Goal: Task Accomplishment & Management: Complete application form

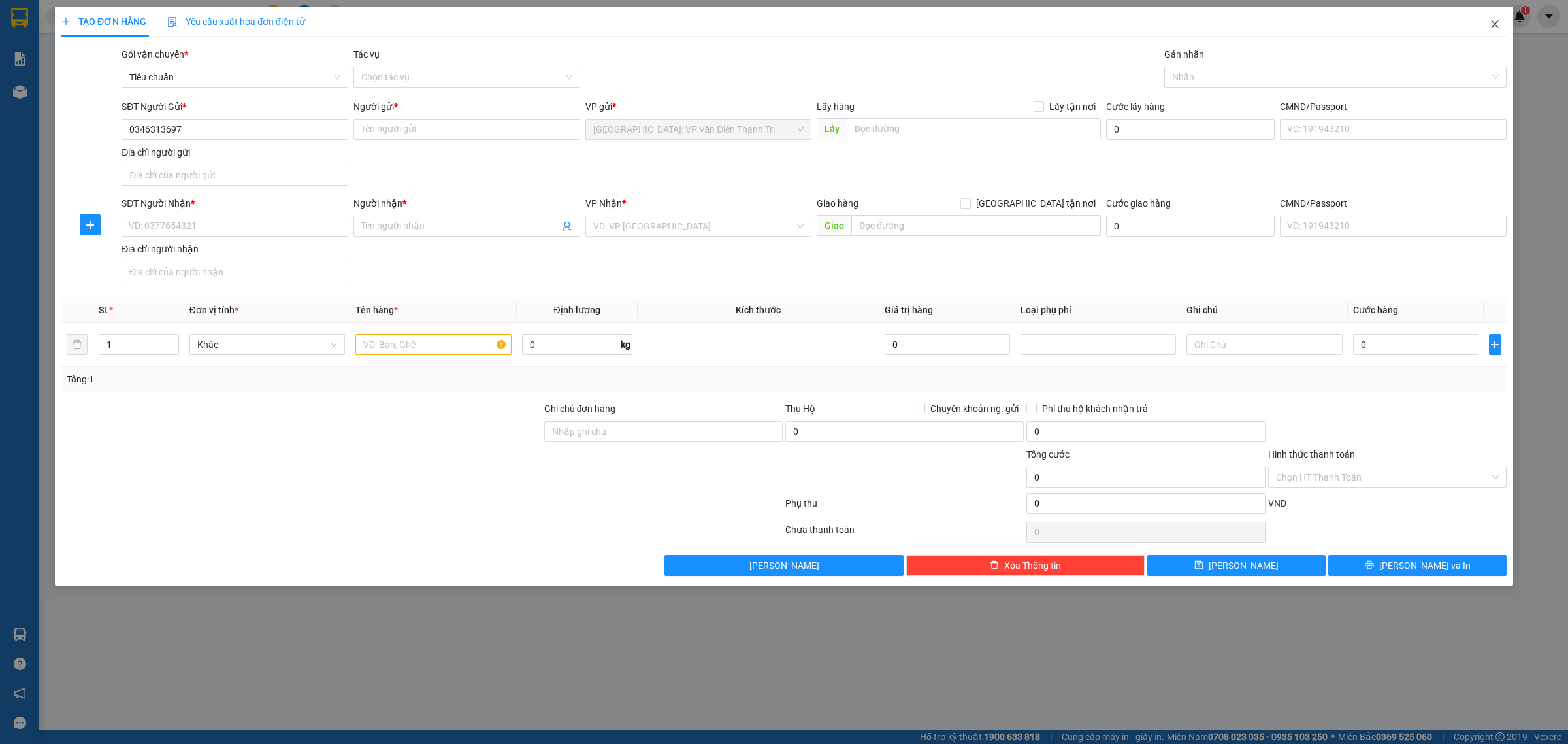
click at [1477, 24] on span "Close" at bounding box center [1495, 24] width 36 height 36
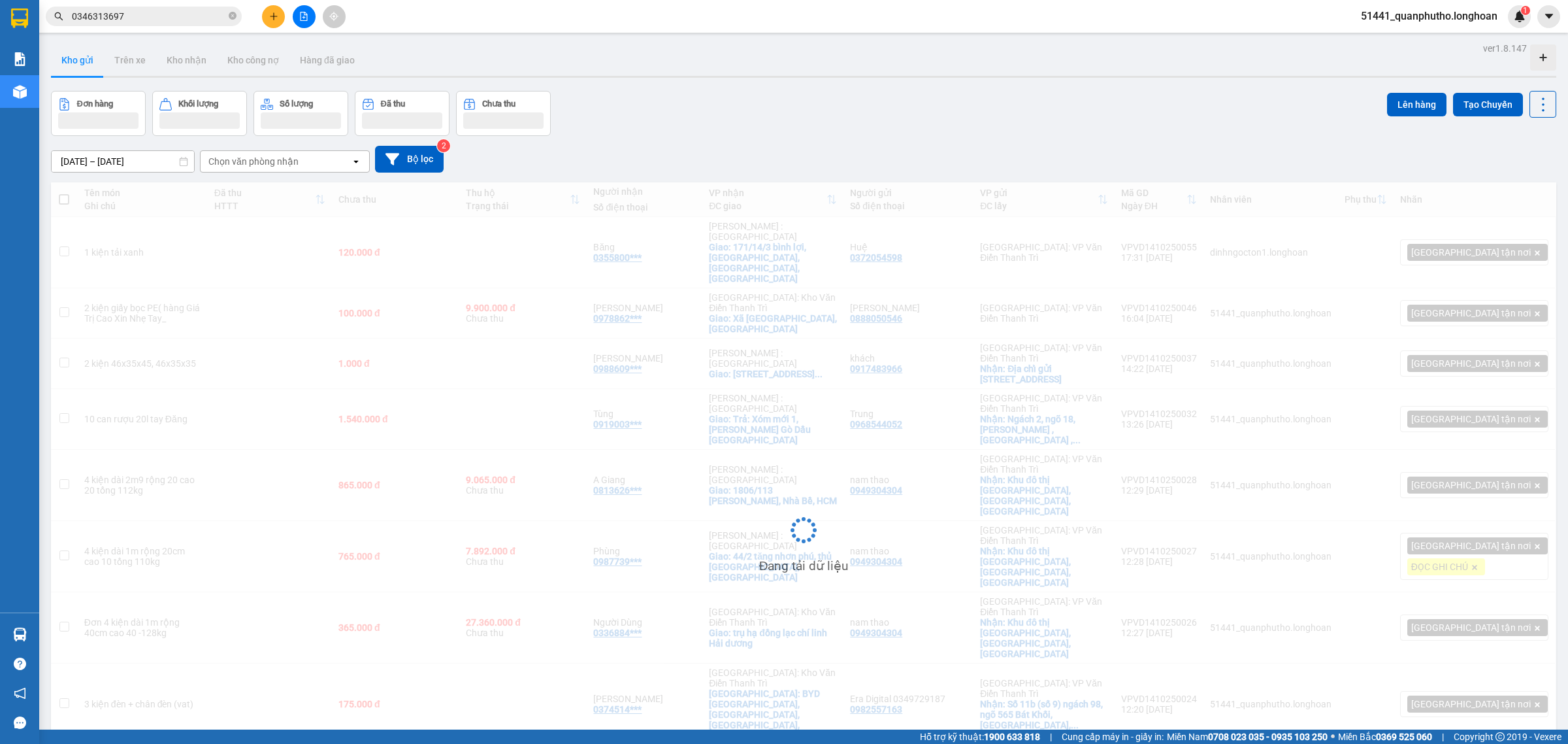
click at [197, 20] on input "0346313697" at bounding box center [149, 16] width 155 height 14
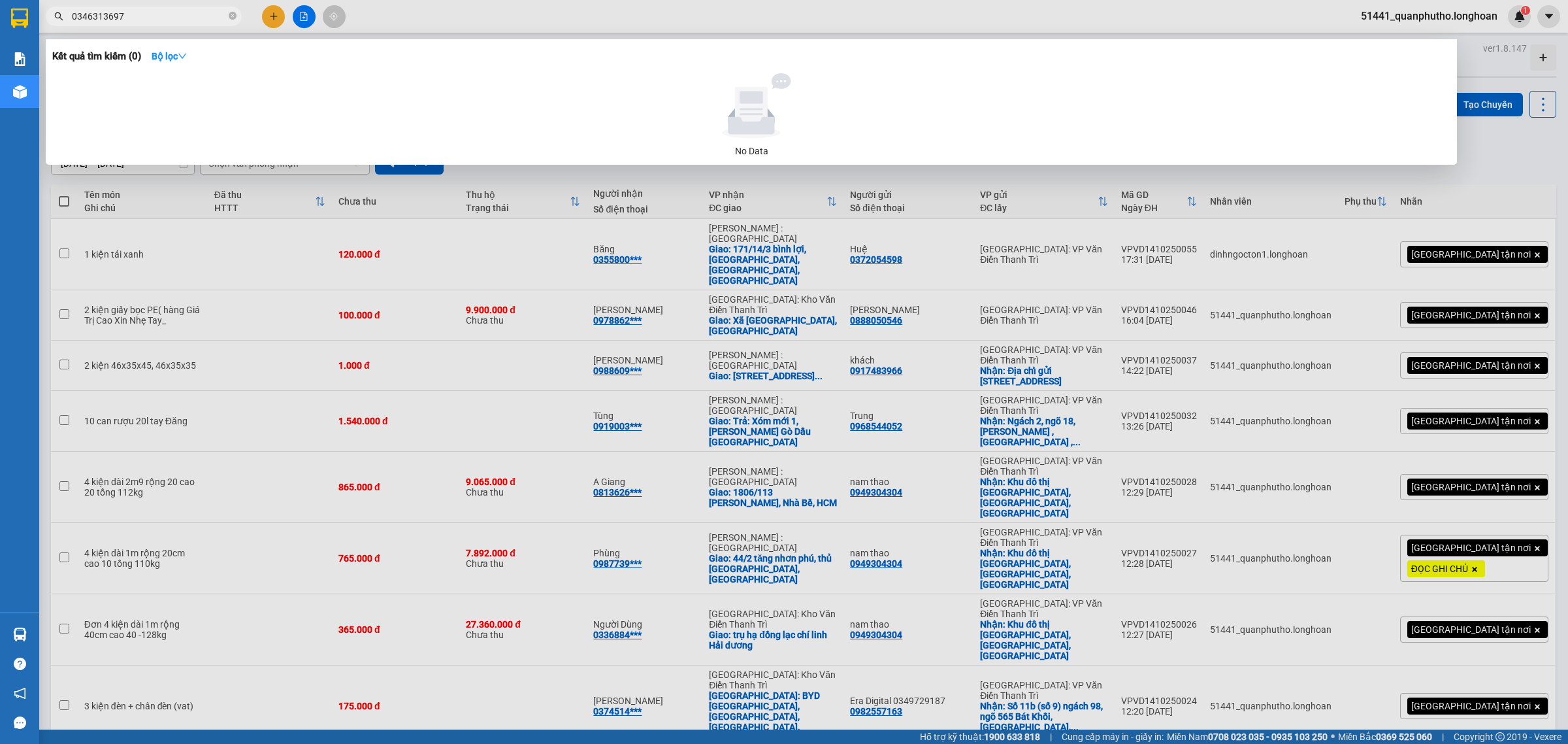
click at [197, 20] on input "0346313697" at bounding box center [149, 16] width 155 height 14
click at [198, 20] on input "0346313697" at bounding box center [149, 16] width 155 height 14
click at [279, 15] on div at bounding box center [784, 372] width 1568 height 744
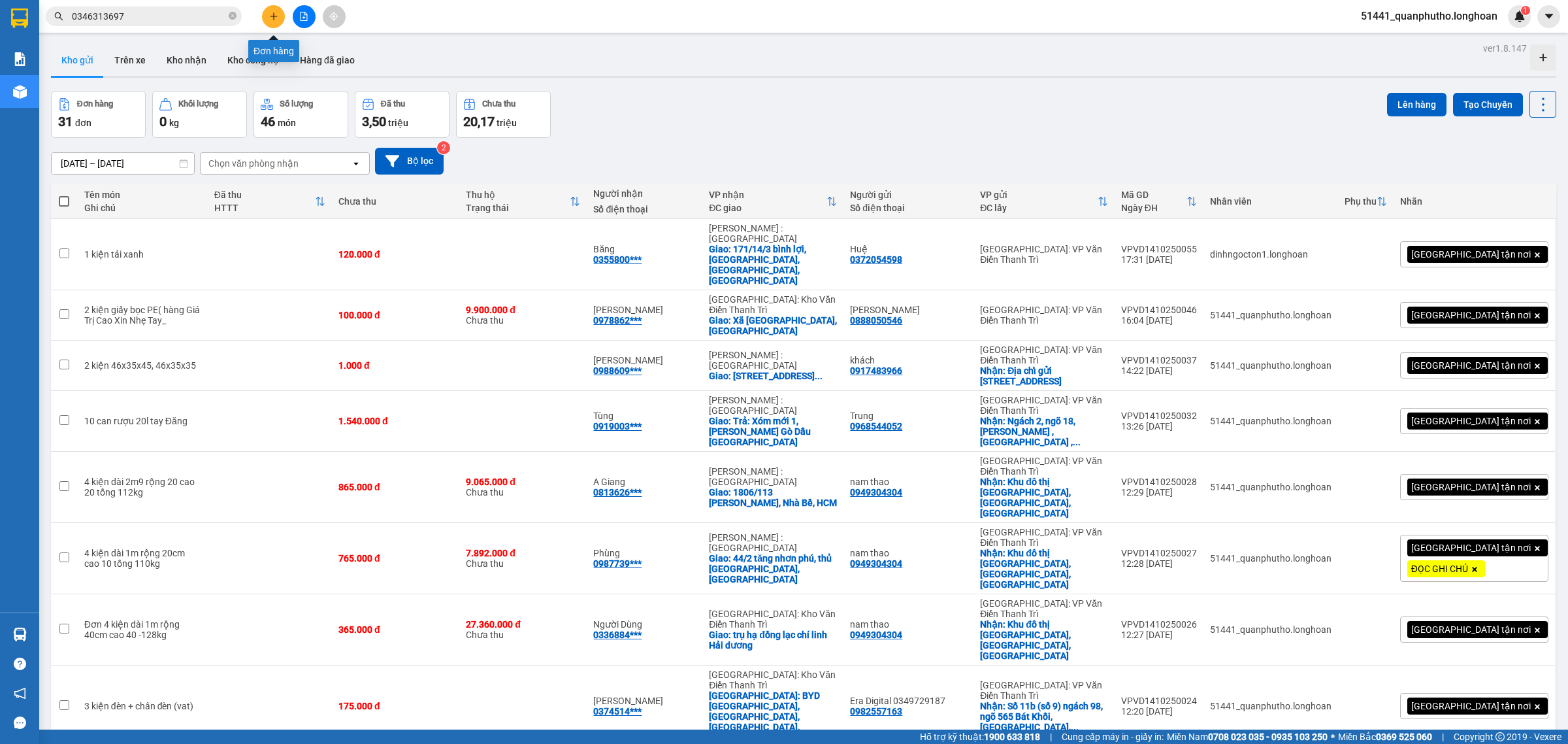
click at [279, 15] on button at bounding box center [273, 16] width 23 height 23
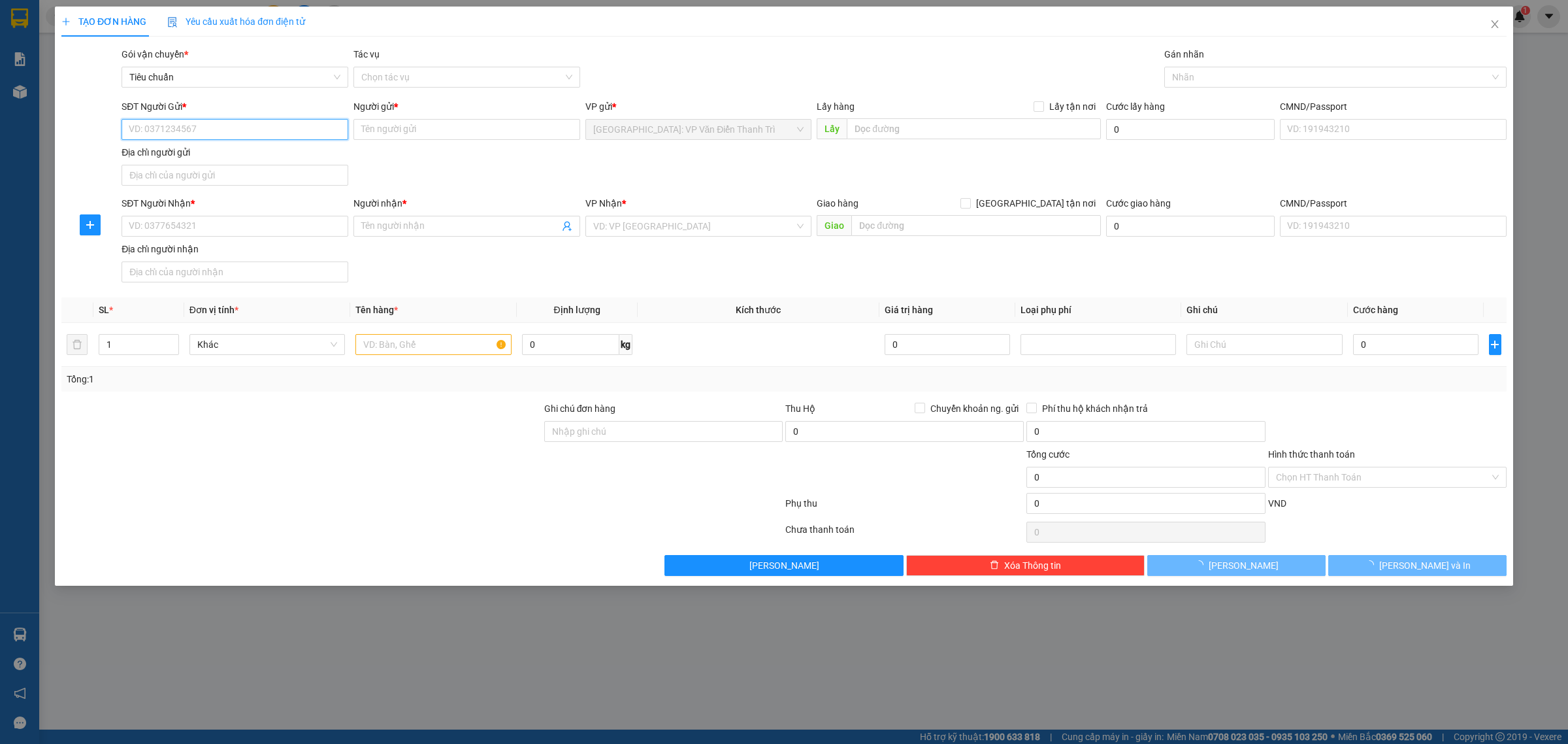
paste input "0346313697"
click at [214, 124] on input "0346313697" at bounding box center [234, 129] width 227 height 21
type input "0346313697"
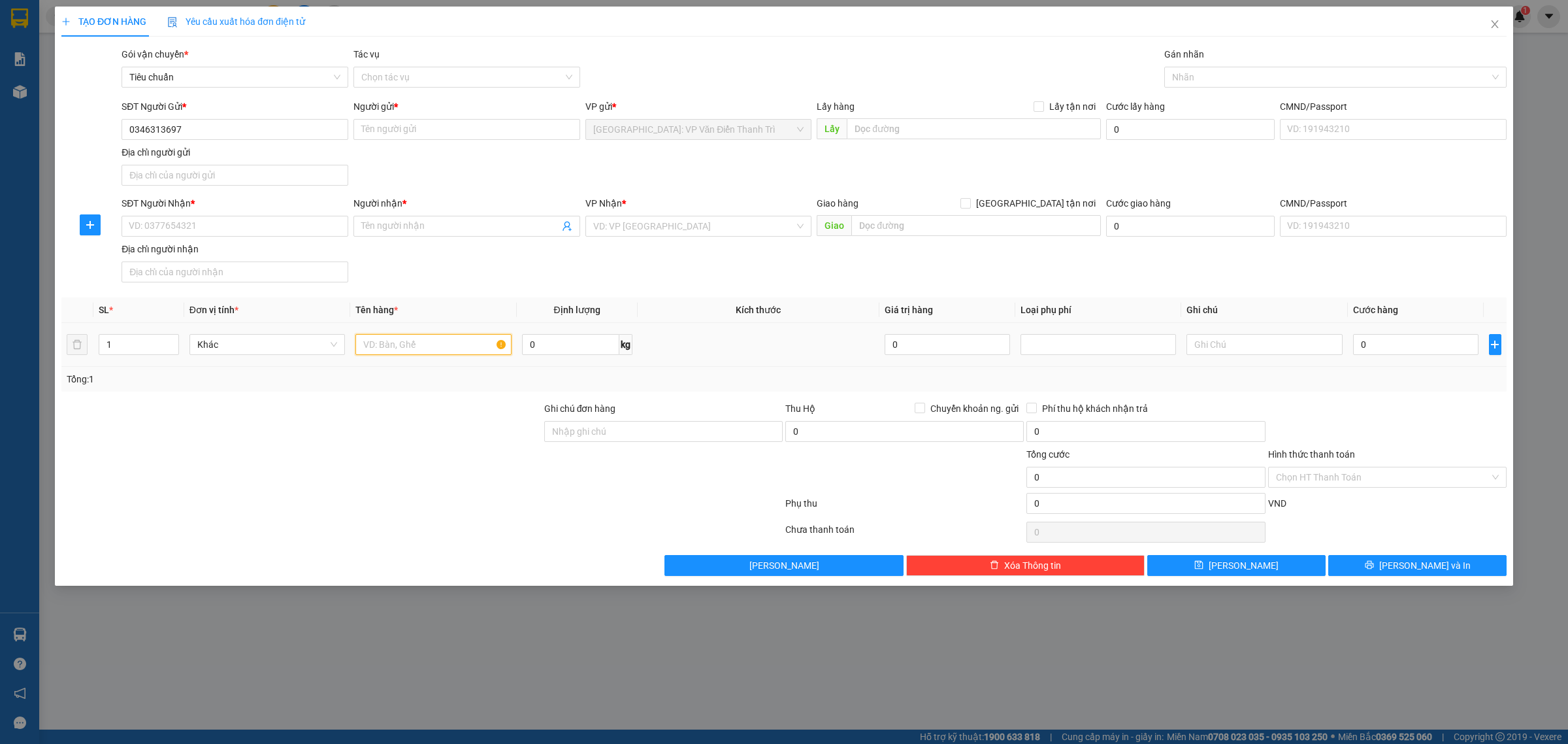
click at [399, 334] on input "text" at bounding box center [433, 344] width 155 height 21
paste input "3 kiện bàn ghế nặng khoảng 40kg 110x30x7 120x60x7 70x40x5"
type input "3 kiện bàn ghế nặng khoảng 40kg 110x30x7 120x60x7 70x40x5"
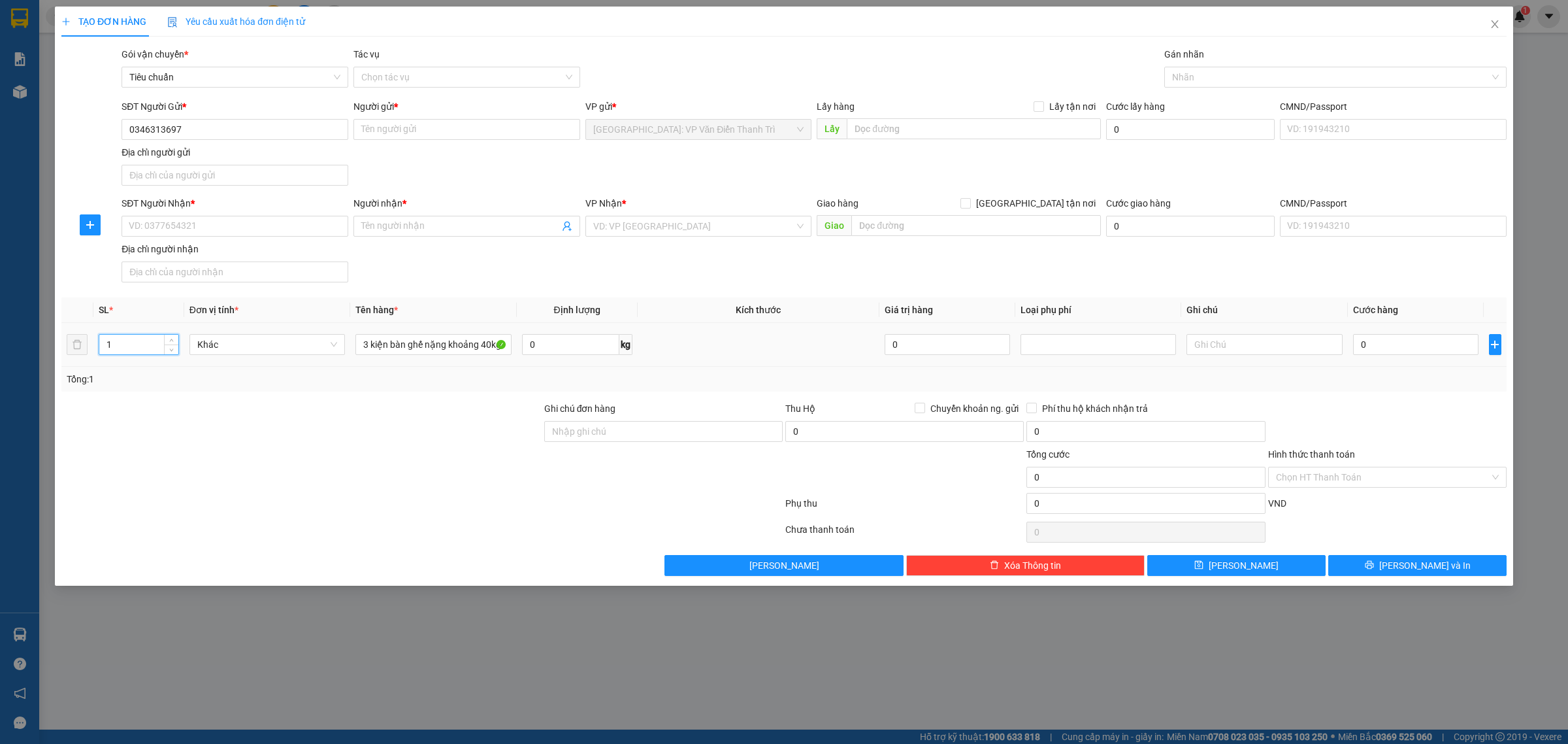
drag, startPoint x: 118, startPoint y: 353, endPoint x: 99, endPoint y: 353, distance: 19.0
click at [99, 353] on input "1" at bounding box center [138, 344] width 79 height 20
type input "3"
click at [413, 132] on input "Người gửi *" at bounding box center [466, 129] width 227 height 21
paste input "Thu Hằng"
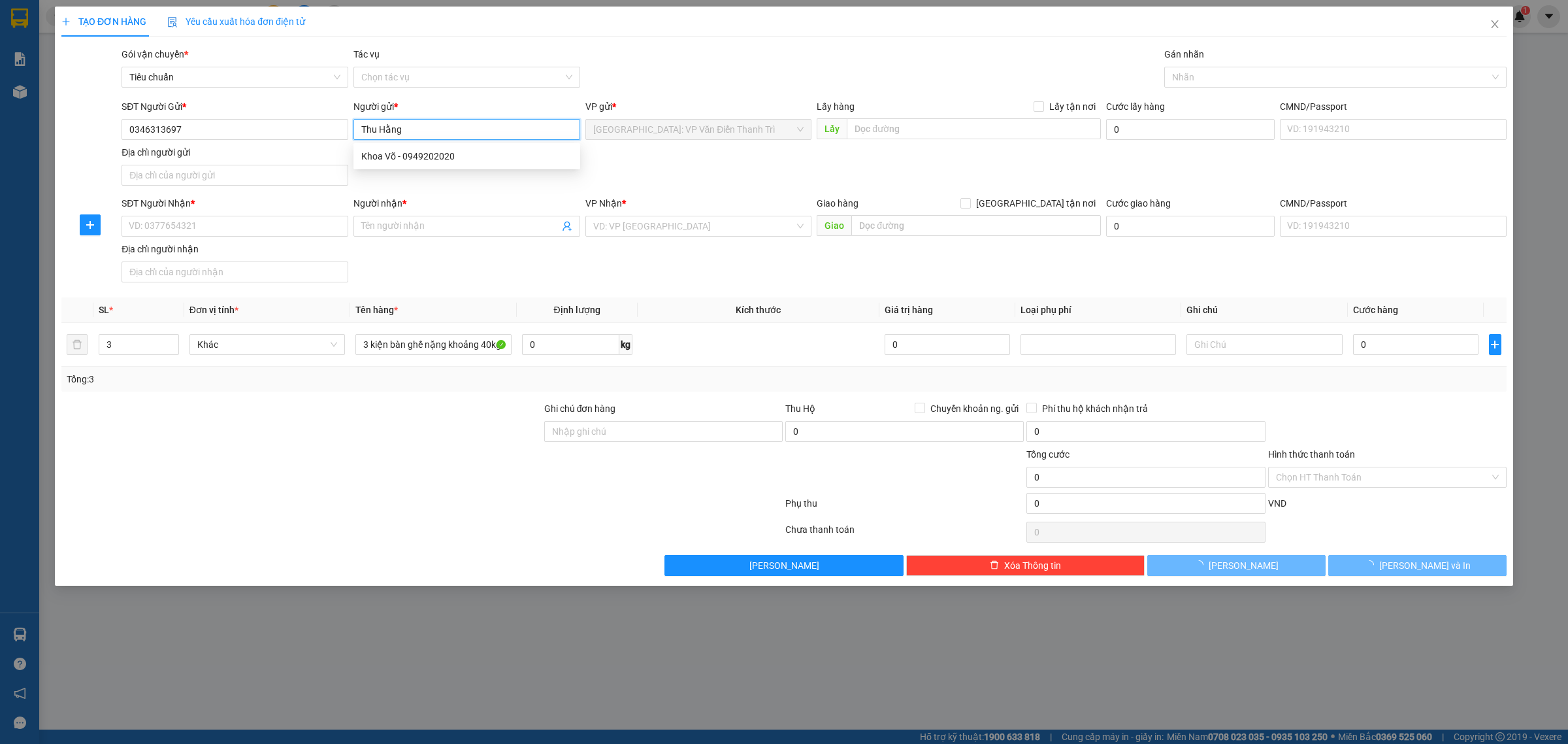
click at [415, 131] on input "Thu Hằng" at bounding box center [466, 129] width 227 height 21
type input "Thu Hằng"
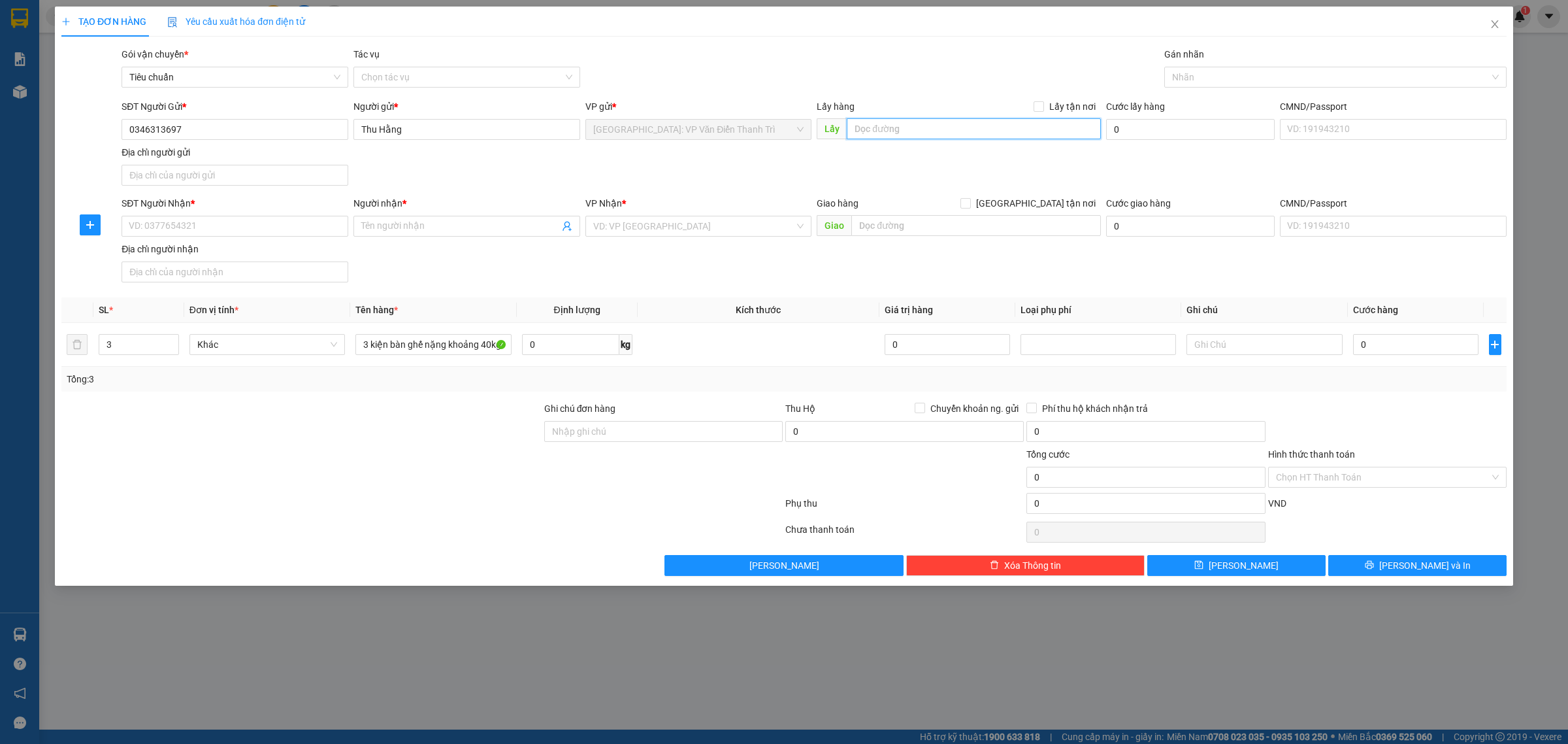
click at [938, 121] on input "text" at bounding box center [973, 128] width 254 height 21
paste input "Lô 13, ngõ 221 TRung Kính, [GEOGRAPHIC_DATA], [GEOGRAPHIC_DATA] , HN"
type input "Lô 13, ngõ 221 TRung Kính, [GEOGRAPHIC_DATA], [GEOGRAPHIC_DATA] , HN"
click at [1062, 105] on span "Lấy tận nơi" at bounding box center [1072, 107] width 57 height 14
click at [1043, 105] on input "Lấy tận nơi" at bounding box center [1038, 106] width 9 height 9
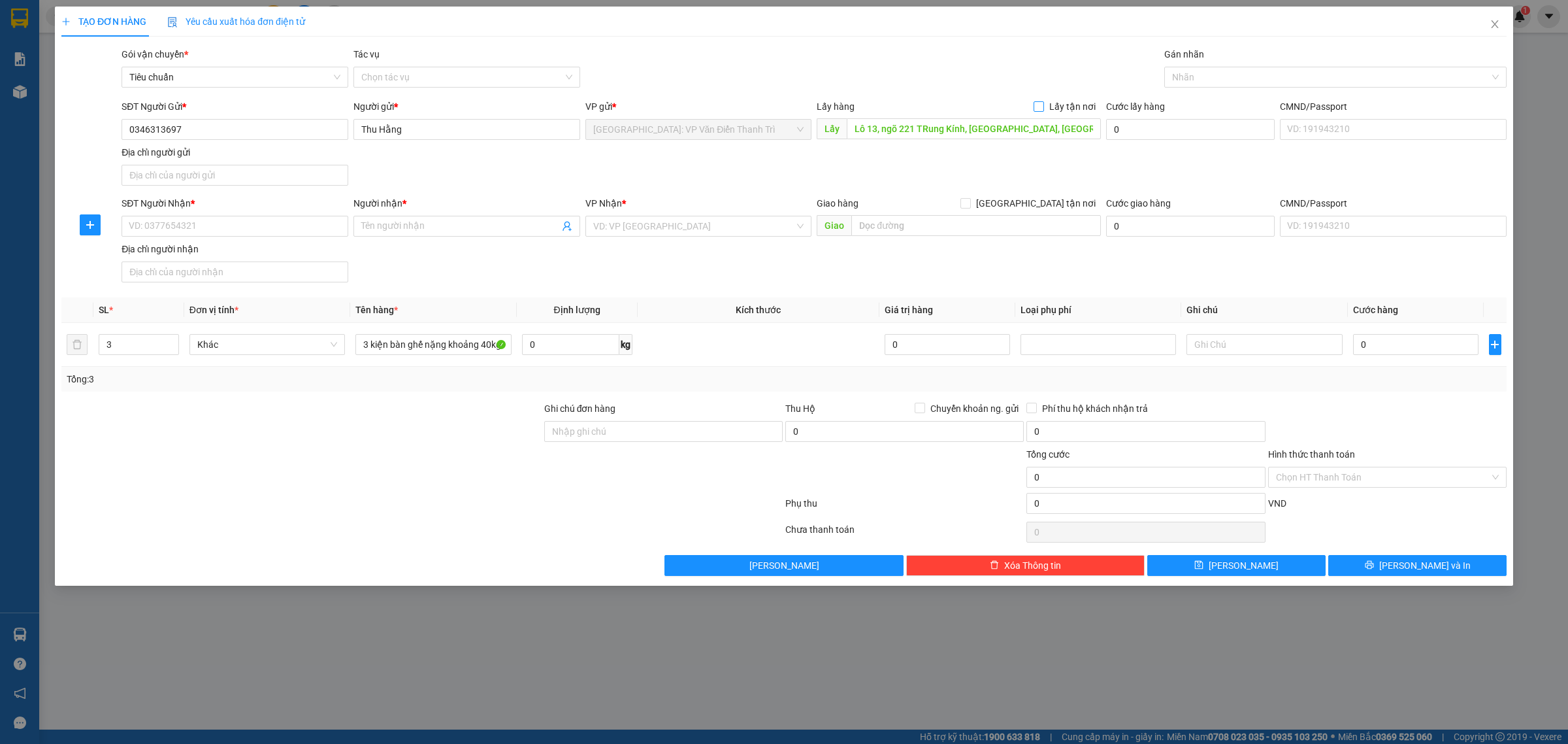
checkbox input "true"
click at [285, 234] on input "SĐT Người Nhận *" at bounding box center [234, 226] width 227 height 21
paste input "0378054293"
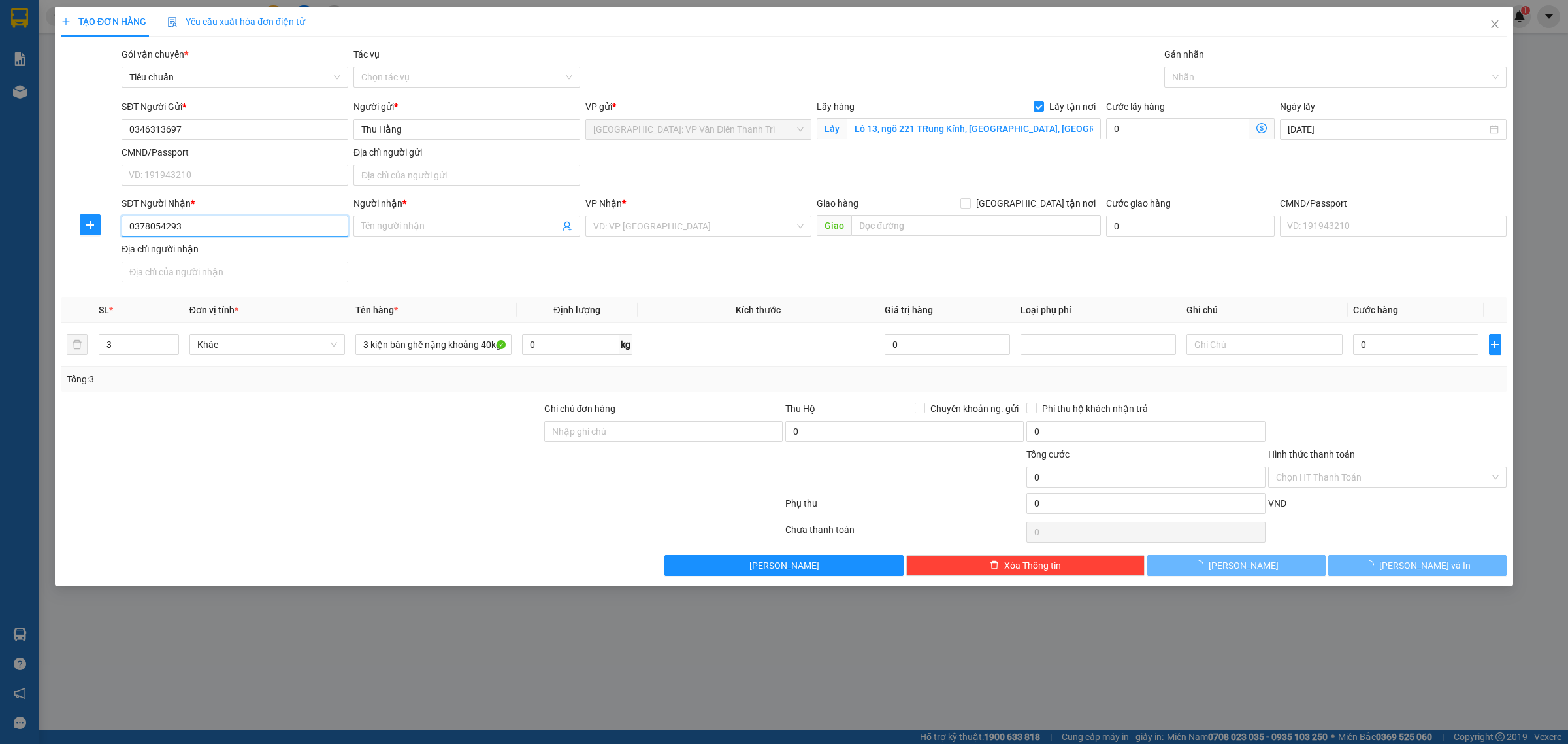
click at [271, 231] on input "0378054293" at bounding box center [234, 226] width 227 height 21
type input "0378054293"
click at [445, 235] on span at bounding box center [466, 226] width 227 height 21
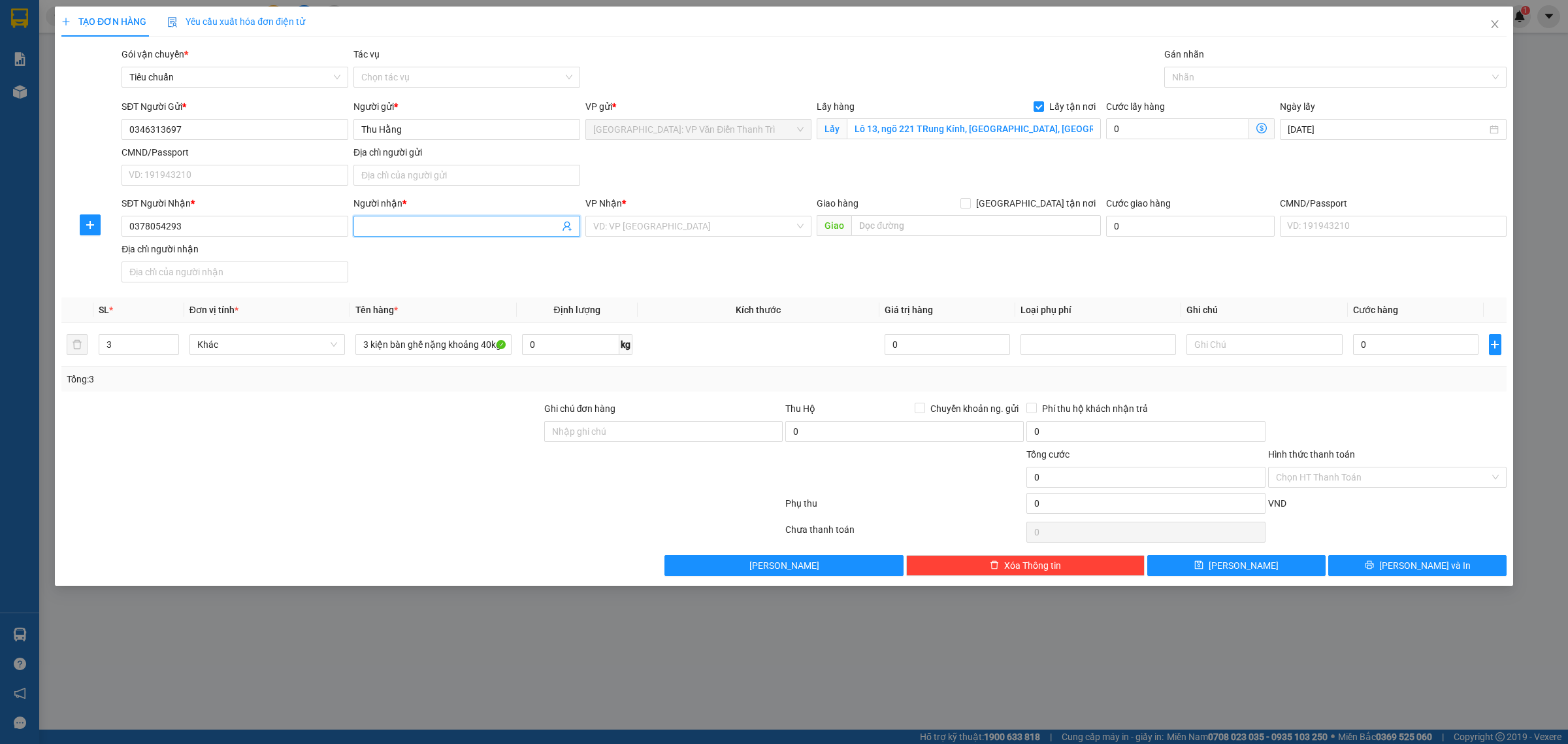
paste input "[PERSON_NAME]"
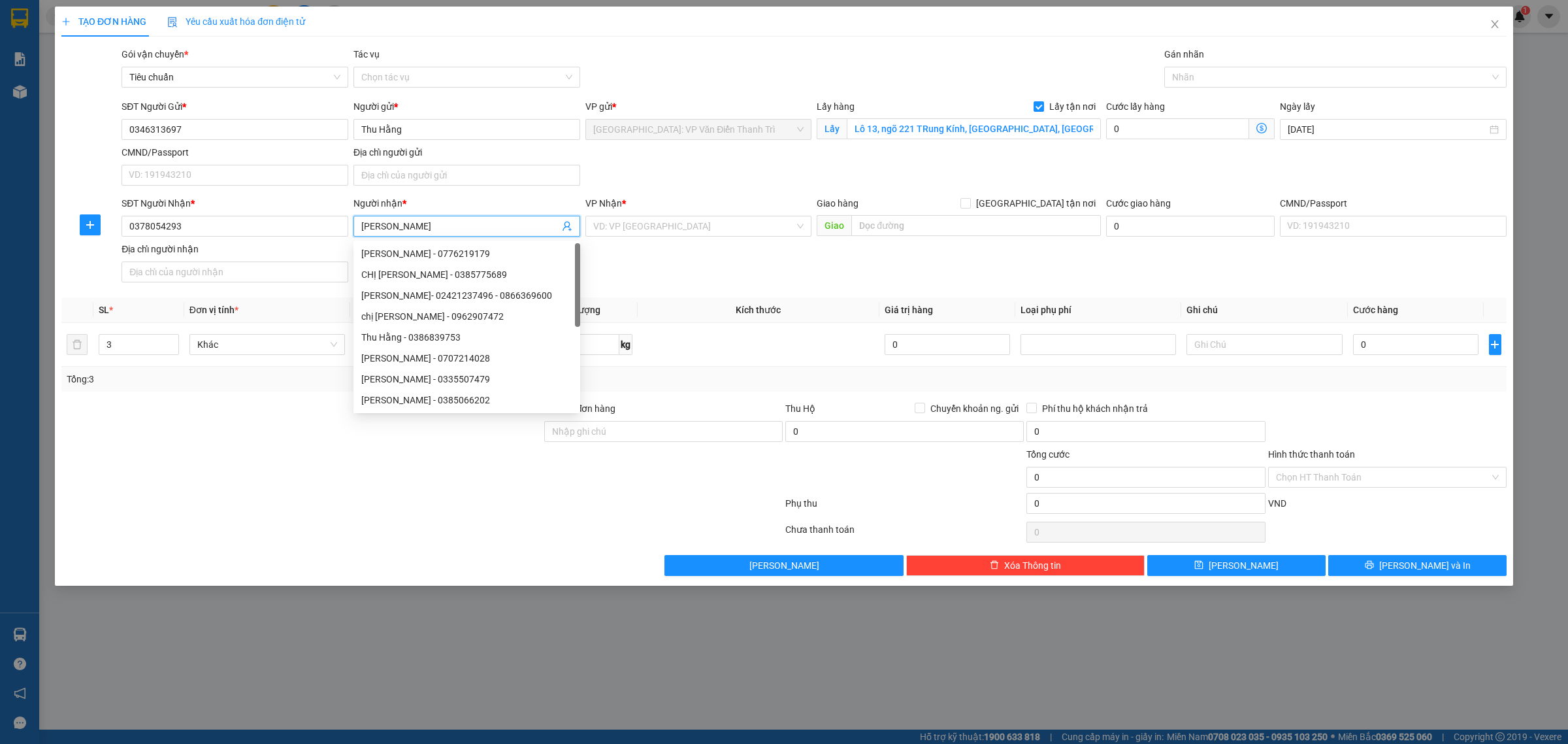
type input "[PERSON_NAME]"
click at [659, 237] on div "VP Nhận * VD: VP [GEOGRAPHIC_DATA]" at bounding box center [699, 219] width 227 height 46
click at [659, 229] on input "search" at bounding box center [693, 226] width 202 height 20
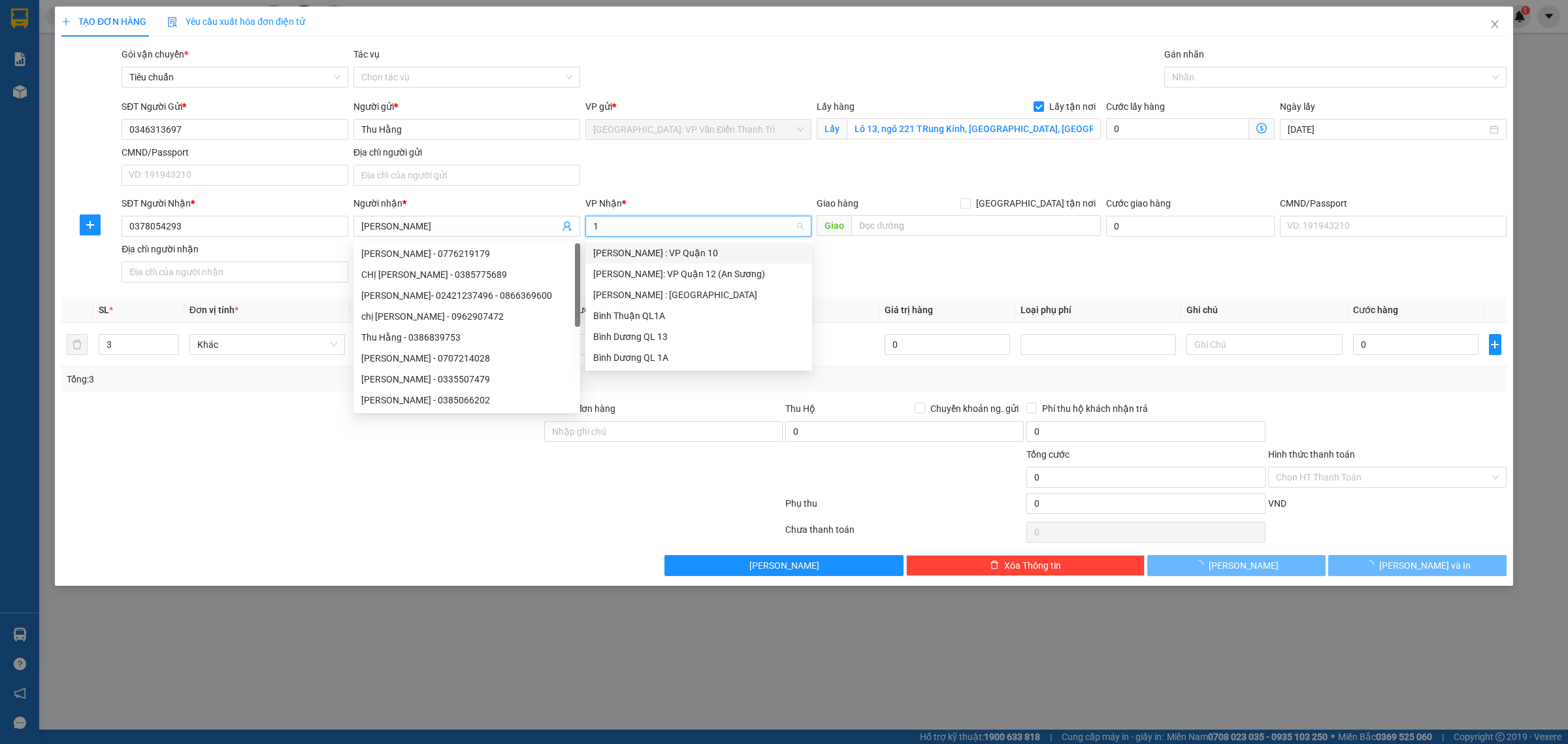
type input "12"
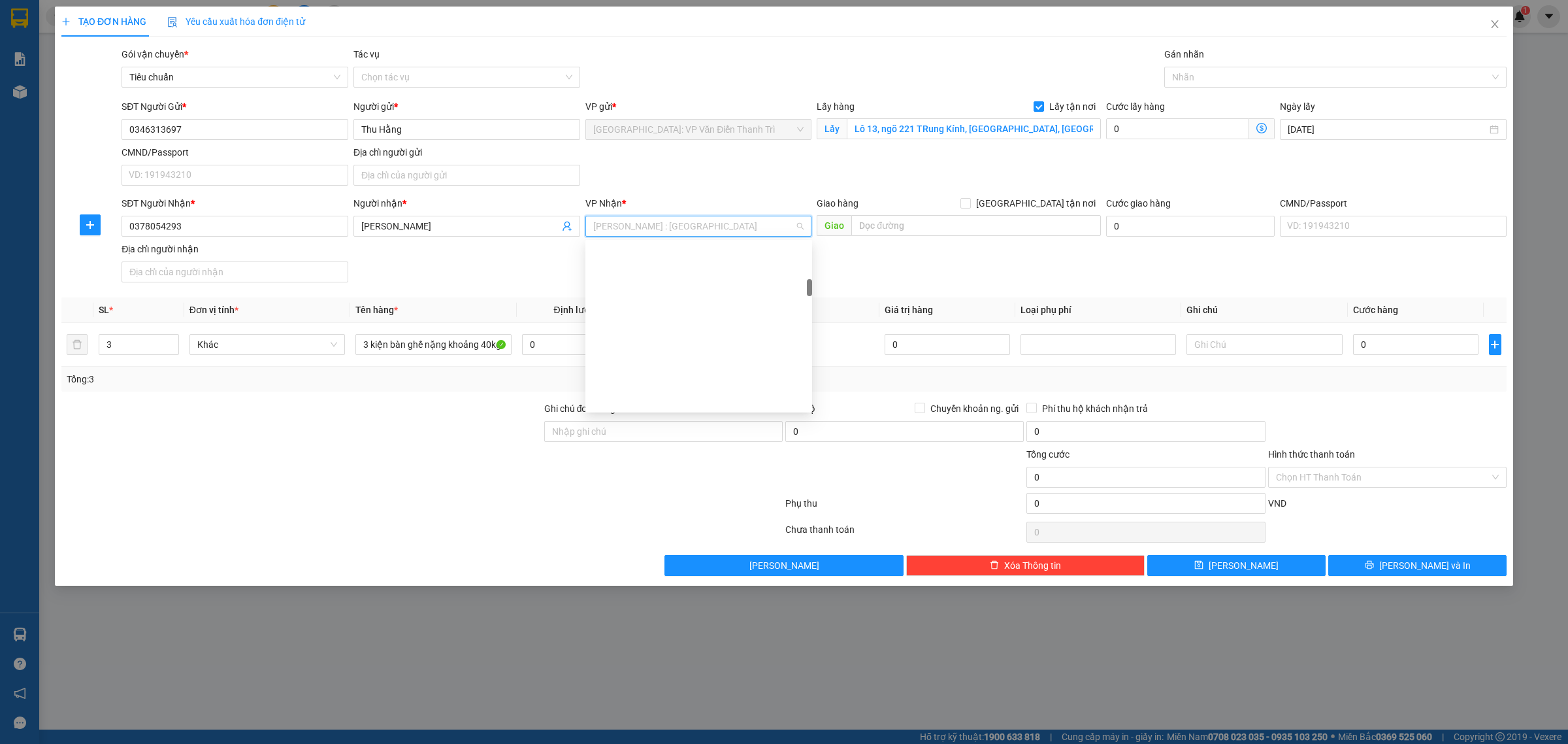
scroll to position [361, 0]
click at [892, 225] on input "text" at bounding box center [976, 225] width 249 height 21
paste input "A2 KDC thuận phát, p phú nhuận, q7, HCM"
type input "A2 KDC thuận phát, p phú nhuận, q7, HCM"
click at [1137, 131] on input "0" at bounding box center [1178, 128] width 143 height 21
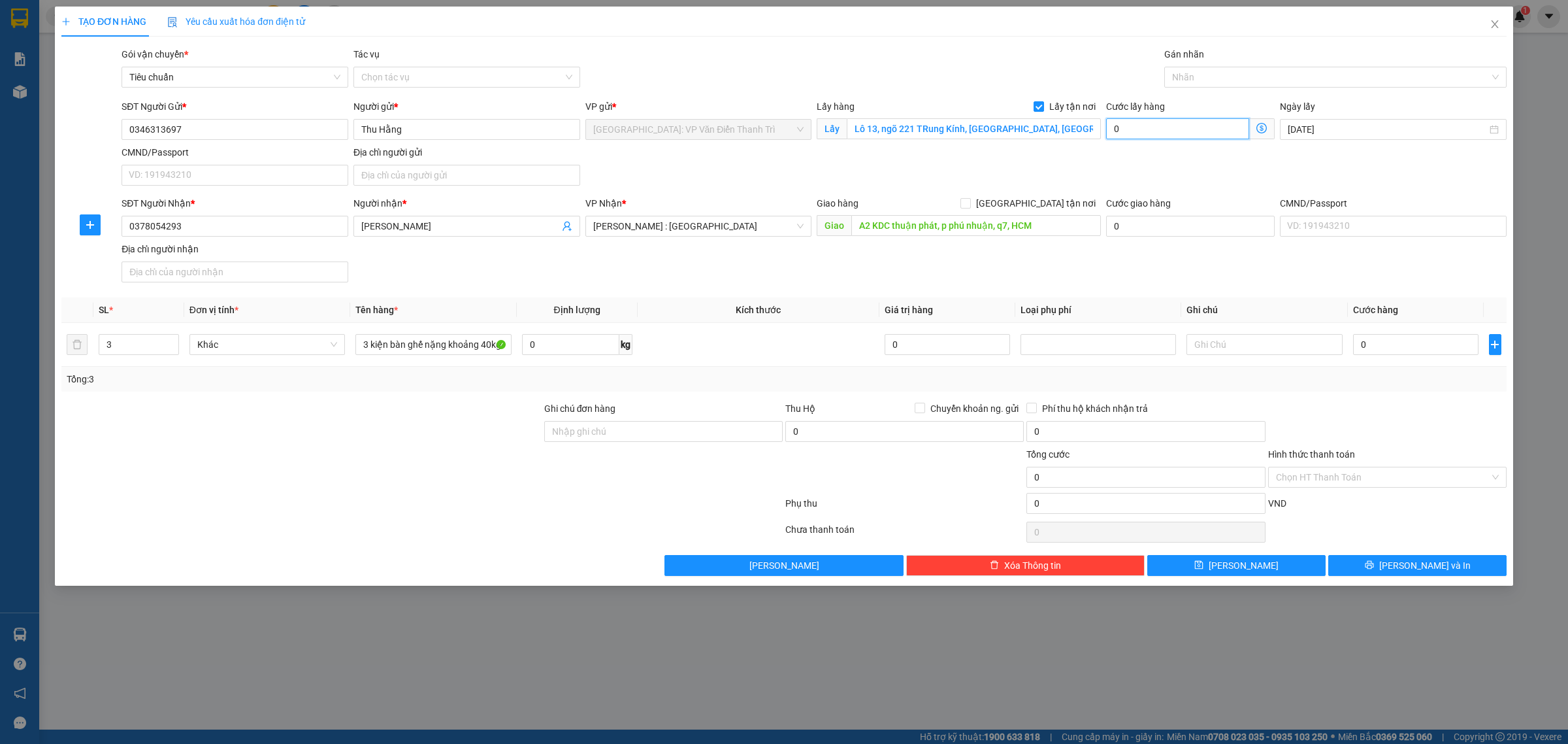
type input "6"
type input "65"
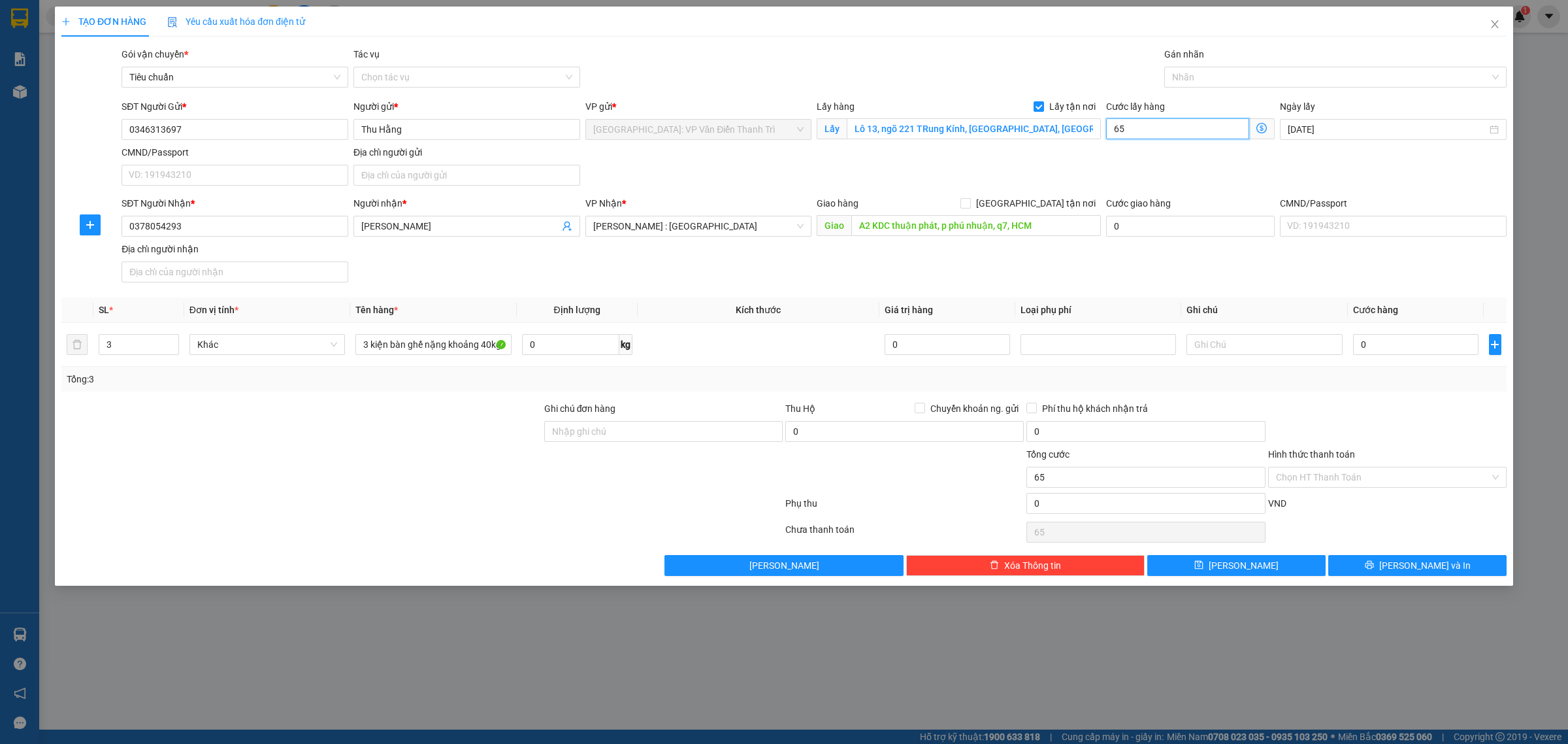
type input "65.000"
type input "65"
type input "65.000"
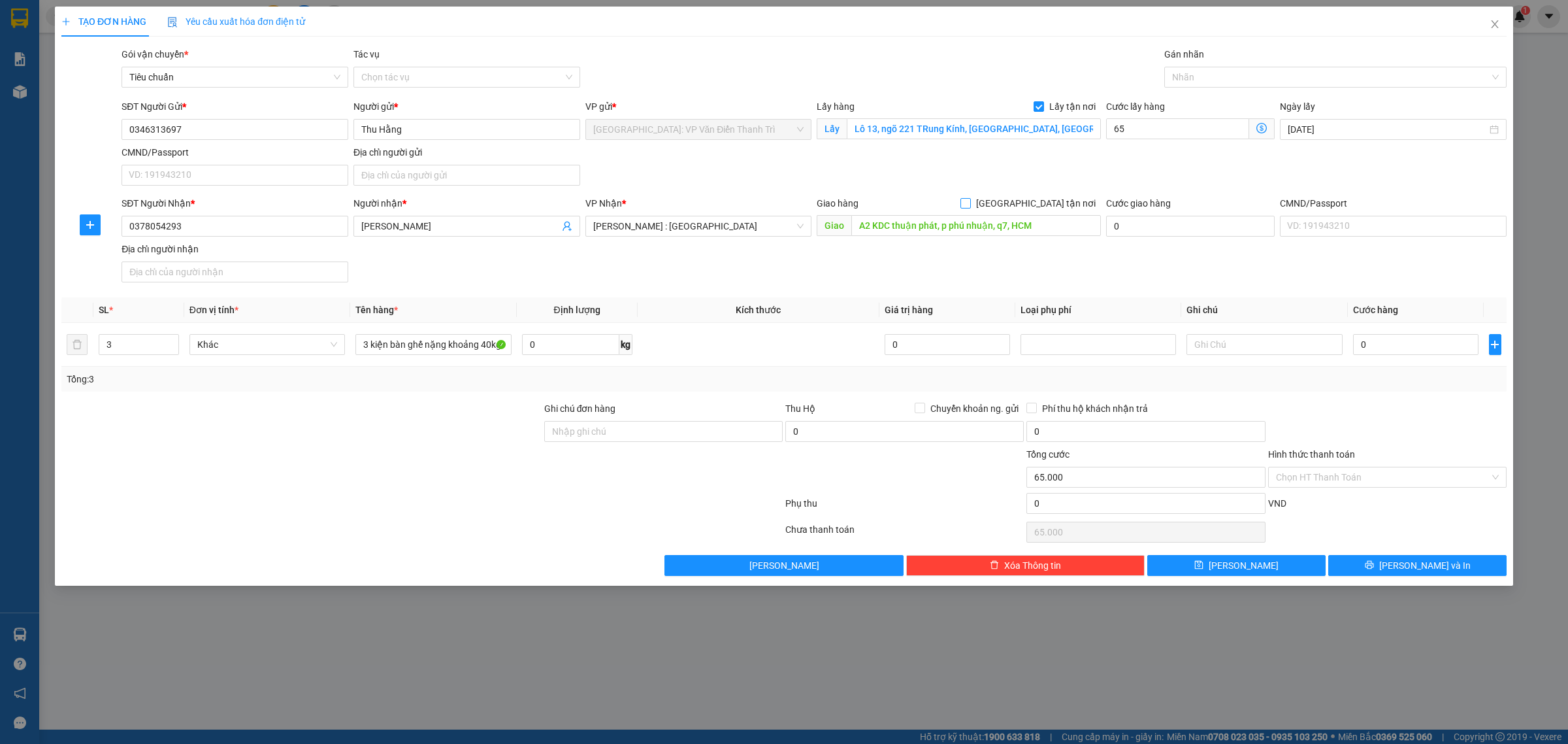
type input "65.000"
click at [1058, 206] on span "[GEOGRAPHIC_DATA] tận nơi" at bounding box center [1036, 203] width 130 height 14
click at [970, 206] on input "[GEOGRAPHIC_DATA] tận nơi" at bounding box center [965, 202] width 9 height 9
checkbox input "true"
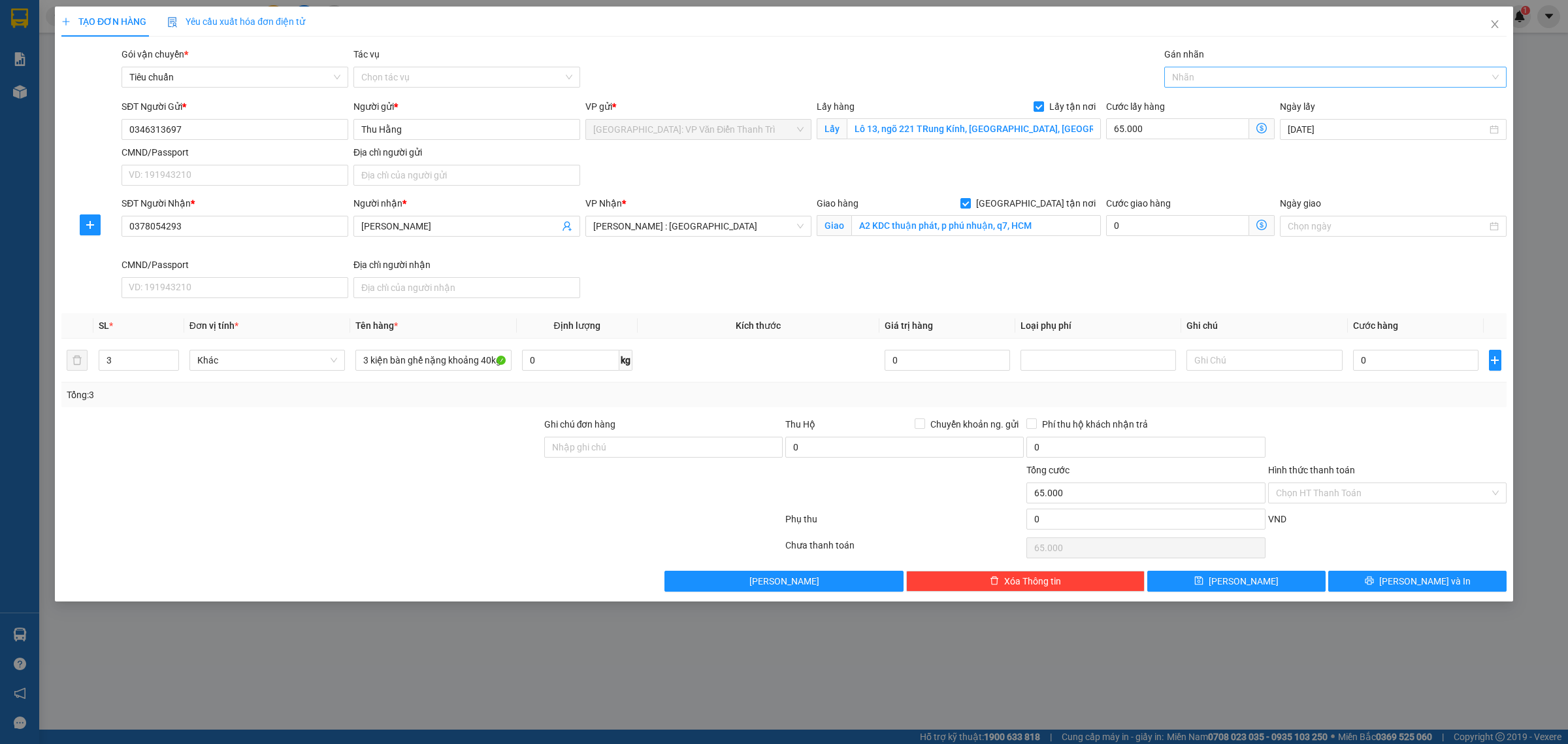
click at [1224, 75] on div at bounding box center [1329, 77] width 323 height 15
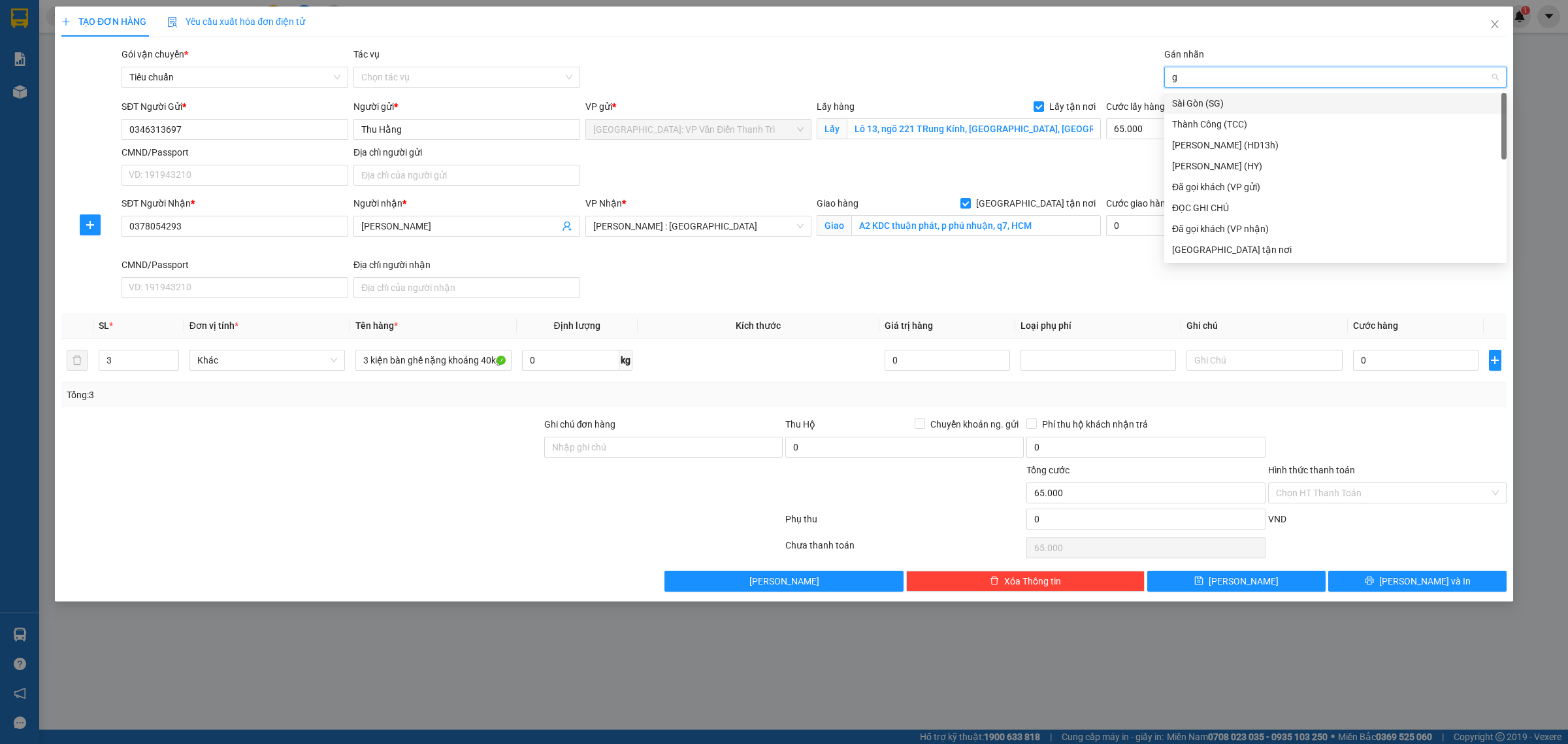
type input "gt"
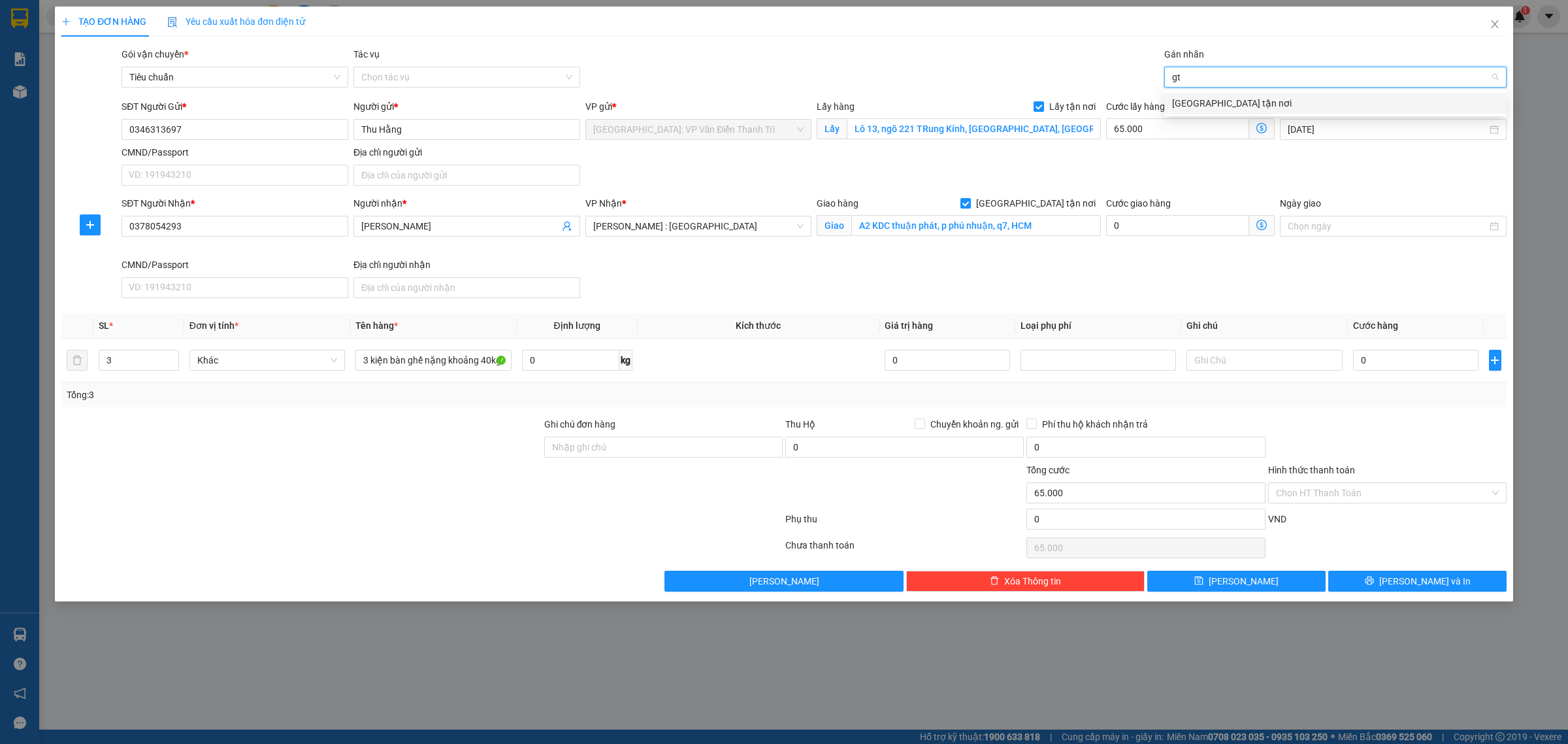
scroll to position [0, 0]
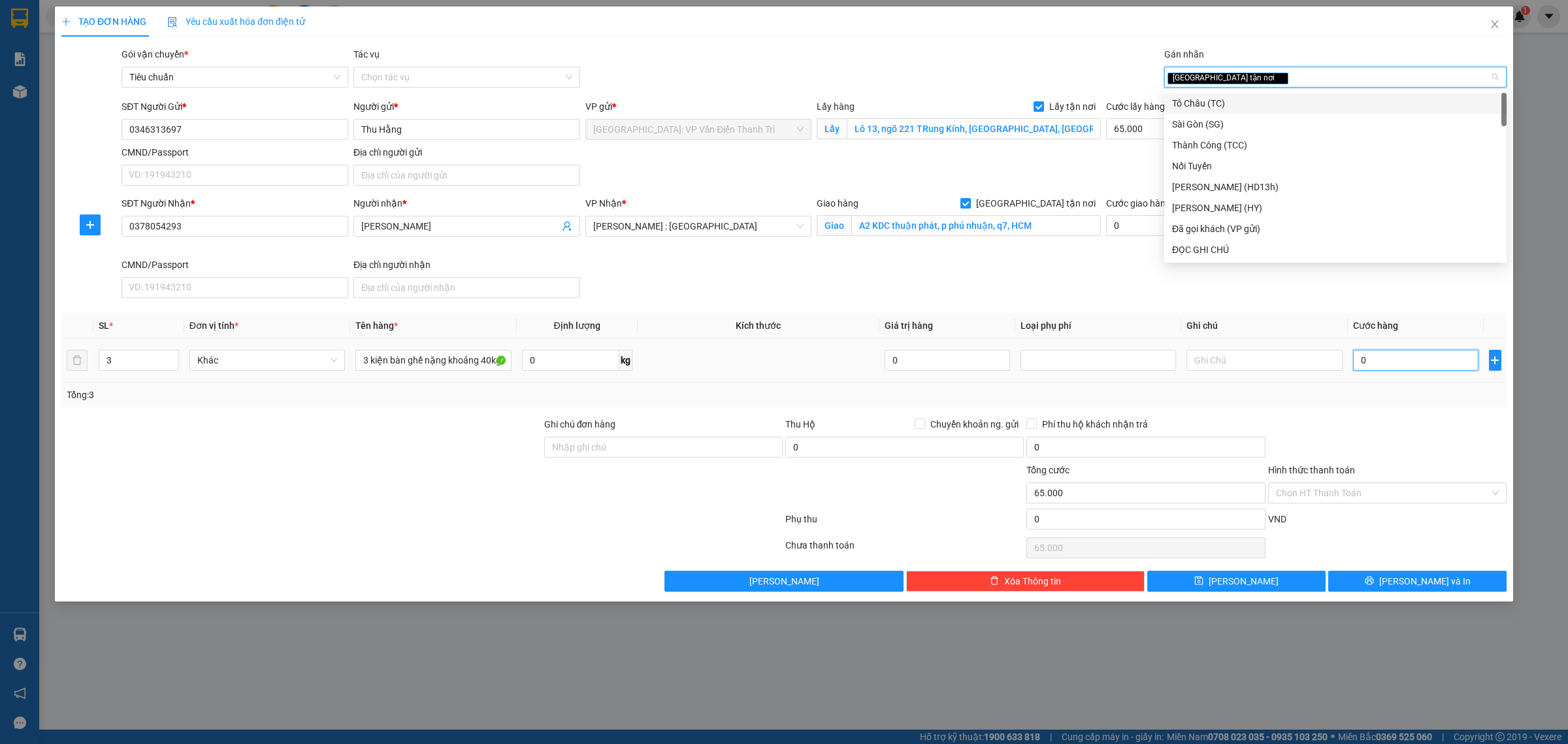
click at [1377, 361] on input "0" at bounding box center [1415, 360] width 126 height 21
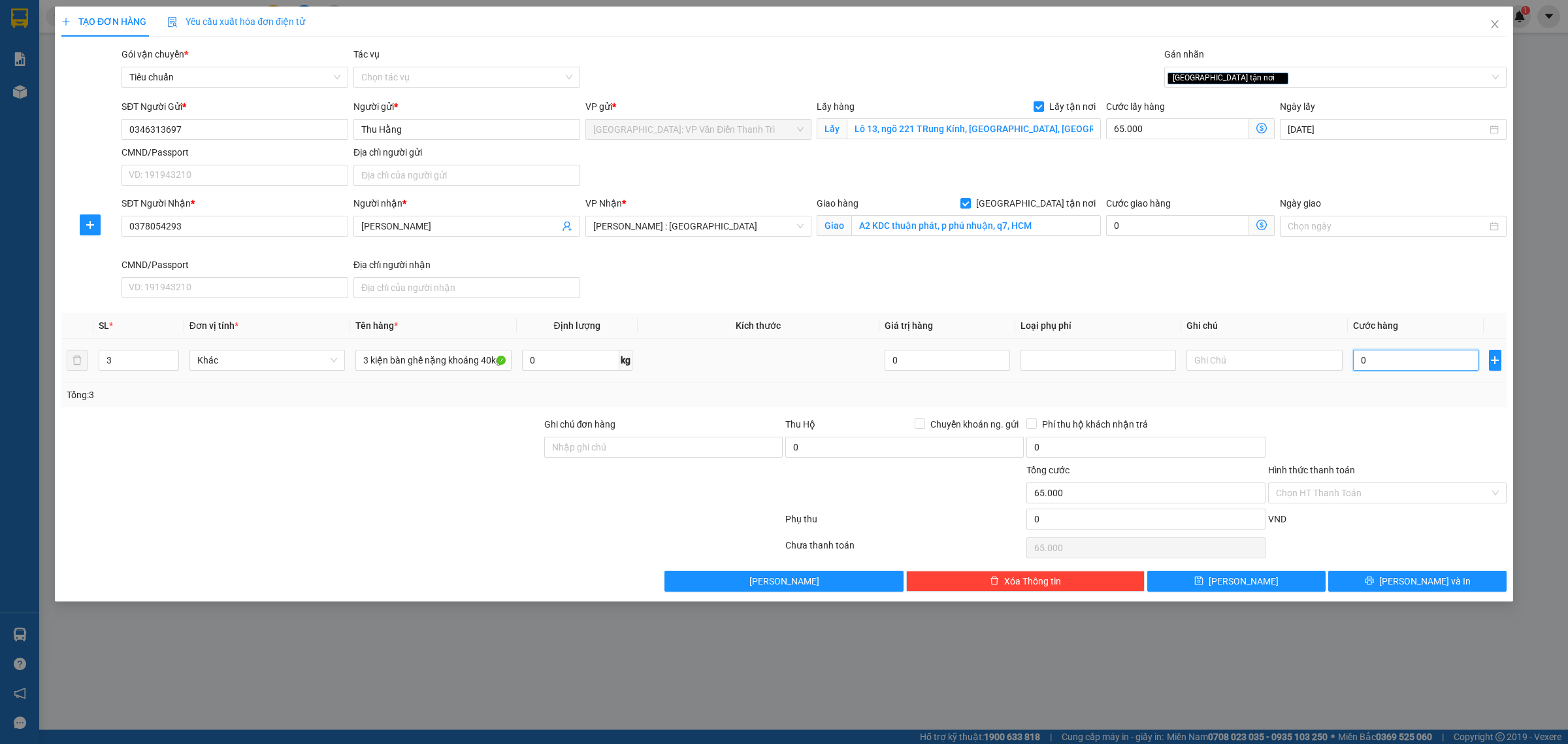
type input "003"
type input "65.003"
type input "0.033"
type input "65.033"
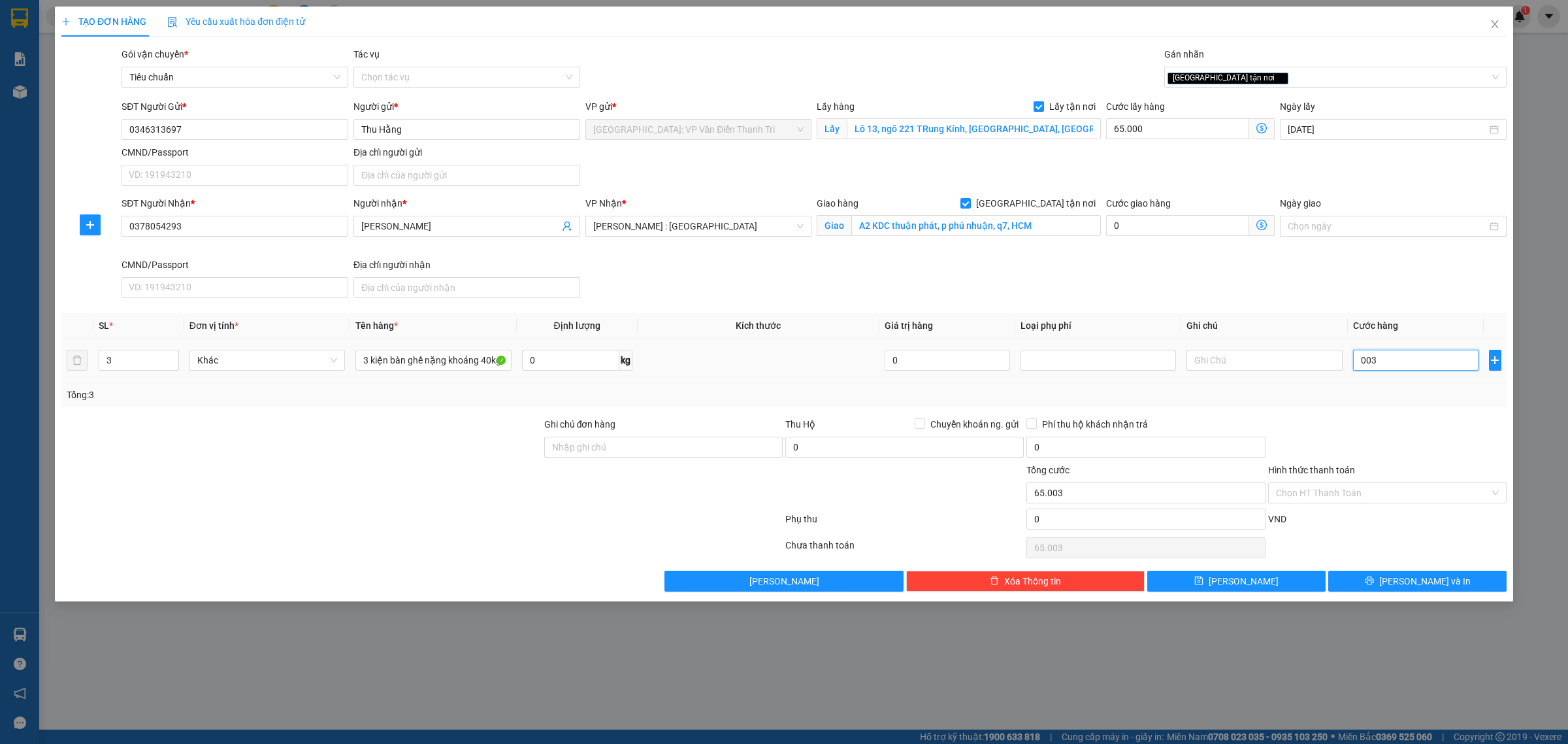
type input "65.033"
type input "00.335"
type input "65.335"
type input "000.335"
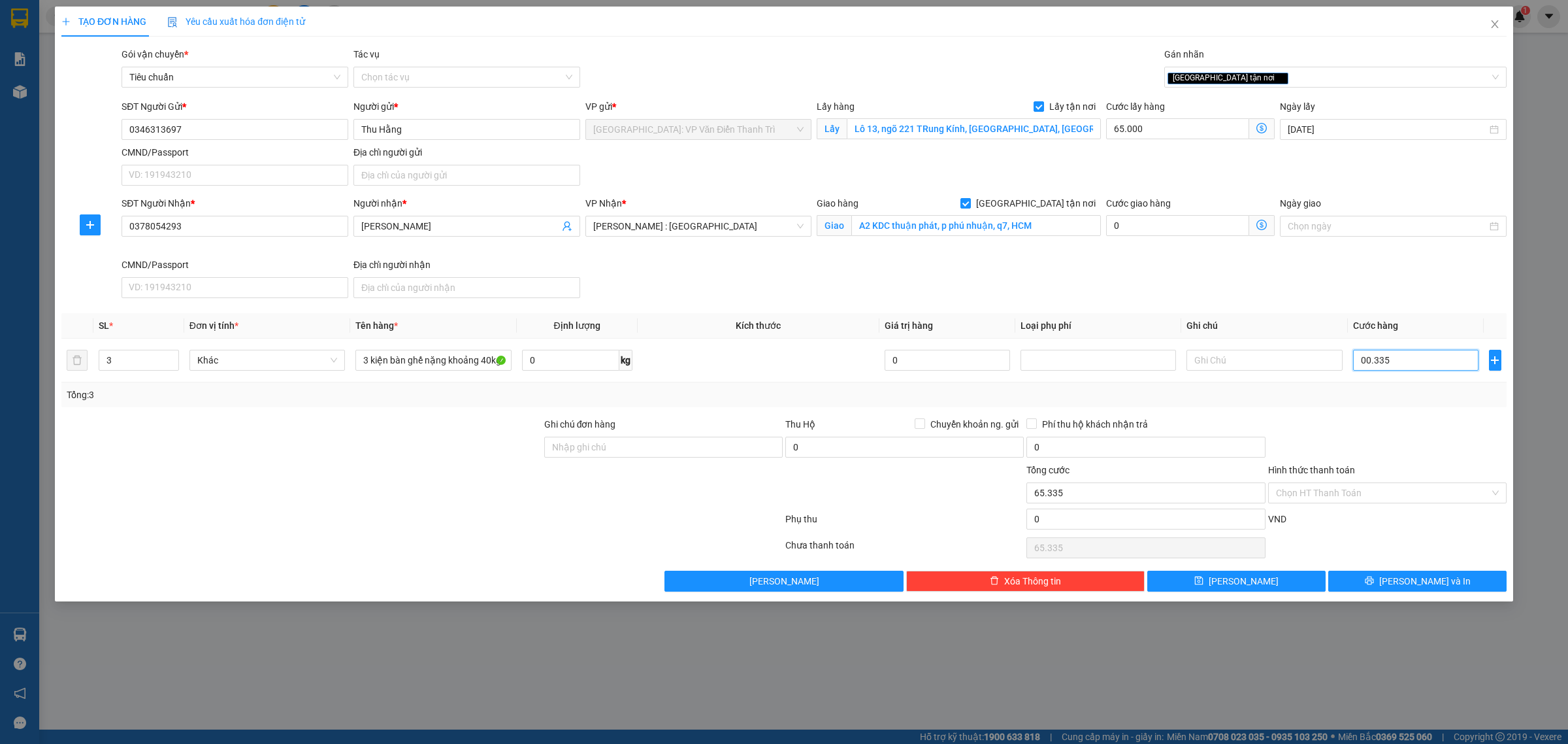
type input "65.335"
click at [1371, 360] on input "000.335" at bounding box center [1415, 360] width 126 height 21
drag, startPoint x: 1371, startPoint y: 360, endPoint x: 1385, endPoint y: 356, distance: 14.6
click at [1373, 360] on input "000.335" at bounding box center [1415, 360] width 126 height 21
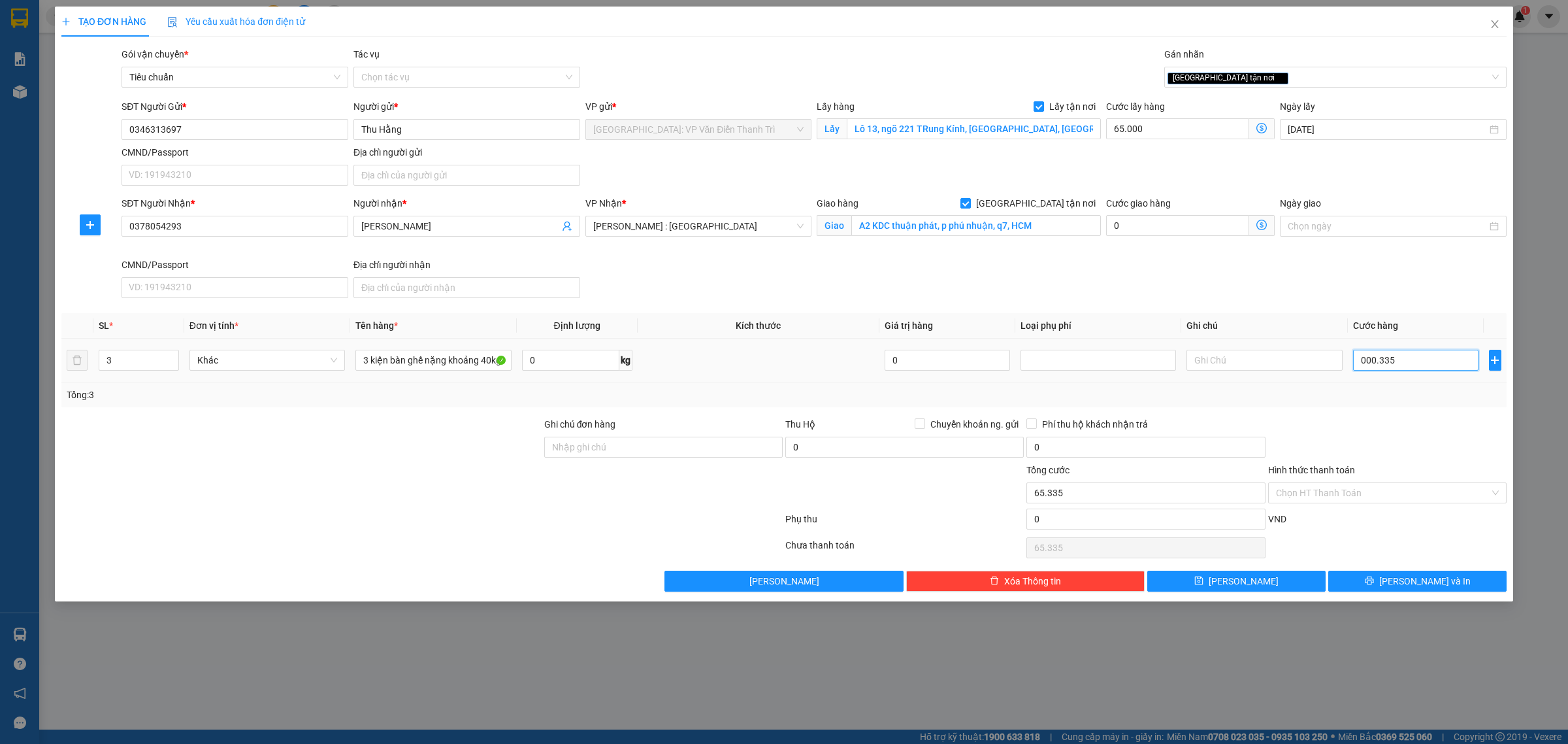
type input "3"
type input "65.003"
type input "33"
type input "65.033"
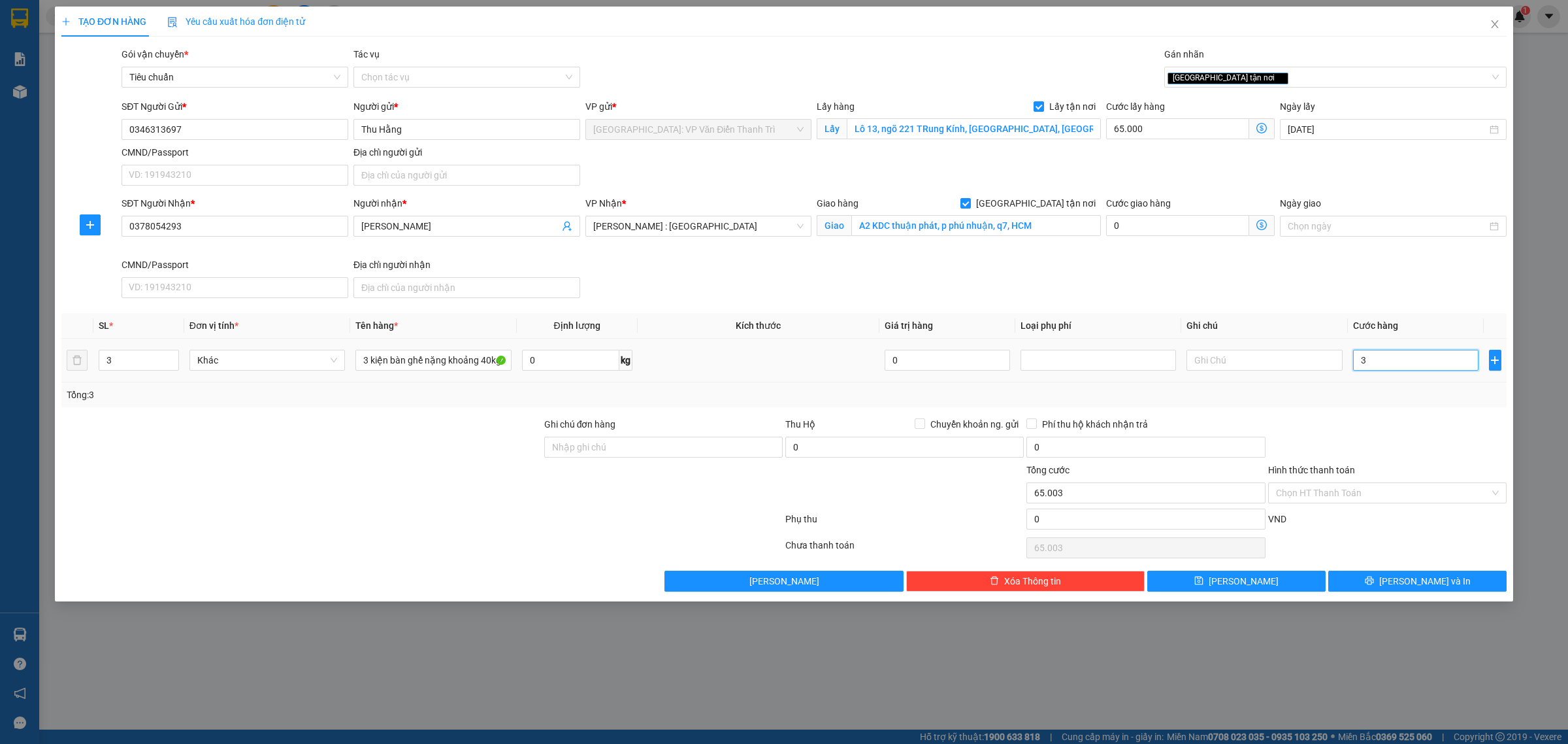
type input "65.033"
type input "335"
type input "65.335"
type input "335.000"
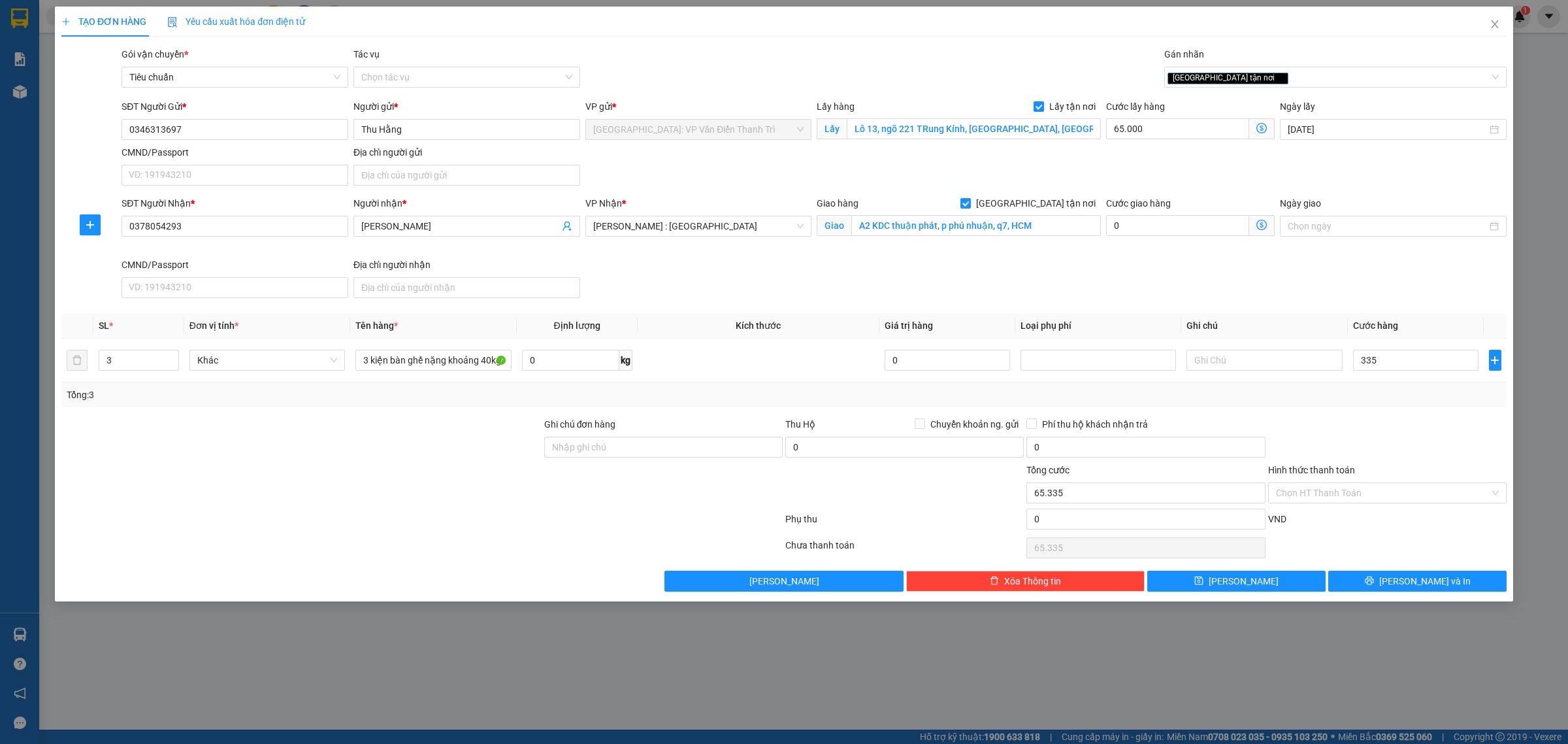
type input "400.000"
click at [1288, 301] on div "SĐT Người Nhận * 0378054293 Người nhận * Hiếu Nguyễn VP Nhận * [GEOGRAPHIC_DATA…" at bounding box center [814, 250] width 1390 height 108
click at [1270, 575] on button "[PERSON_NAME]" at bounding box center [1235, 580] width 178 height 21
checkbox input "false"
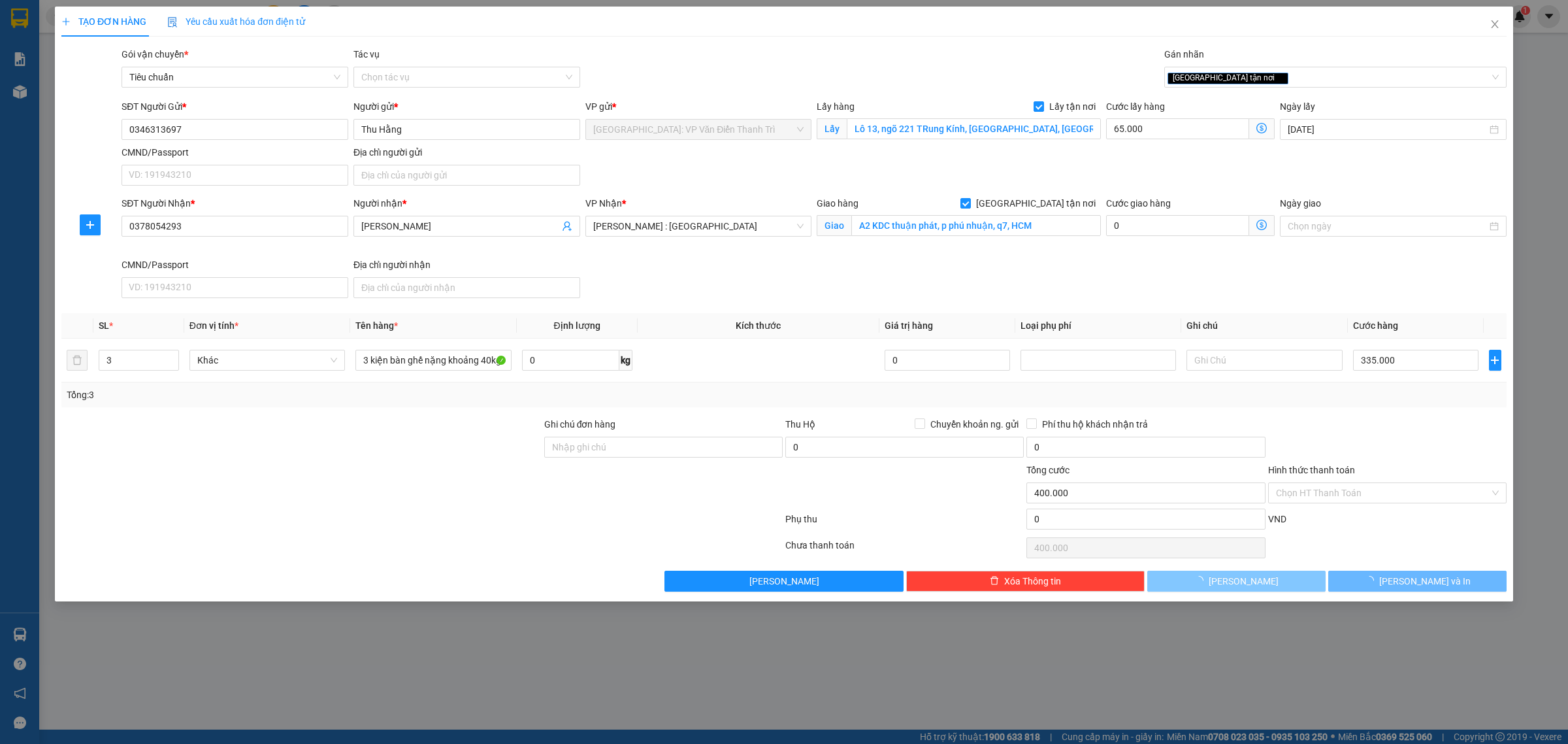
checkbox input "false"
type input "1"
type input "0"
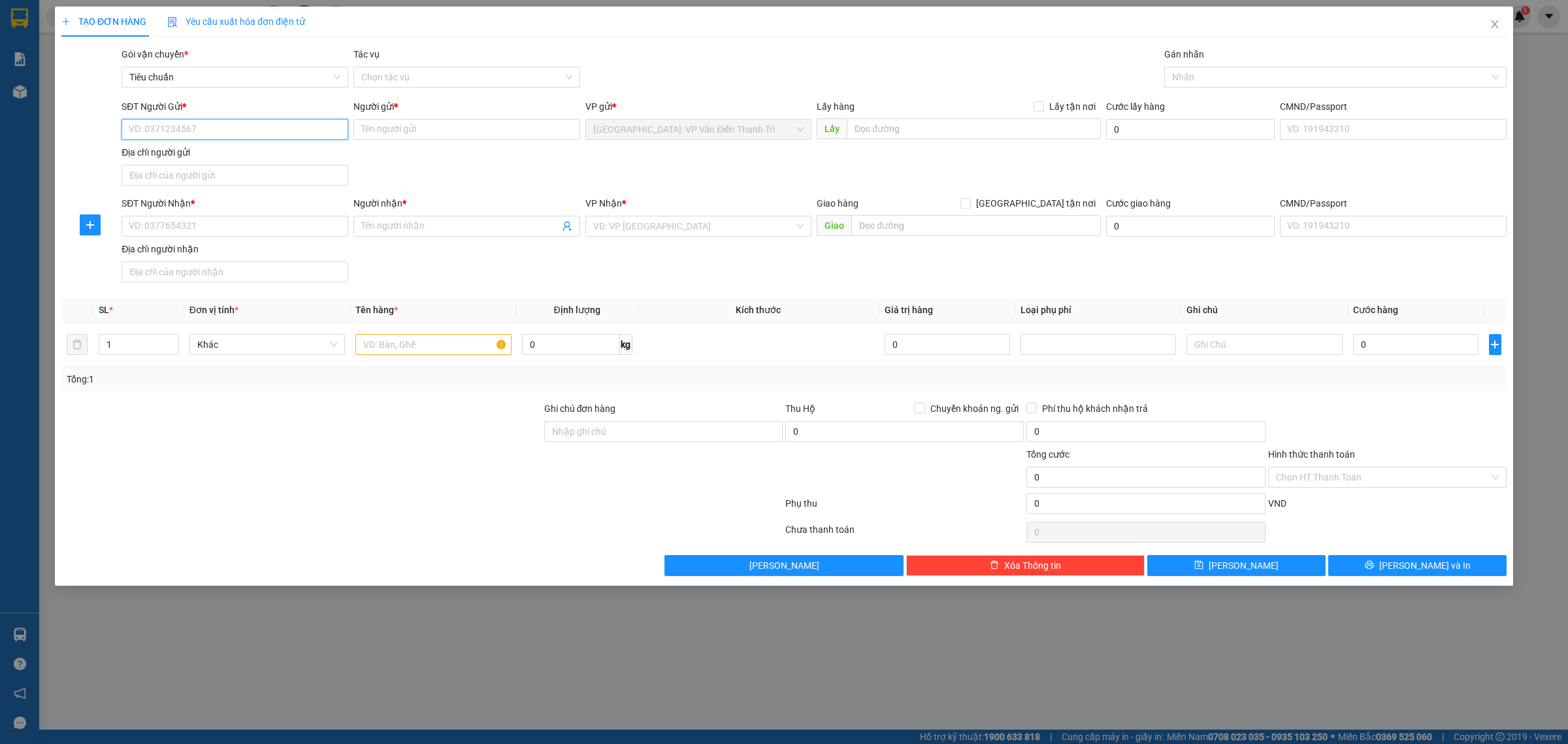
click at [298, 136] on input "SĐT Người Gửi *" at bounding box center [234, 129] width 227 height 21
paste input "0988 603 143"
click at [168, 131] on input "0988 603 143" at bounding box center [234, 129] width 227 height 21
click at [154, 131] on input "0988 603143" at bounding box center [234, 129] width 227 height 21
click at [213, 131] on input "0988603143" at bounding box center [234, 129] width 227 height 21
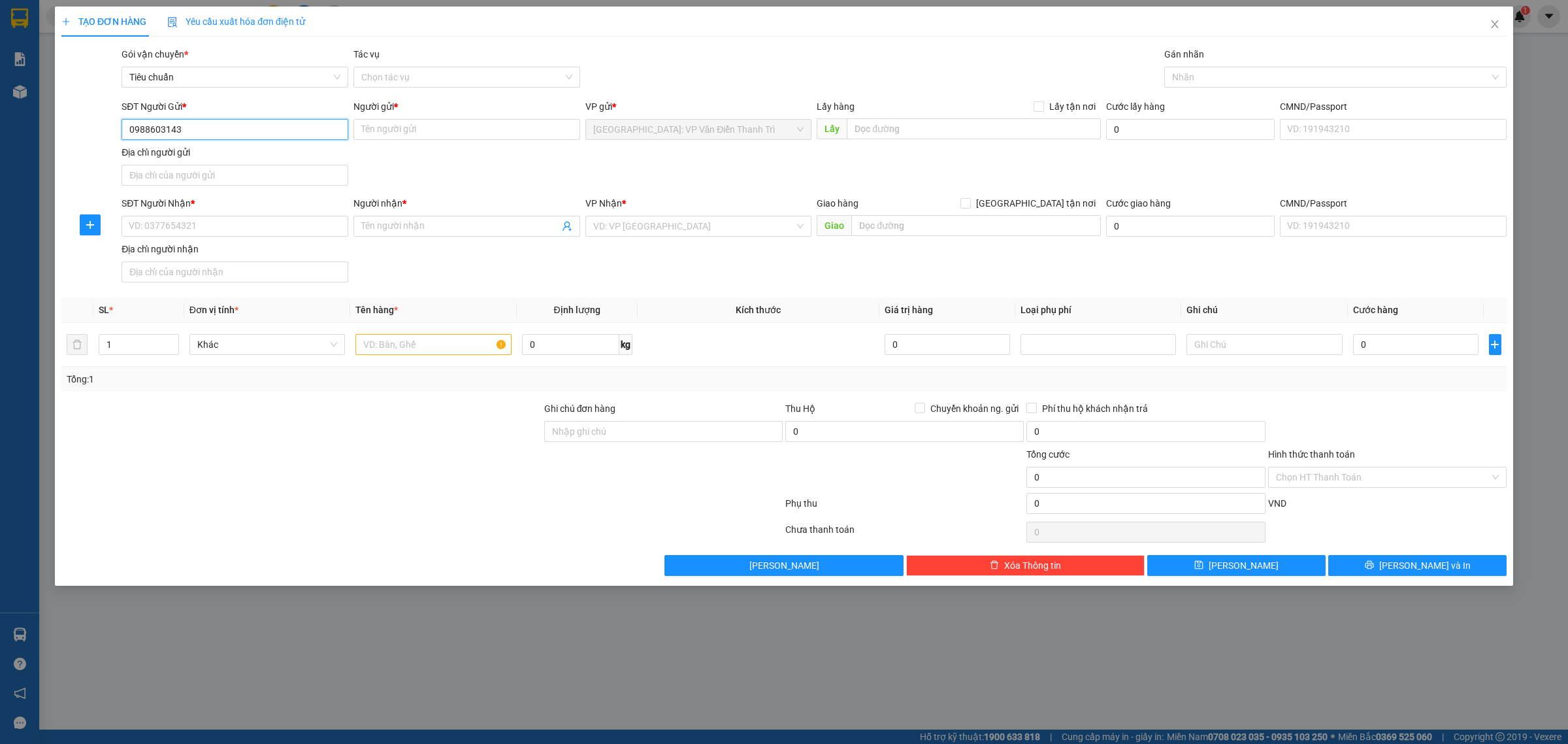
type input "0988603143"
click at [409, 121] on input "Người gửi *" at bounding box center [466, 129] width 227 height 21
paste input "[PERSON_NAME]"
type input "[PERSON_NAME]"
click at [397, 348] on input "text" at bounding box center [433, 344] width 155 height 21
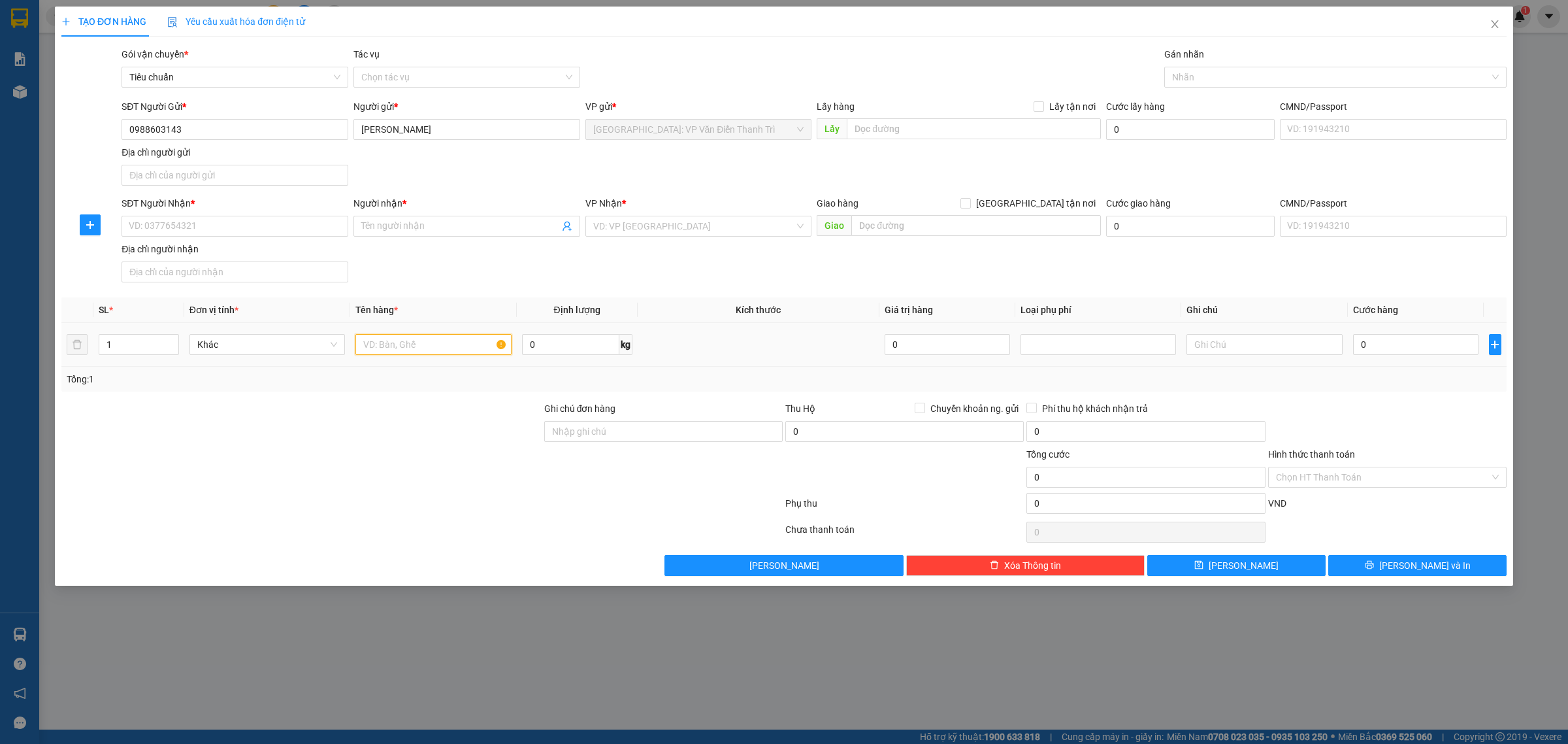
paste input "15/10 đón 1 lô hàng điện tử"
click at [397, 344] on input "15/10 đón 1 lô hàng điện tử" at bounding box center [433, 344] width 155 height 21
type input "15/10 đón 1 lô hàng điện tử"
click at [872, 127] on input "text" at bounding box center [973, 128] width 254 height 21
paste input "Công ty Cổ Phần công nghệ Futech Tầng 7 tòa nhà CTM [GEOGRAPHIC_DATA], [GEOGRAP…"
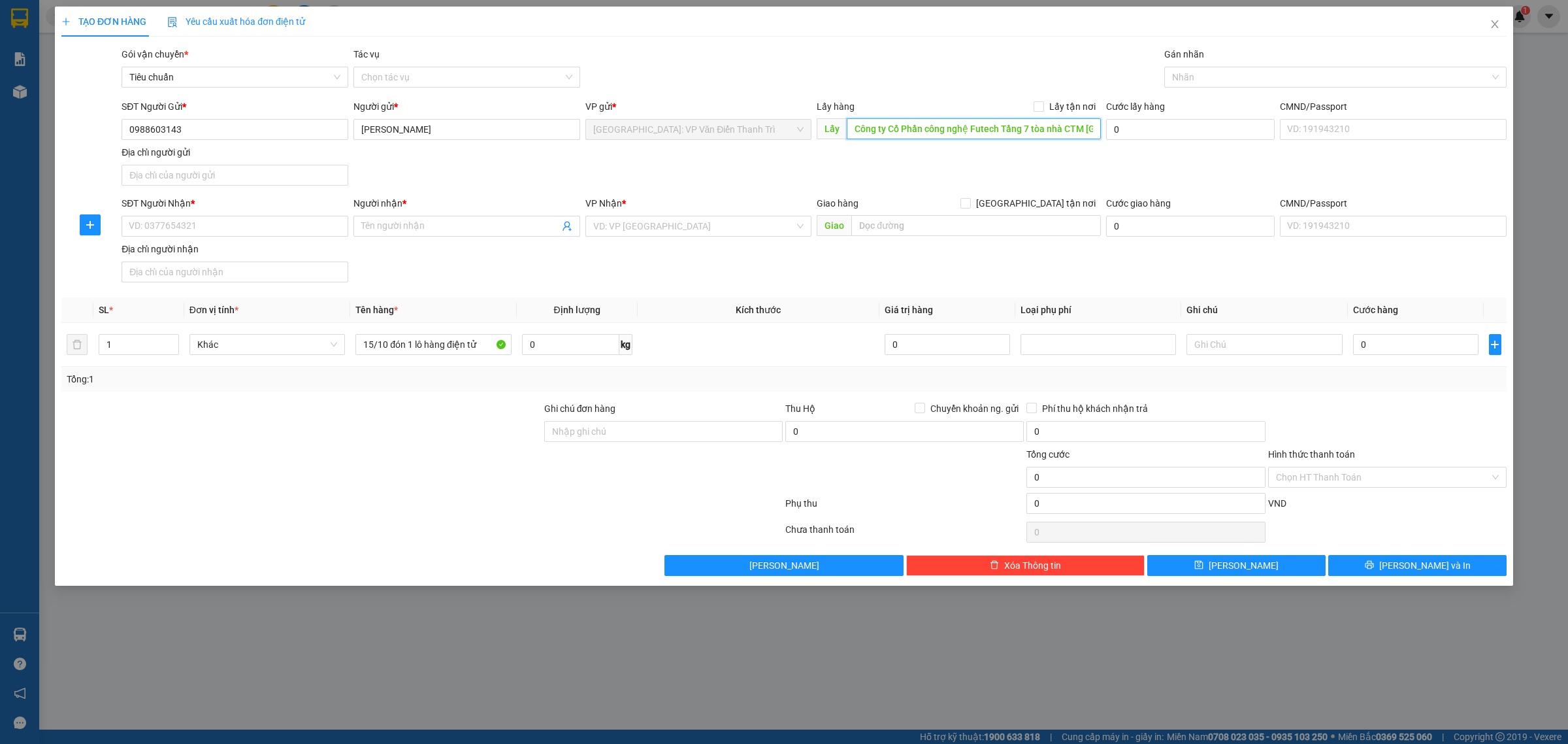
scroll to position [0, 95]
type input "Công ty Cổ Phần công nghệ Futech Tầng 7 tòa nhà CTM [GEOGRAPHIC_DATA], [GEOGRAP…"
click at [1050, 109] on span "Lấy tận nơi" at bounding box center [1072, 107] width 57 height 14
click at [1043, 109] on input "Lấy tận nơi" at bounding box center [1038, 106] width 9 height 9
checkbox input "true"
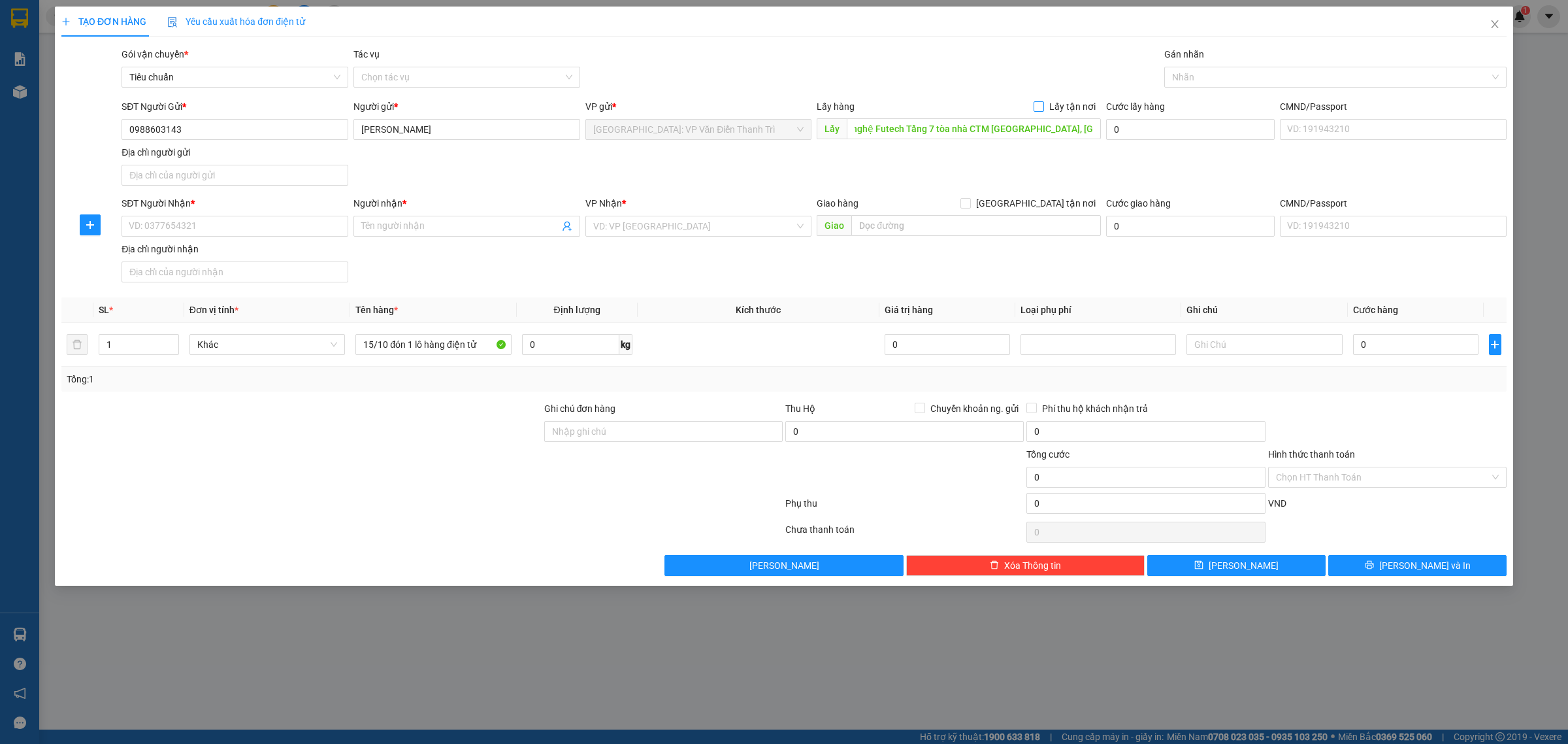
scroll to position [0, 0]
click at [898, 230] on input "text" at bounding box center [976, 225] width 249 height 21
paste input "Số 1 [PERSON_NAME][GEOGRAPHIC_DATA], [GEOGRAPHIC_DATA], [GEOGRAPHIC_DATA]"
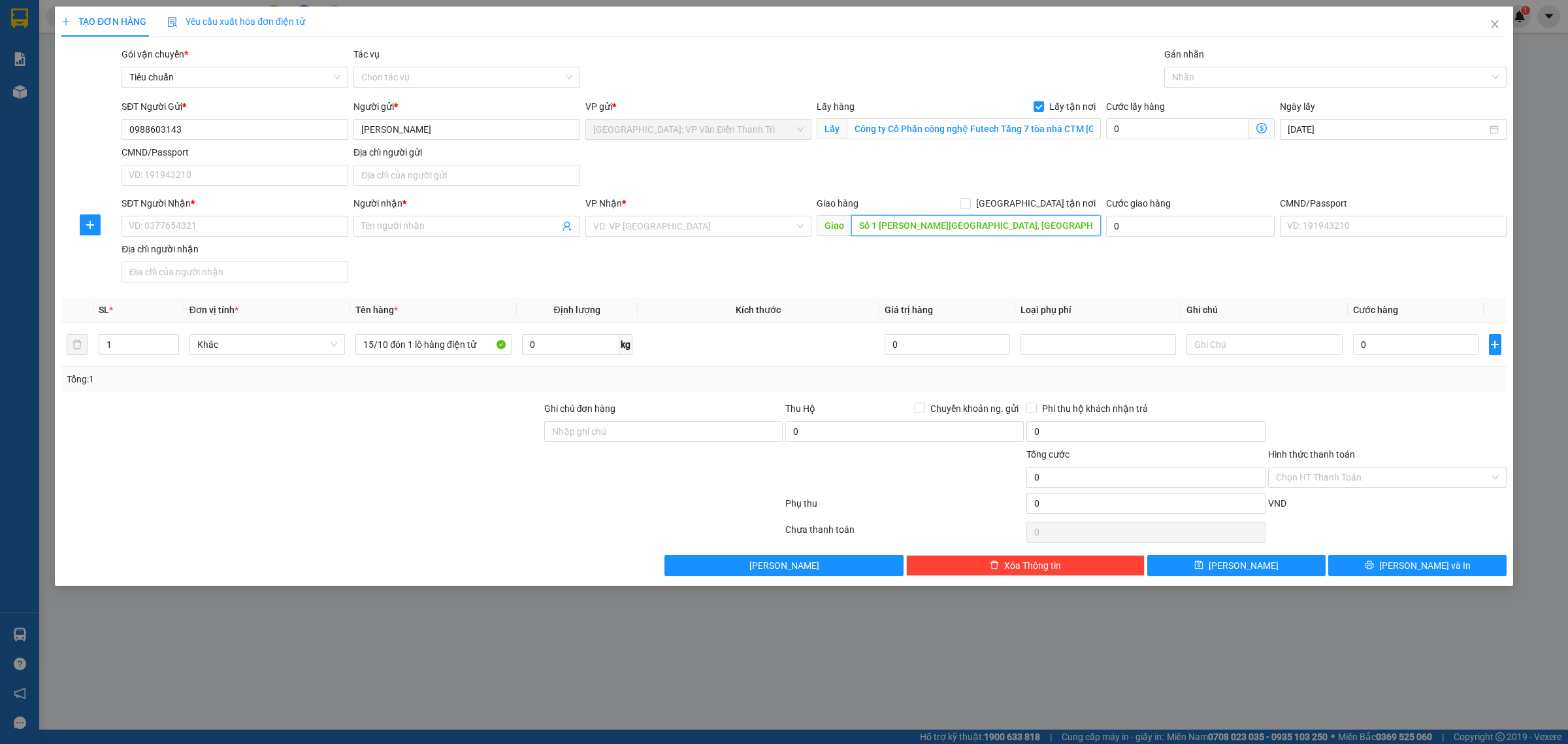
scroll to position [0, 4]
type input "Số 1 [PERSON_NAME][GEOGRAPHIC_DATA], [GEOGRAPHIC_DATA], [GEOGRAPHIC_DATA]"
click at [749, 230] on input "search" at bounding box center [693, 226] width 202 height 20
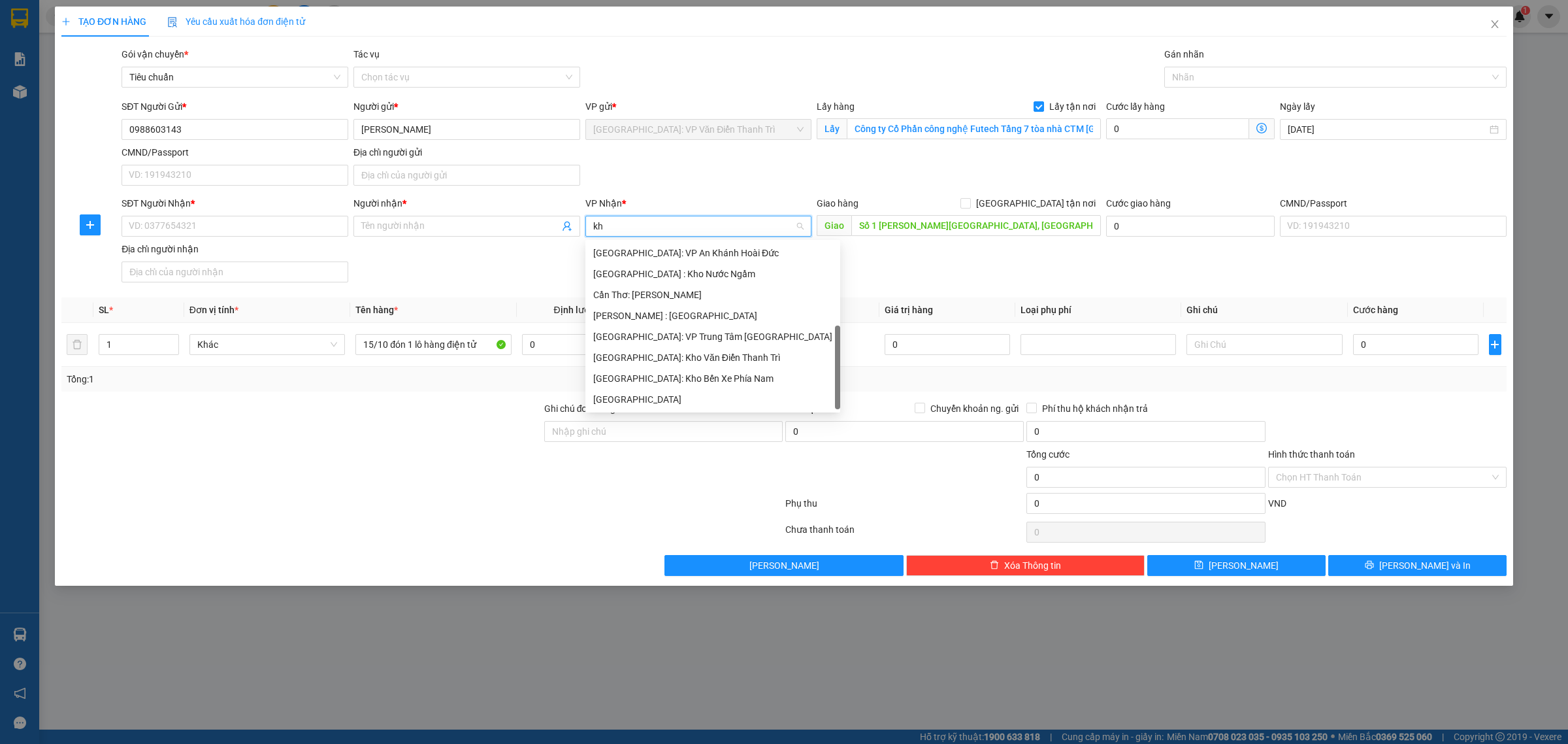
scroll to position [42, 0]
type input "kho"
click at [709, 366] on div "[GEOGRAPHIC_DATA]: Kho Bến Xe Phía Nam" at bounding box center [699, 357] width 227 height 21
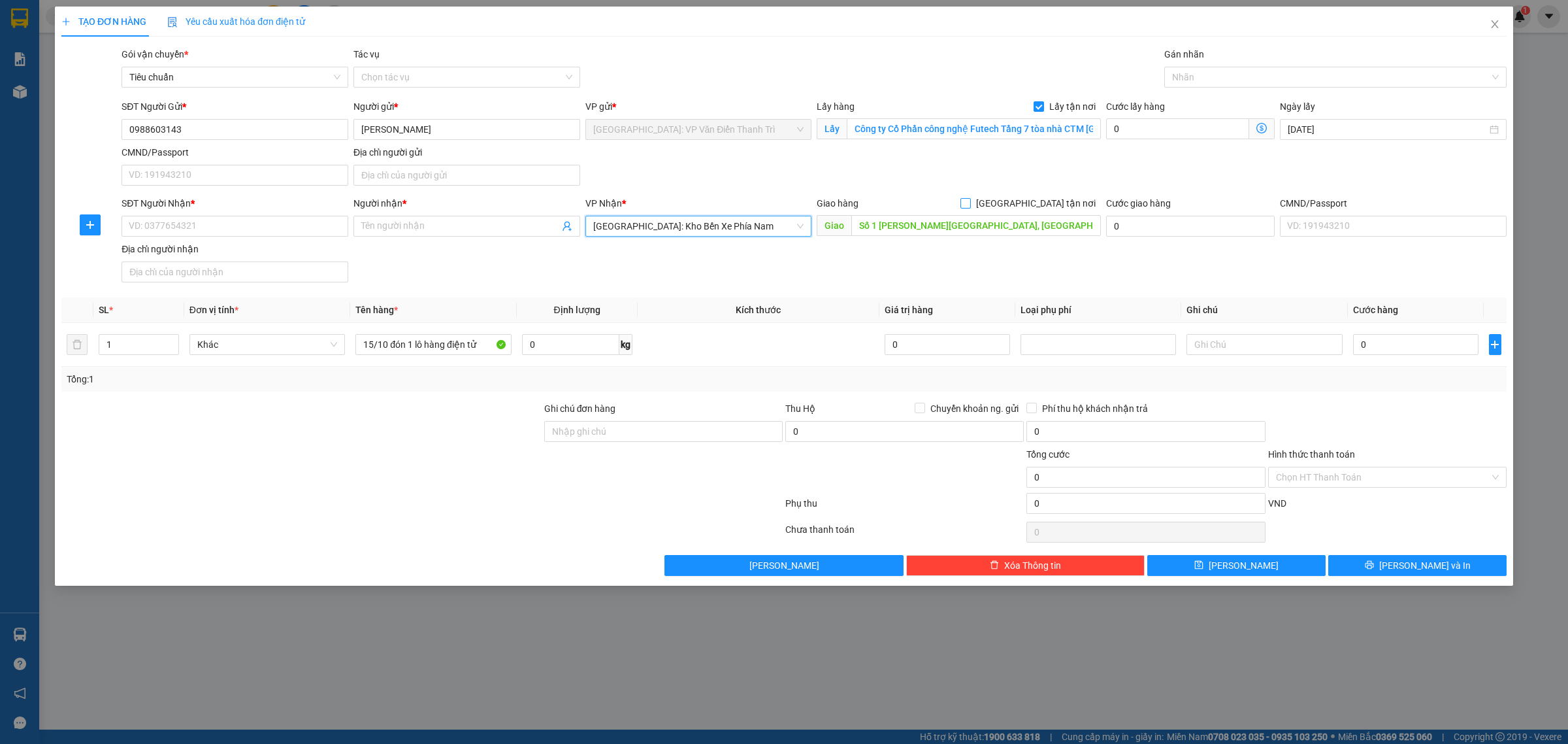
click at [1050, 201] on span "[GEOGRAPHIC_DATA] tận nơi" at bounding box center [1036, 203] width 130 height 14
click at [970, 201] on input "[GEOGRAPHIC_DATA] tận nơi" at bounding box center [965, 202] width 9 height 9
checkbox input "true"
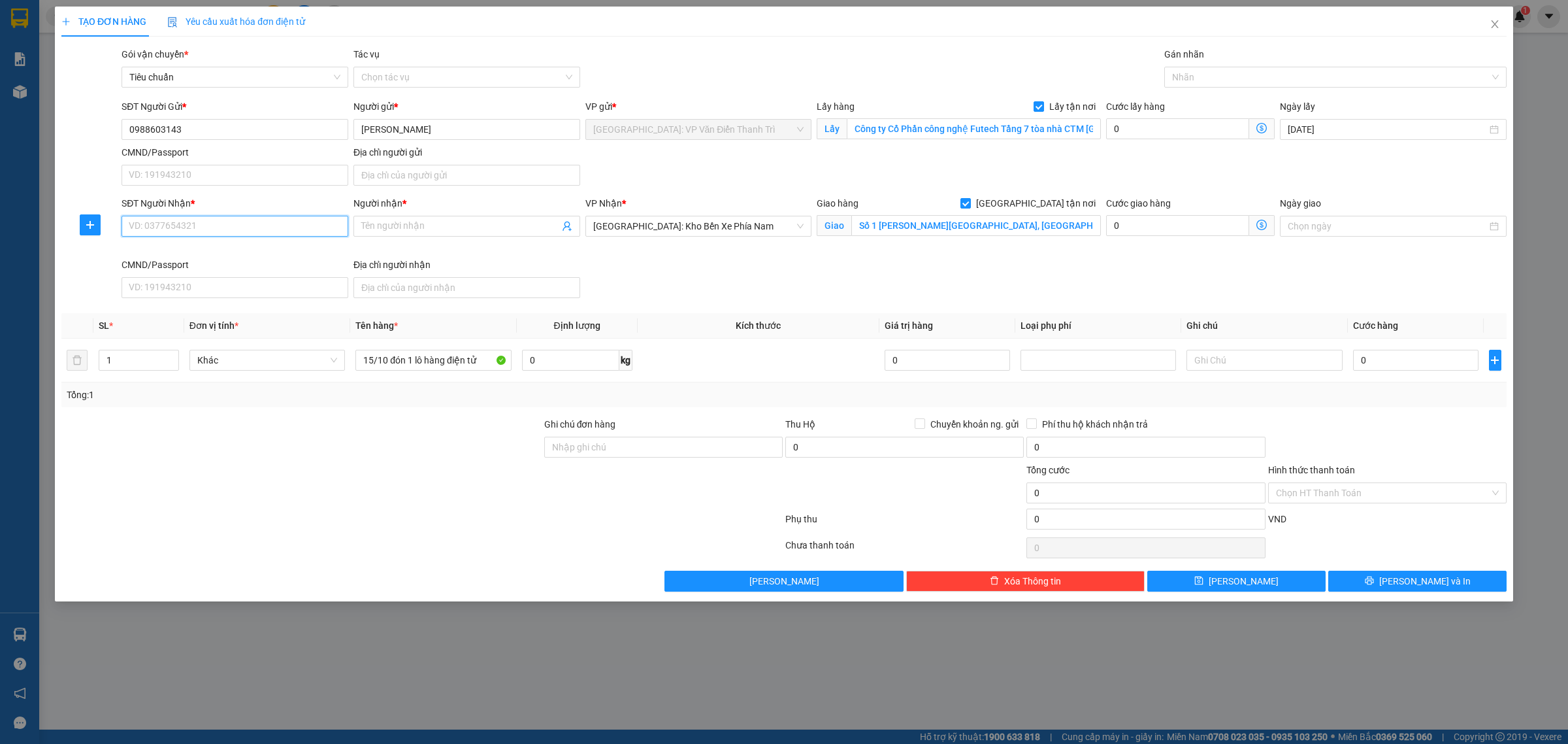
click at [305, 234] on input "SĐT Người Nhận *" at bounding box center [234, 226] width 227 height 21
paste input "0989024210"
type input "0989024210"
click at [421, 228] on input "Người nhận *" at bounding box center [460, 226] width 198 height 14
paste input "Học Viện Lục Quân"
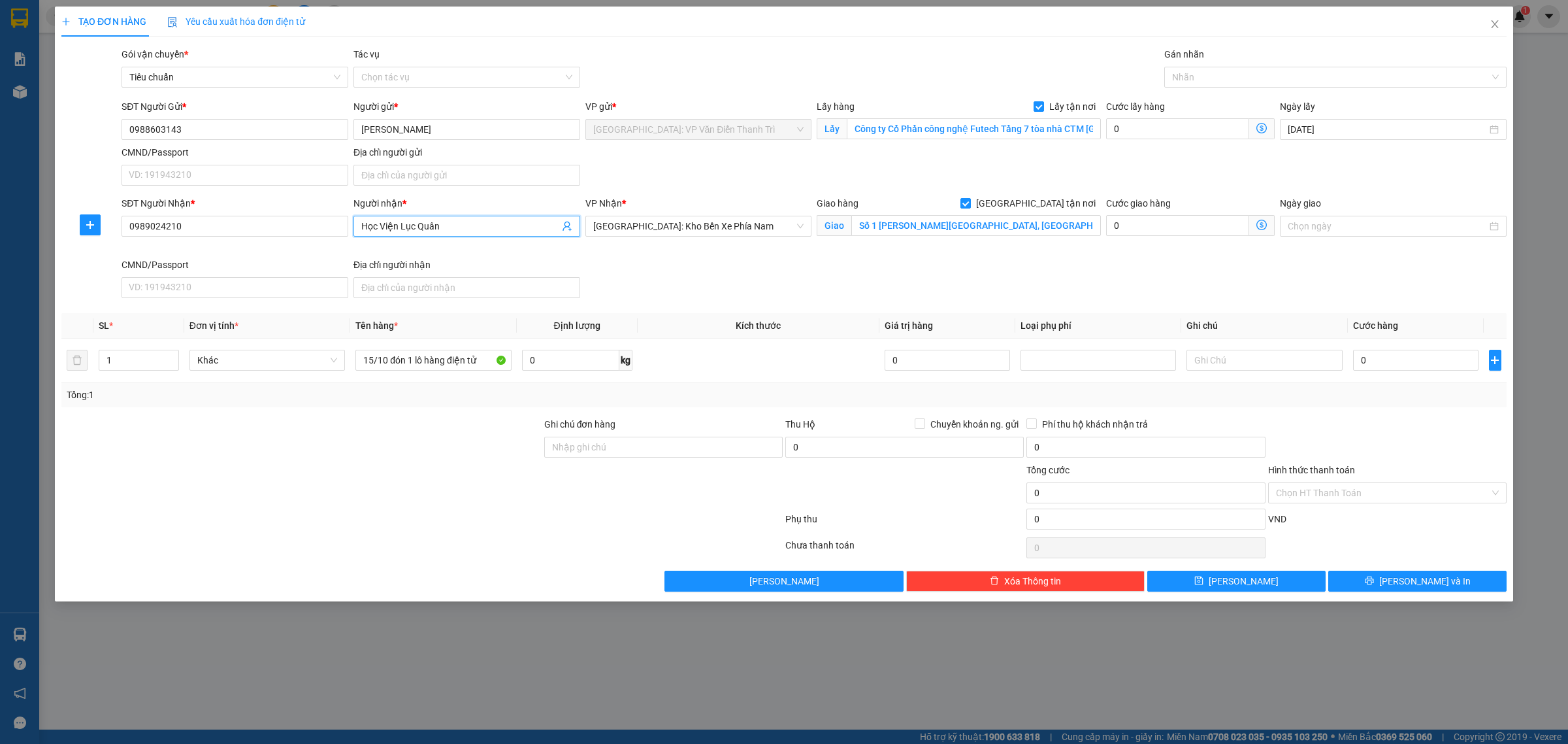
paste input "Anh [PERSON_NAME]"
type input "Anh [PERSON_NAME]"
click at [1173, 81] on input "Gán nhãn" at bounding box center [1173, 77] width 3 height 15
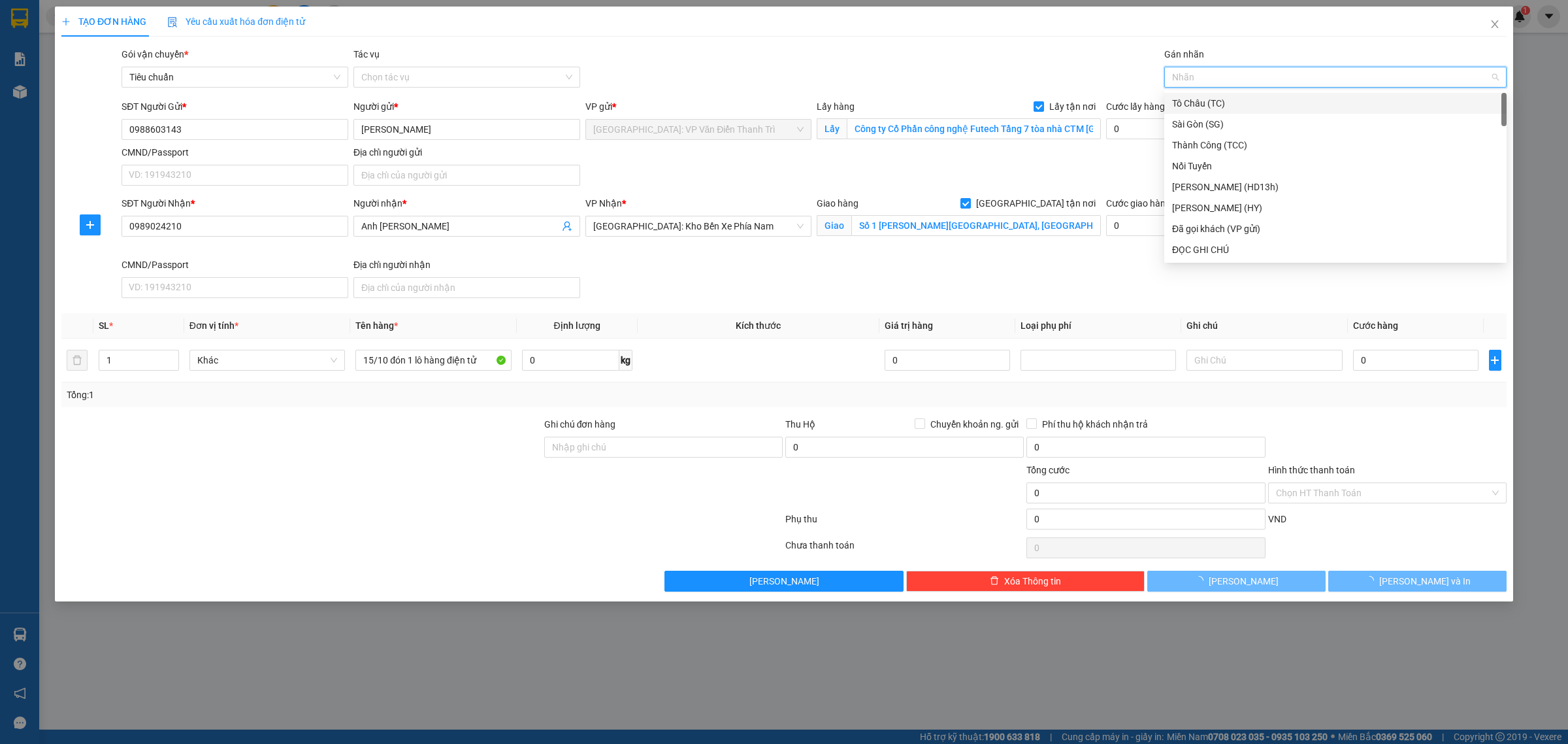
click at [1182, 76] on div at bounding box center [1329, 77] width 323 height 15
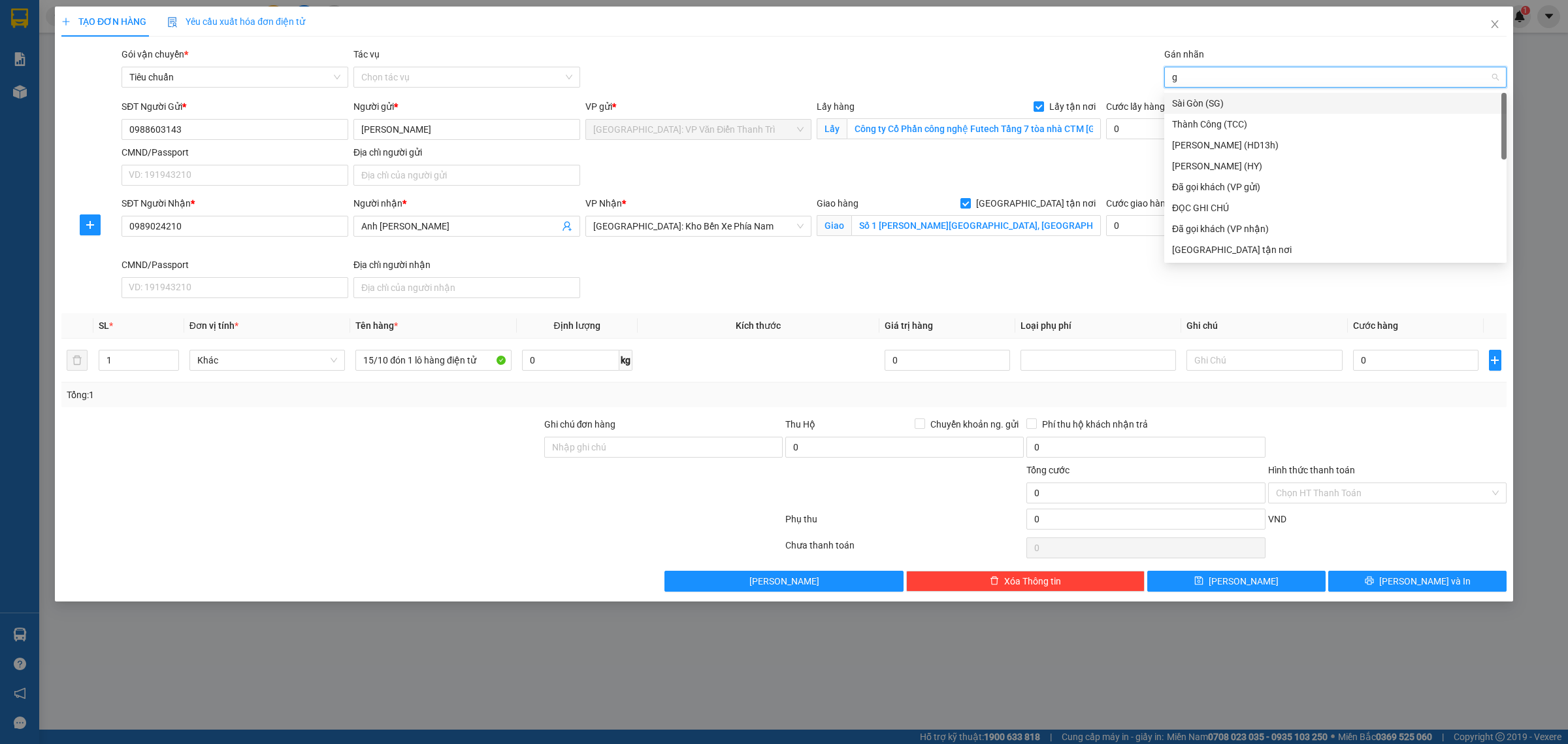
type input "gt"
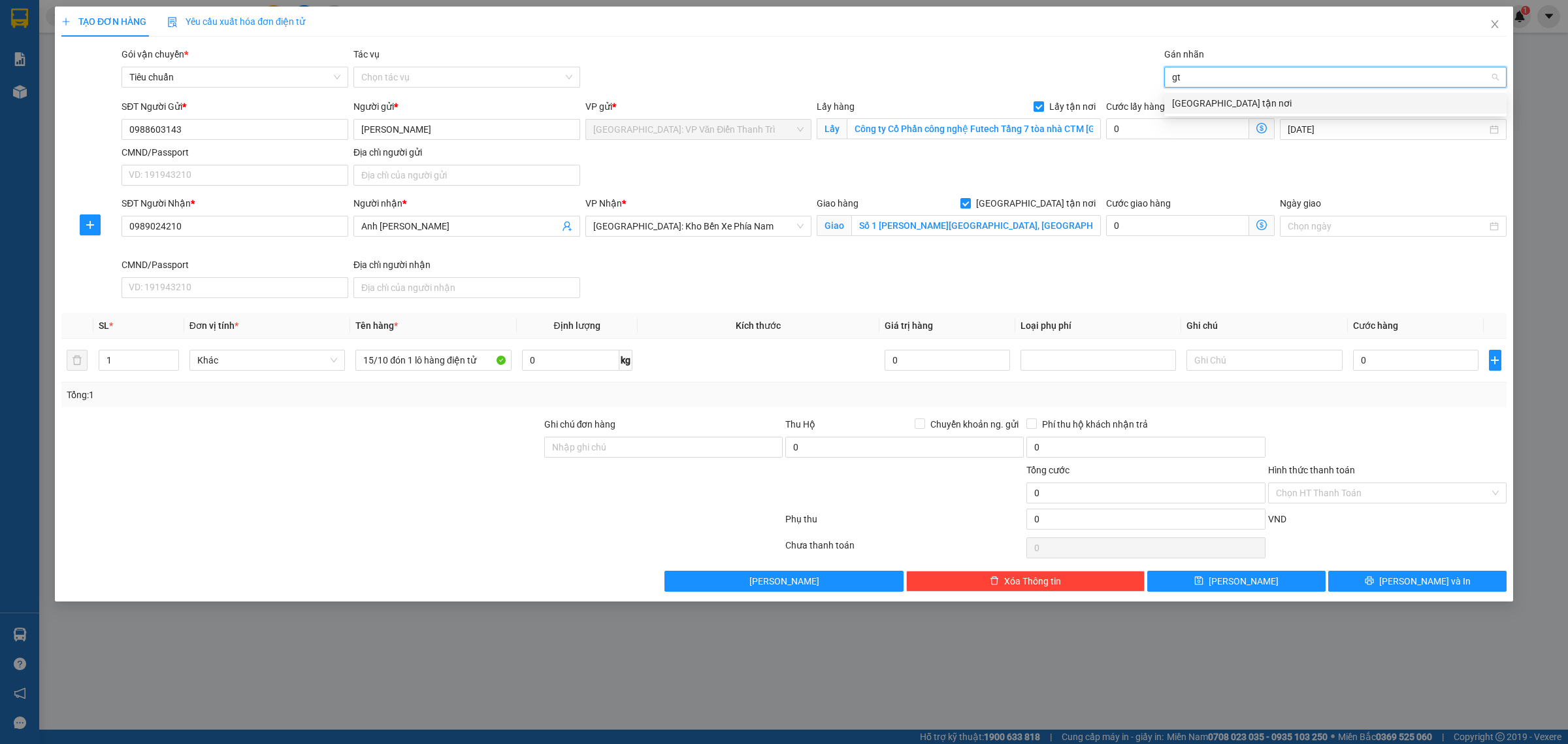
click at [1189, 98] on div "[GEOGRAPHIC_DATA] tận nơi" at bounding box center [1335, 103] width 326 height 14
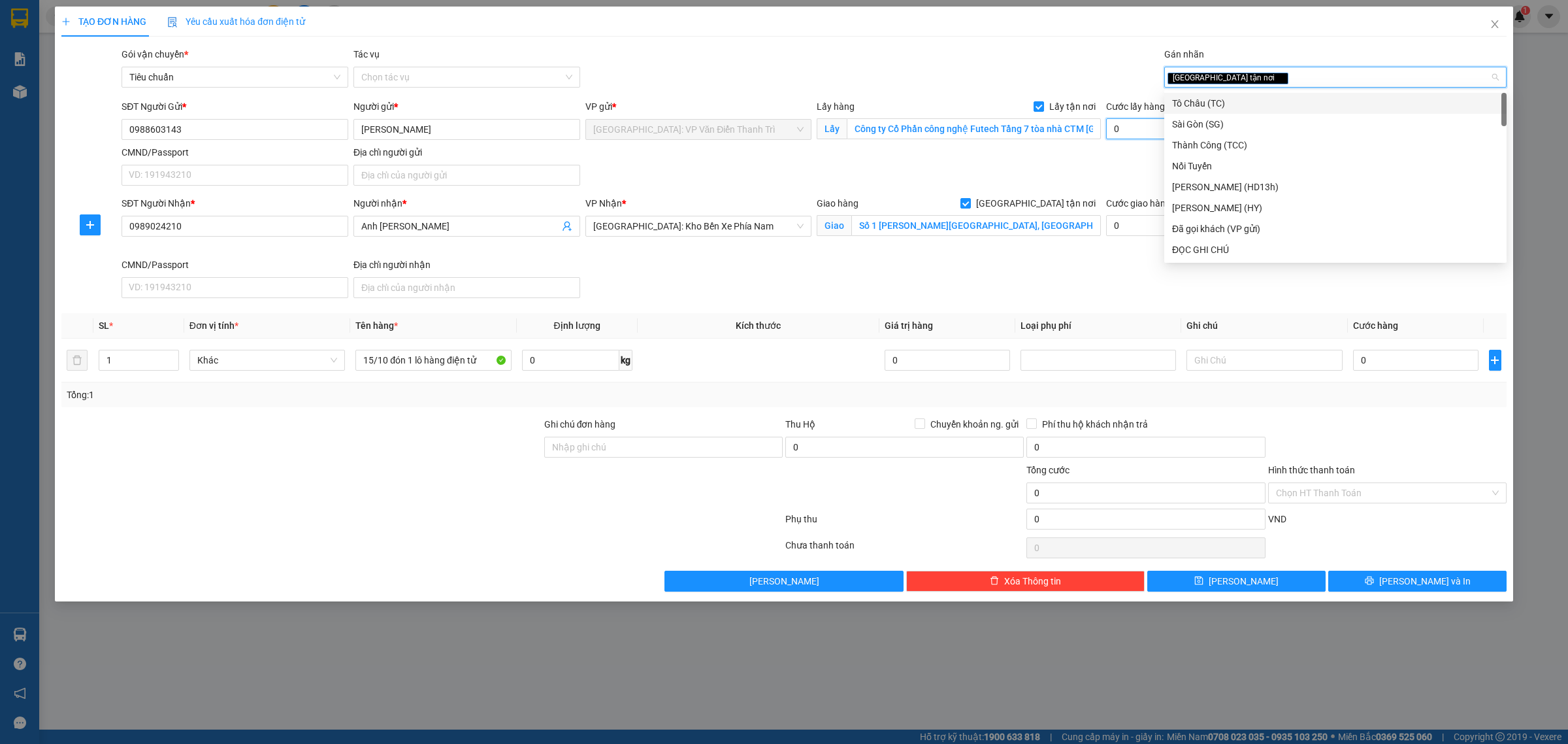
click at [1154, 127] on input "0" at bounding box center [1178, 128] width 143 height 21
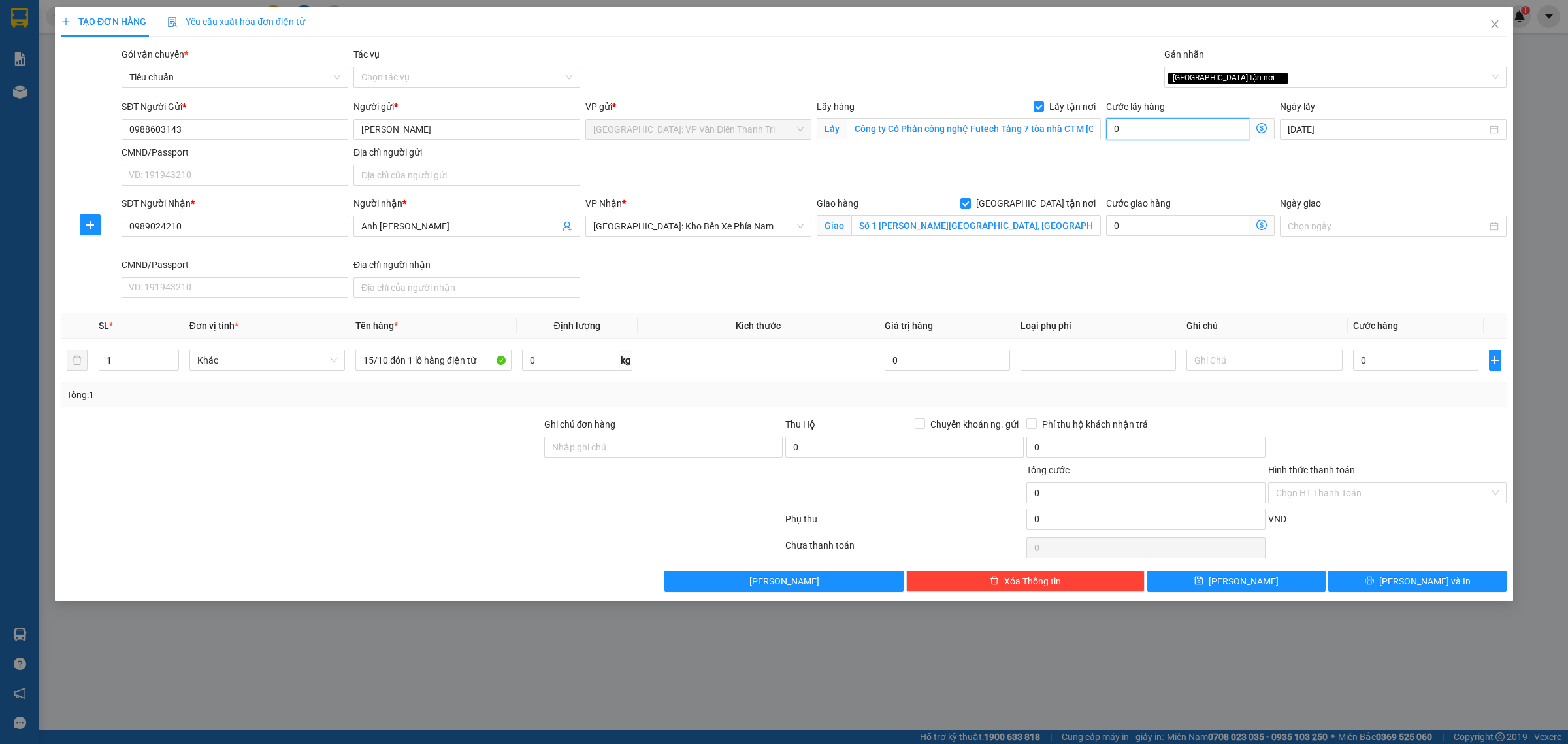
type input "3"
type input "30"
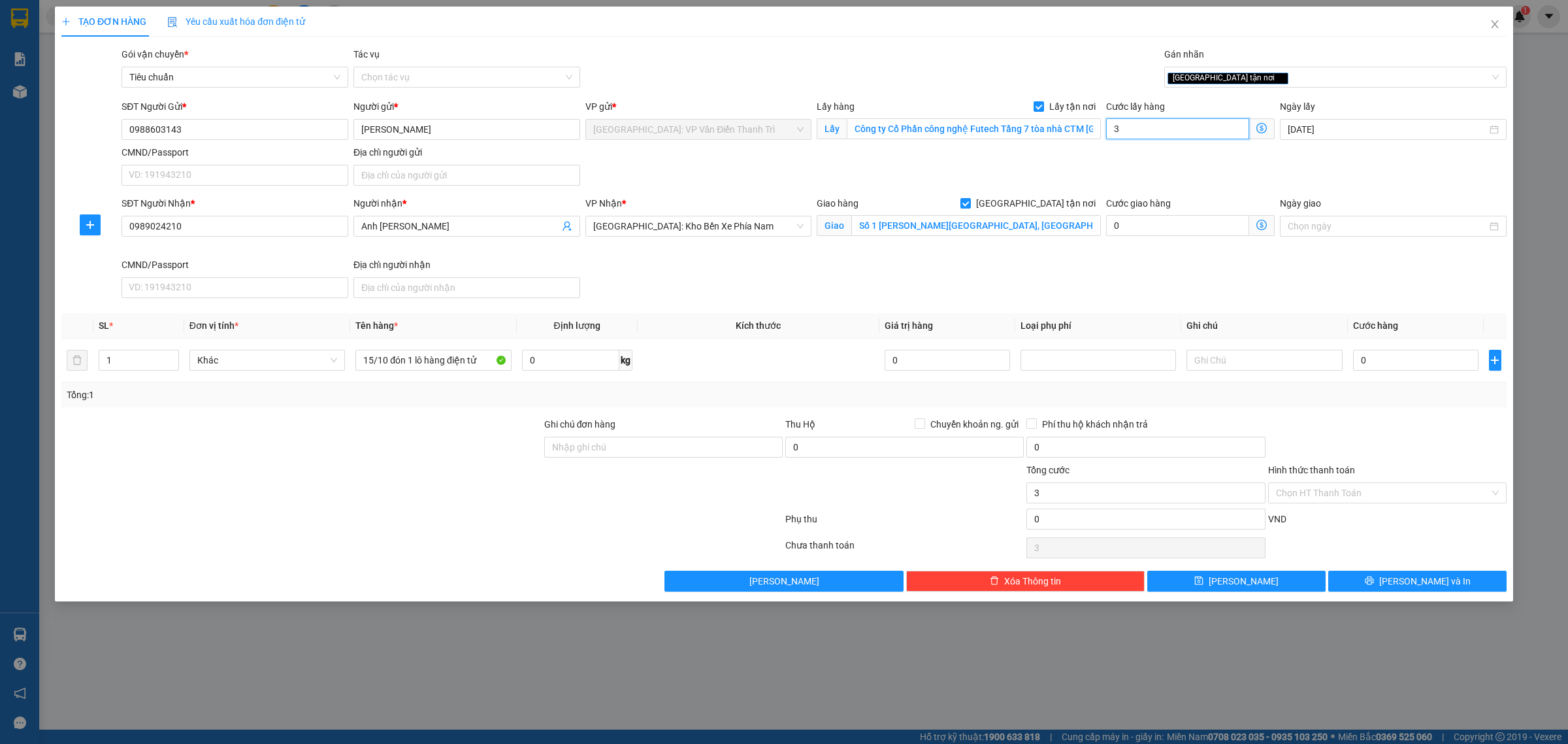
type input "30"
type input "300"
type input "3.000"
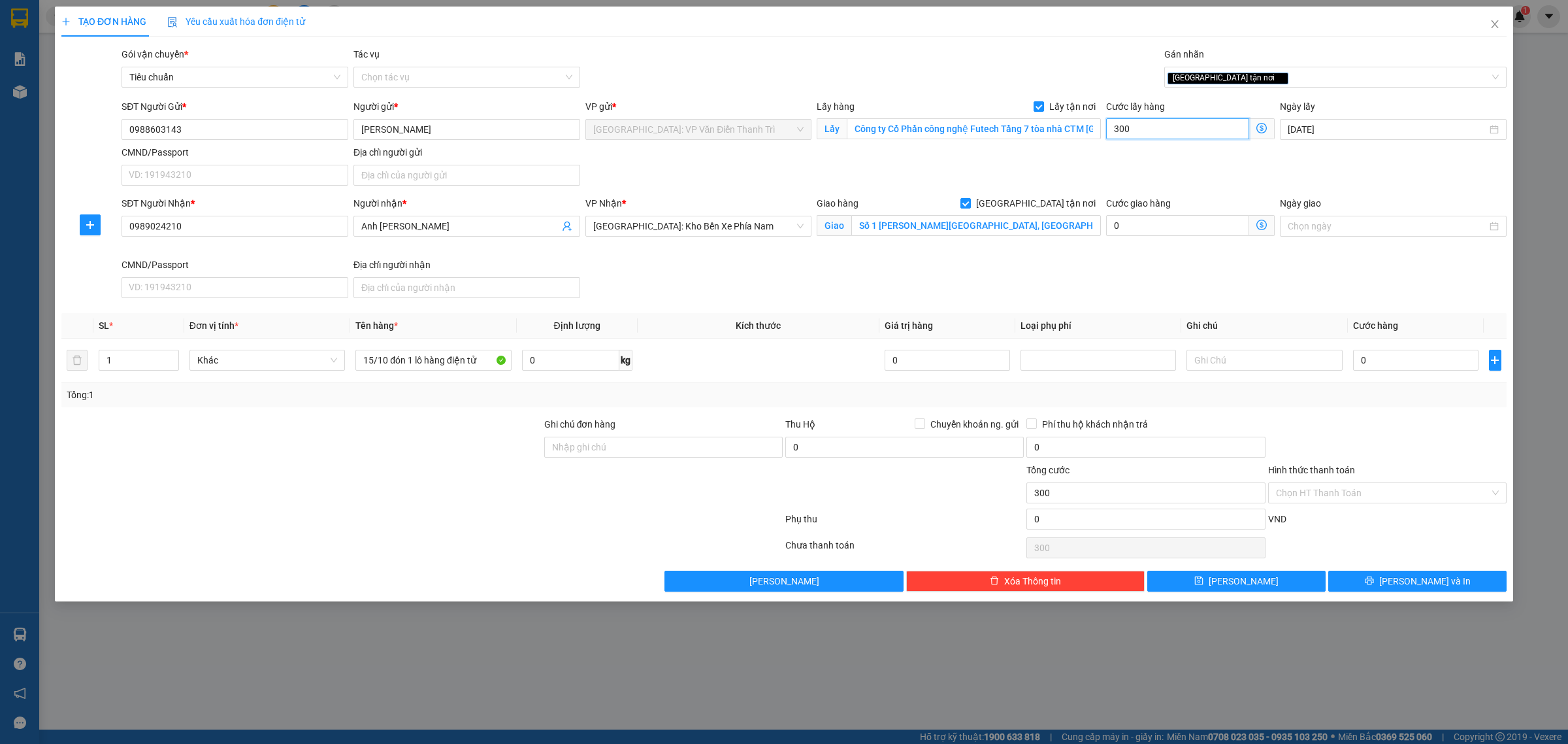
type input "3.000"
type input "30.000"
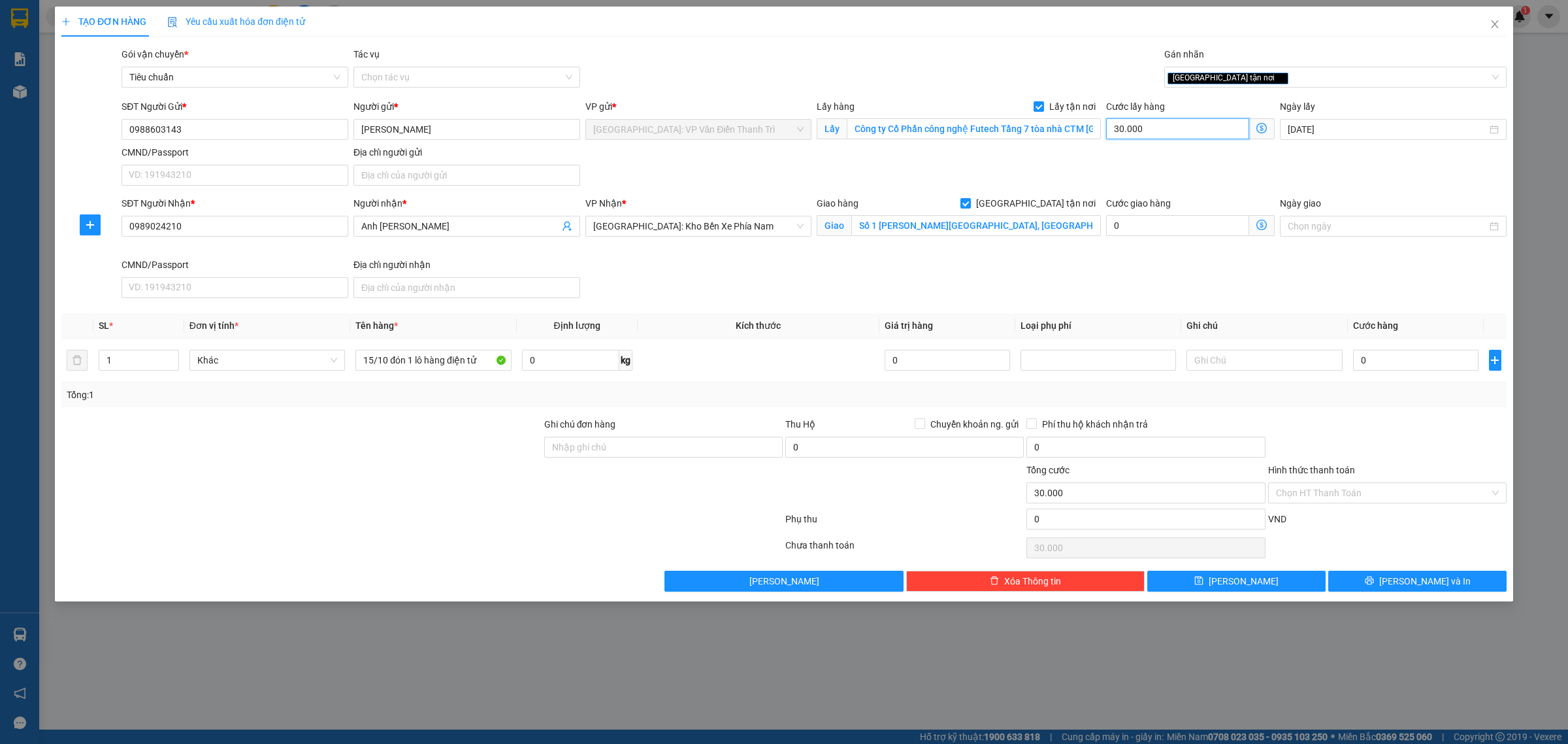
type input "300.000"
click at [692, 448] on input "Ghi chú đơn hàng" at bounding box center [663, 447] width 239 height 21
type input "có vat"
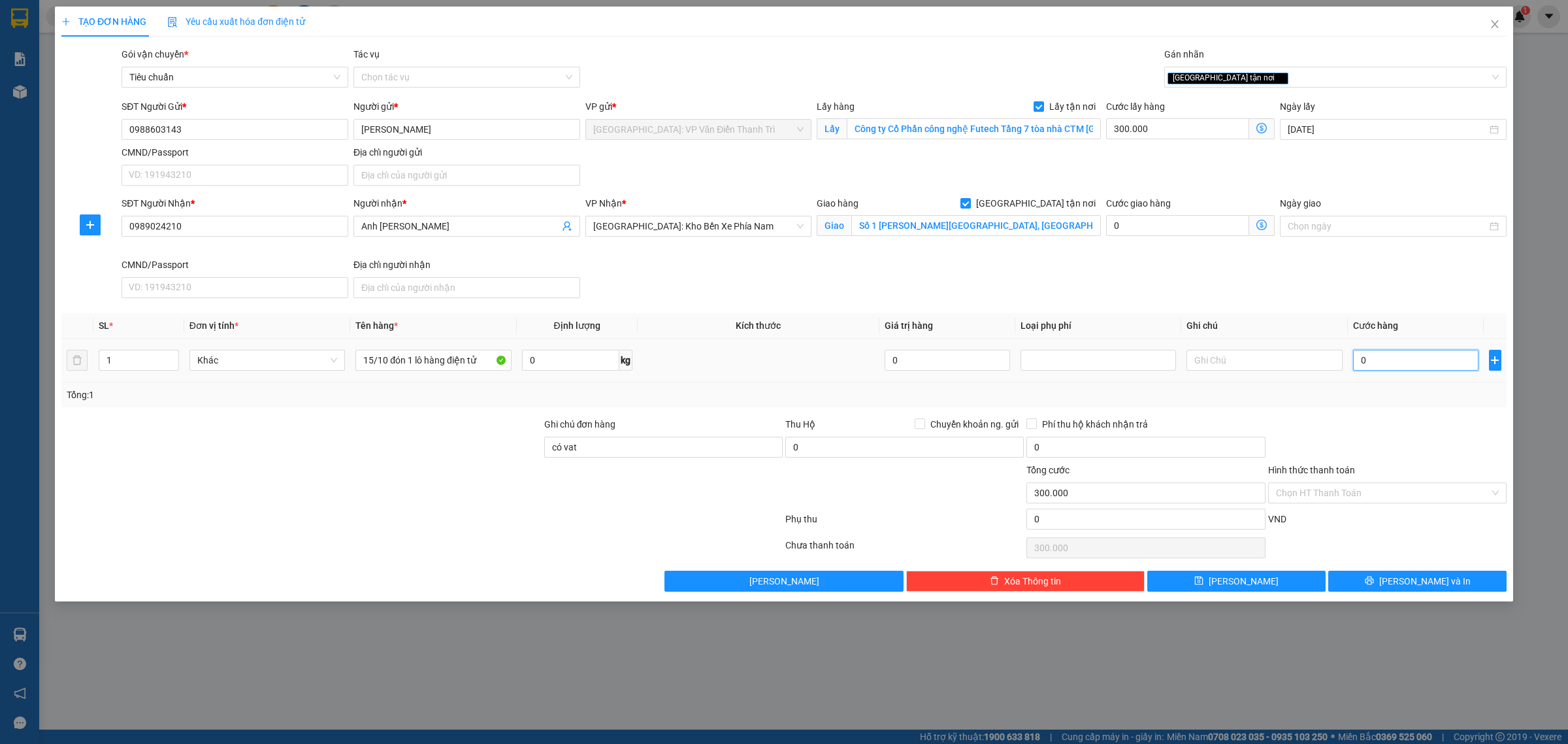
click at [1383, 364] on input "0" at bounding box center [1415, 360] width 126 height 21
type input "3"
type input "300.003"
type input "35"
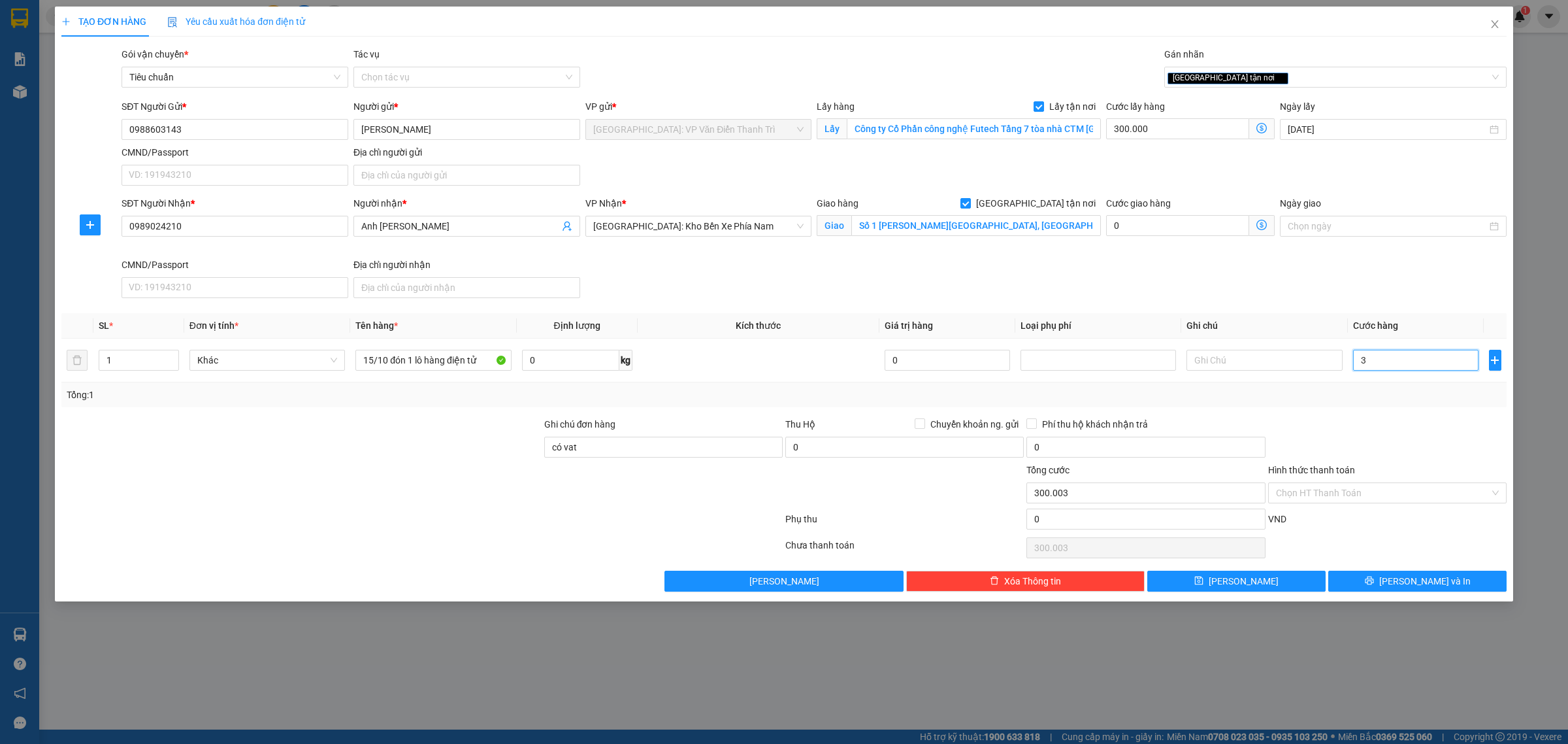
type input "300.035"
type input "350"
type input "300.350"
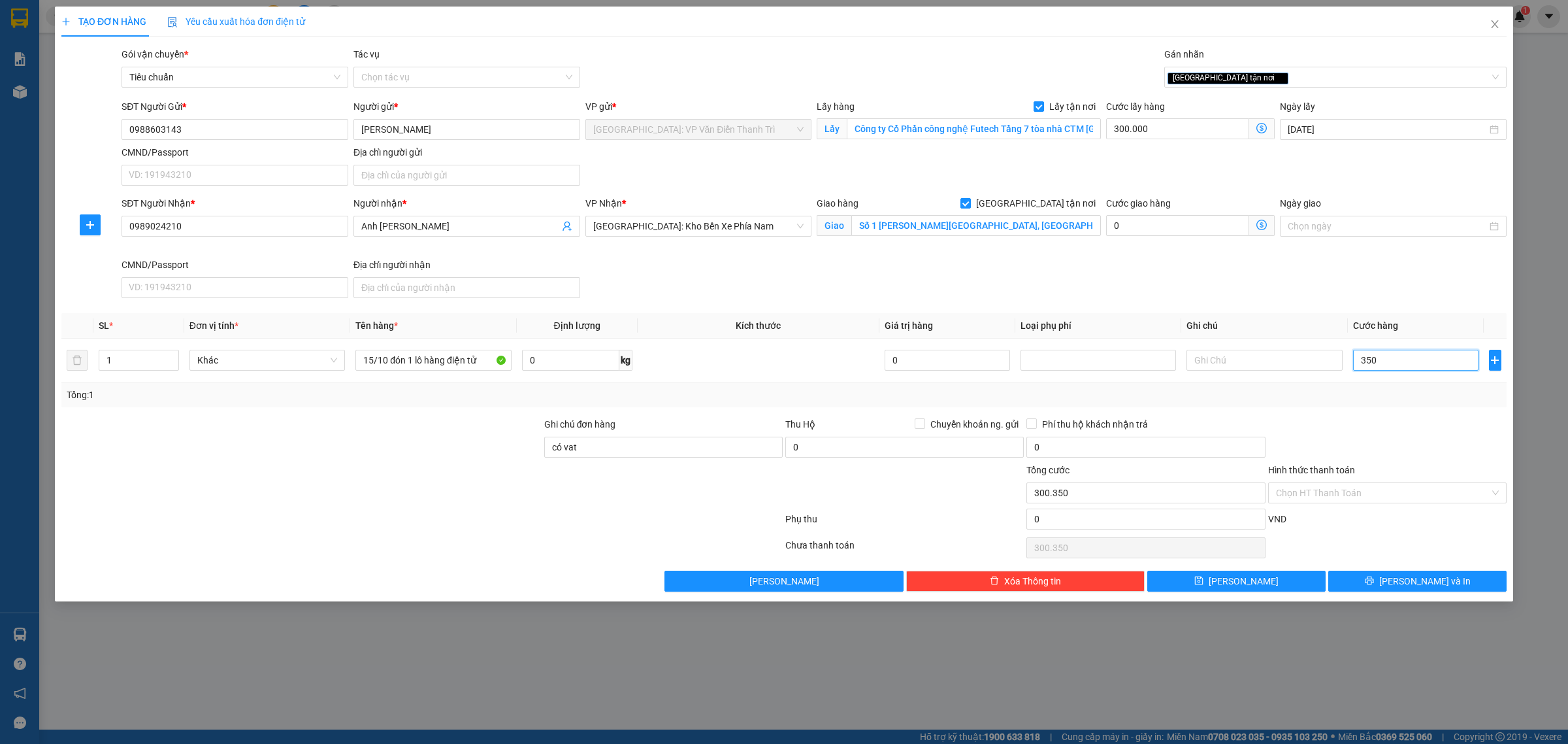
type input "3.500"
type input "303.500"
type input "35.000"
type input "335.000"
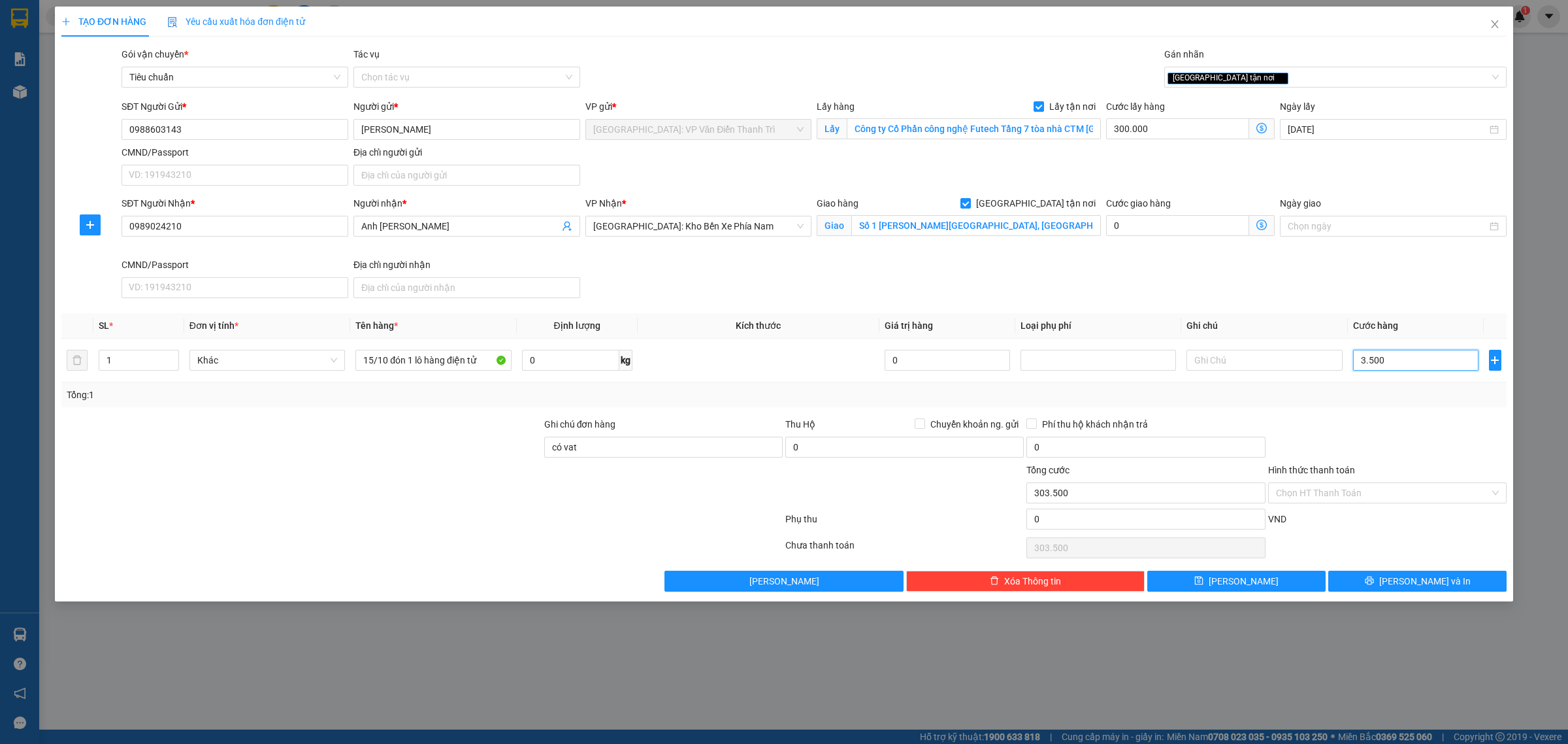
type input "335.000"
type input "350.000"
type input "650.000"
type input "3.500.000"
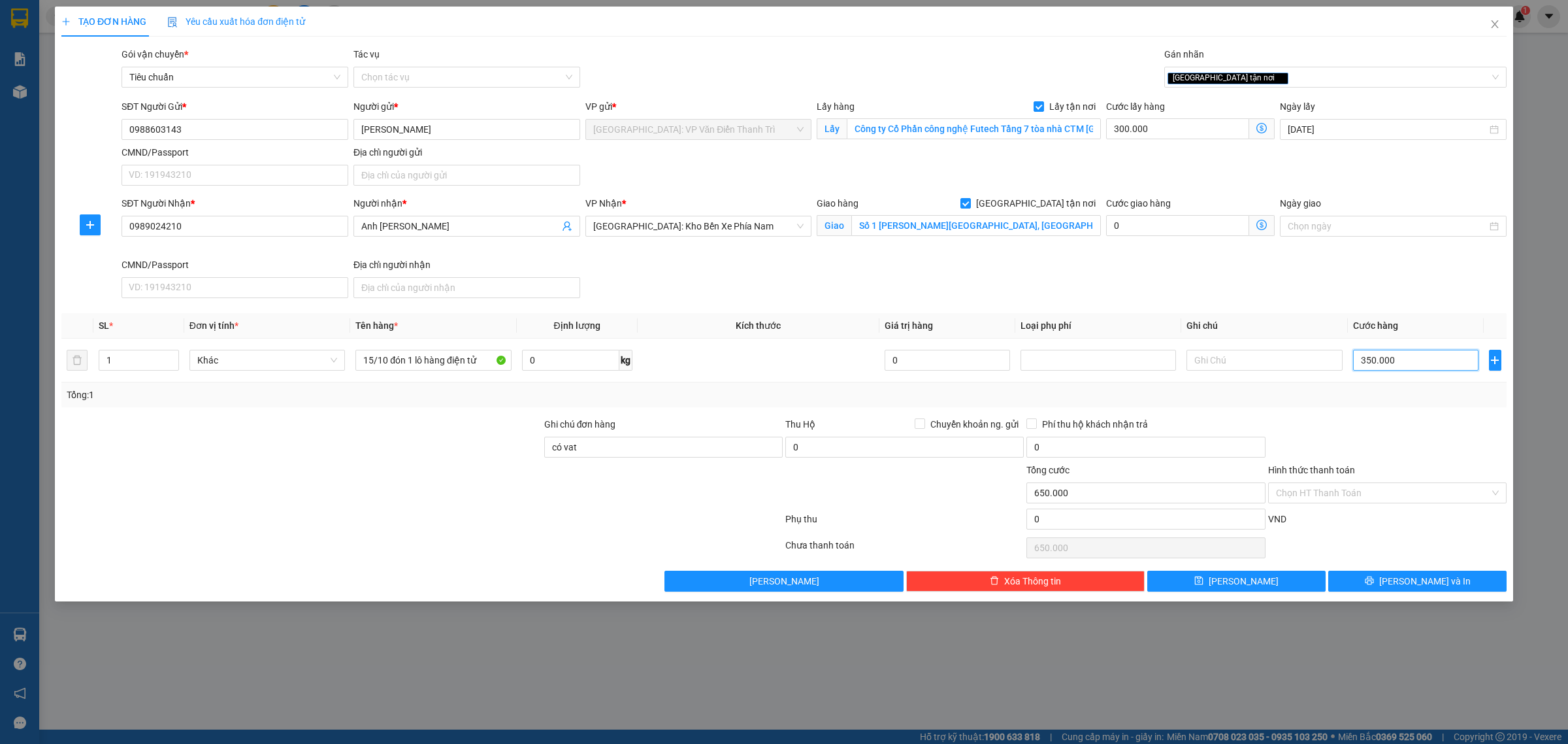
type input "3.800.000"
type input "3.500.000"
click at [1300, 285] on div "SĐT Người Nhận * 0989024210 Người nhận * Anh [PERSON_NAME] VP Nhận * [GEOGRAPHI…" at bounding box center [814, 250] width 1390 height 108
click at [1277, 591] on button "[PERSON_NAME]" at bounding box center [1235, 580] width 178 height 21
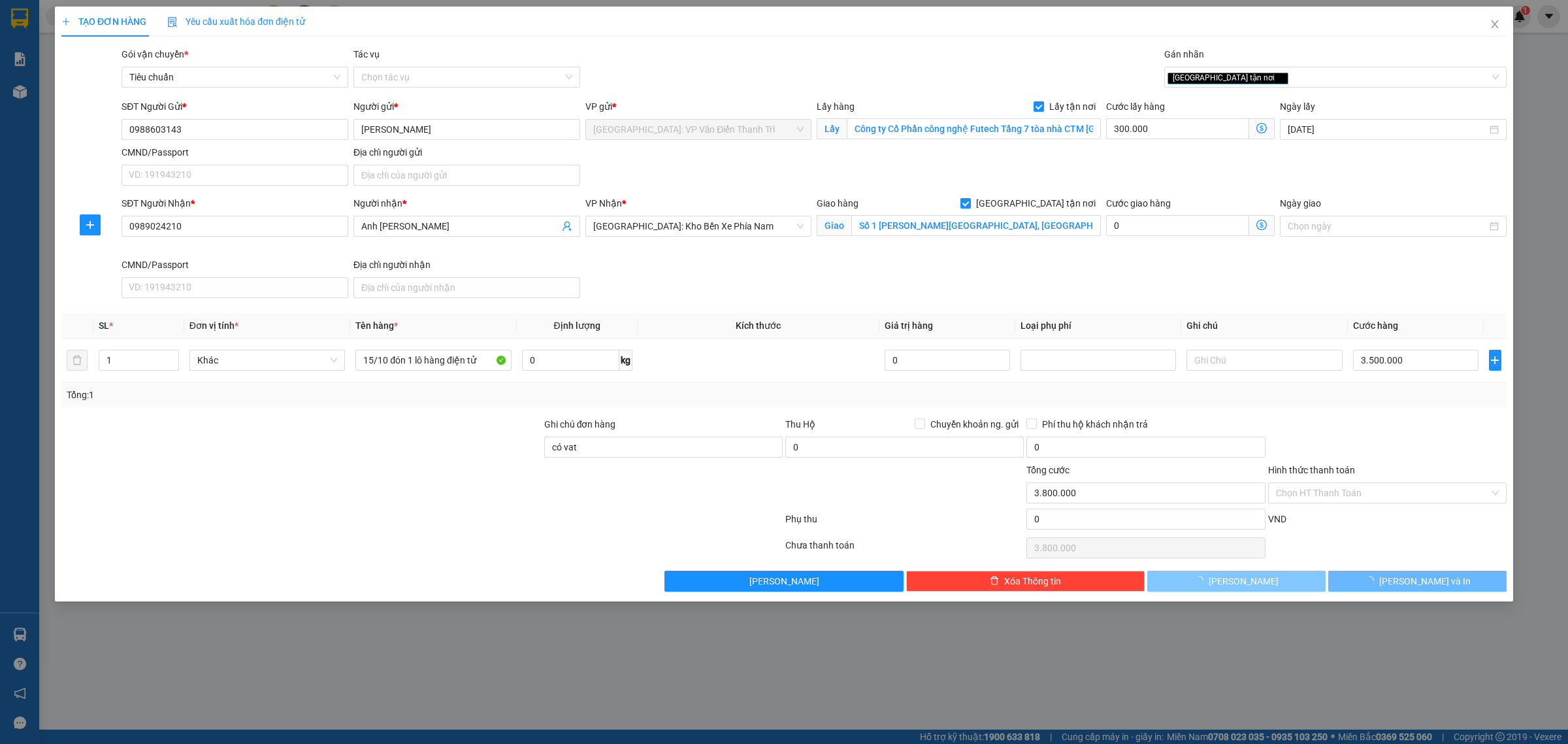
checkbox input "false"
type input "0"
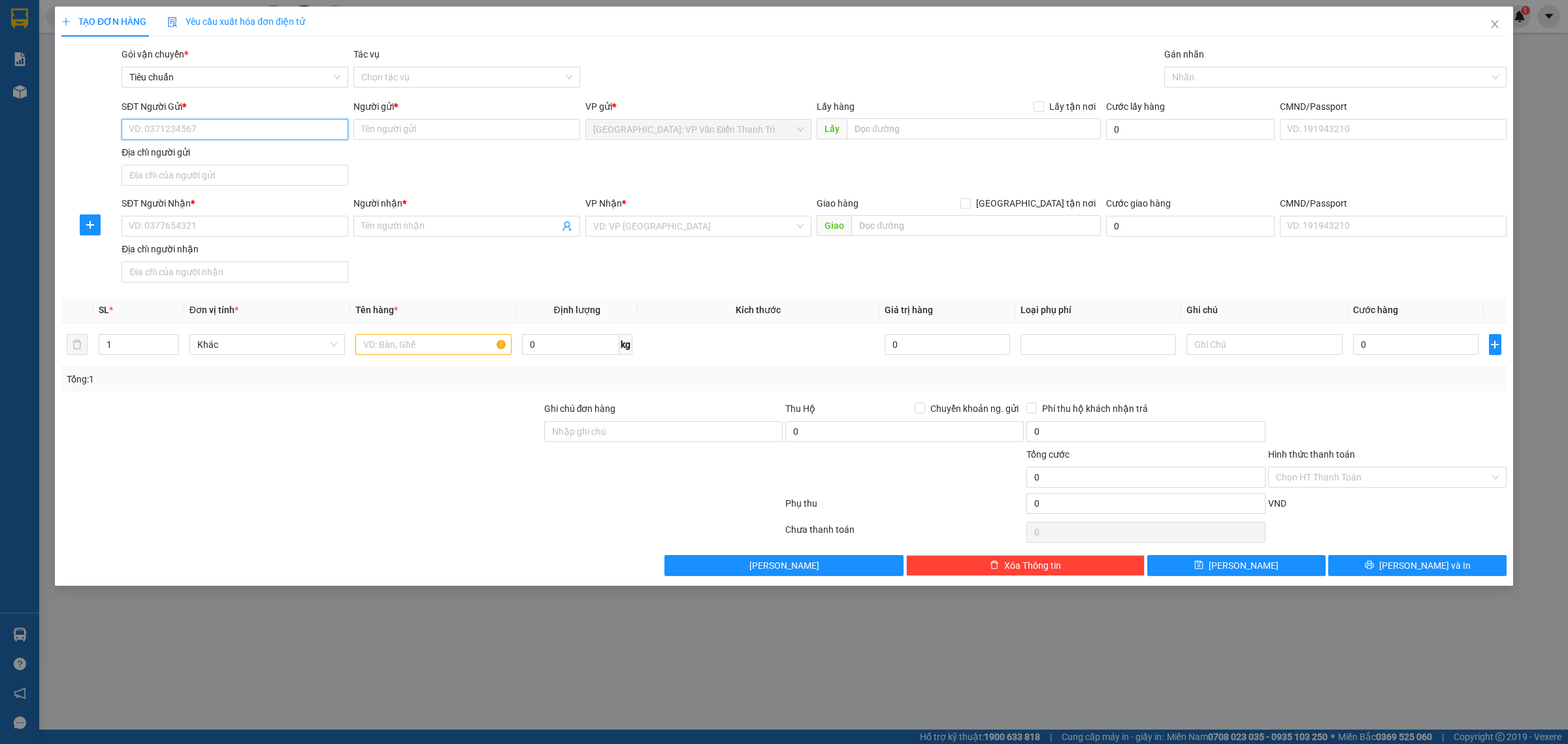
click at [227, 121] on input "SĐT Người Gửi *" at bounding box center [234, 129] width 227 height 21
paste input "0967638586"
type input "0967638586"
click at [287, 132] on input "0967638586" at bounding box center [234, 129] width 227 height 21
click at [230, 155] on div "0967638586 - [GEOGRAPHIC_DATA]" at bounding box center [234, 156] width 211 height 14
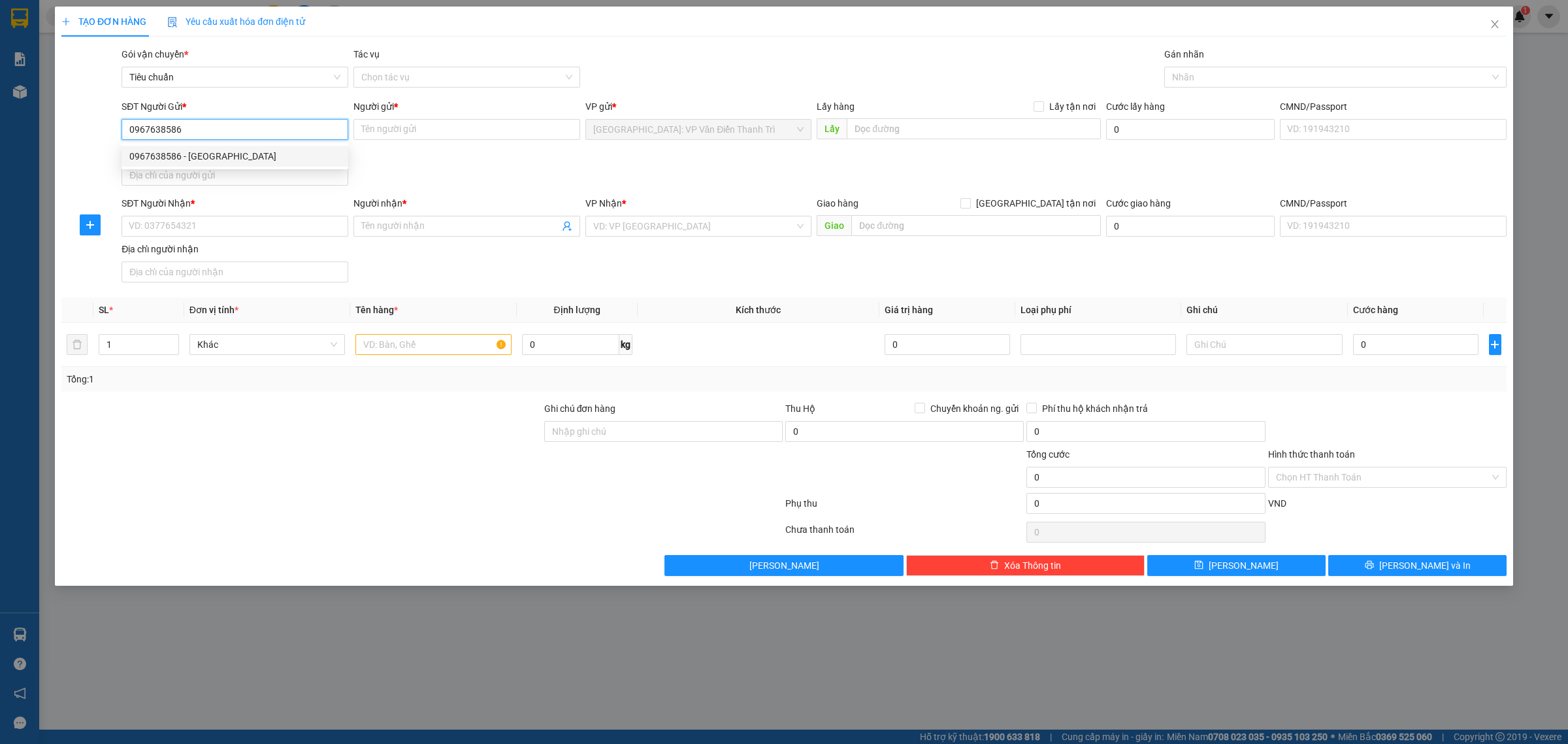
type input "THIENLONGNAM"
checkbox input "true"
type input "Đón : Lô 22 DV17 KĐT [GEOGRAPHIC_DATA] , [GEOGRAPHIC_DATA]"
type input "65.000"
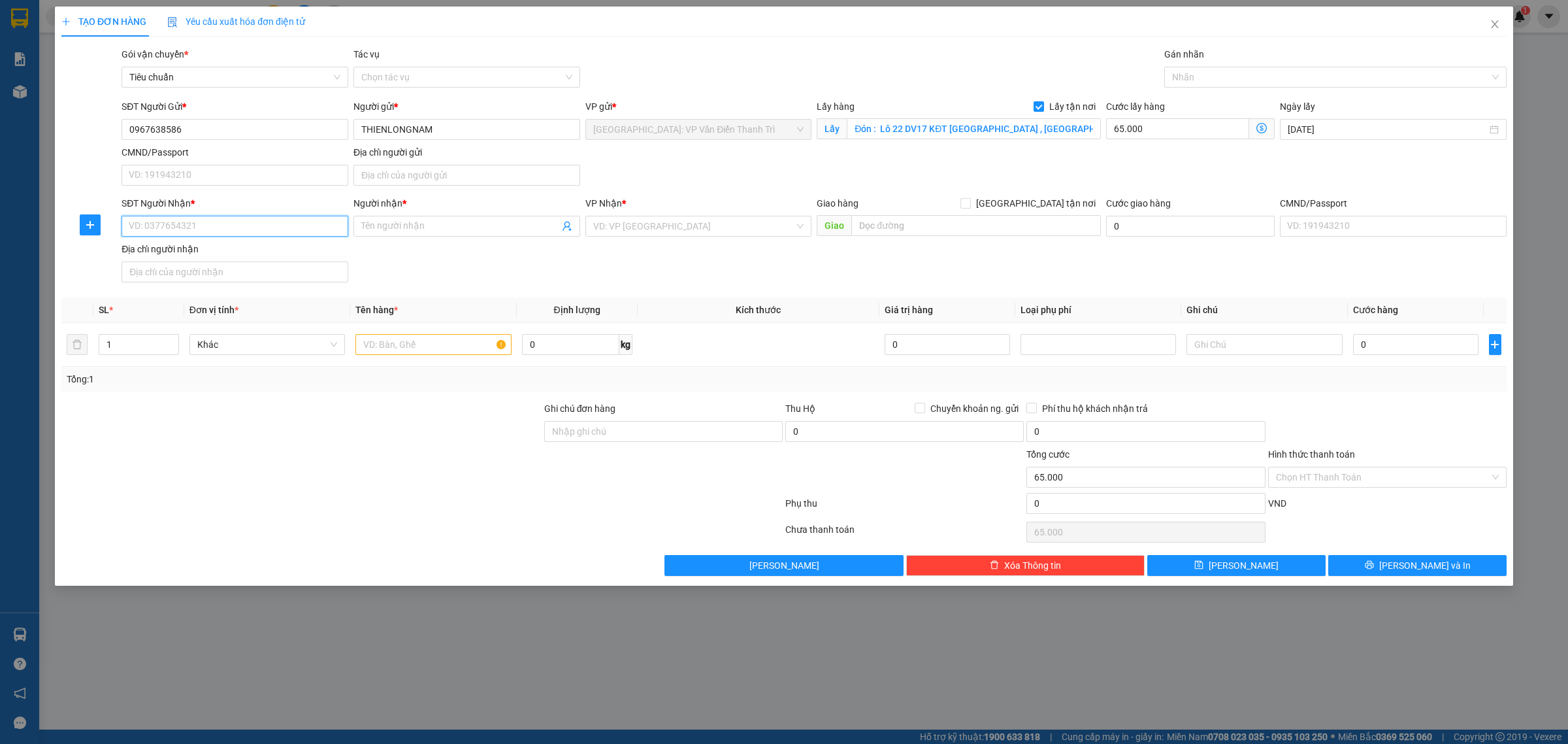
click at [303, 223] on input "SĐT Người Nhận *" at bounding box center [234, 226] width 227 height 21
paste input "0913652664"
type input "0913652664"
click at [230, 223] on input "0913652664" at bounding box center [234, 226] width 227 height 21
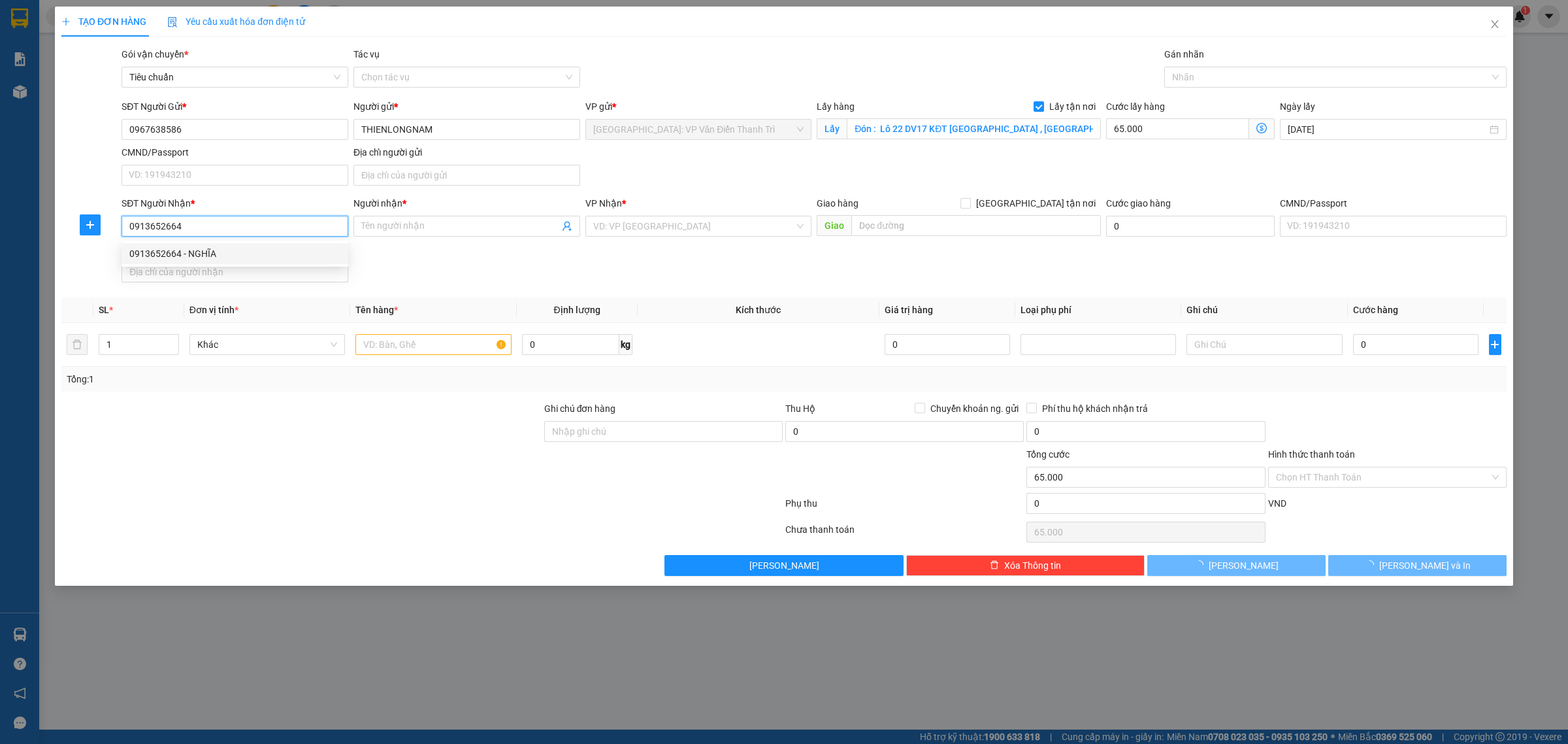
click at [224, 259] on div "0913652664 - NGHĨA" at bounding box center [234, 254] width 211 height 14
click at [216, 225] on input "0913652664" at bounding box center [234, 226] width 227 height 21
click at [204, 250] on div "0913652664 - NGHĨA" at bounding box center [234, 254] width 211 height 14
click at [239, 228] on input "0913652664" at bounding box center [234, 226] width 227 height 21
click at [200, 250] on div "0913652664 - NGHĨA" at bounding box center [234, 254] width 211 height 14
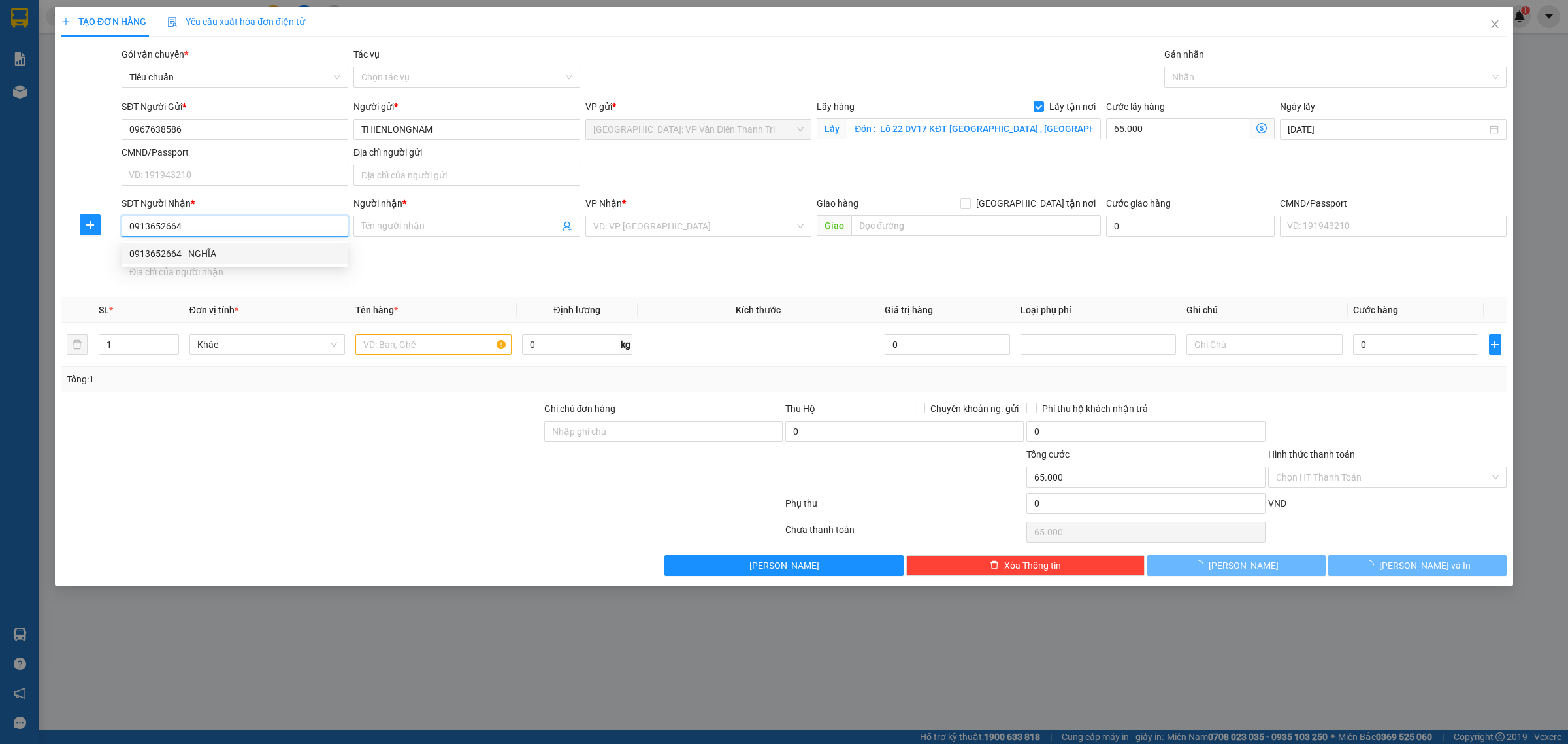
type input "NGHĨA"
checkbox input "true"
type input "Trả : C-Skyview - [GEOGRAPHIC_DATA], [GEOGRAPHIC_DATA], [GEOGRAPHIC_DATA], [GEO…"
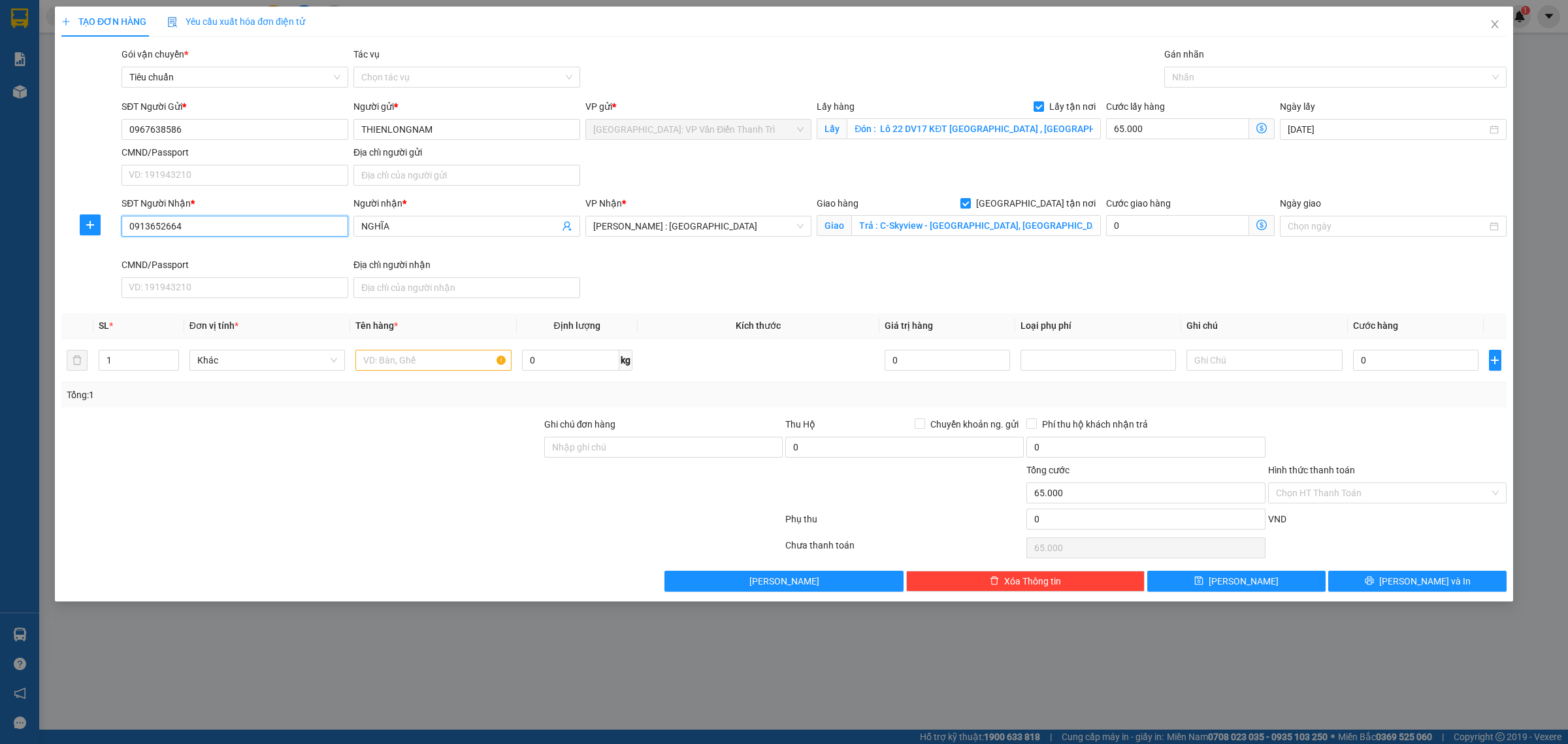
type input "0913652664"
click at [595, 249] on div "VP Nhận * [GEOGRAPHIC_DATA] : [GEOGRAPHIC_DATA] 12" at bounding box center [699, 227] width 232 height 61
click at [959, 226] on input "Trả : C-Skyview - [GEOGRAPHIC_DATA], [GEOGRAPHIC_DATA], [GEOGRAPHIC_DATA], [GEO…" at bounding box center [976, 225] width 249 height 21
click at [972, 227] on input "Trả : C-Skyview - [GEOGRAPHIC_DATA], [GEOGRAPHIC_DATA], [GEOGRAPHIC_DATA], [GEO…" at bounding box center [976, 225] width 249 height 21
paste input "Chung cư Feliz en Vista, số 01 [PERSON_NAME], [GEOGRAPHIC_DATA], [GEOGRAPHIC_DA…"
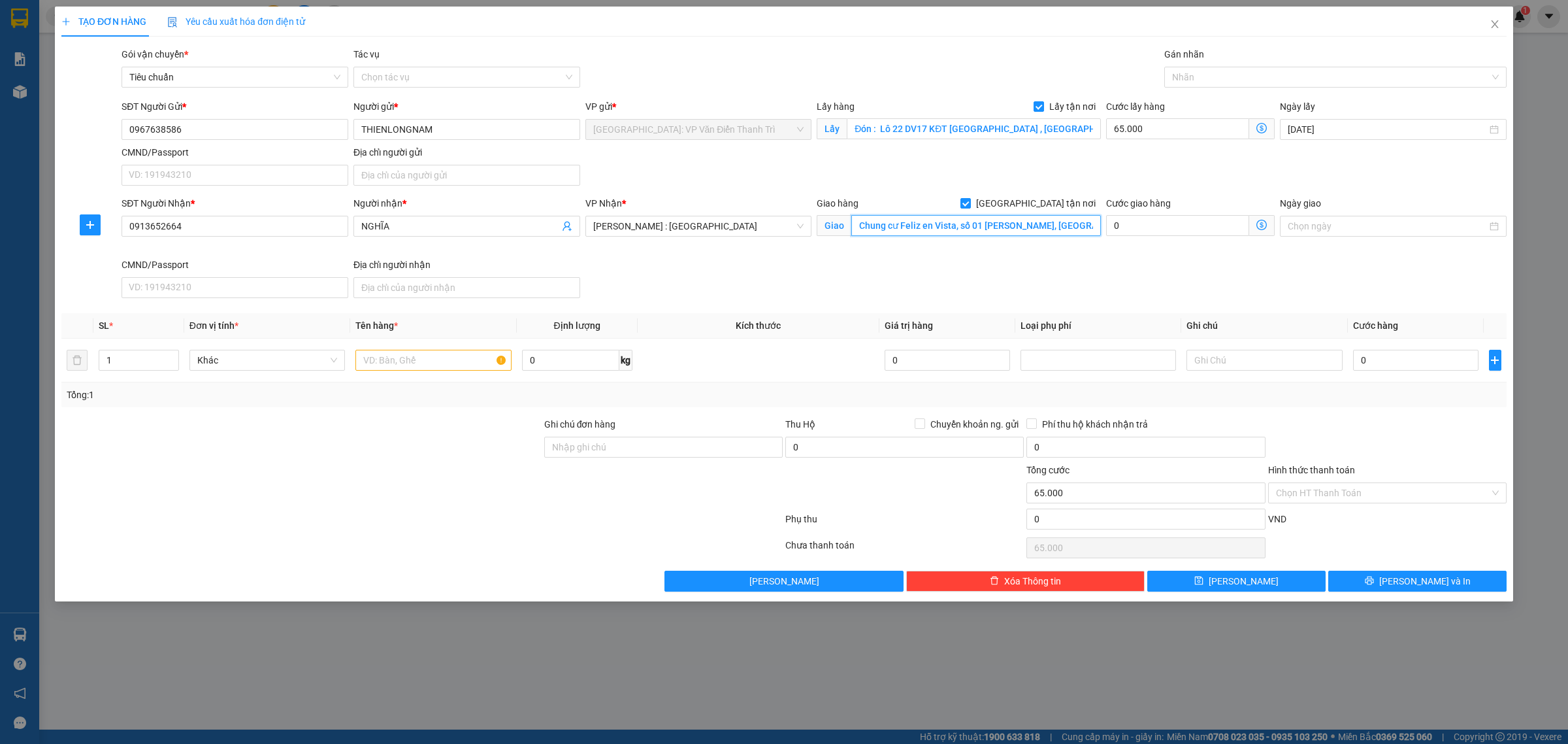
scroll to position [0, 83]
click at [1197, 77] on div at bounding box center [1329, 77] width 323 height 15
type input "Chung cư Feliz en Vista, số 01 [PERSON_NAME], [GEOGRAPHIC_DATA], [GEOGRAPHIC_DA…"
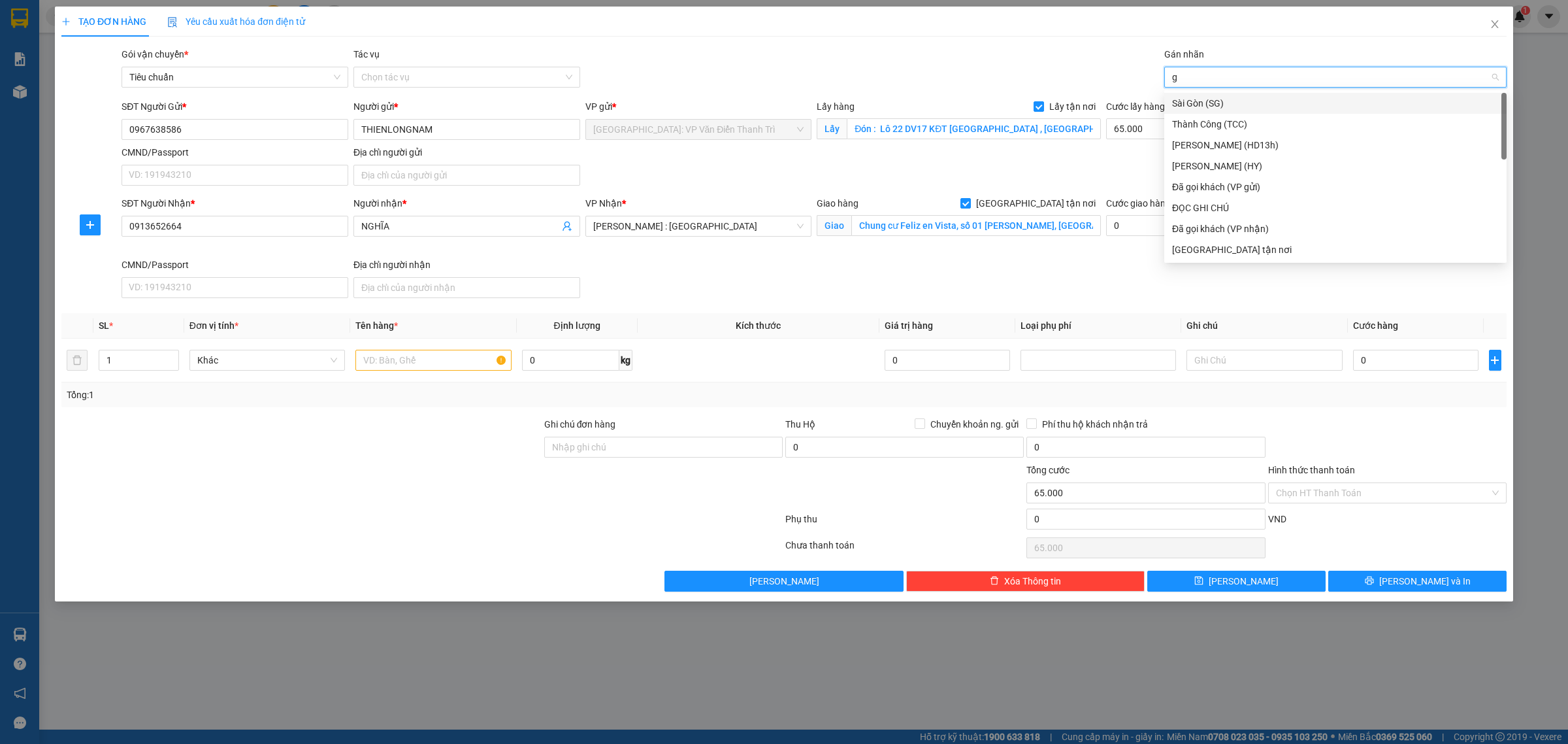
type input "gt"
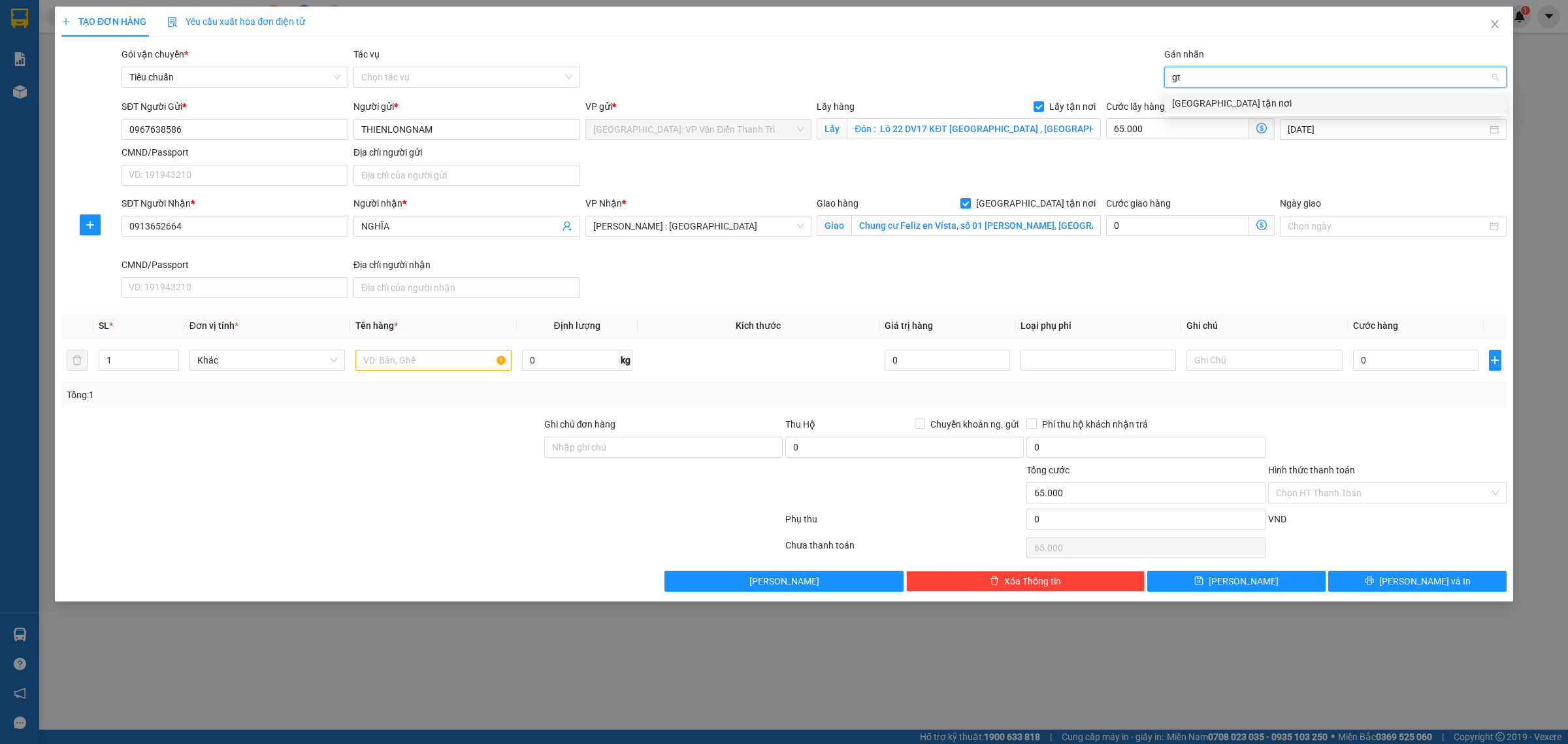
click at [1208, 97] on div "[GEOGRAPHIC_DATA] tận nơi" at bounding box center [1335, 103] width 326 height 14
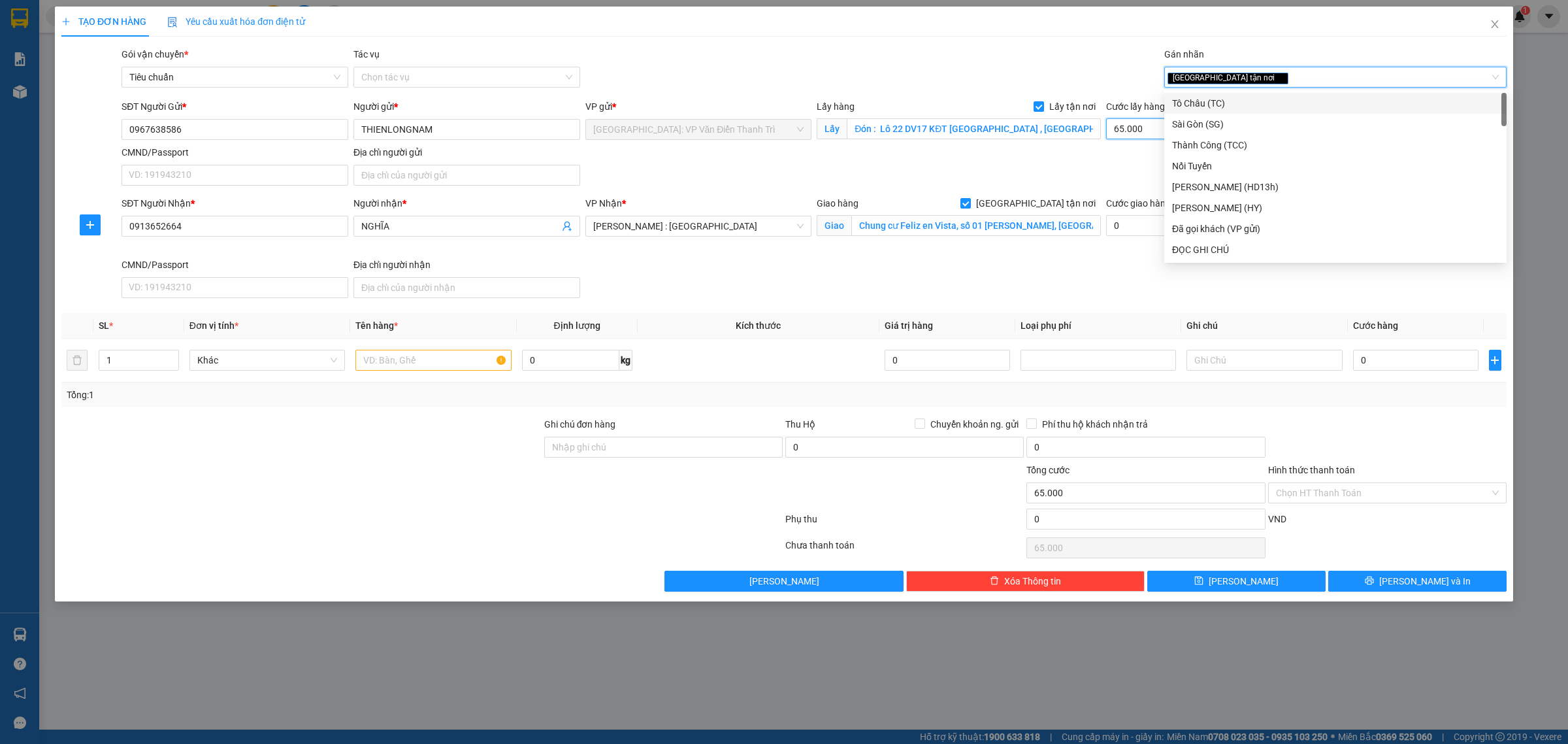
click at [1147, 129] on input "65.000" at bounding box center [1178, 128] width 143 height 21
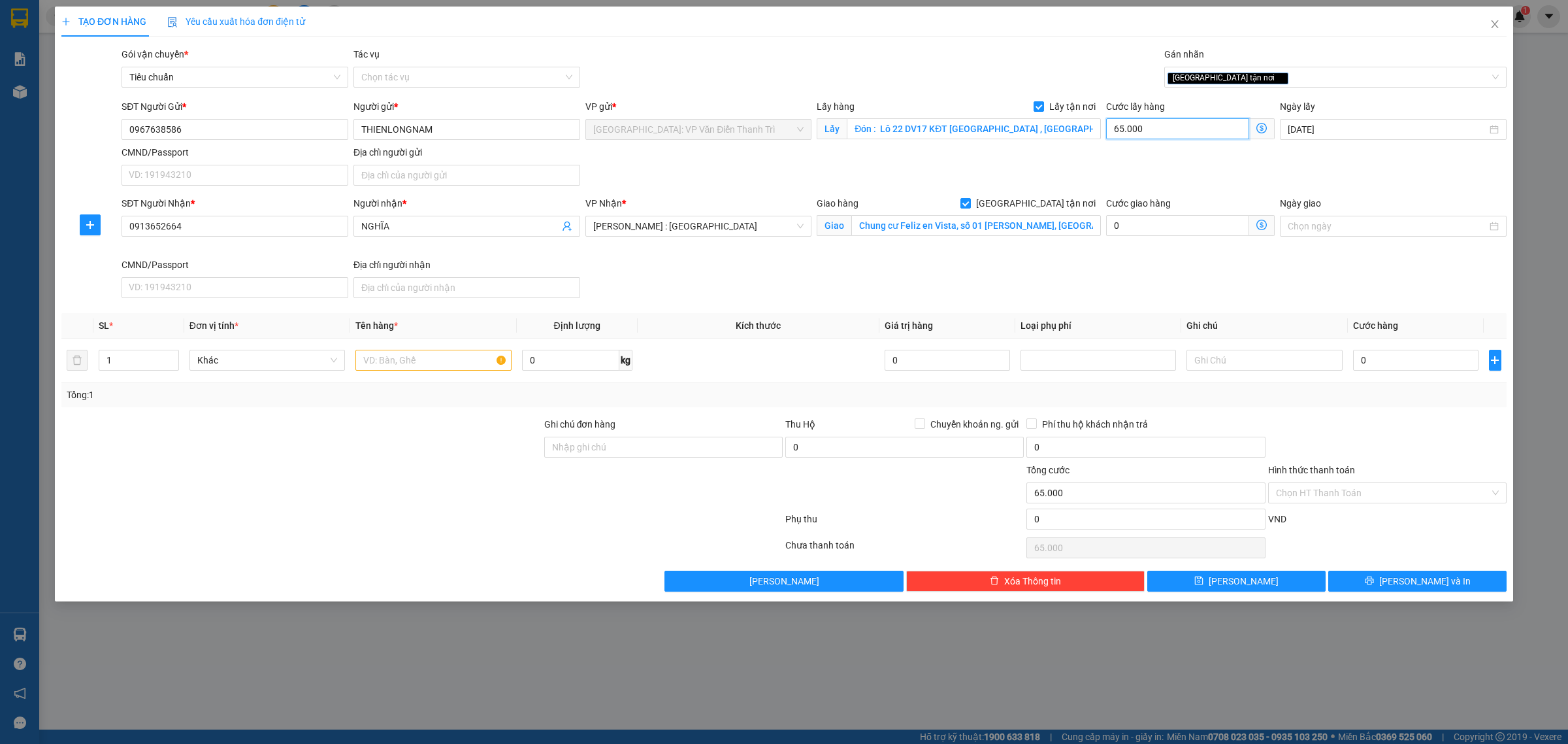
type input "1"
type input "15"
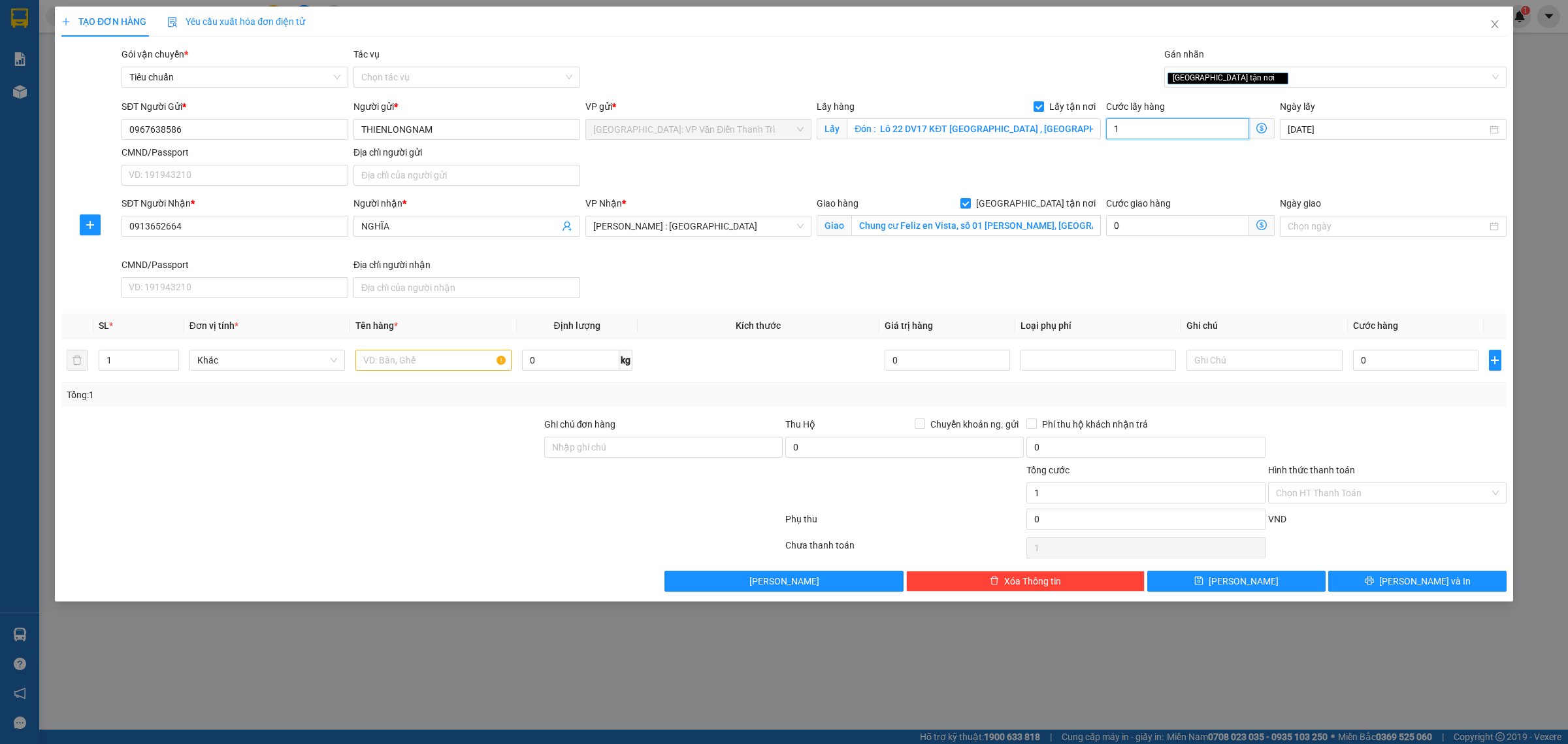
type input "15"
type input "150"
type input "1.500"
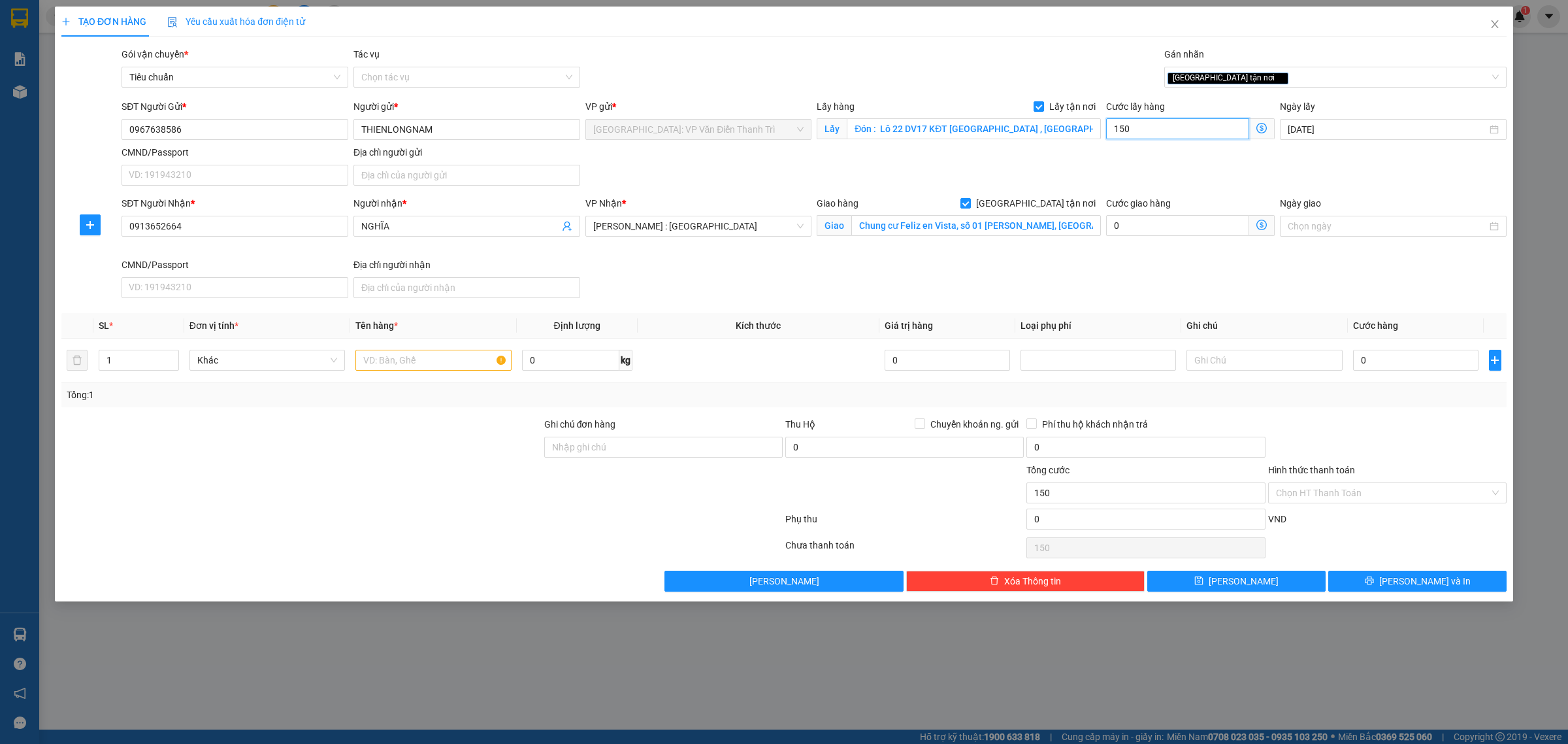
type input "1.500"
type input "15.000"
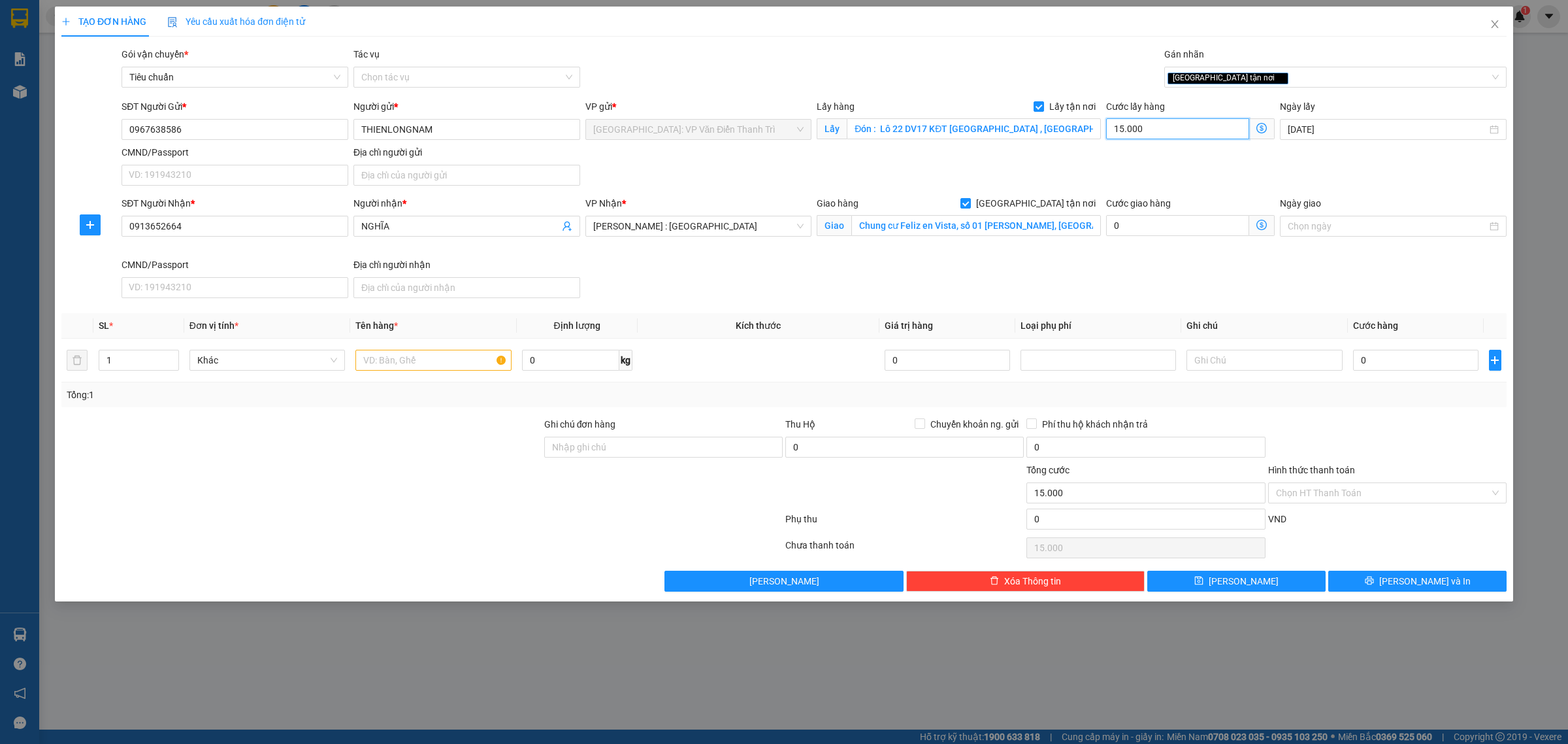
type input "150.000"
click at [1150, 161] on div "SĐT Người Gửi * 0967638586 Người gửi * [PERSON_NAME] VP gửi * [GEOGRAPHIC_DATA]…" at bounding box center [814, 145] width 1390 height 91
click at [432, 368] on input "text" at bounding box center [433, 360] width 155 height 21
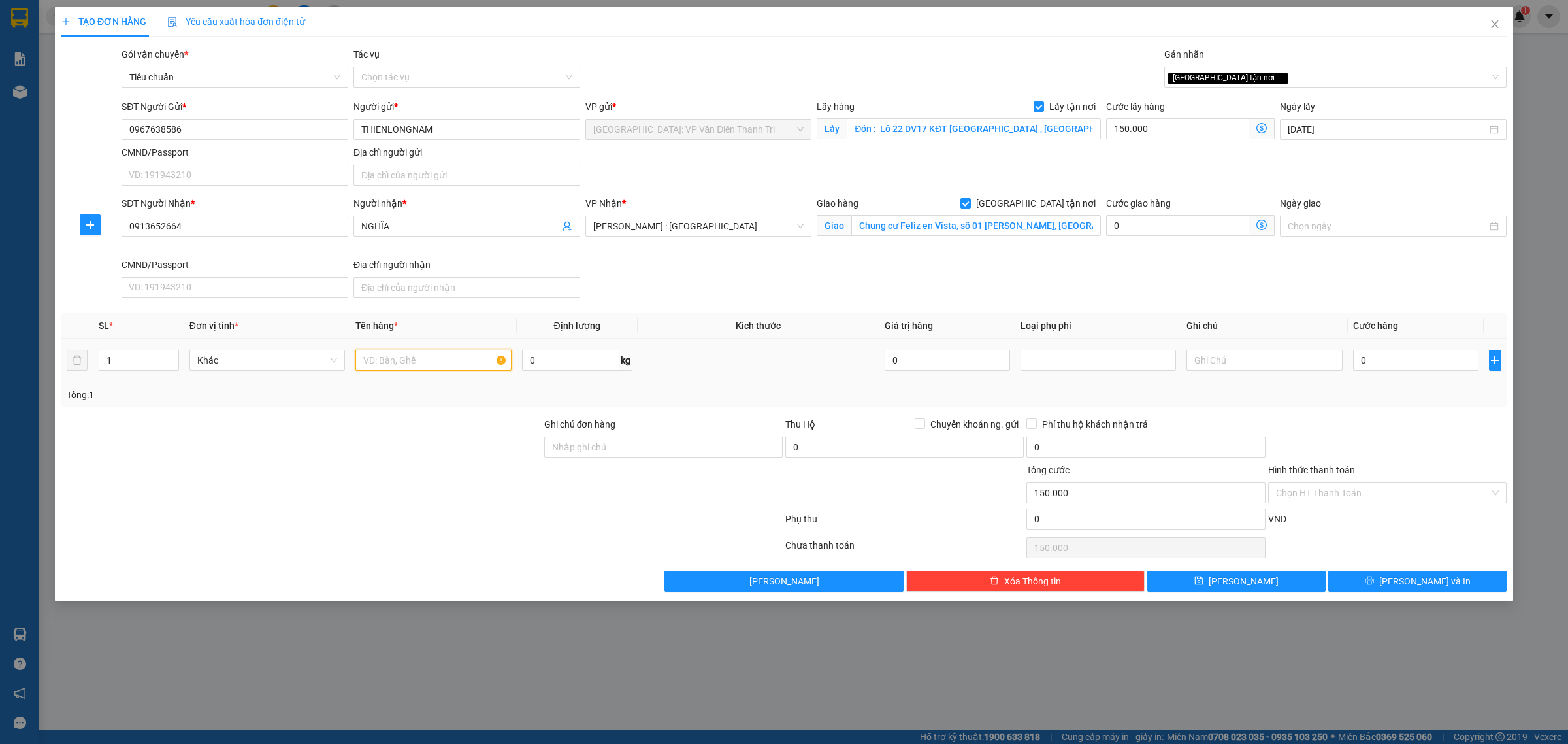
paste input "6 kiện hàng thùng carton (3 kiện - 50kg, 3 kiện 3kg)"
type input "6 kiện hàng thùng carton (3 kiện - 50kg, 3 kiện 3kg)"
click at [125, 366] on input "1" at bounding box center [138, 360] width 79 height 20
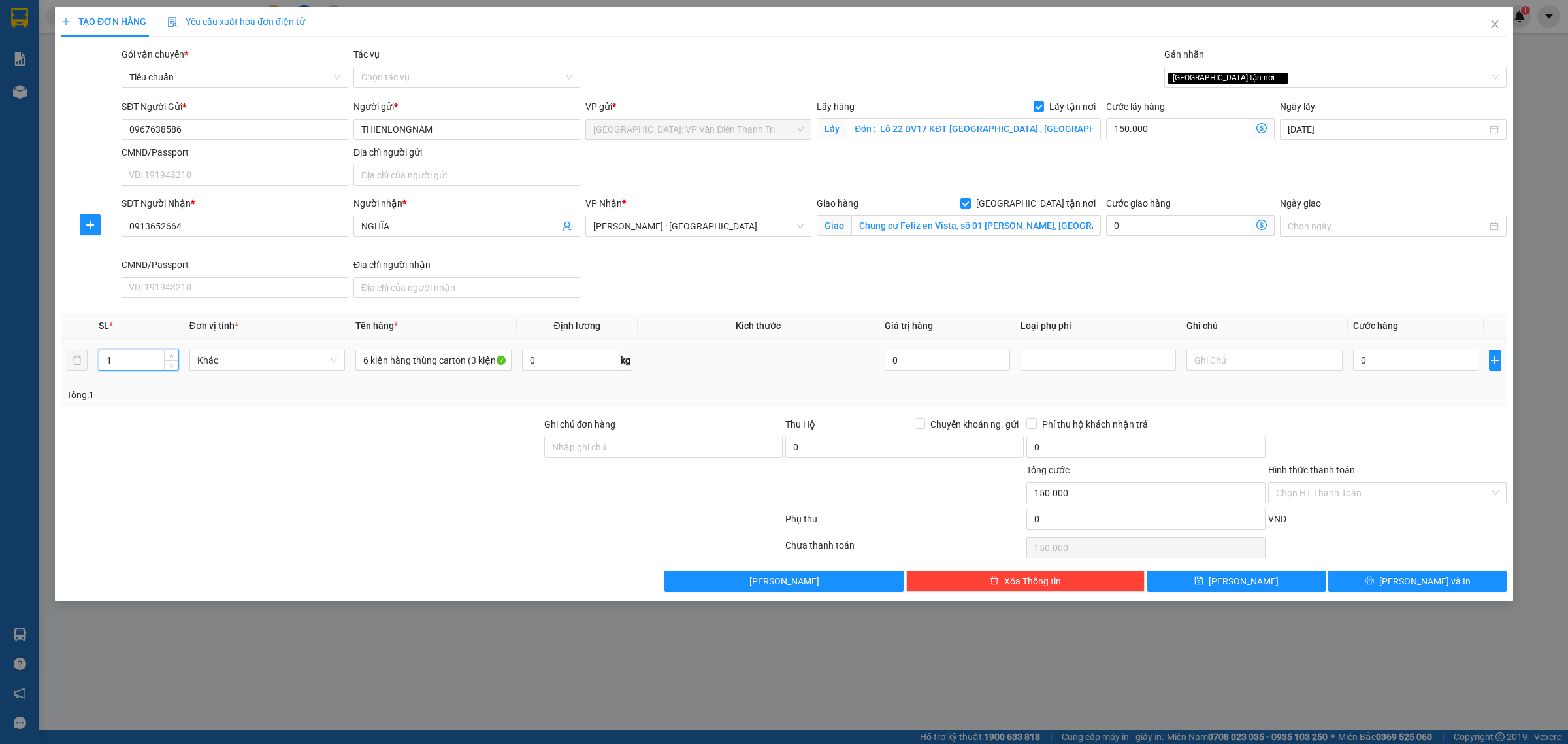
click at [75, 360] on tr "1 Khác 6 kiện hàng thùng carton (3 kiện - 50kg, 3 kiện 3kg) 0 kg 0 0" at bounding box center [784, 360] width 1445 height 43
type input "6"
click at [272, 437] on div at bounding box center [302, 439] width 483 height 46
click at [1384, 370] on input "0" at bounding box center [1415, 360] width 126 height 21
type input "1"
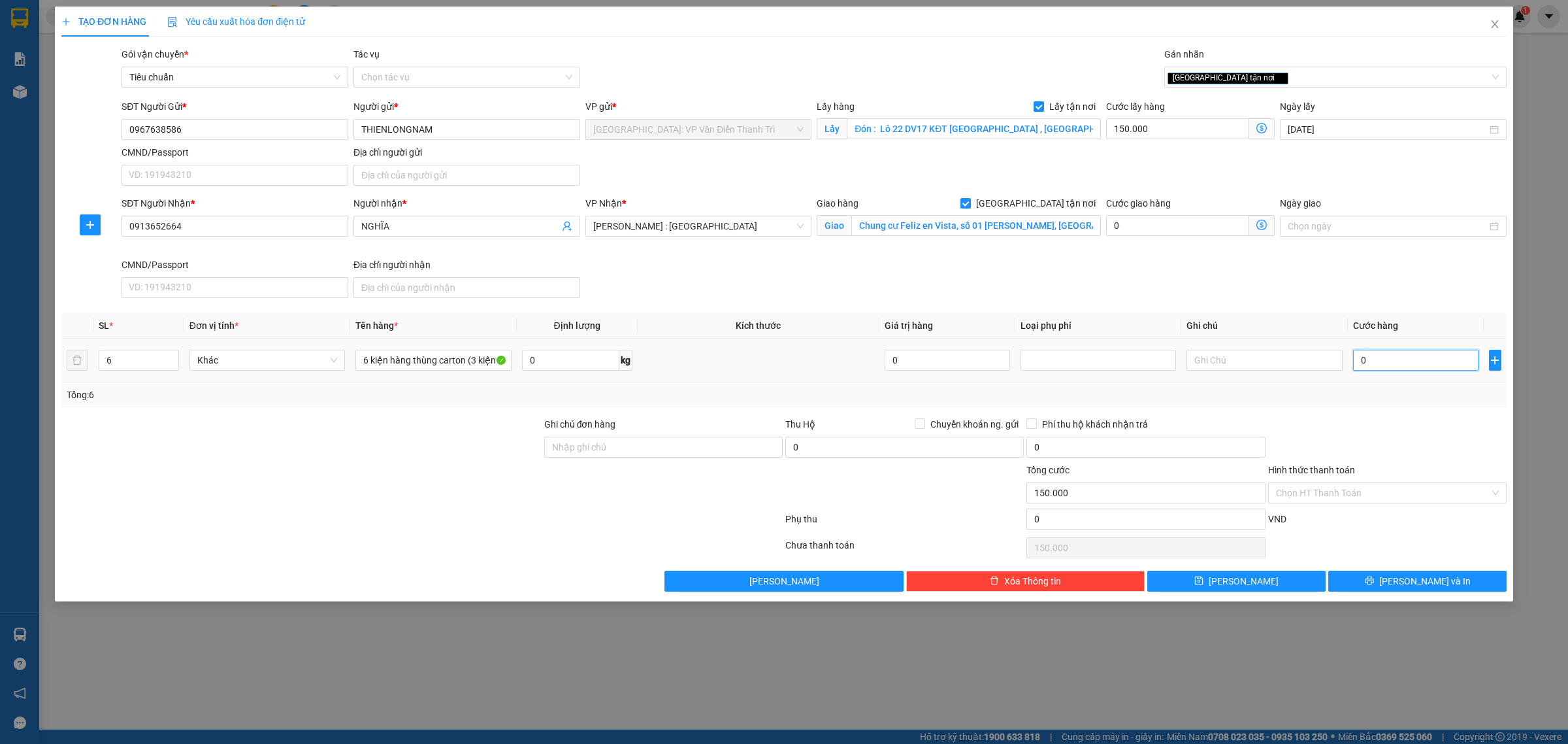
type input "150.001"
type input "1.000"
type input "151.000"
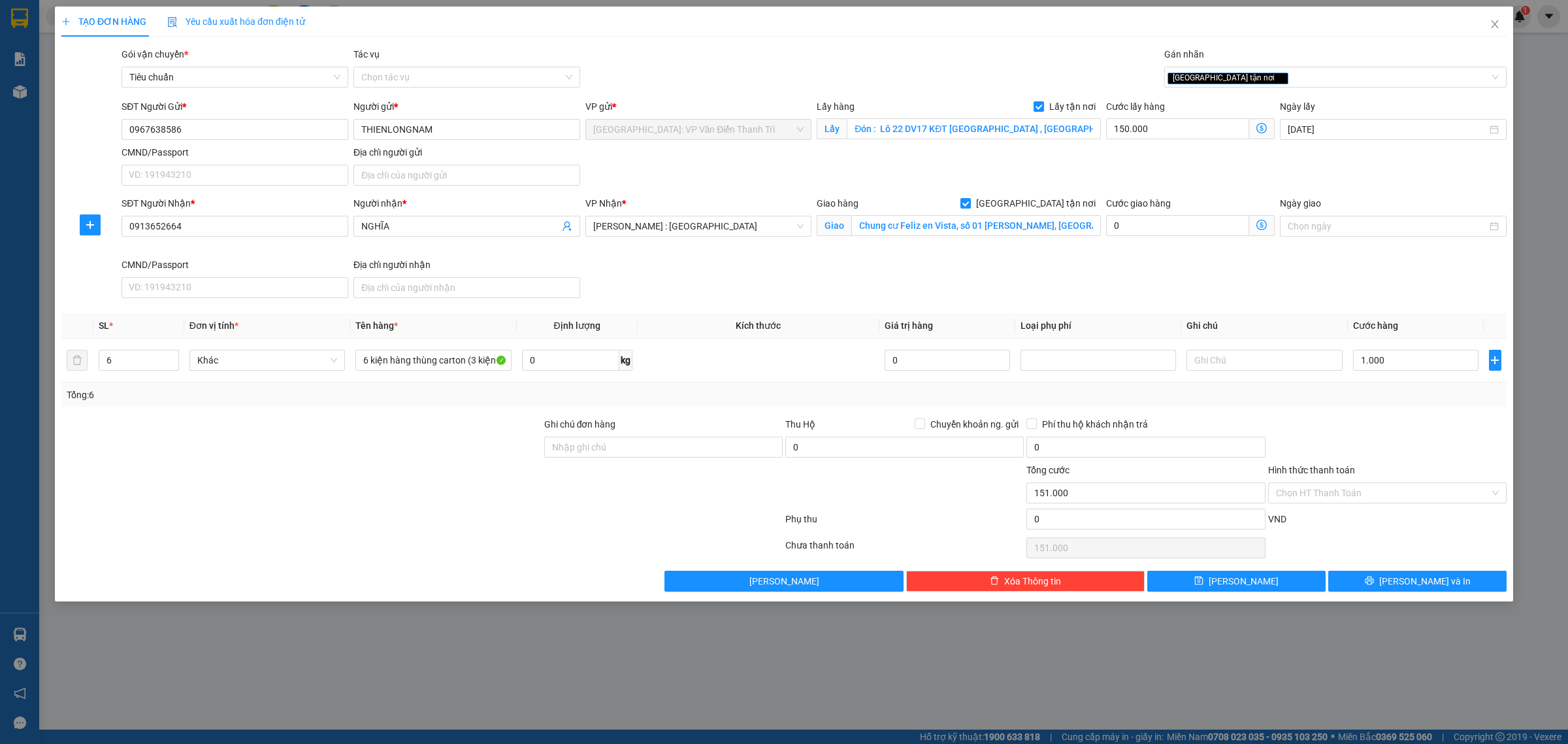
click at [1338, 293] on div "SĐT Người Nhận * 0913652664 Người nhận * NGHĨA VP Nhận * [GEOGRAPHIC_DATA] : [G…" at bounding box center [814, 250] width 1390 height 108
click at [1310, 579] on button "[PERSON_NAME]" at bounding box center [1235, 580] width 178 height 21
checkbox input "false"
type input "1"
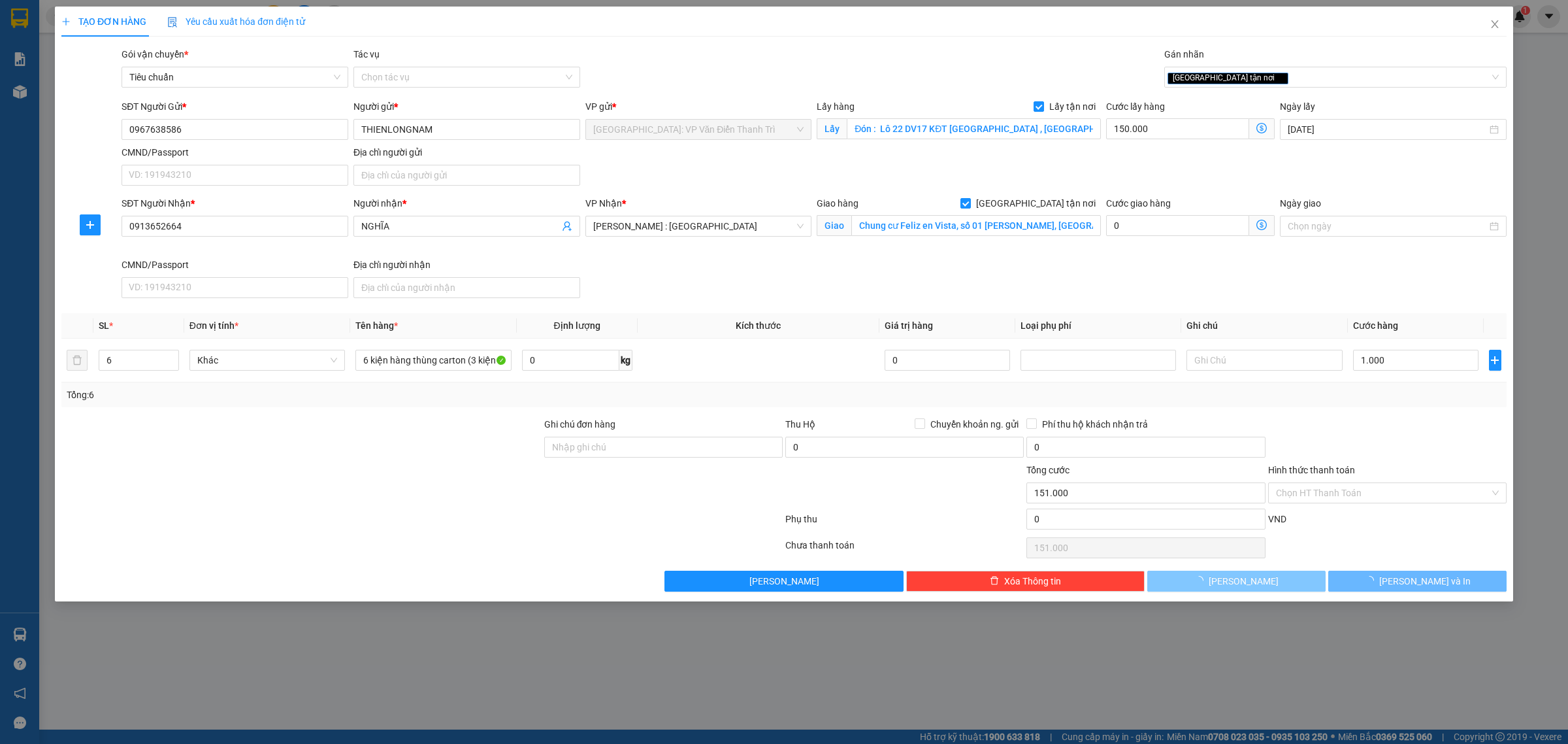
type input "0"
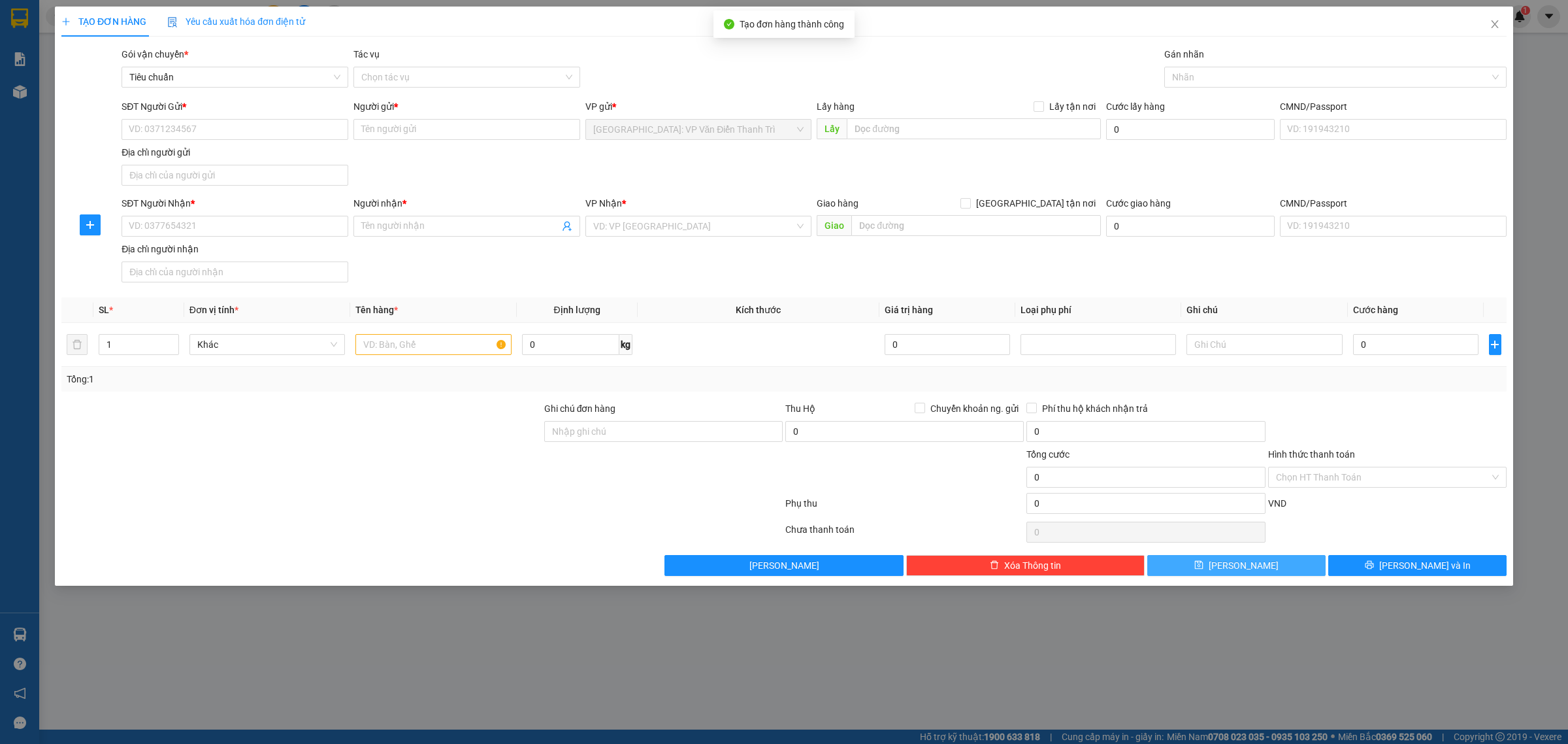
click at [1310, 579] on div "TẠO ĐƠN HÀNG Yêu cầu xuất hóa đơn điện tử Transit Pickup Surcharge Ids Transit …" at bounding box center [784, 296] width 1458 height 579
click at [1496, 34] on span "Close" at bounding box center [1495, 24] width 36 height 36
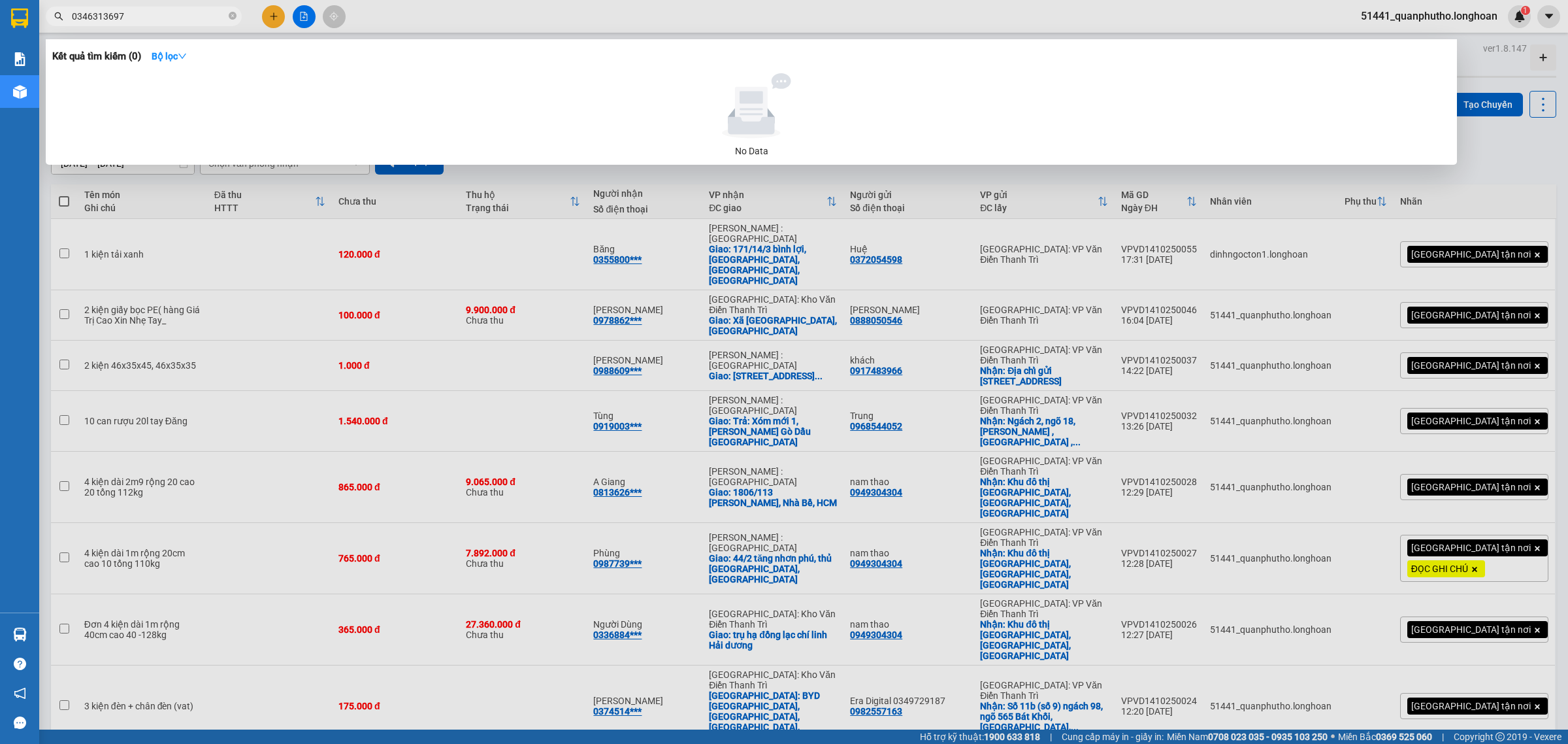
click at [193, 22] on input "0346313697" at bounding box center [149, 16] width 155 height 14
paste input "967638586"
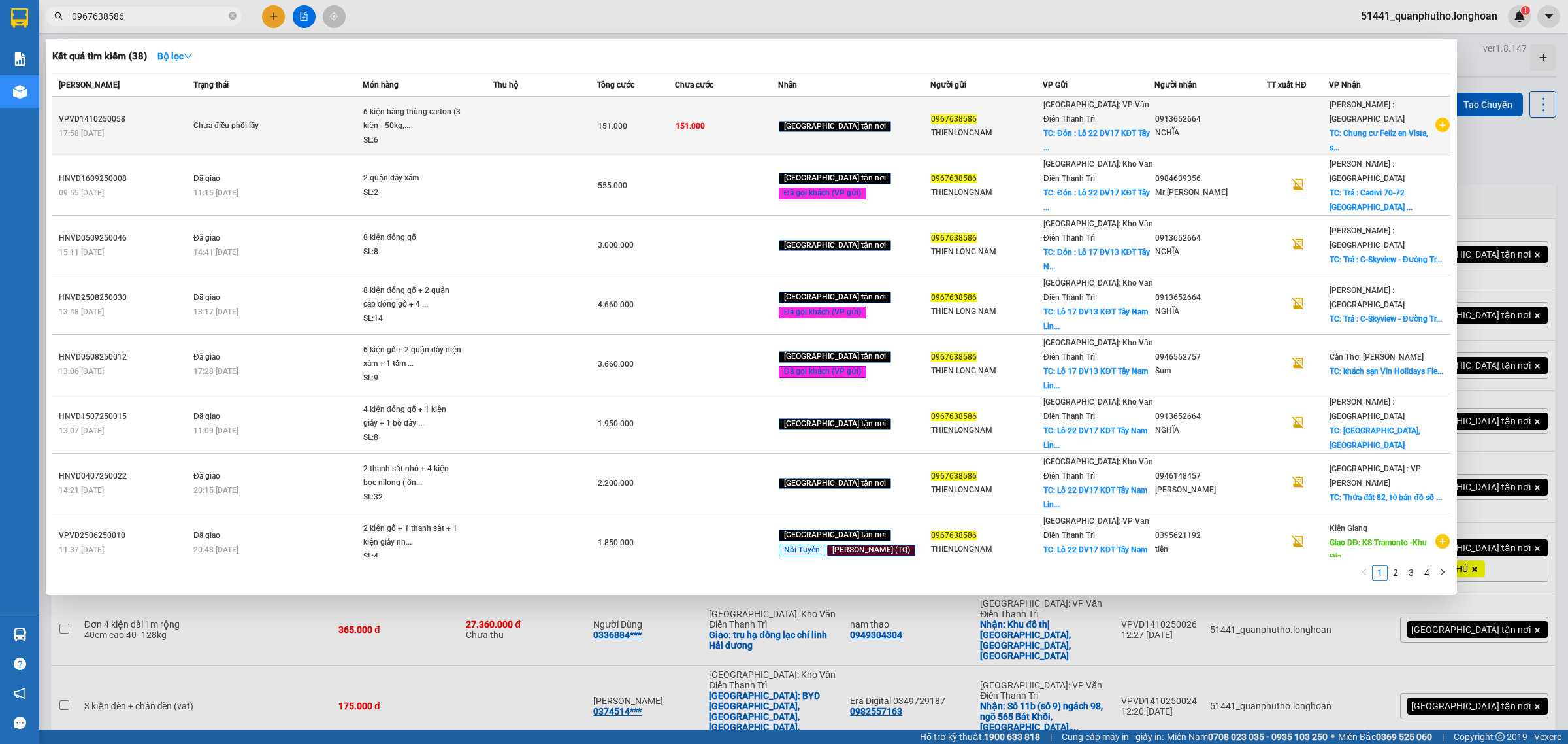
type input "0967638586"
click at [427, 117] on div "6 kiện hàng thùng carton (3 kiện - 50kg,..." at bounding box center [412, 118] width 98 height 28
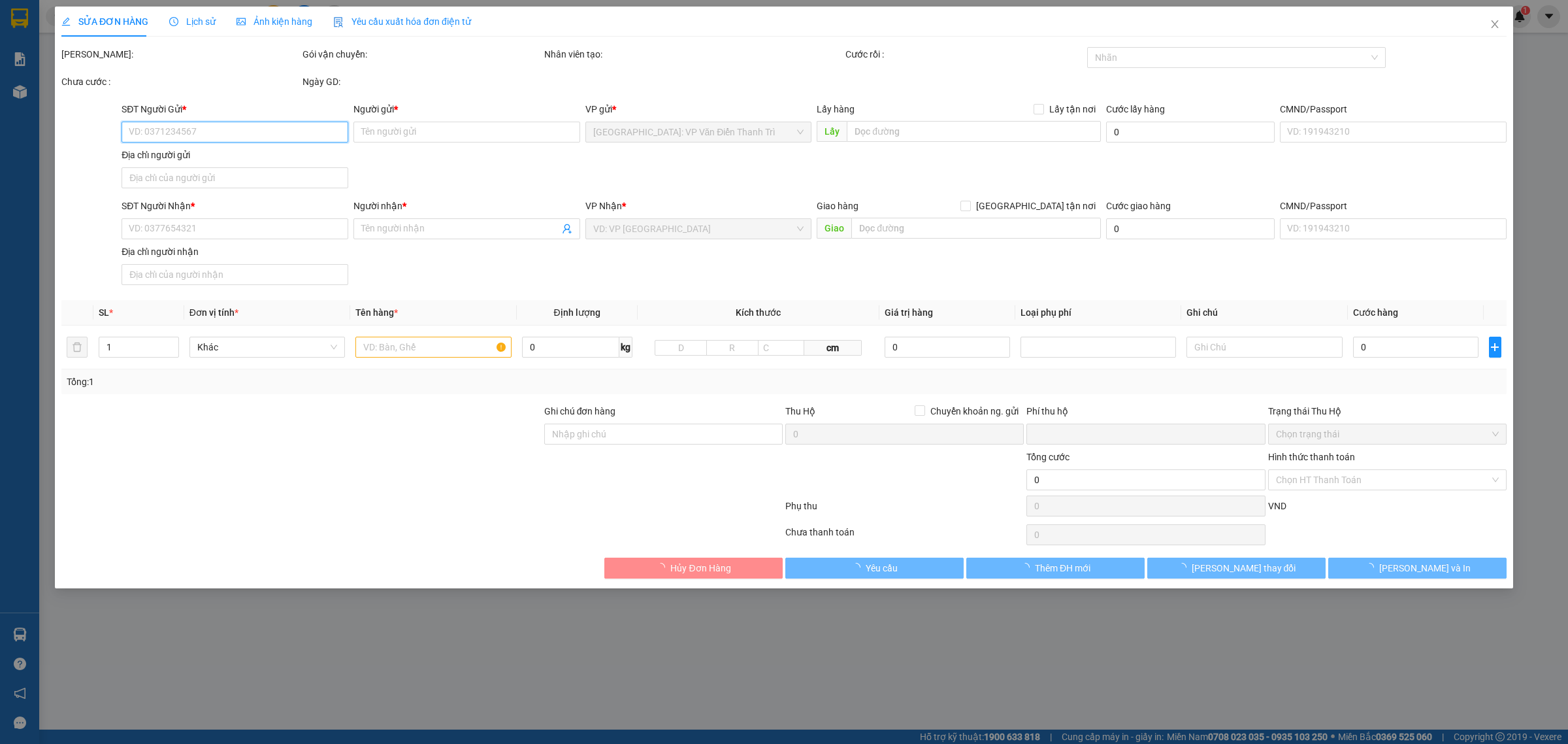
type input "0967638586"
type input "THIENLONGNAM"
checkbox input "true"
type input "Đón : Lô 22 DV17 KĐT [GEOGRAPHIC_DATA] , [GEOGRAPHIC_DATA]"
type input "0913652664"
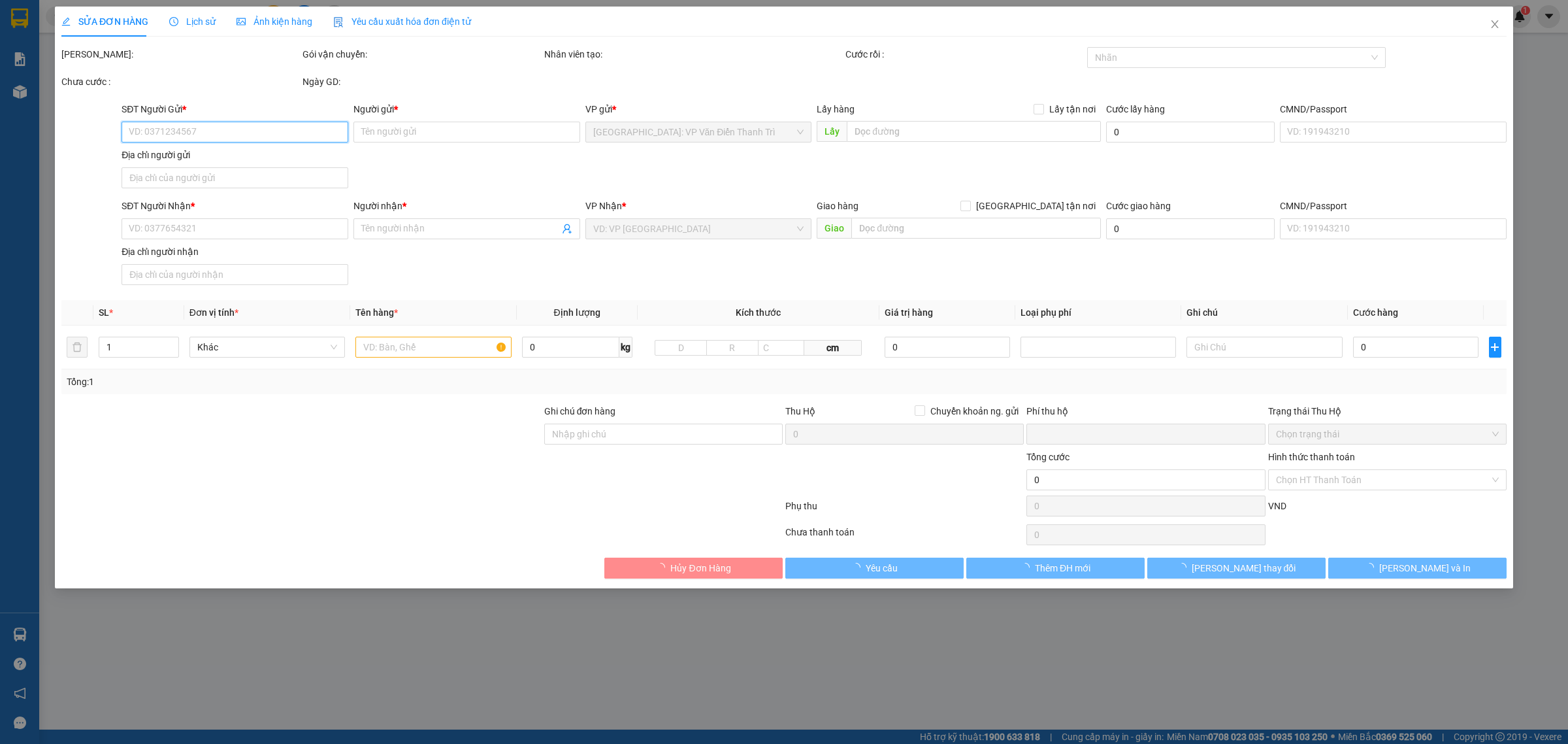
type input "NGHĨA"
checkbox input "true"
type input "Chung cư Feliz en Vista, số 01 [PERSON_NAME], [GEOGRAPHIC_DATA], [GEOGRAPHIC_DA…"
type input "0"
type input "151.000"
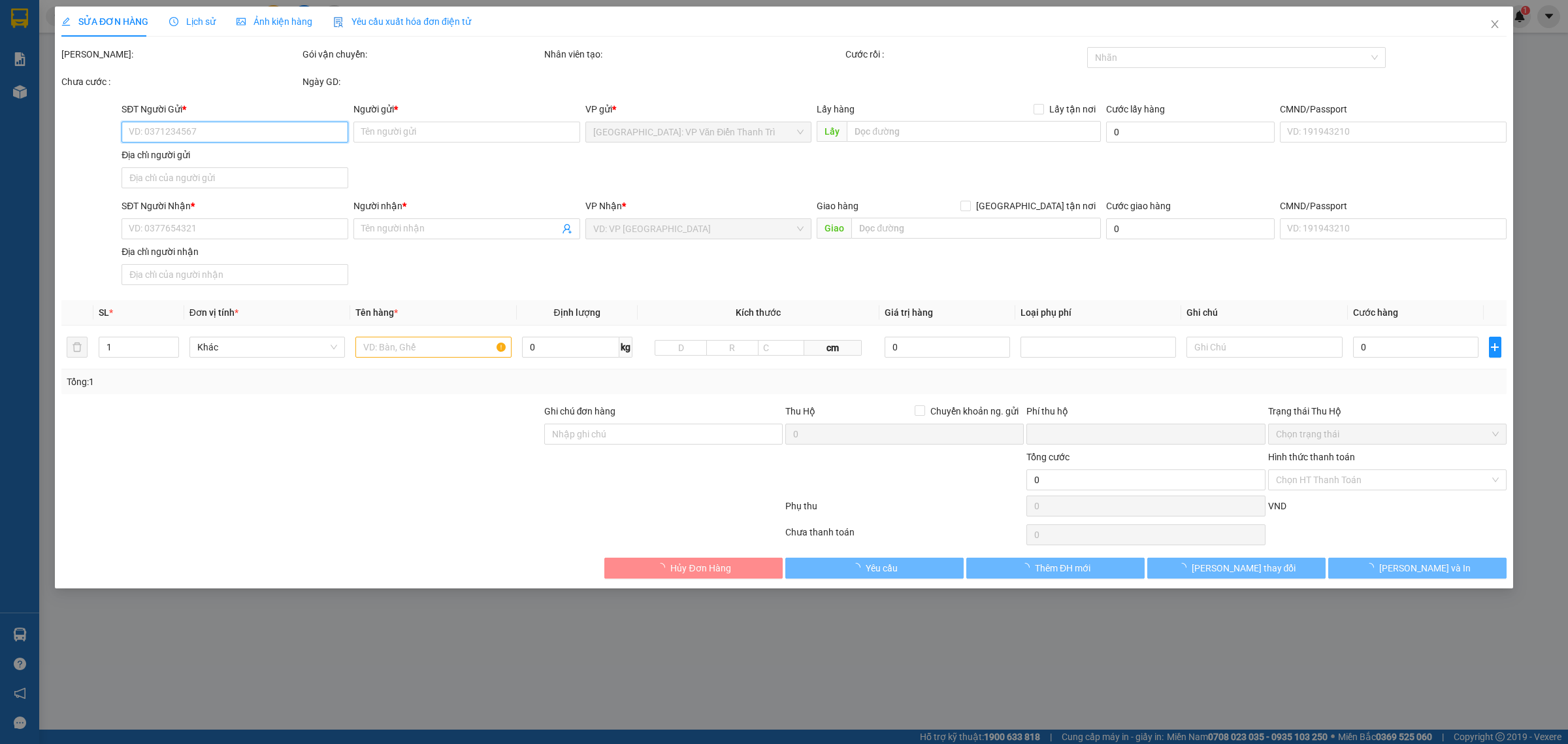
type input "151.000"
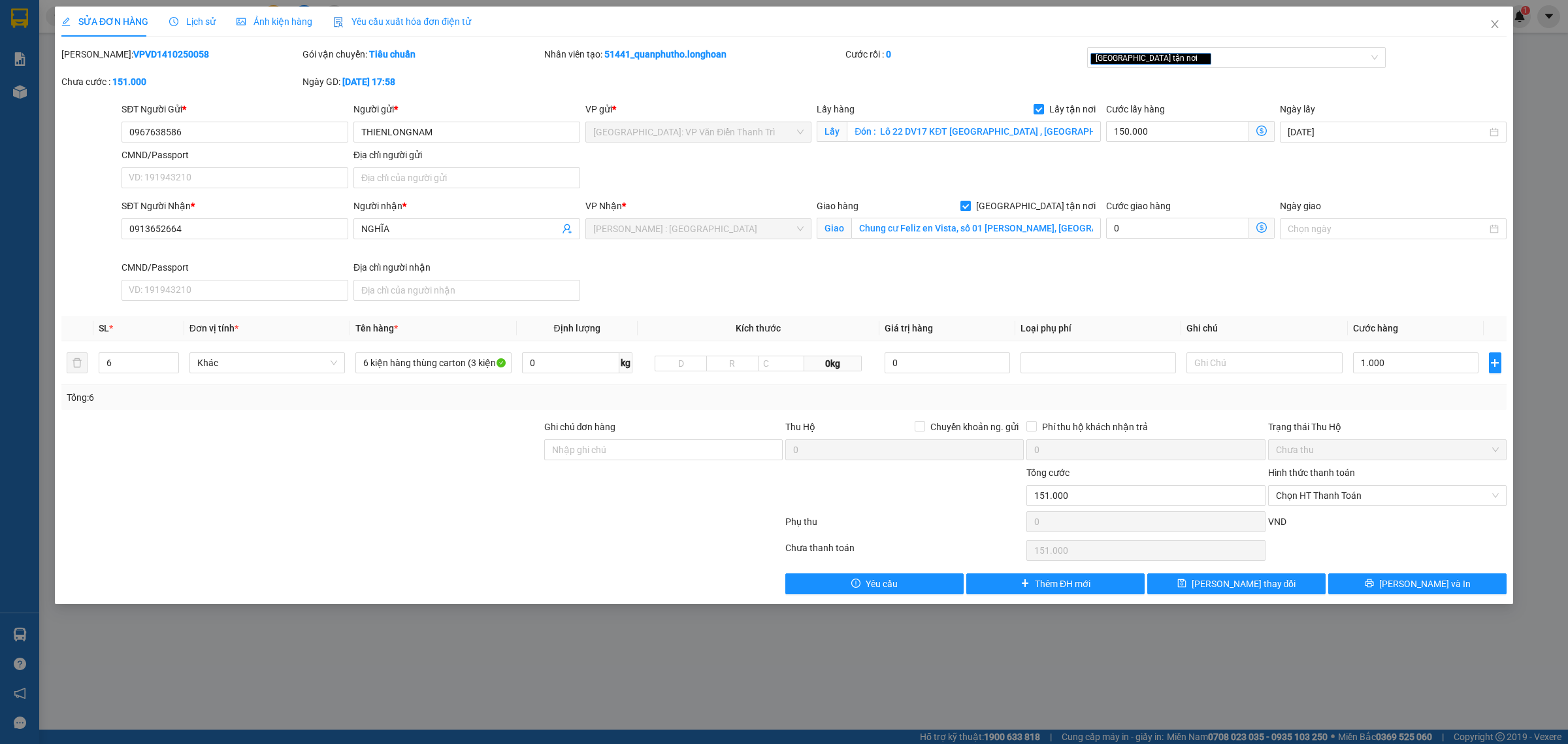
click at [155, 54] on b "VPVD1410250058" at bounding box center [171, 54] width 76 height 11
copy b "VPVD1410250058"
click at [1490, 28] on icon "close" at bounding box center [1495, 24] width 11 height 11
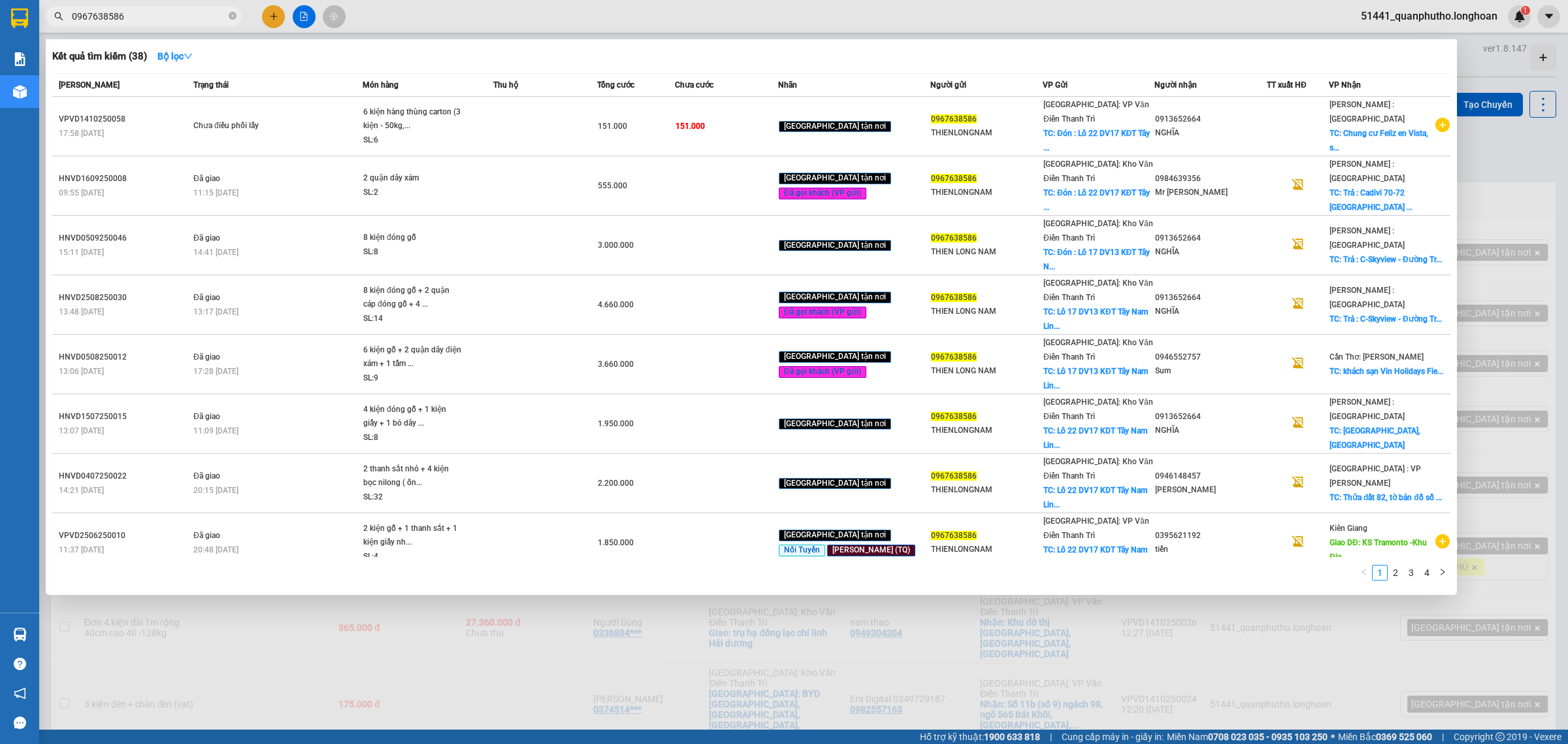
click at [172, 18] on input "0967638586" at bounding box center [149, 16] width 155 height 14
paste input "817236448"
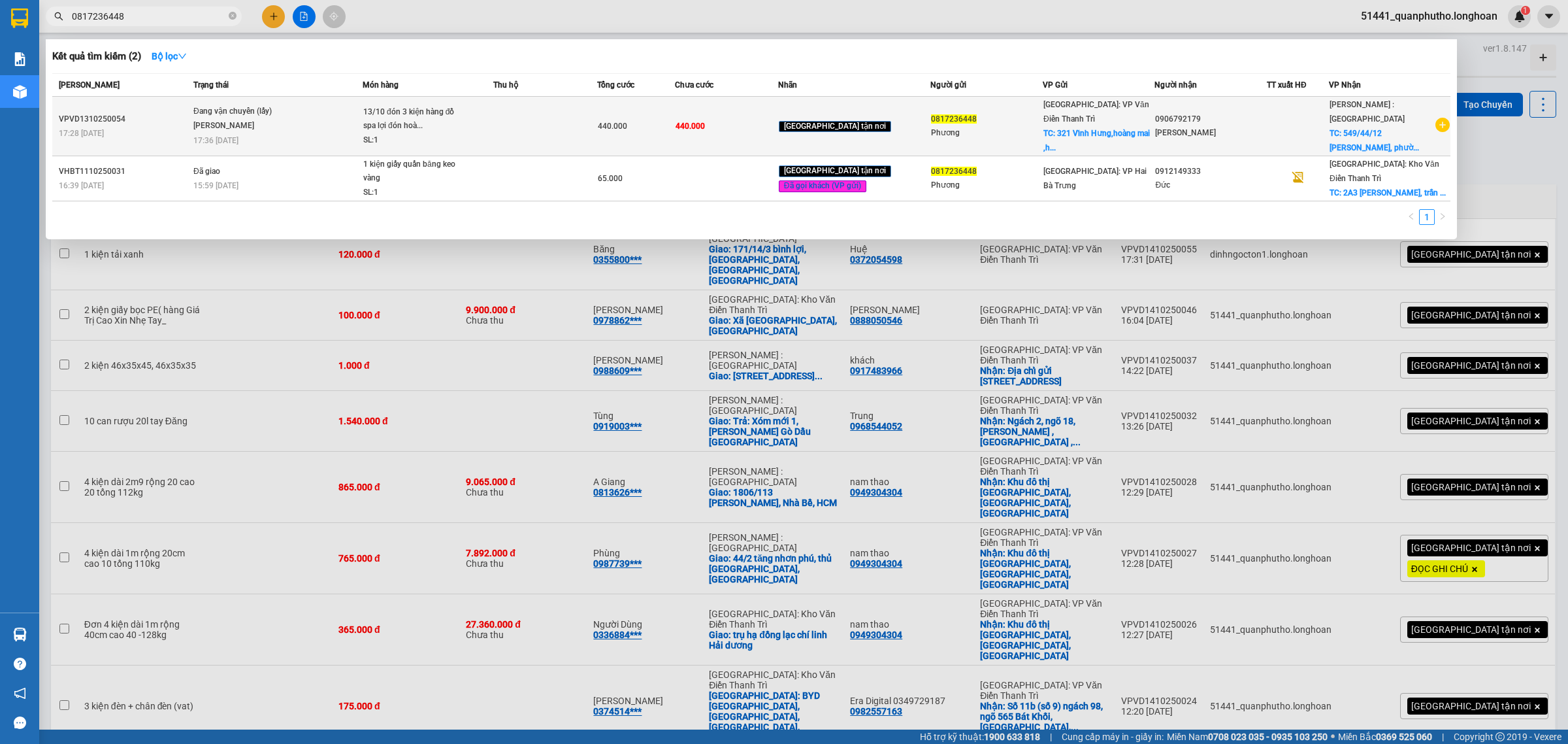
type input "0817236448"
click at [390, 133] on div "SL: 1" at bounding box center [412, 140] width 98 height 14
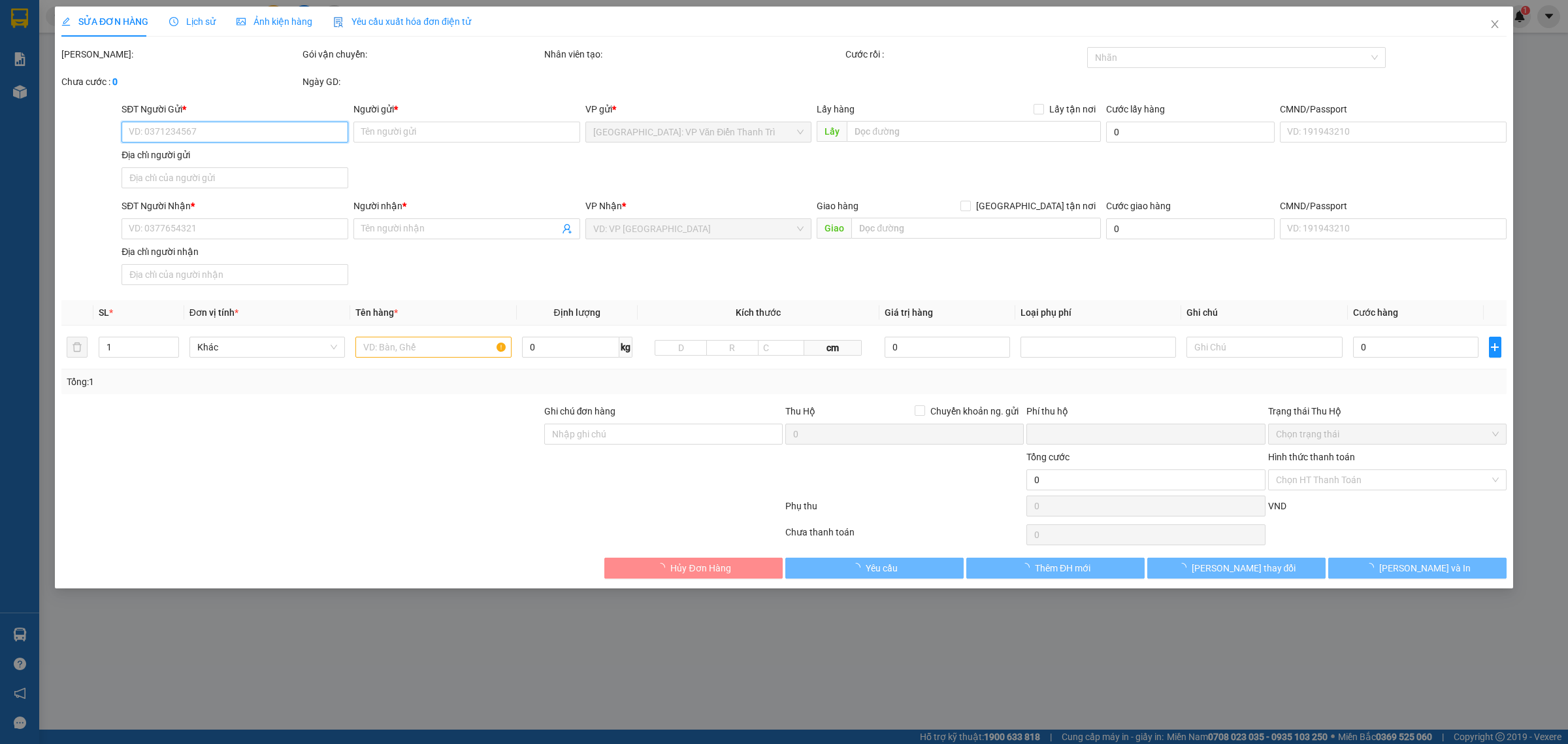
type input "0817236448"
type input "Phương"
checkbox input "true"
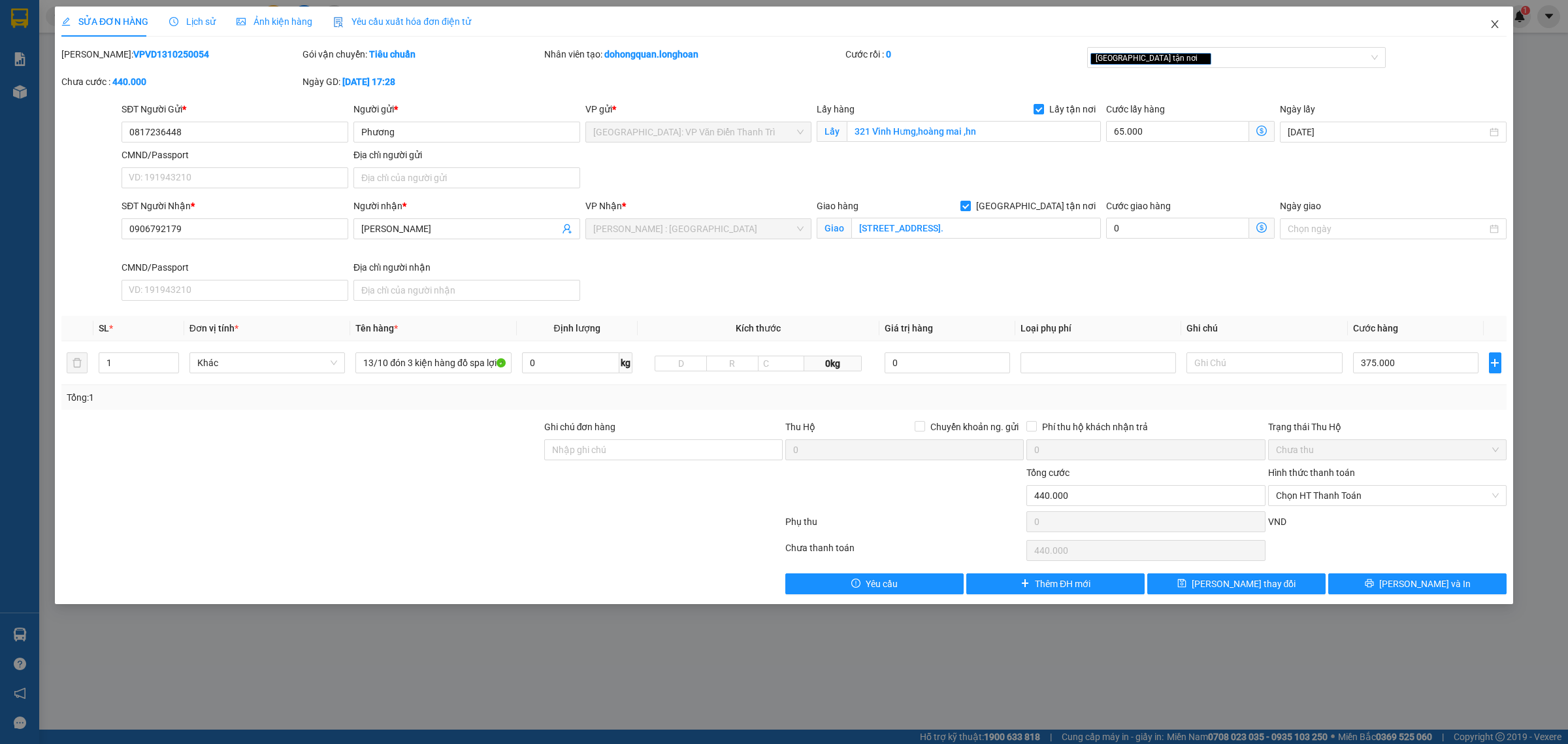
click at [1495, 24] on icon "close" at bounding box center [1495, 24] width 7 height 8
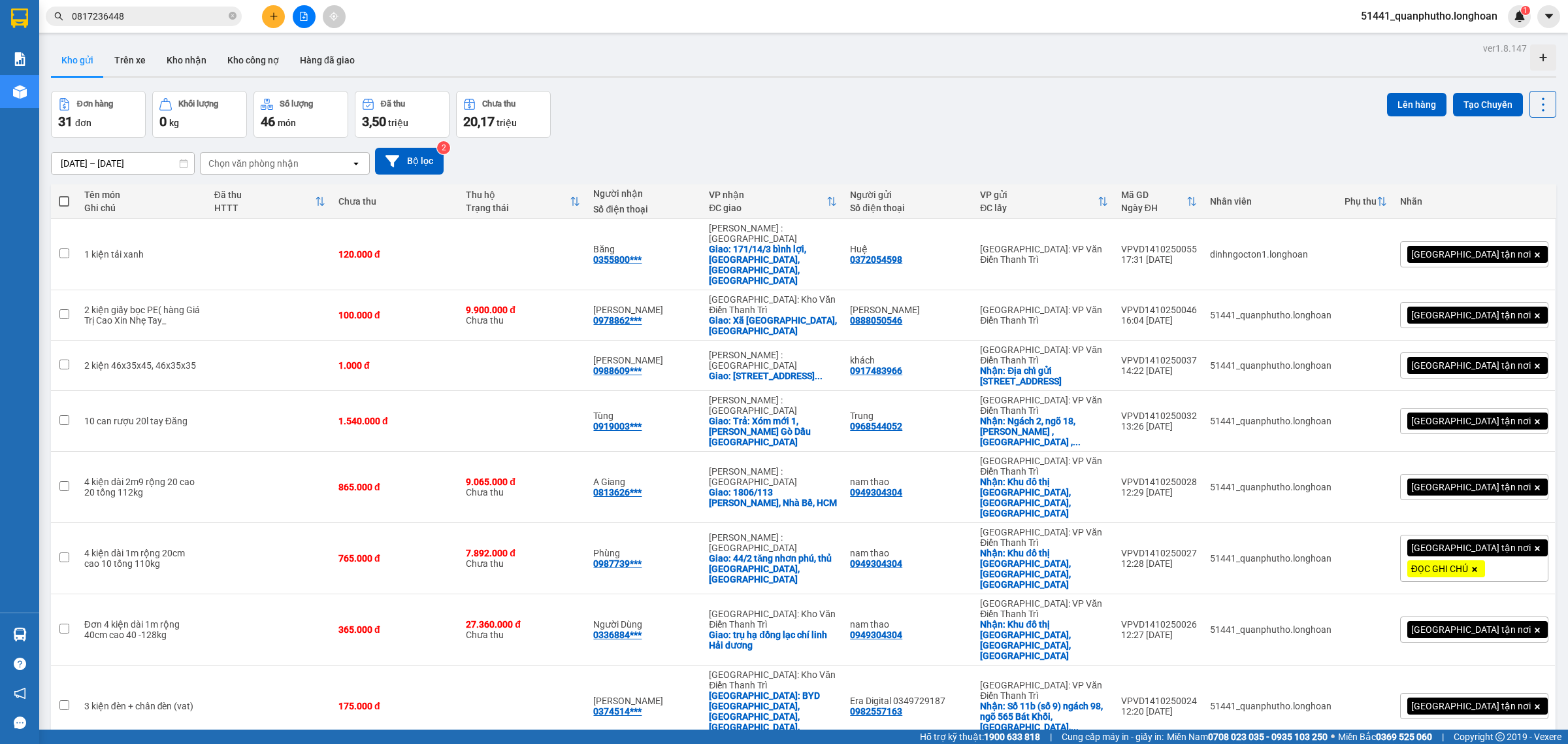
click at [211, 14] on input "0817236448" at bounding box center [149, 16] width 155 height 14
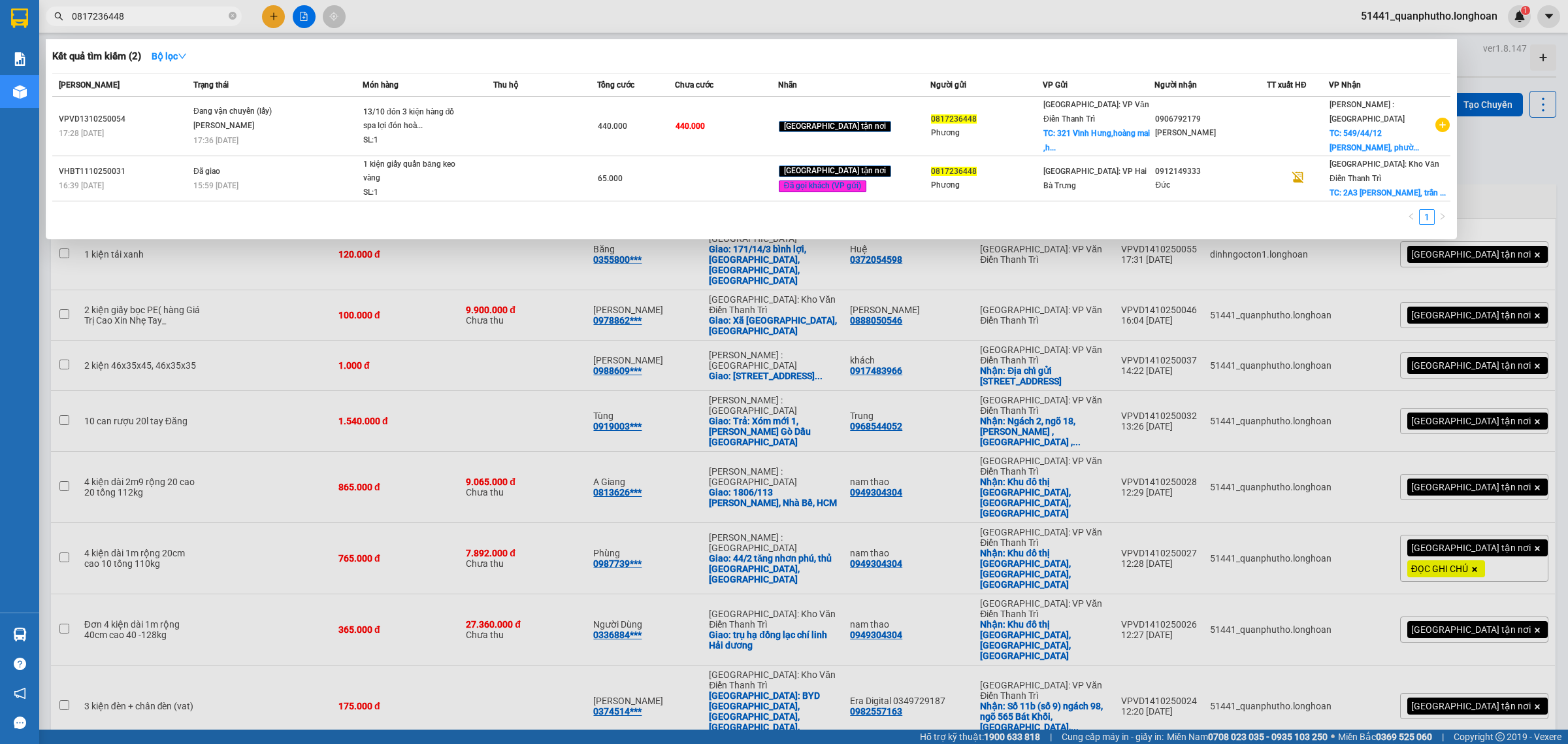
click at [211, 14] on input "0817236448" at bounding box center [149, 16] width 155 height 14
paste input "967638586"
click at [199, 14] on input "0967638586" at bounding box center [149, 16] width 155 height 14
paste input "13652664"
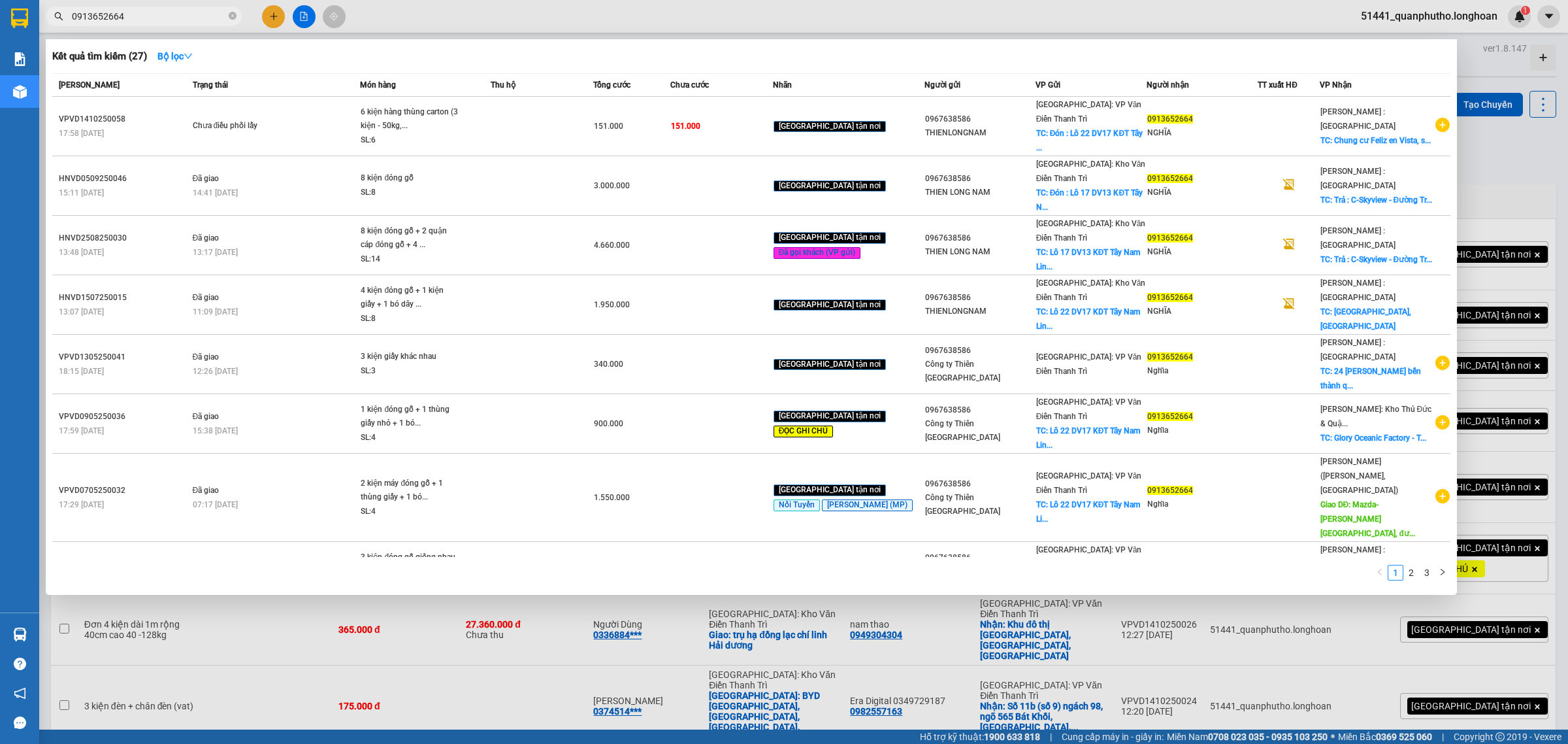
click at [183, 21] on input "0913652664" at bounding box center [149, 16] width 155 height 14
paste input "88 603 143"
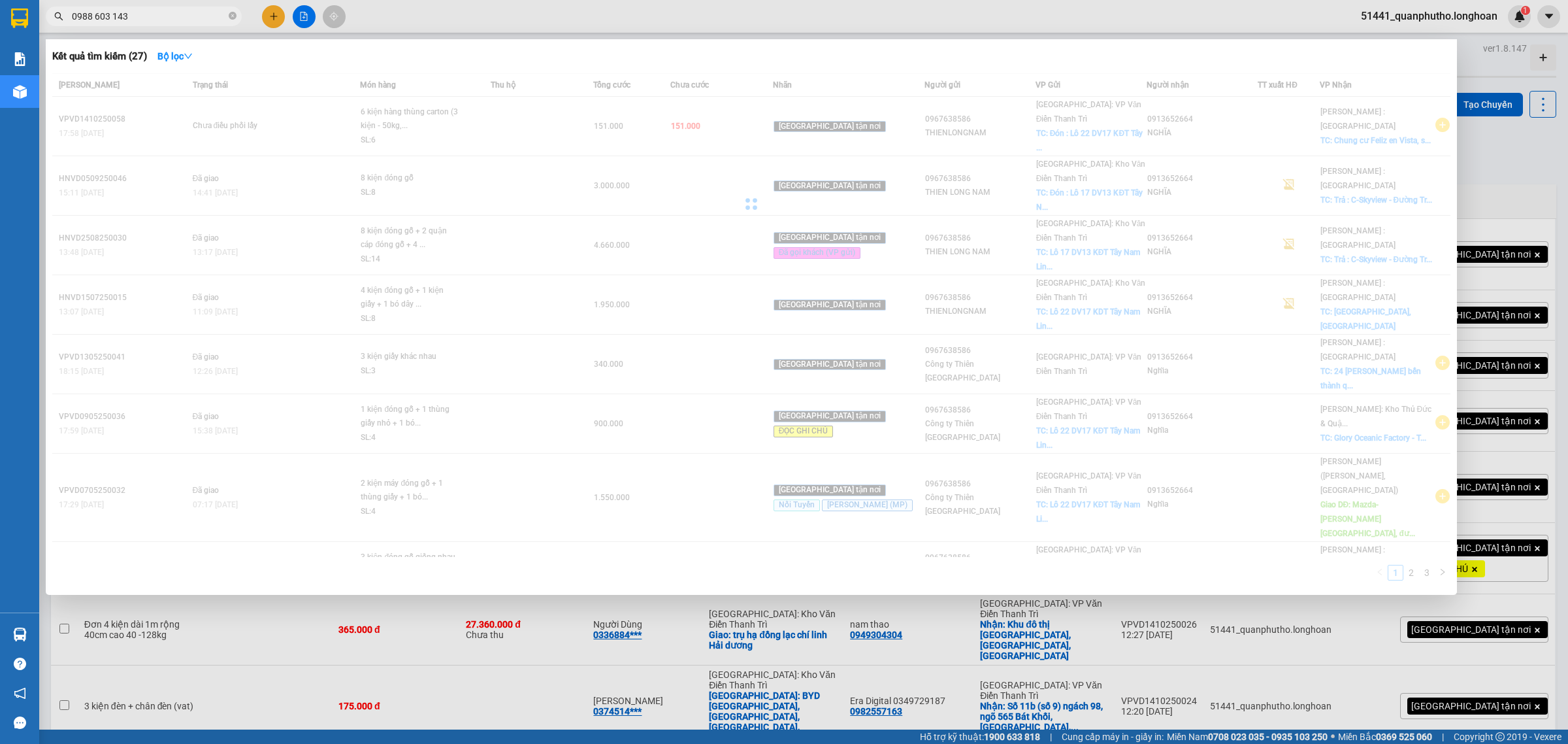
drag, startPoint x: 112, startPoint y: 18, endPoint x: 138, endPoint y: 39, distance: 33.4
click at [112, 18] on input "0988 603 143" at bounding box center [149, 16] width 155 height 14
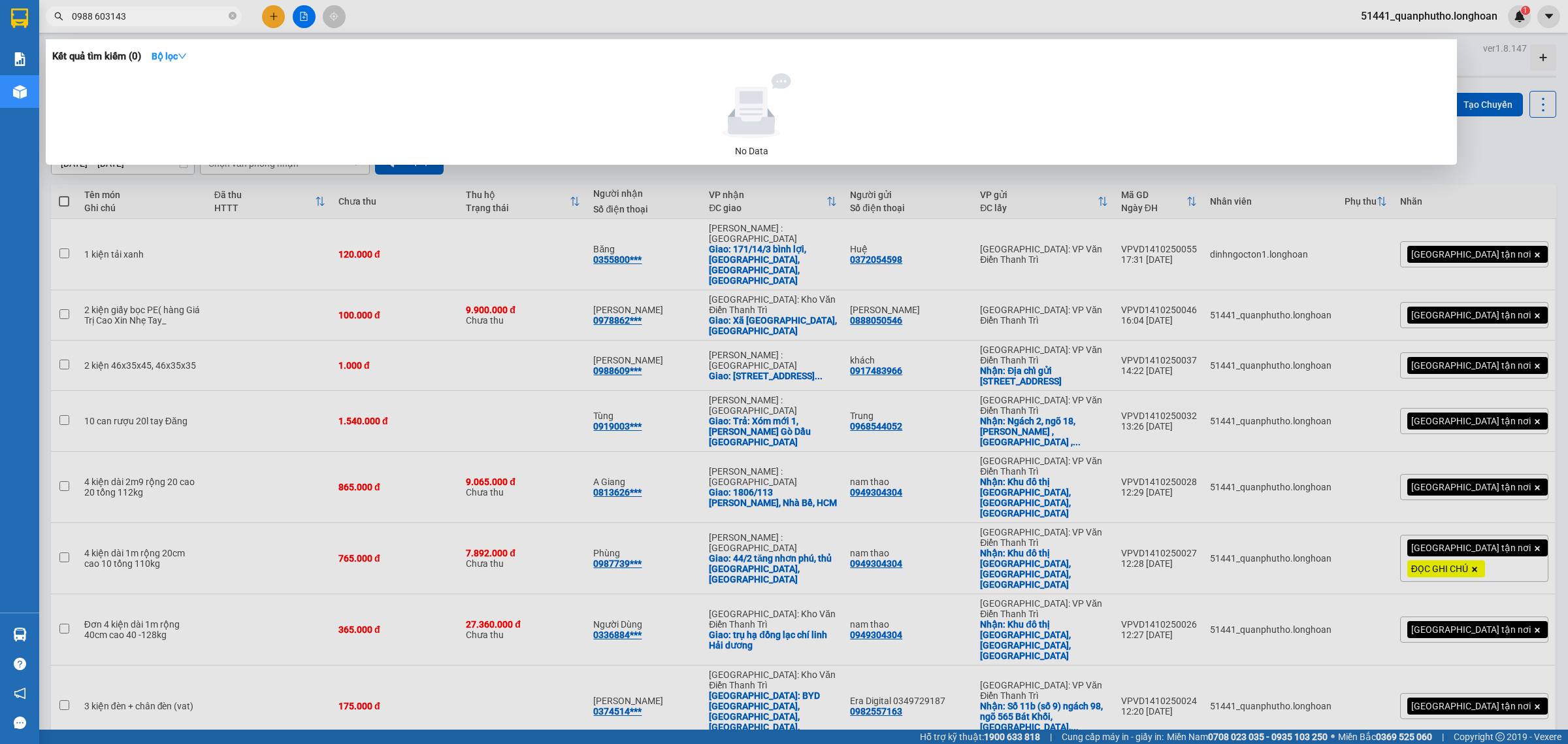
click at [95, 18] on input "0988 603143" at bounding box center [149, 16] width 155 height 14
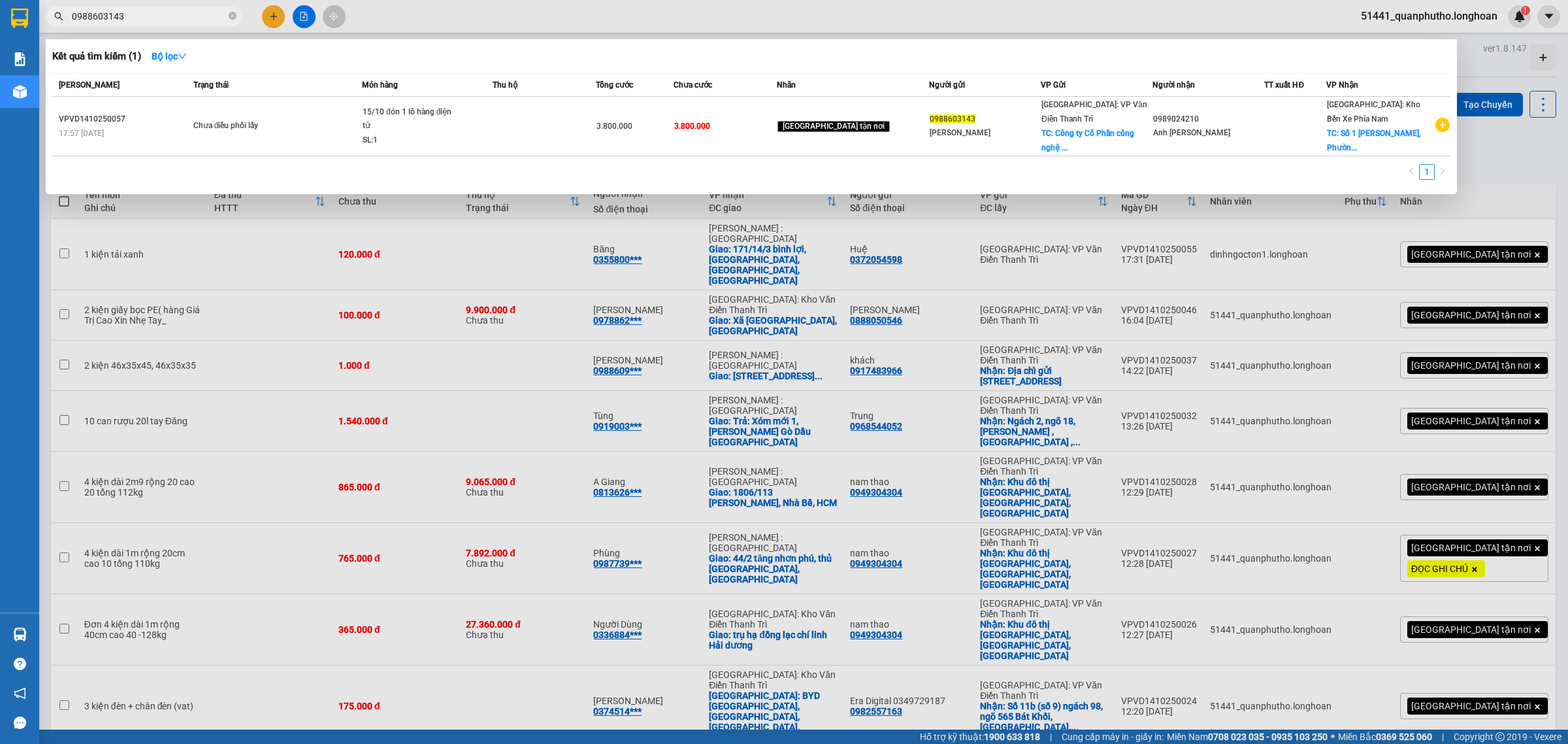
click at [158, 20] on input "0988603143" at bounding box center [149, 16] width 155 height 14
paste input "64670366"
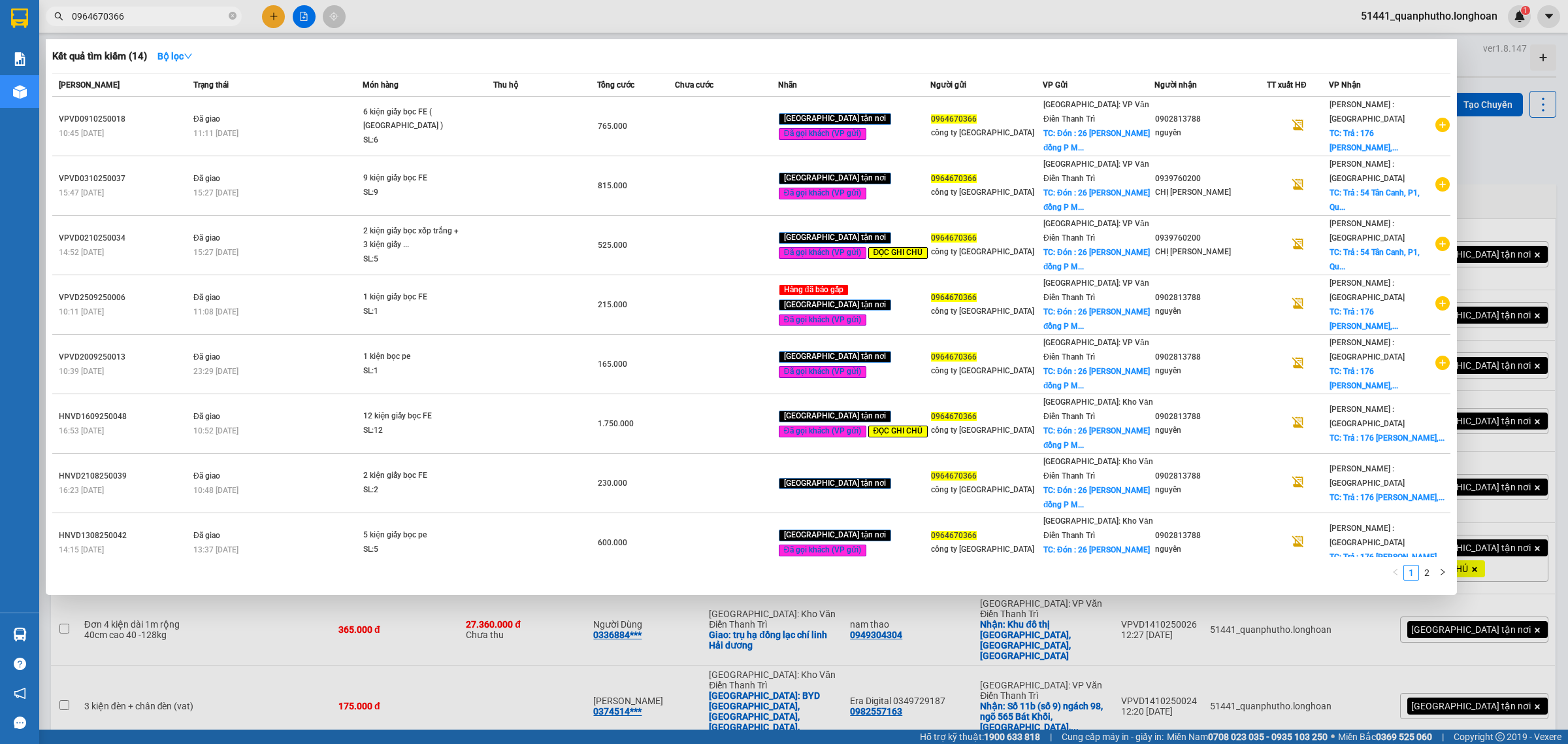
click at [269, 22] on div at bounding box center [784, 372] width 1568 height 744
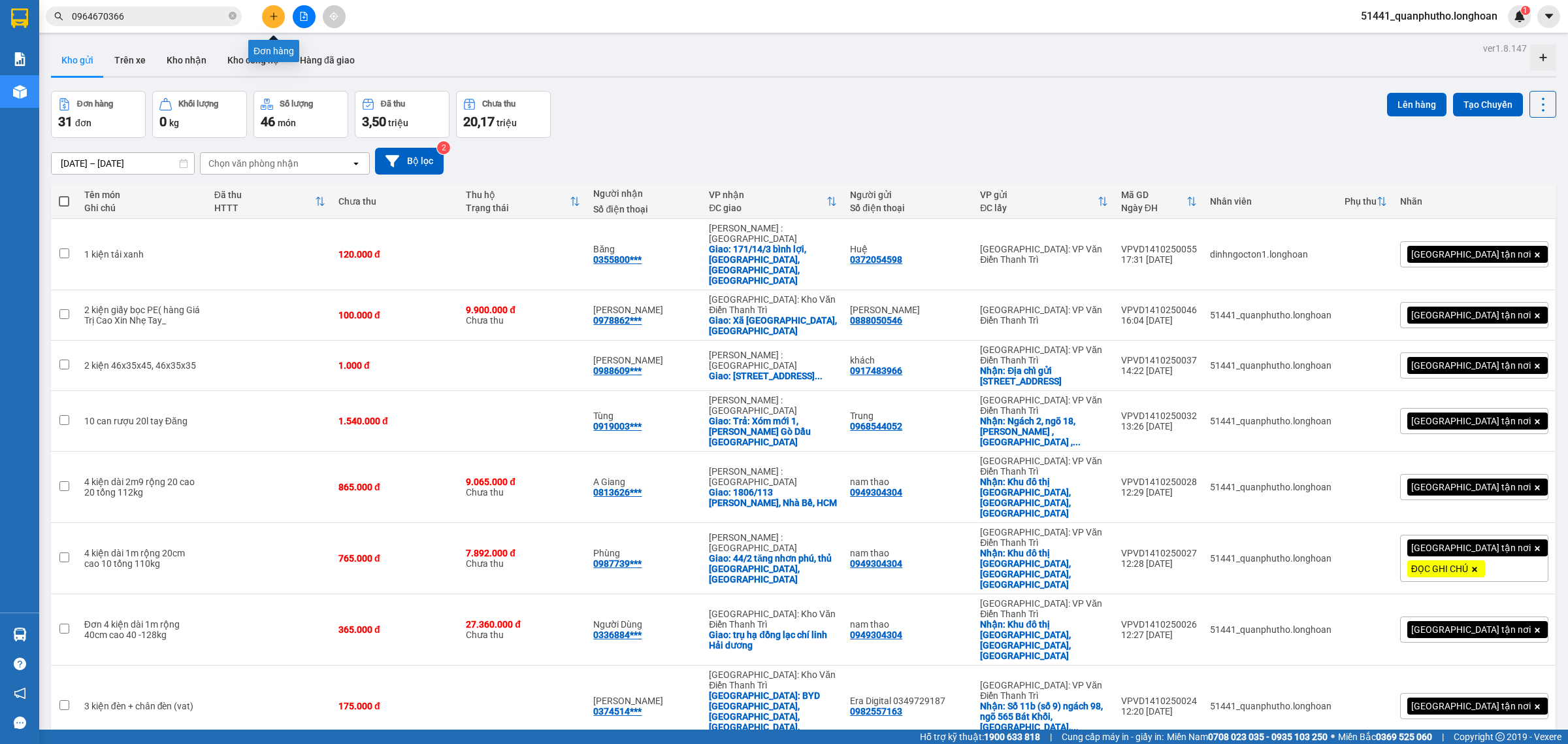
click at [269, 22] on button at bounding box center [273, 16] width 23 height 23
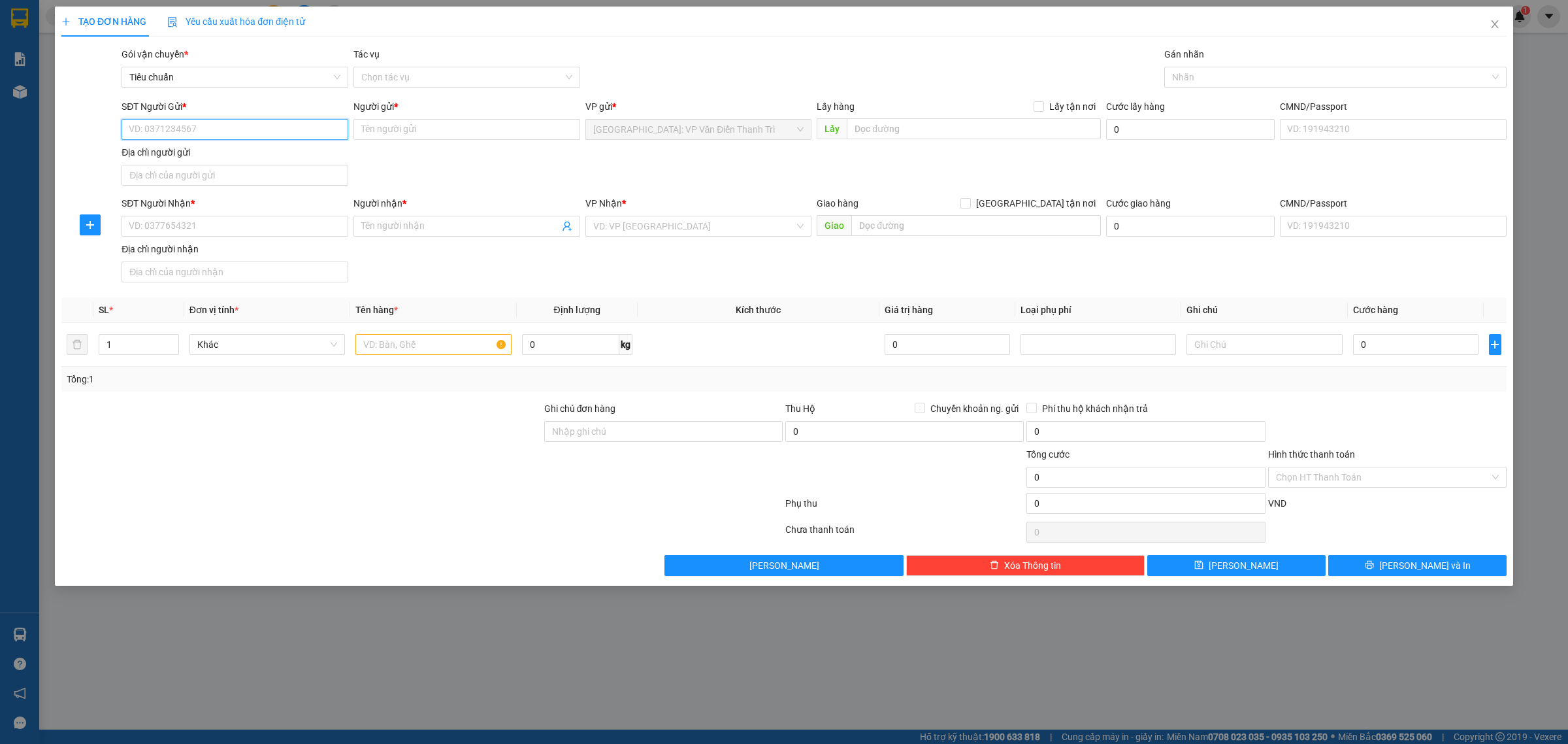
paste input "0964670366"
click at [418, 127] on input "Người gửi *" at bounding box center [466, 129] width 227 height 21
paste input "công ty [GEOGRAPHIC_DATA]"
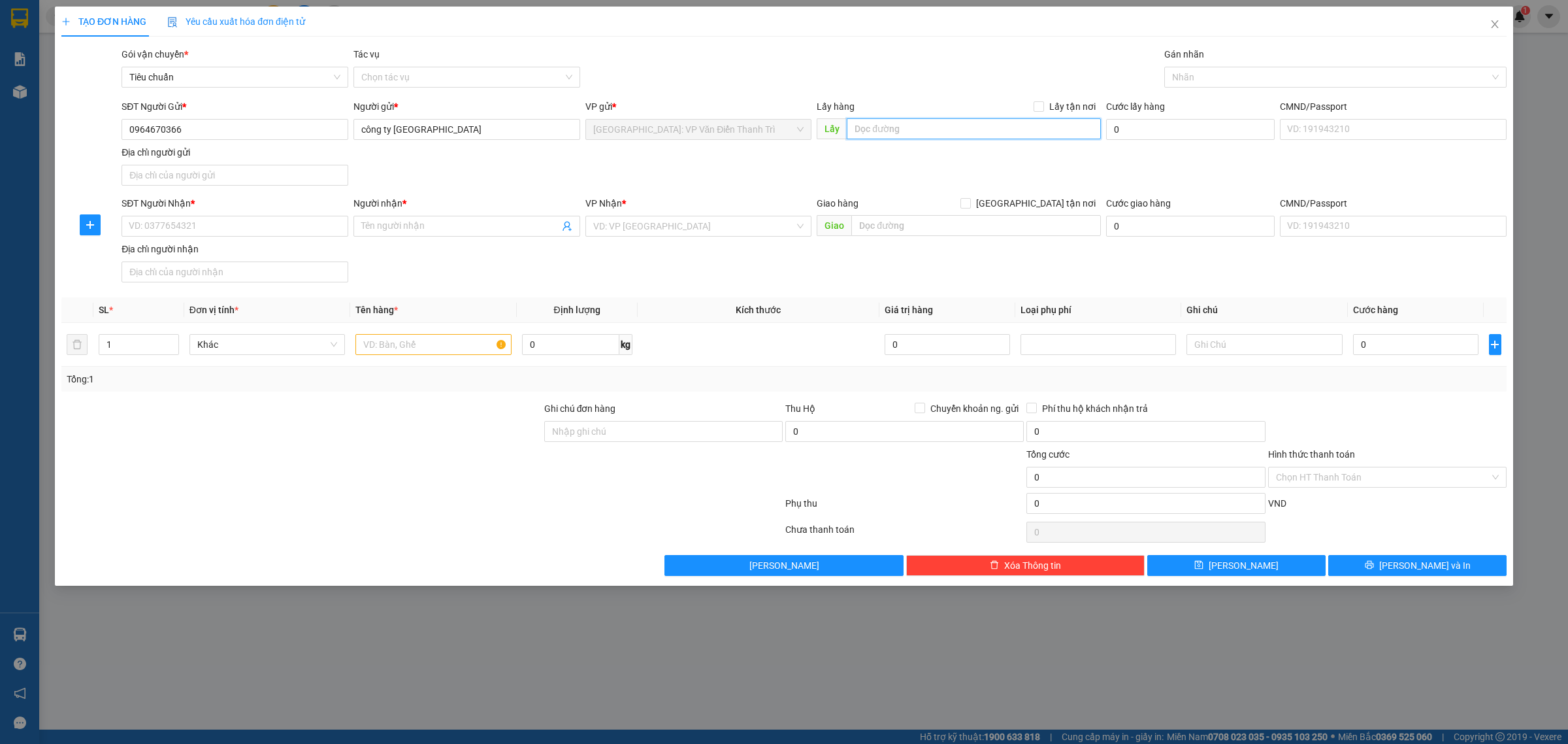
click at [899, 127] on input "text" at bounding box center [973, 128] width 254 height 21
paste input "26 [PERSON_NAME] đồng P Mai dịch quận [GEOGRAPHIC_DATA]"
click at [1059, 112] on span "Lấy tận nơi" at bounding box center [1072, 107] width 57 height 14
click at [1043, 110] on input "Lấy tận nơi" at bounding box center [1038, 106] width 9 height 9
click at [296, 232] on input "SĐT Người Nhận *" at bounding box center [234, 226] width 227 height 21
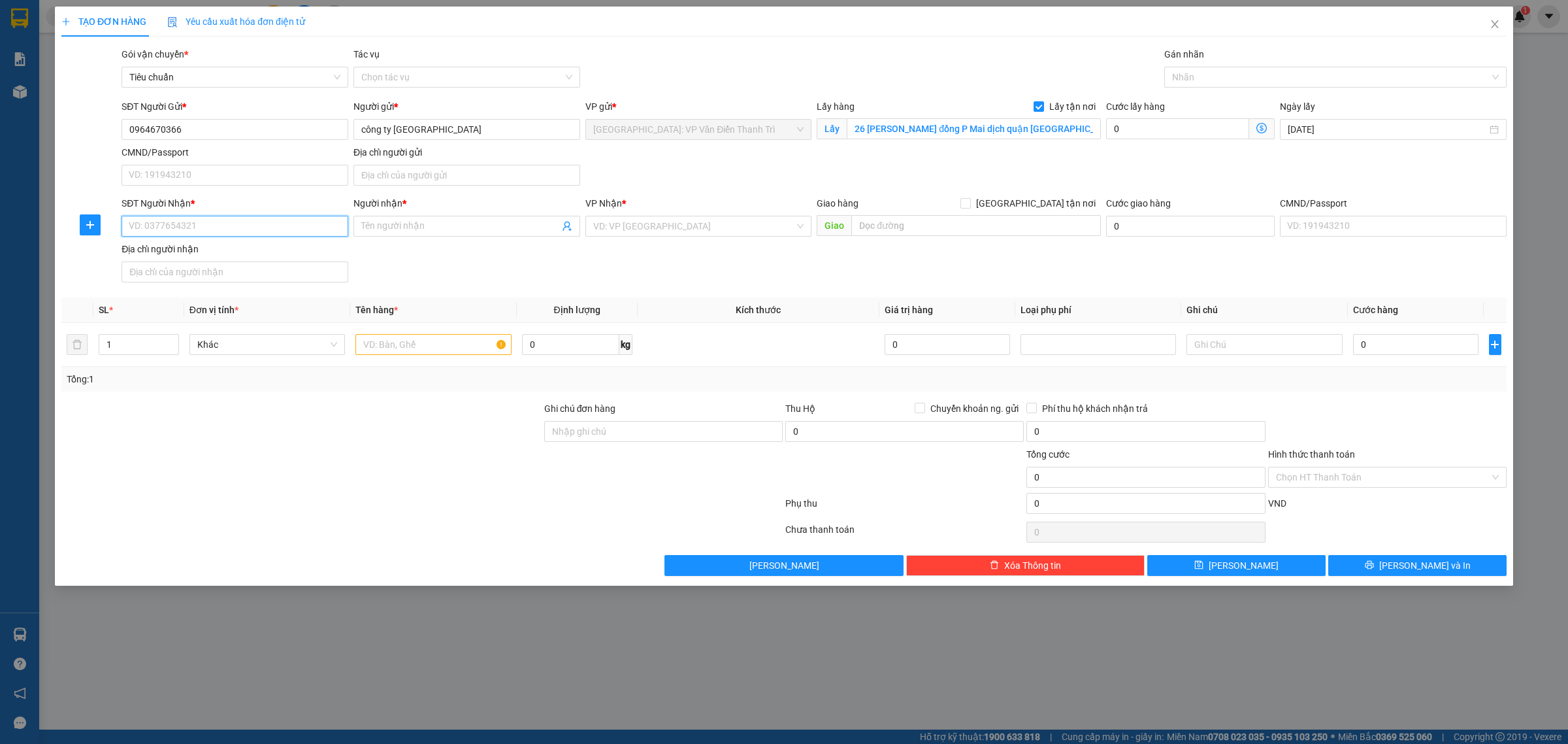
paste input "0902813788"
click at [237, 224] on input "0902813788" at bounding box center [234, 226] width 227 height 21
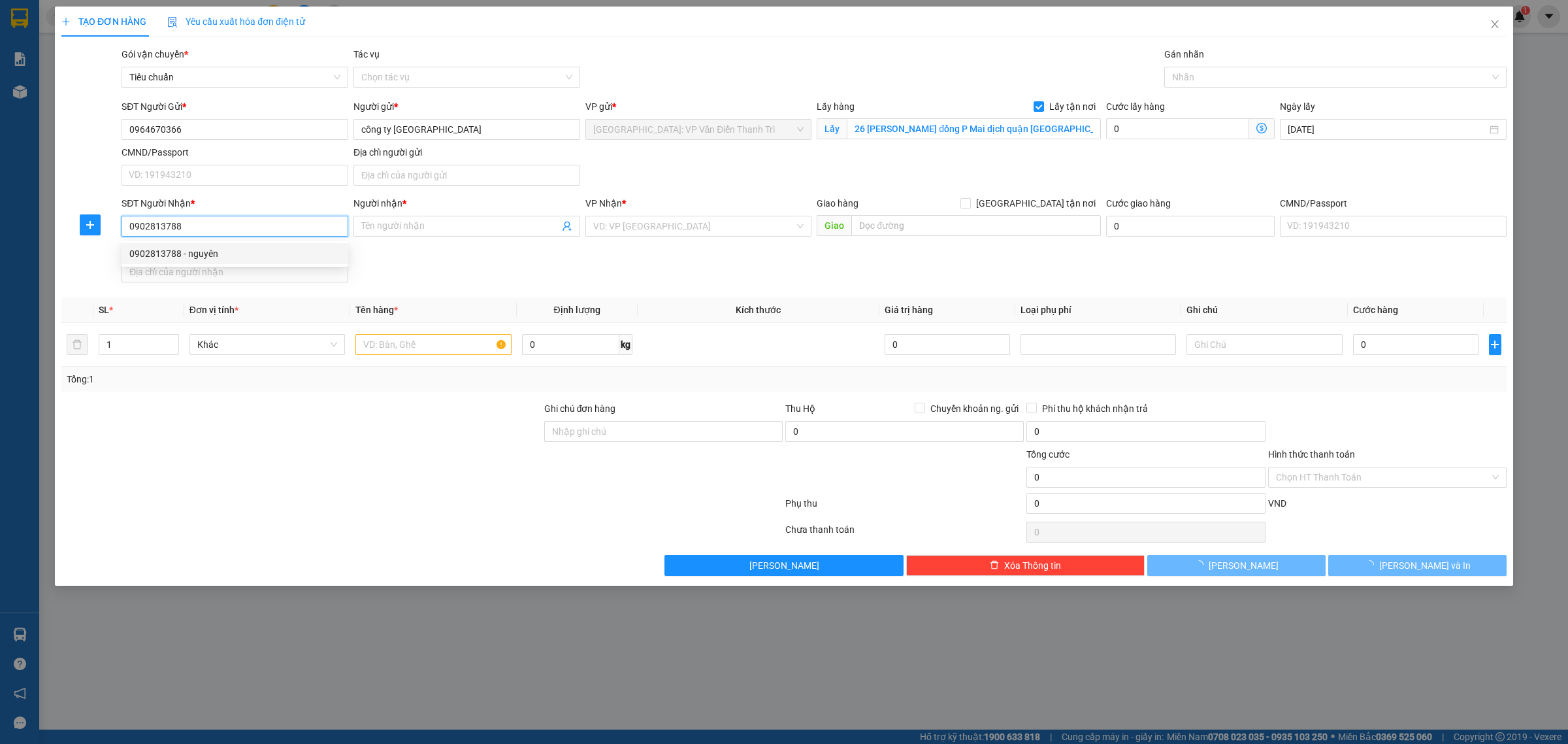
click at [216, 257] on div "0902813788 - nguyên" at bounding box center [234, 254] width 211 height 14
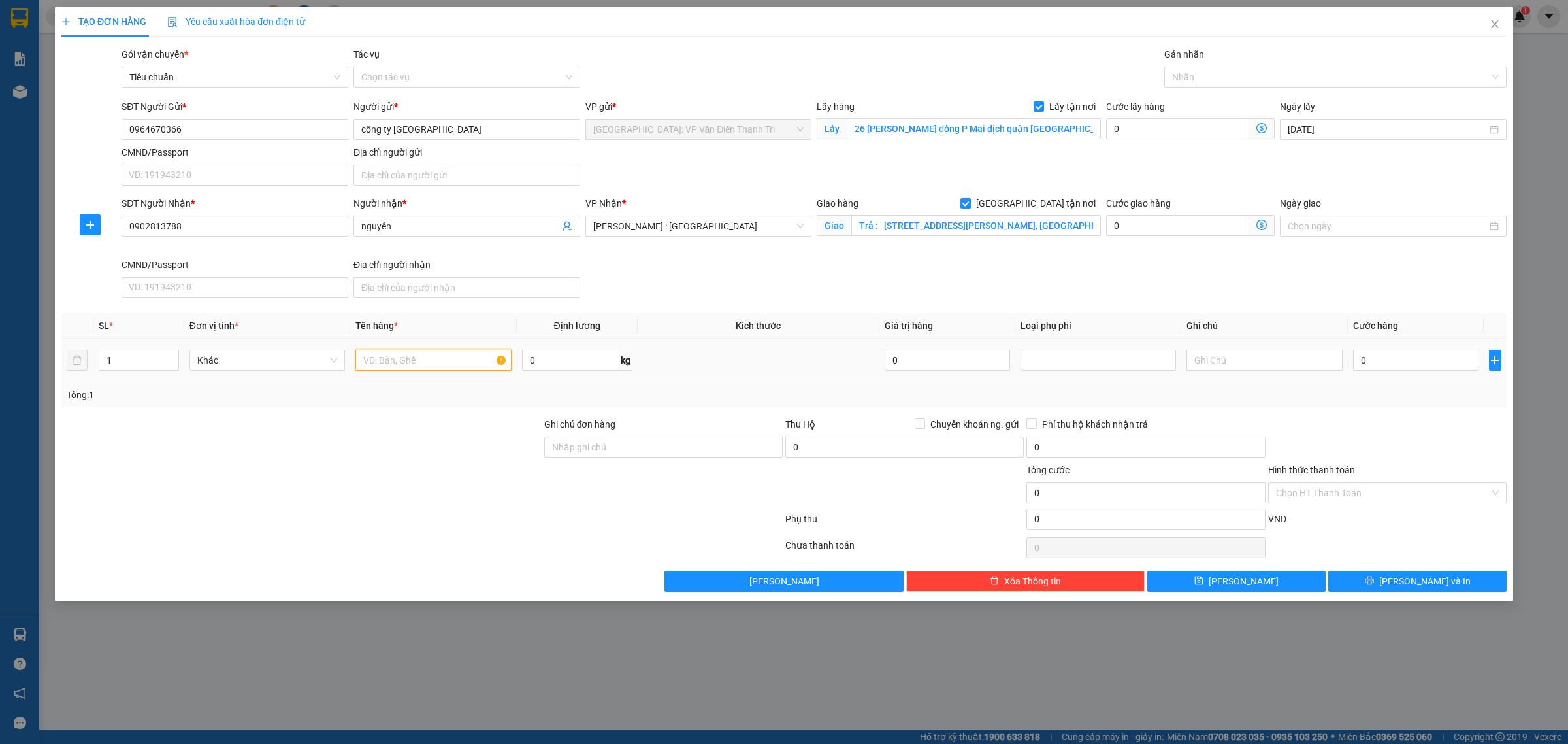
paste input "1 kiện sơn"
click at [408, 367] on input "text" at bounding box center [433, 360] width 155 height 21
click at [1188, 84] on div at bounding box center [1329, 77] width 323 height 15
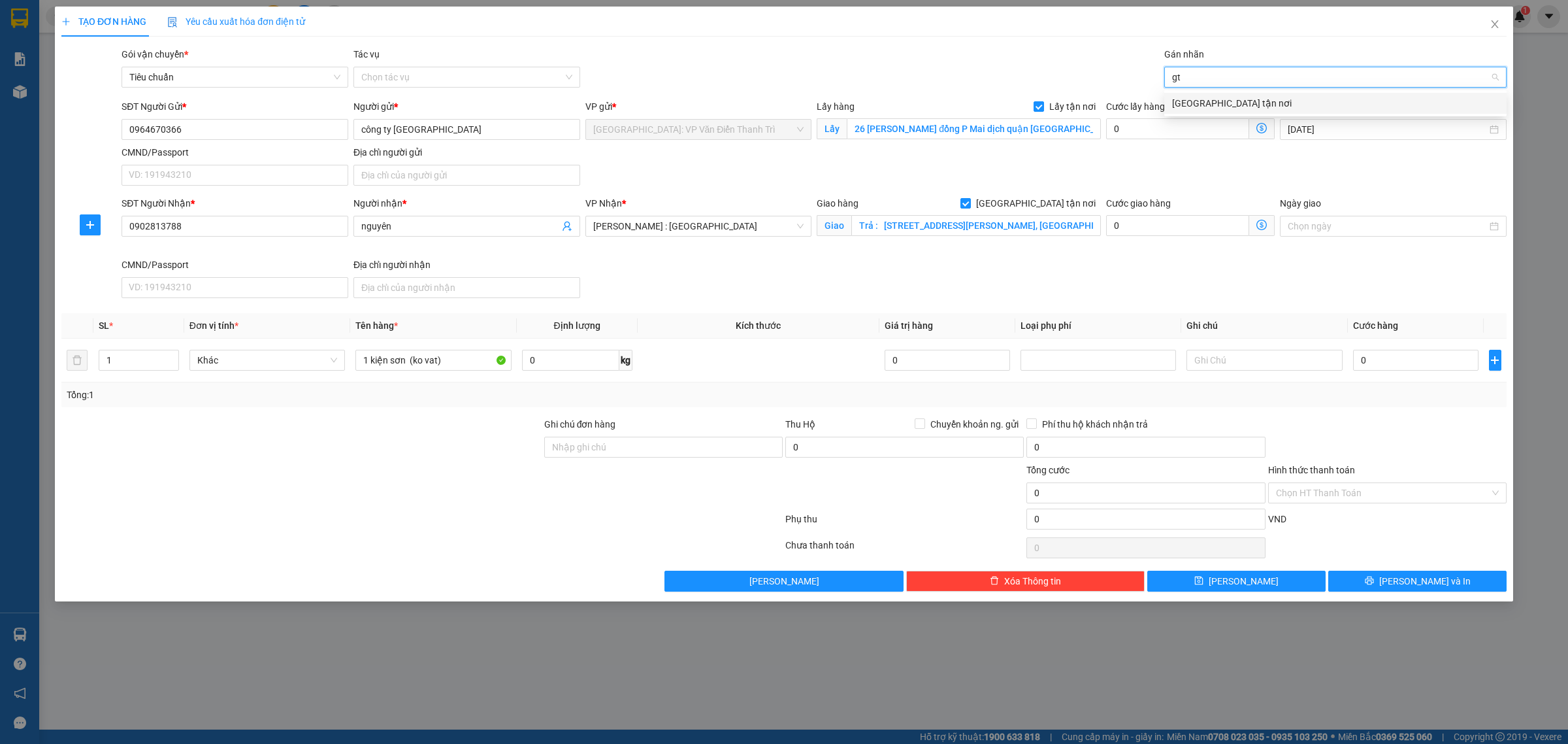
click at [1199, 96] on div "[GEOGRAPHIC_DATA] tận nơi" at bounding box center [1335, 103] width 326 height 14
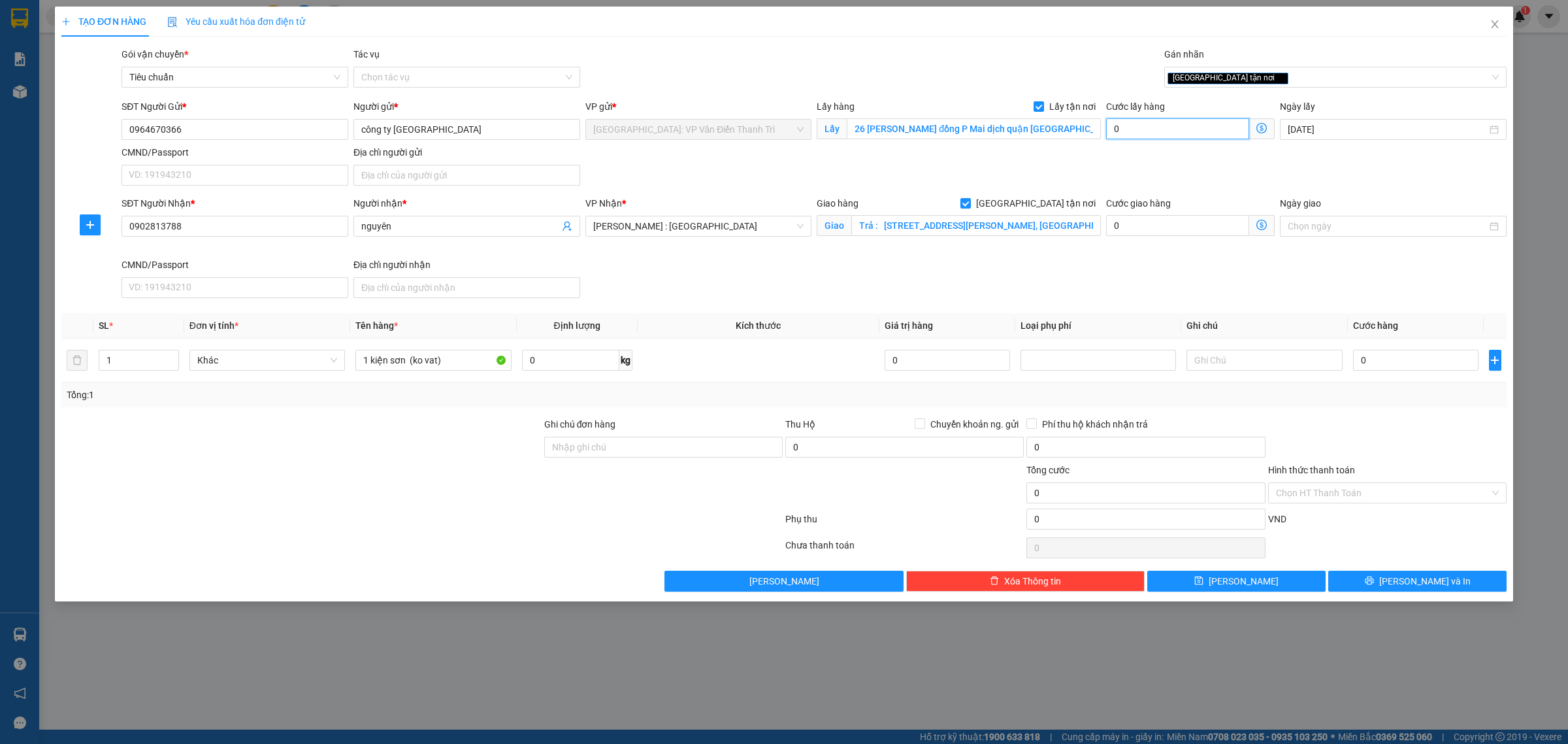
click at [1131, 134] on input "0" at bounding box center [1178, 128] width 143 height 21
click at [1151, 285] on div "SĐT Người Nhận * 0902813788 Người nhận * nguyên VP Nhận * [GEOGRAPHIC_DATA] : […" at bounding box center [814, 250] width 1390 height 108
click at [1374, 363] on input "0" at bounding box center [1415, 360] width 126 height 21
click at [1372, 361] on input "1" at bounding box center [1415, 360] width 126 height 21
click at [1303, 277] on div "SĐT Người Nhận * 0902813788 Người nhận * nguyên VP Nhận * [GEOGRAPHIC_DATA] : […" at bounding box center [814, 250] width 1390 height 108
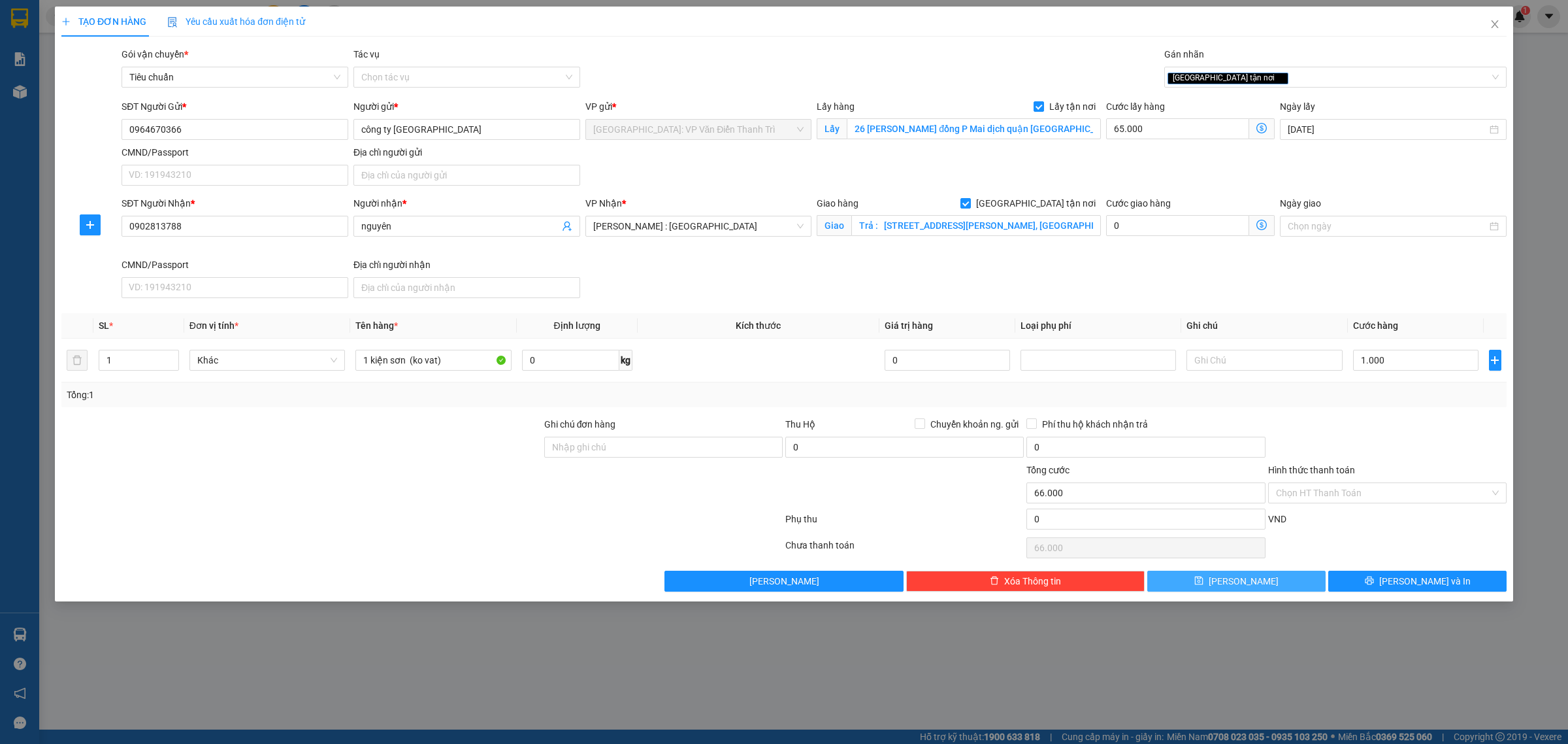
click at [1305, 584] on button "[PERSON_NAME]" at bounding box center [1235, 580] width 178 height 21
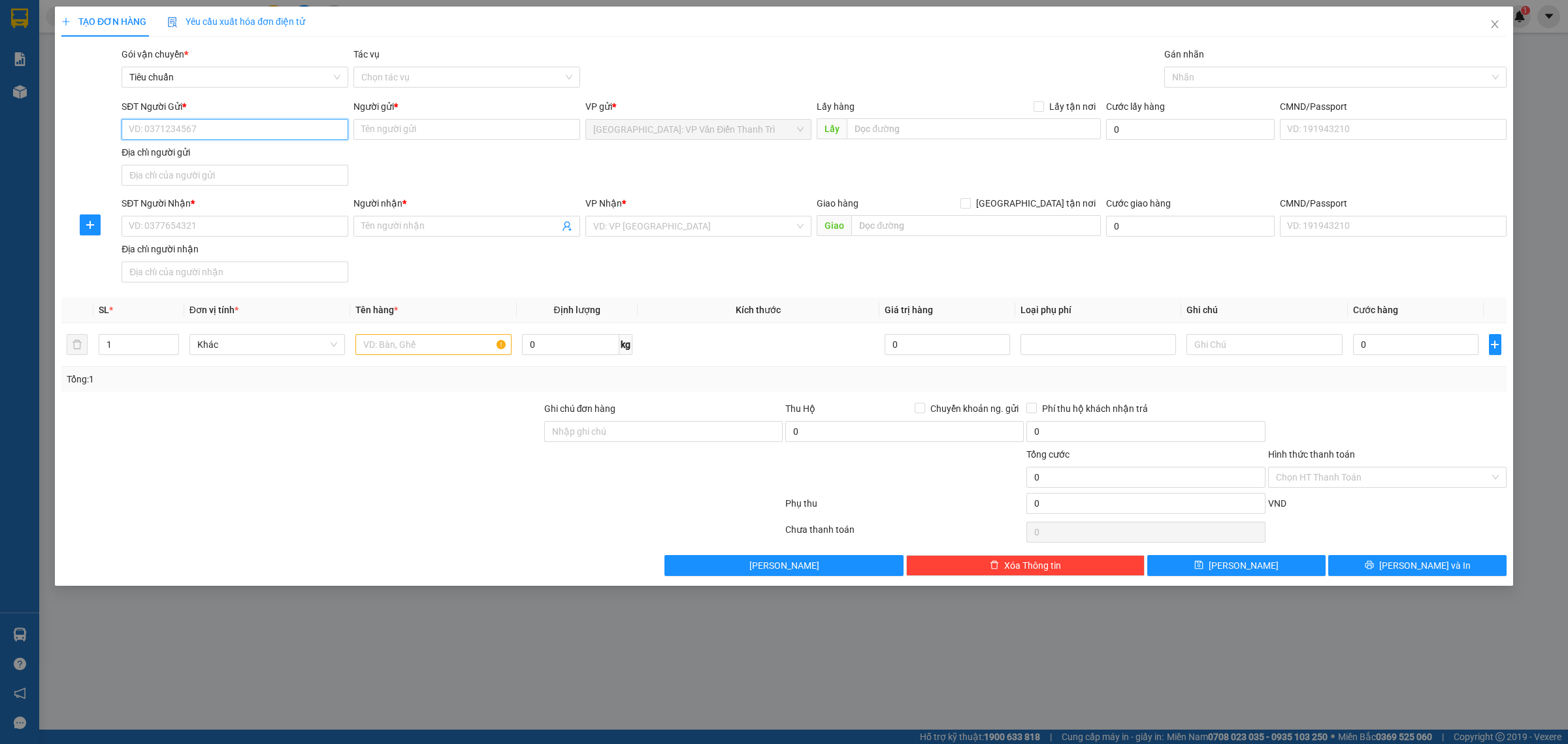
click at [277, 129] on input "SĐT Người Gửi *" at bounding box center [234, 129] width 227 height 21
paste input "0328268460"
click at [258, 131] on input "0328268460" at bounding box center [234, 129] width 227 height 21
click at [397, 128] on input "Người gửi *" at bounding box center [466, 129] width 227 height 21
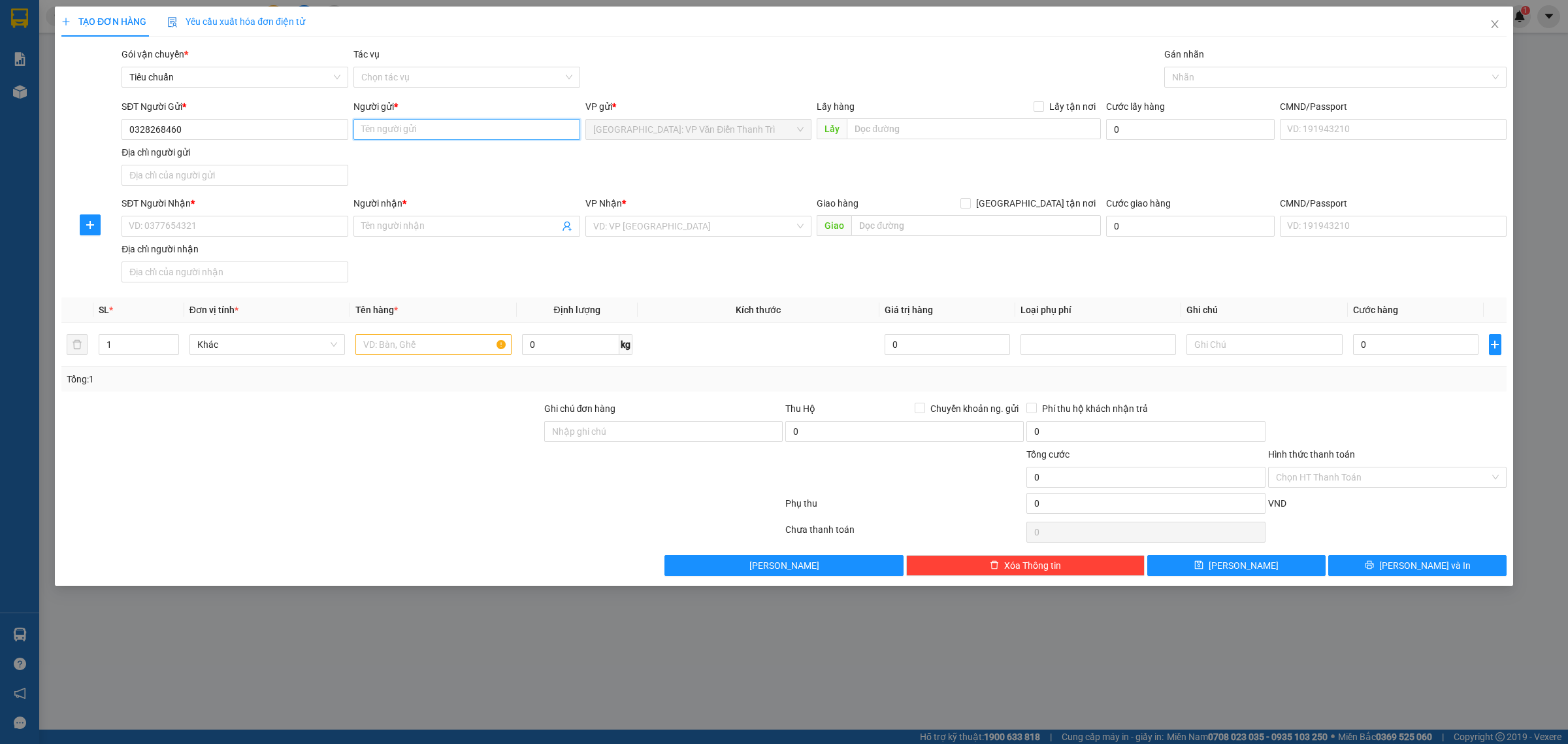
paste input "chị Dung"
click at [446, 345] on input "text" at bounding box center [433, 344] width 155 height 21
paste input "xe máy sh mode, lò vi sóng 25x50x25- 7kg ,lò chiên không dầu 40x25x25, 1 nồi cơ…"
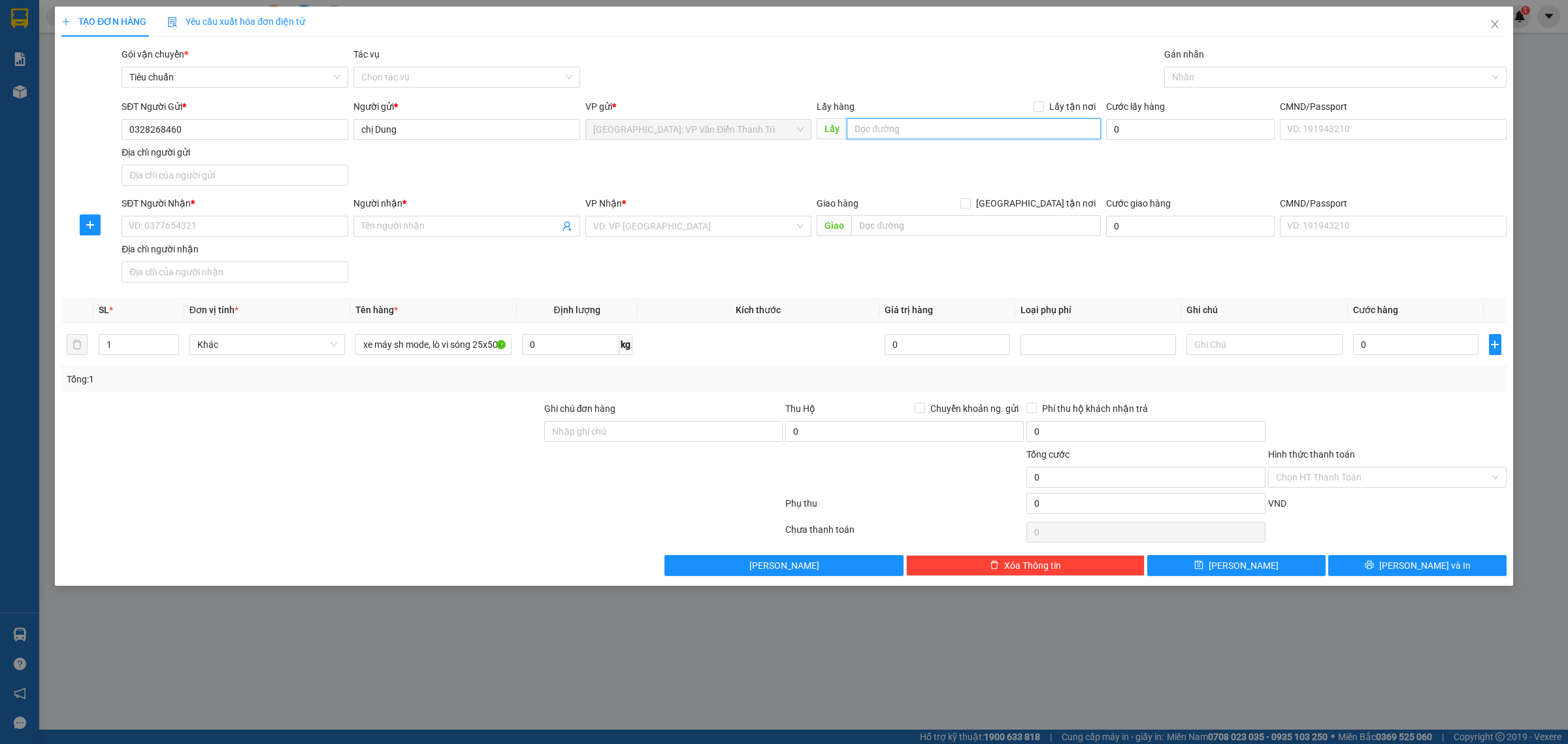
click at [864, 128] on input "text" at bounding box center [973, 128] width 254 height 21
paste input "thôn [GEOGRAPHIC_DATA]- [GEOGRAPHIC_DATA]- [GEOGRAPHIC_DATA]"
click at [1056, 103] on span "Lấy tận nơi" at bounding box center [1072, 107] width 57 height 14
click at [1043, 103] on input "Lấy tận nơi" at bounding box center [1038, 106] width 9 height 9
click at [892, 230] on input "text" at bounding box center [976, 225] width 249 height 21
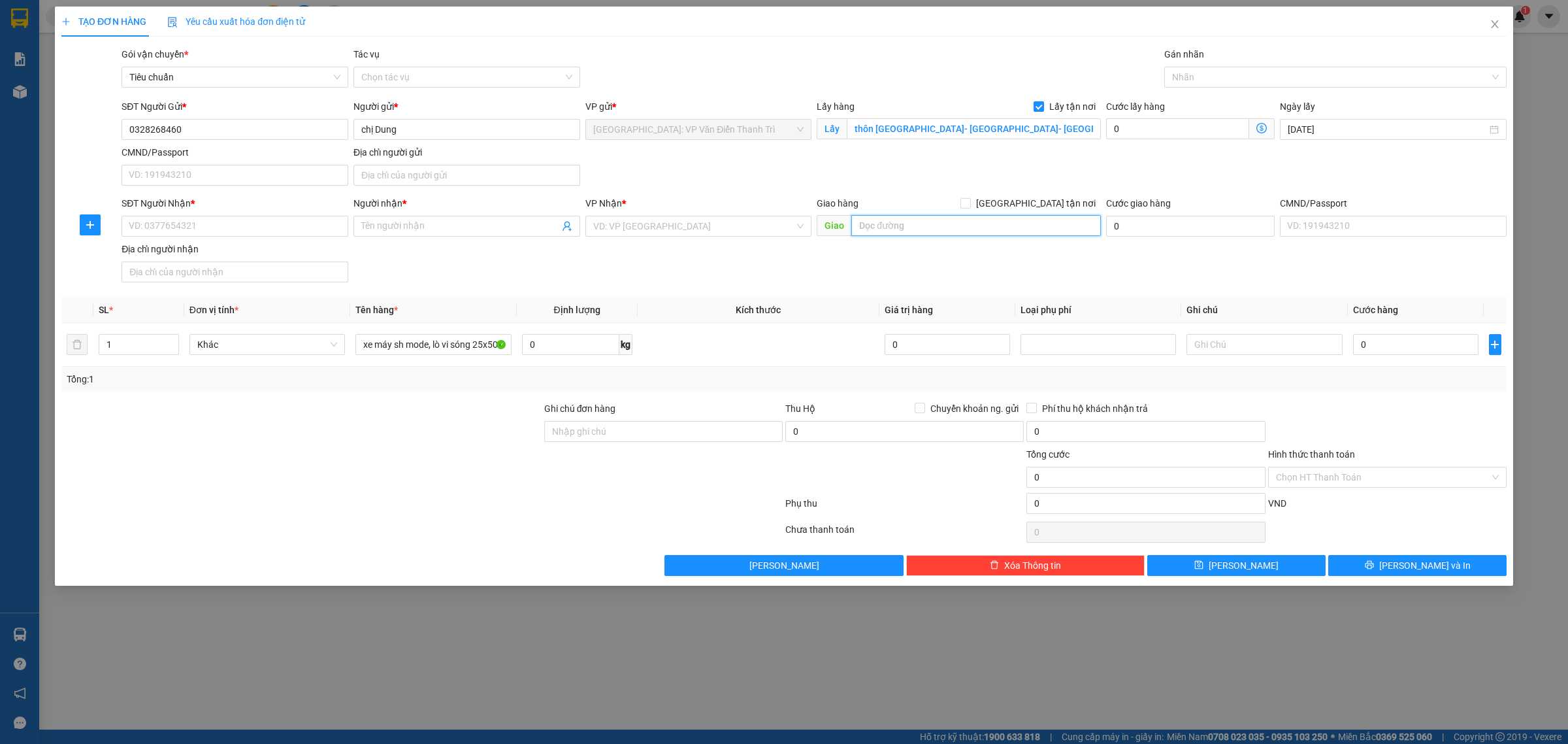
paste input "Chung cư [GEOGRAPHIC_DATA], block A"
click at [970, 201] on input "[GEOGRAPHIC_DATA] tận nơi" at bounding box center [965, 202] width 9 height 9
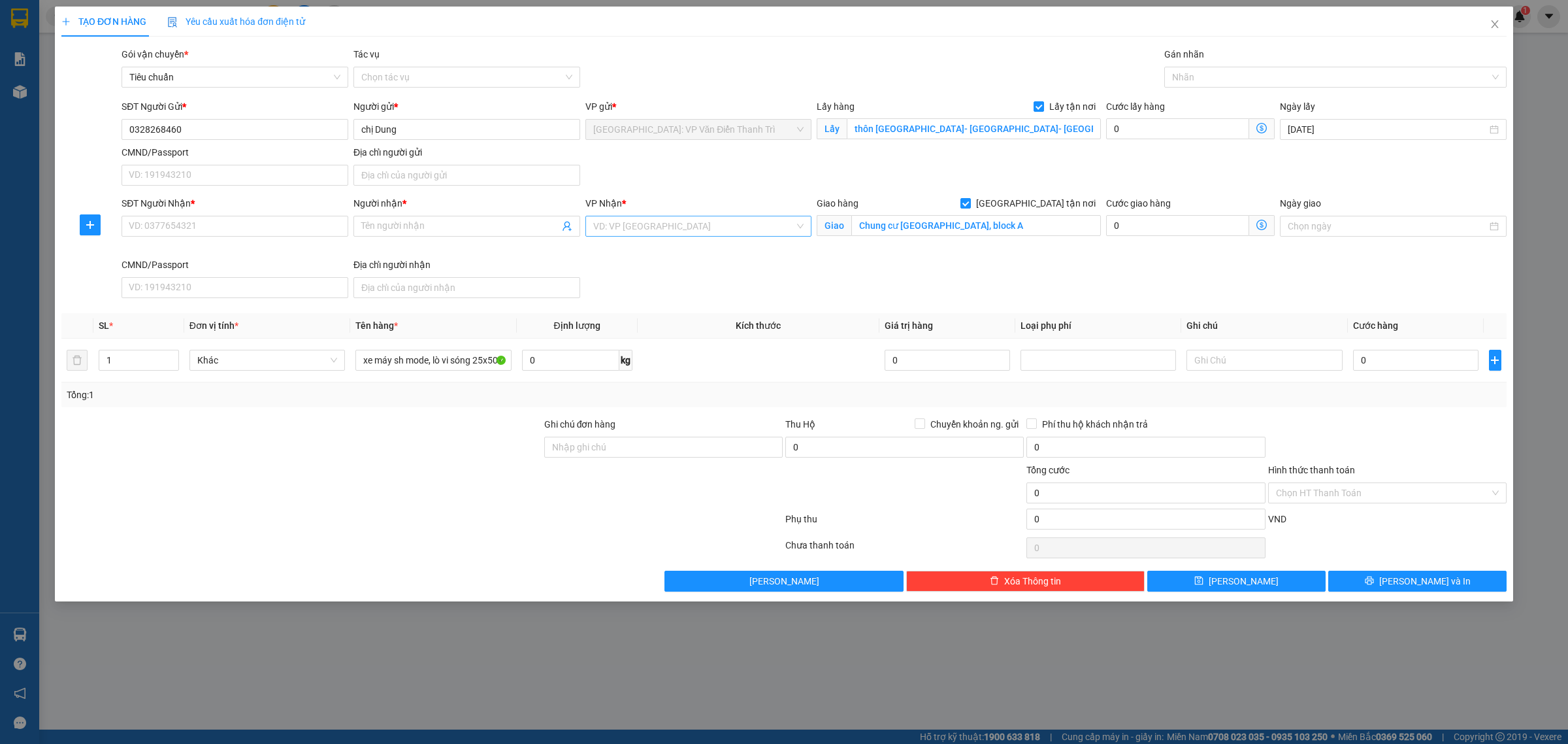
click at [722, 230] on input "search" at bounding box center [693, 226] width 202 height 20
click at [709, 275] on div "[PERSON_NAME] : [GEOGRAPHIC_DATA]" at bounding box center [698, 274] width 211 height 14
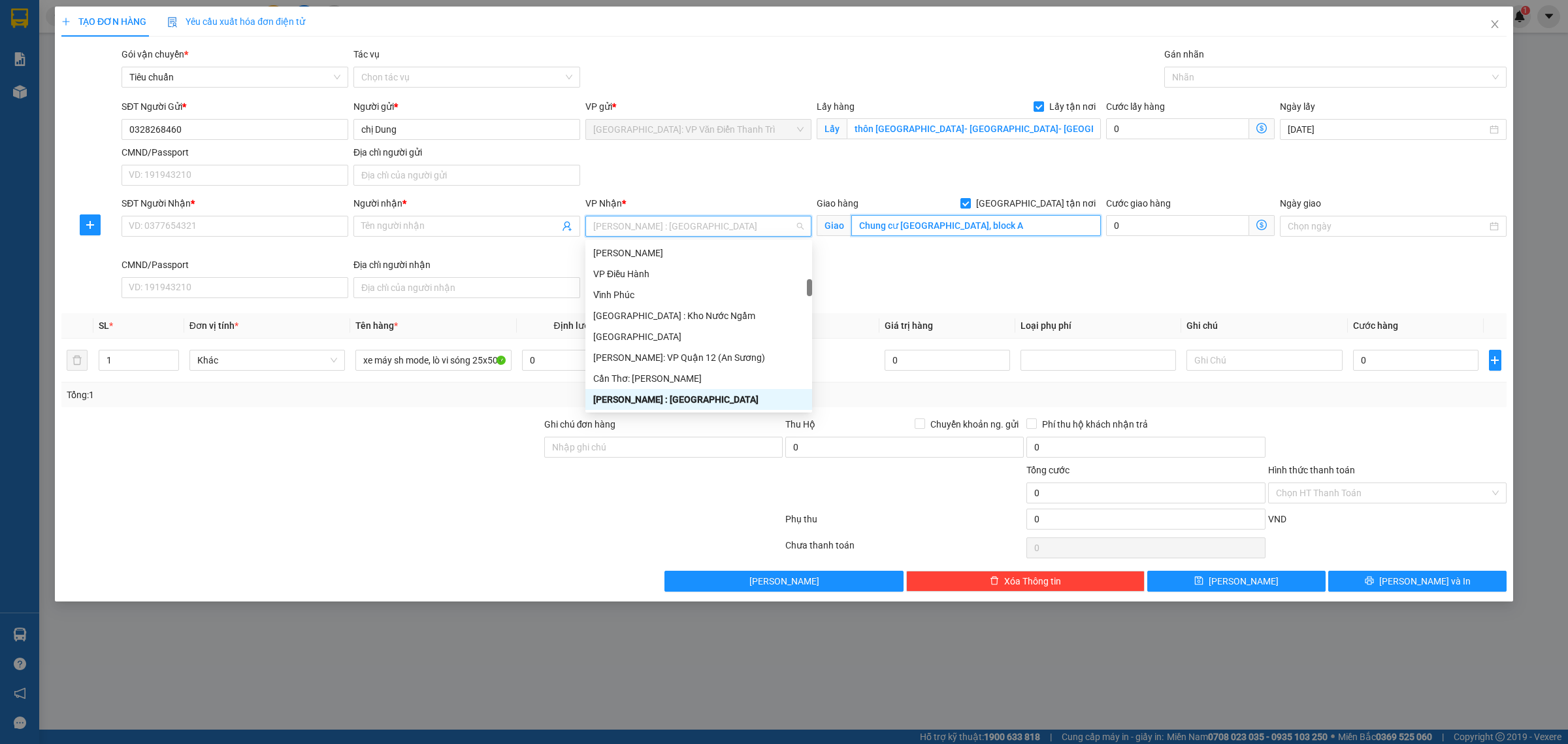
click at [1012, 227] on input "Chung cư [GEOGRAPHIC_DATA], block A" at bounding box center [976, 225] width 249 height 21
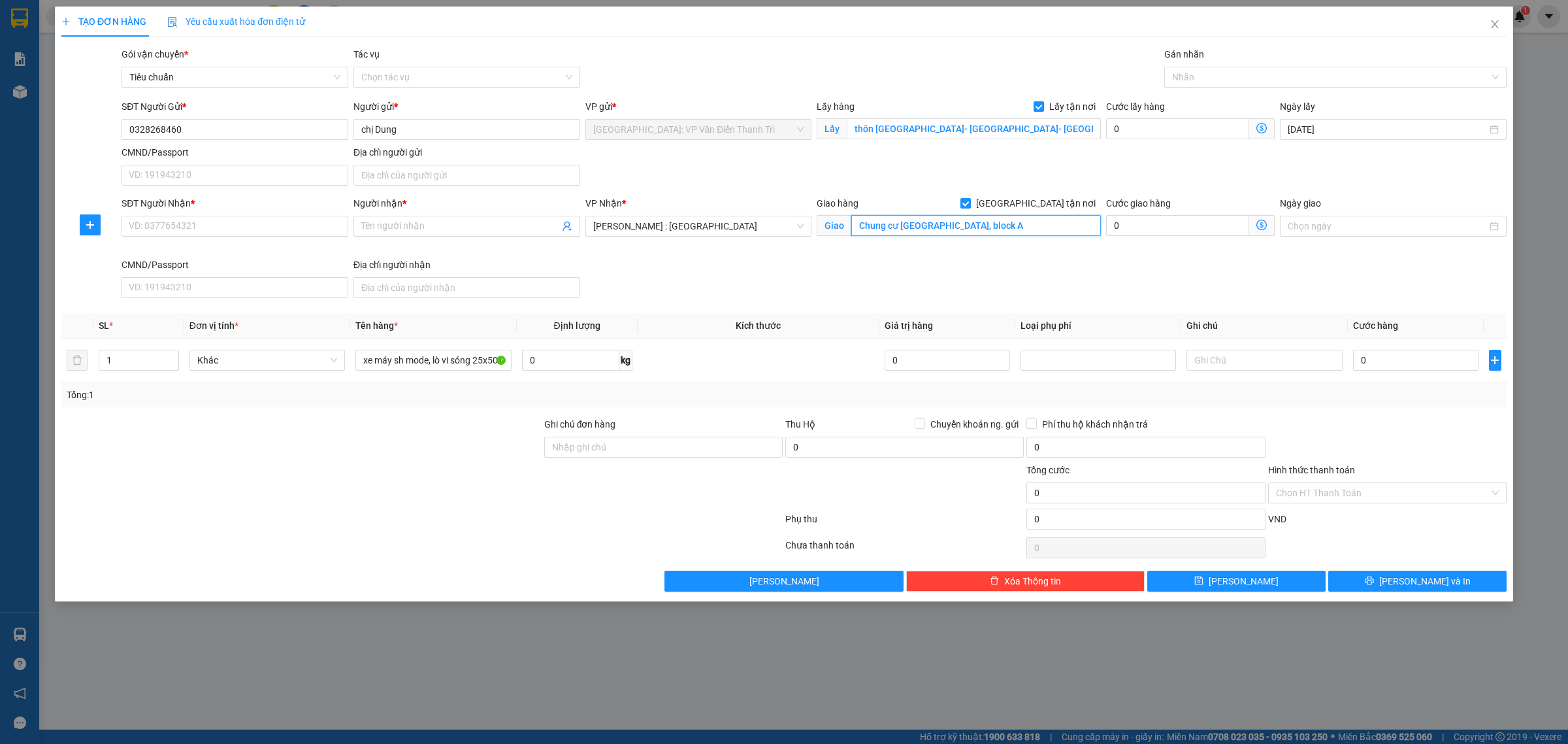
click at [1012, 227] on input "Chung cư [GEOGRAPHIC_DATA], block A" at bounding box center [976, 225] width 249 height 21
paste input "[GEOGRAPHIC_DATA], [GEOGRAPHIC_DATA], [GEOGRAPHIC_DATA]."
click at [1392, 367] on input "0" at bounding box center [1415, 360] width 126 height 21
click at [1439, 315] on th "Cước hàng" at bounding box center [1415, 325] width 136 height 25
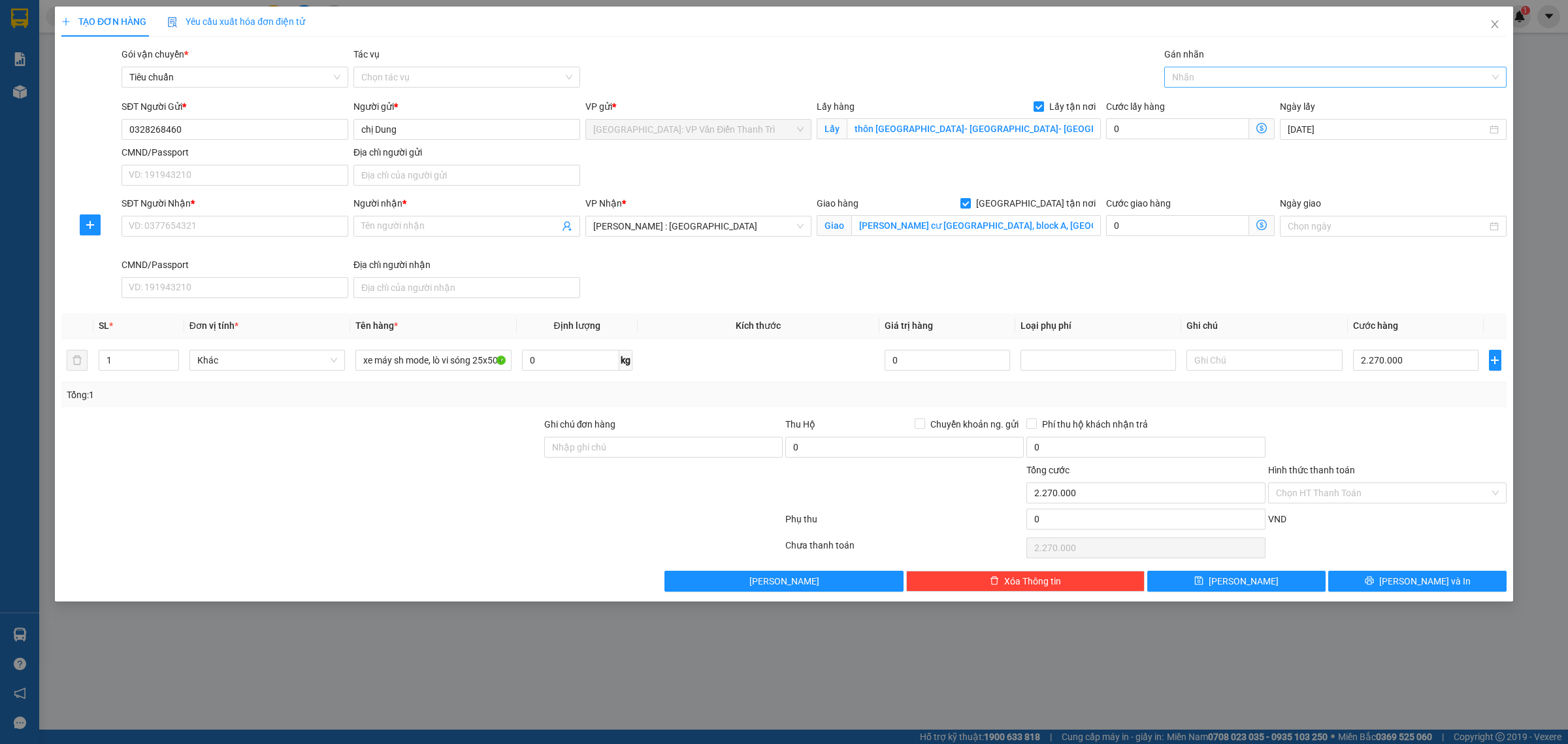
click at [1187, 77] on div at bounding box center [1329, 77] width 323 height 15
click at [1192, 99] on div "[GEOGRAPHIC_DATA] tận nơi" at bounding box center [1335, 103] width 326 height 14
click at [1062, 43] on div "TẠO ĐƠN HÀNG Yêu cầu xuất hóa đơn điện tử Transit Pickup Surcharge Ids Transit …" at bounding box center [784, 298] width 1445 height 585
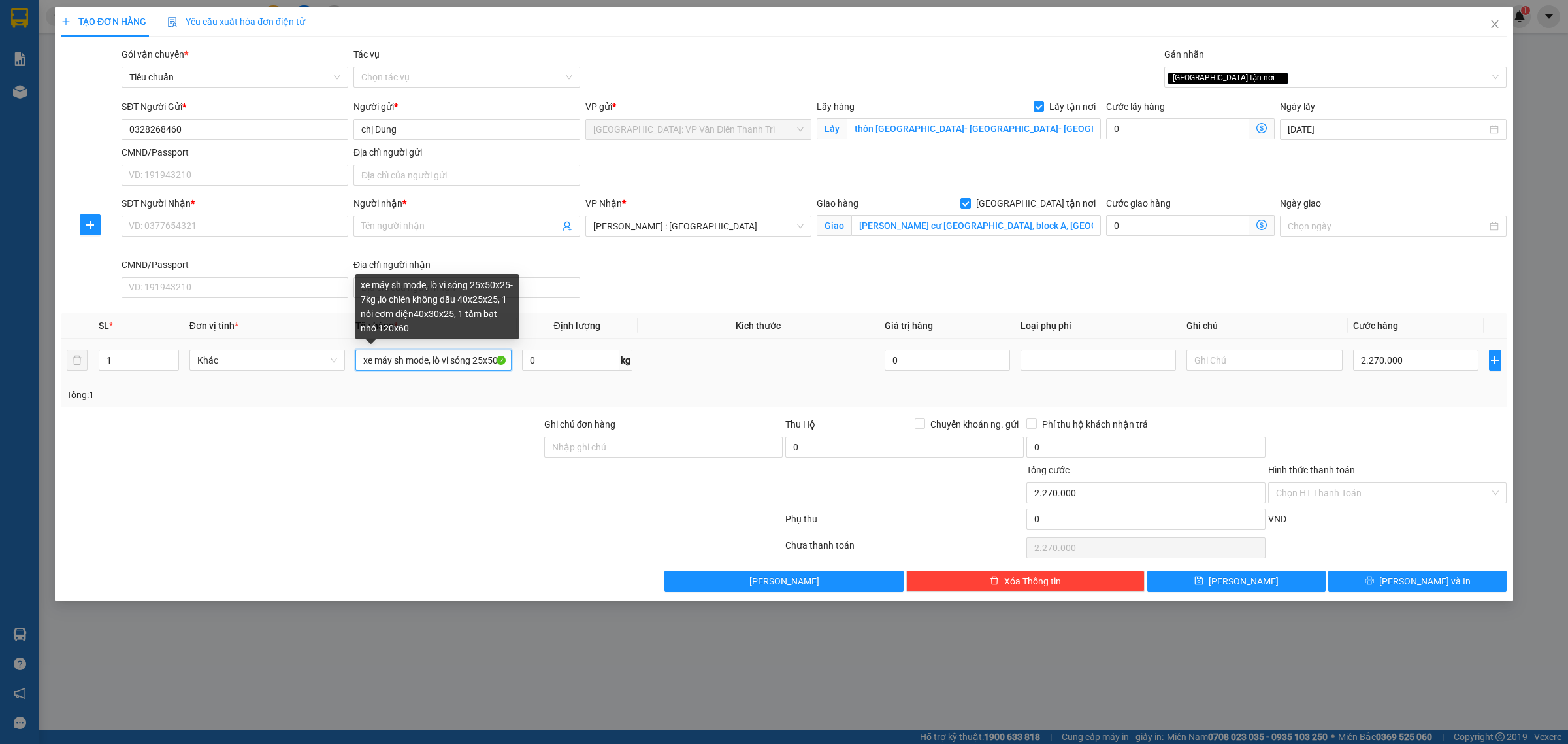
click at [364, 366] on input "xe máy sh mode, lò vi sóng 25x50x25- 7kg ,lò chiên không dầu 40x25x25, 1 nồi cơ…" at bounding box center [433, 360] width 155 height 21
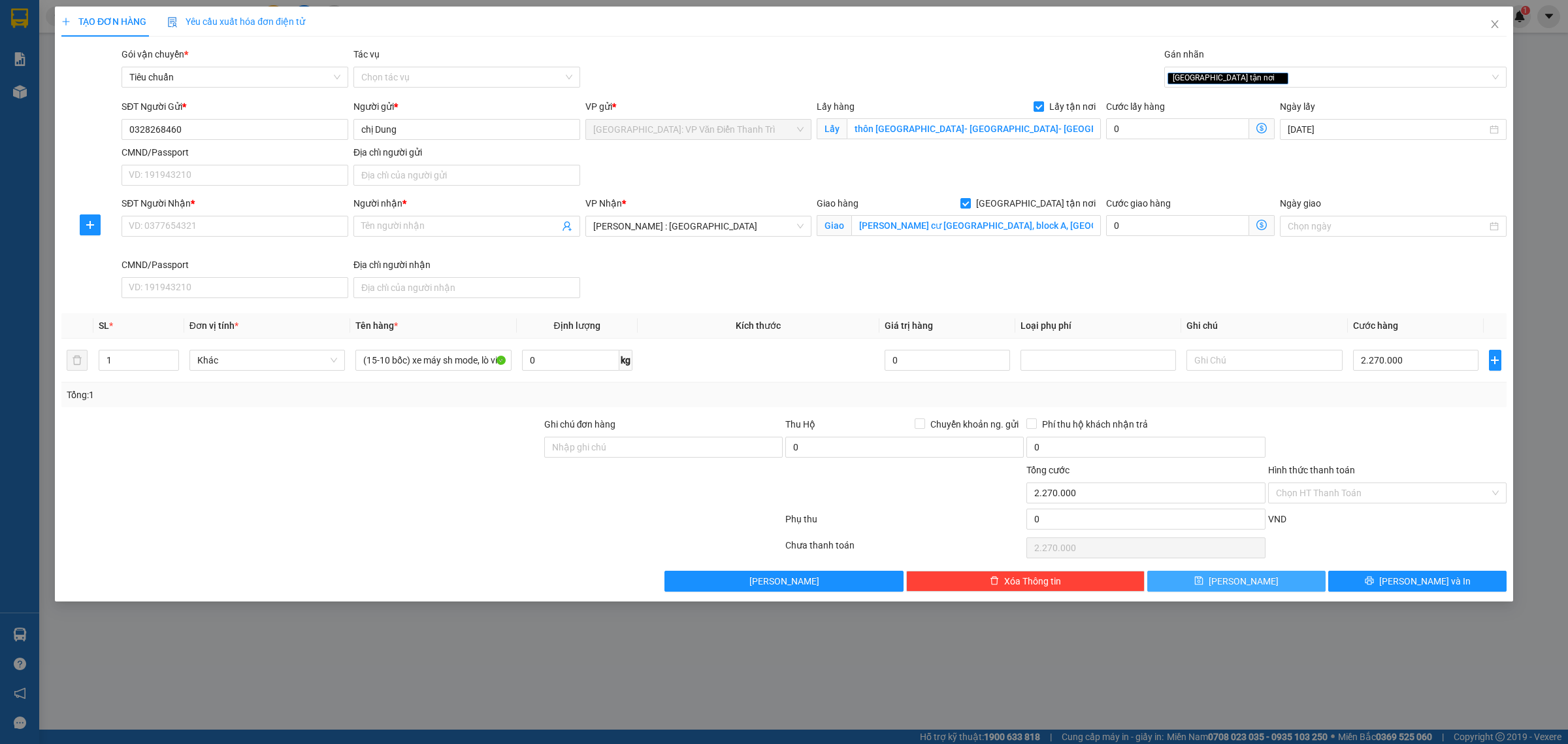
click at [1291, 579] on button "[PERSON_NAME]" at bounding box center [1235, 580] width 178 height 21
click at [255, 145] on div "SĐT Người Gửi * 0328268460" at bounding box center [234, 122] width 227 height 46
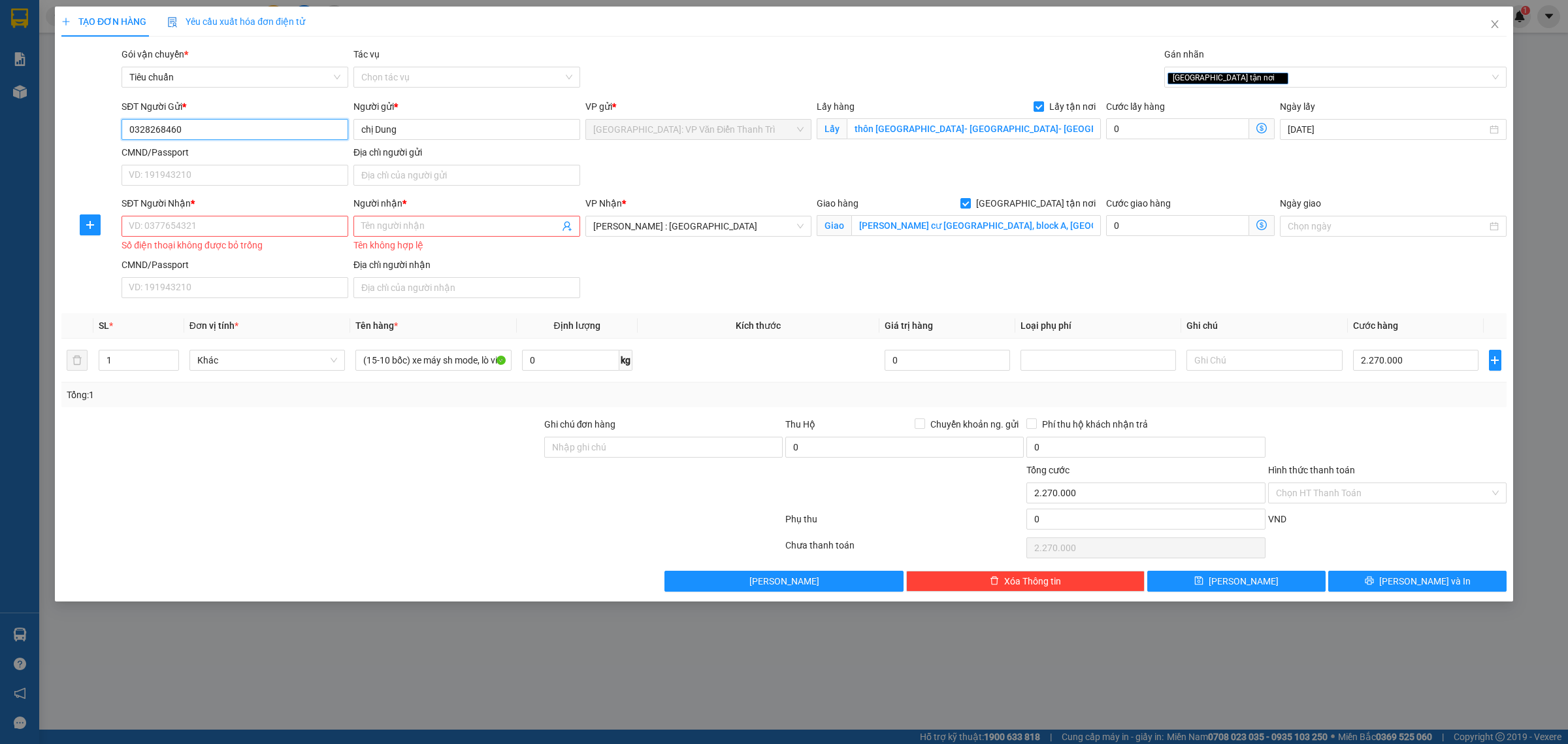
click at [250, 135] on input "0328268460" at bounding box center [234, 129] width 227 height 21
click at [266, 212] on div "SĐT Người Nhận *" at bounding box center [234, 206] width 227 height 20
click at [263, 224] on input "SĐT Người Nhận *" at bounding box center [234, 226] width 227 height 21
paste input "0328268460"
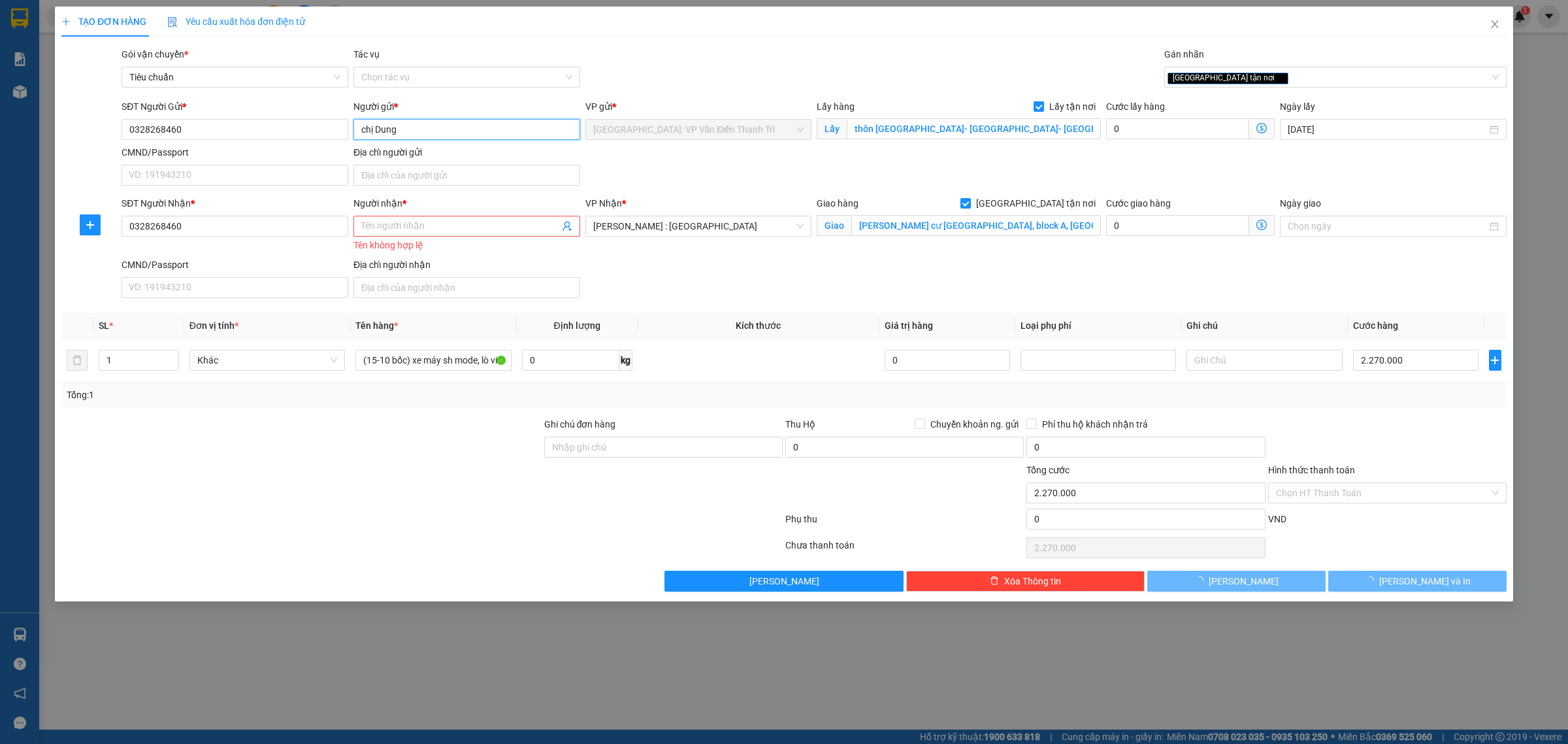
click at [416, 129] on input "chị Dung" at bounding box center [466, 129] width 227 height 21
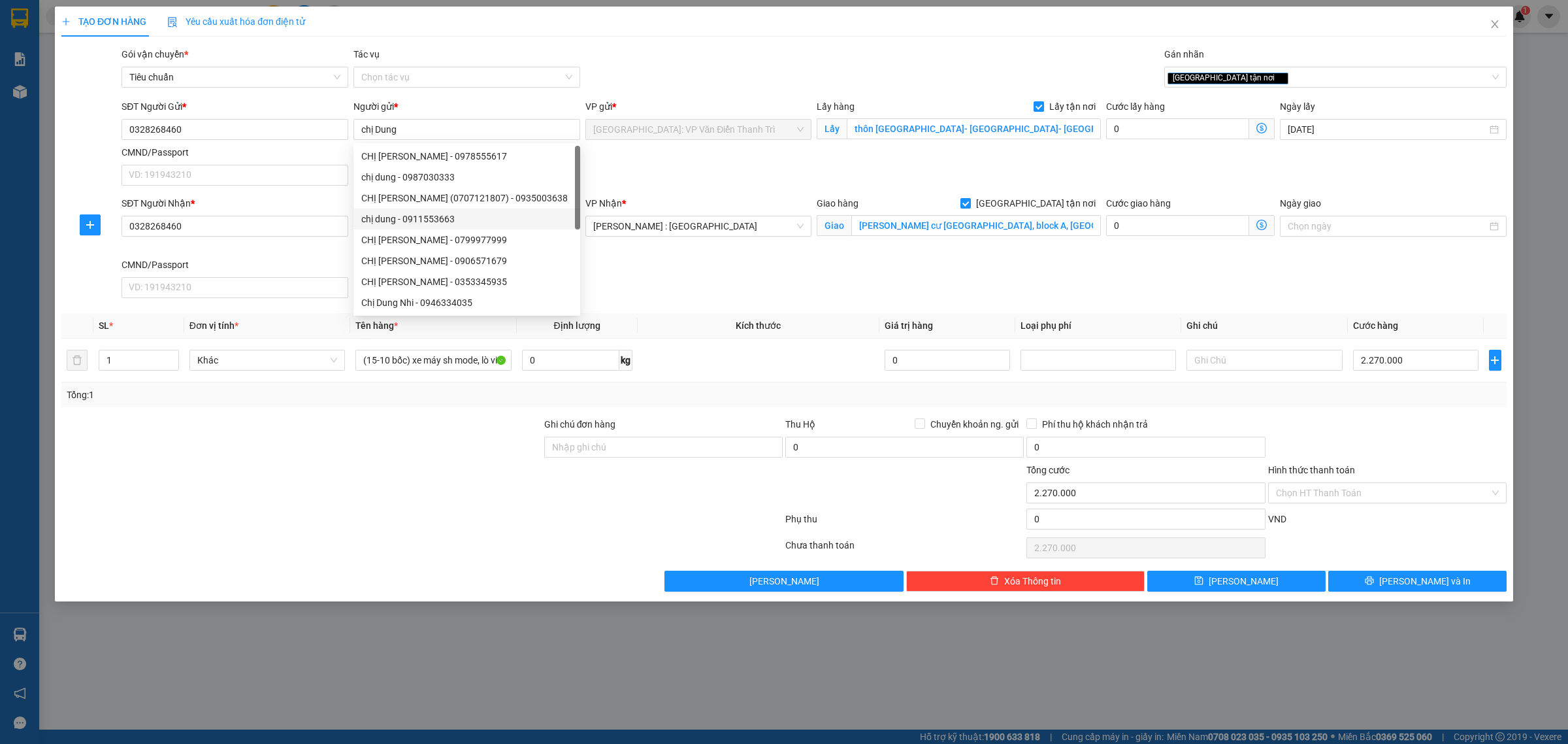
click at [327, 196] on div "SĐT Người Nhận *" at bounding box center [234, 203] width 227 height 14
click at [327, 216] on input "0328268460" at bounding box center [234, 226] width 227 height 21
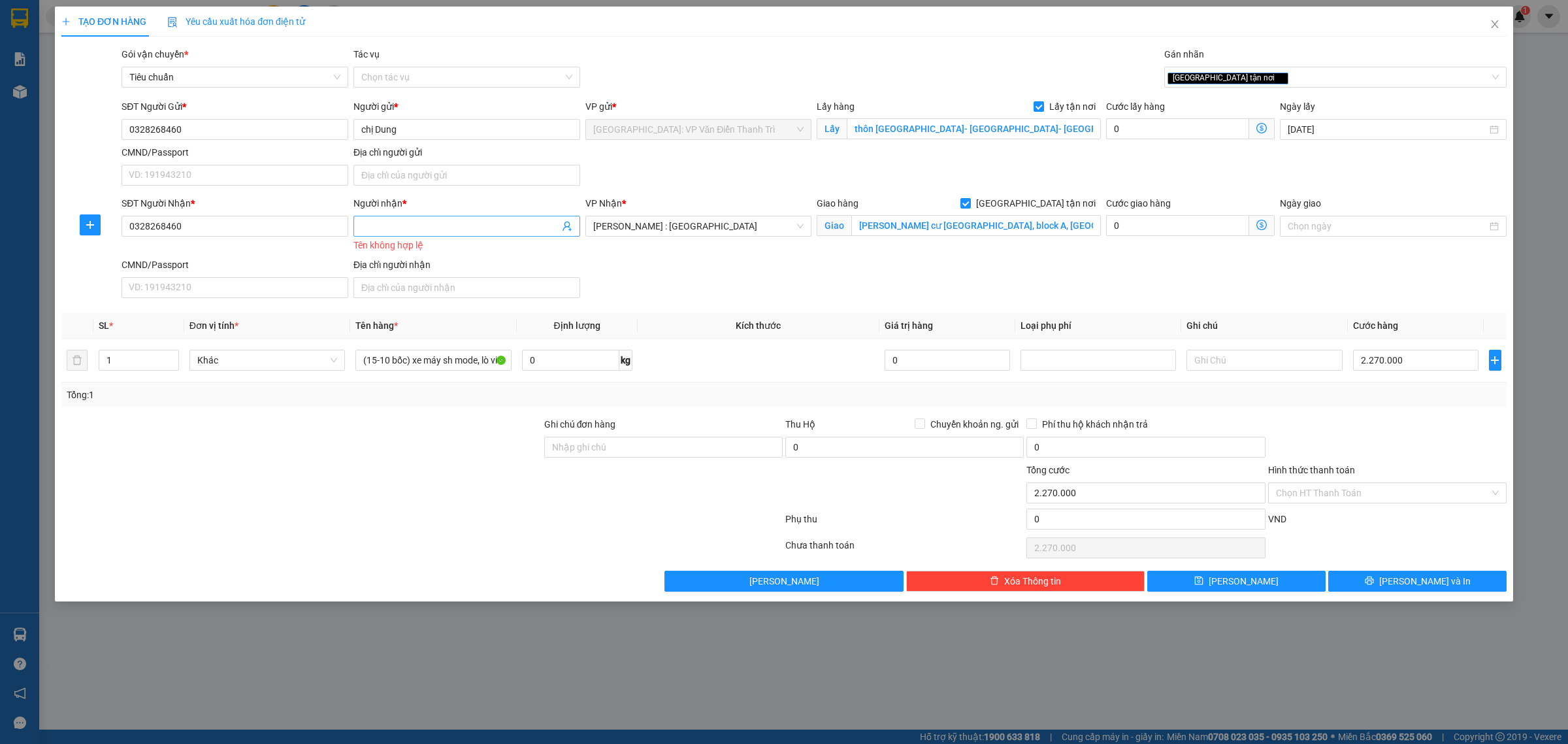
click at [459, 228] on input "Người nhận *" at bounding box center [460, 226] width 198 height 14
paste input "chị Dung"
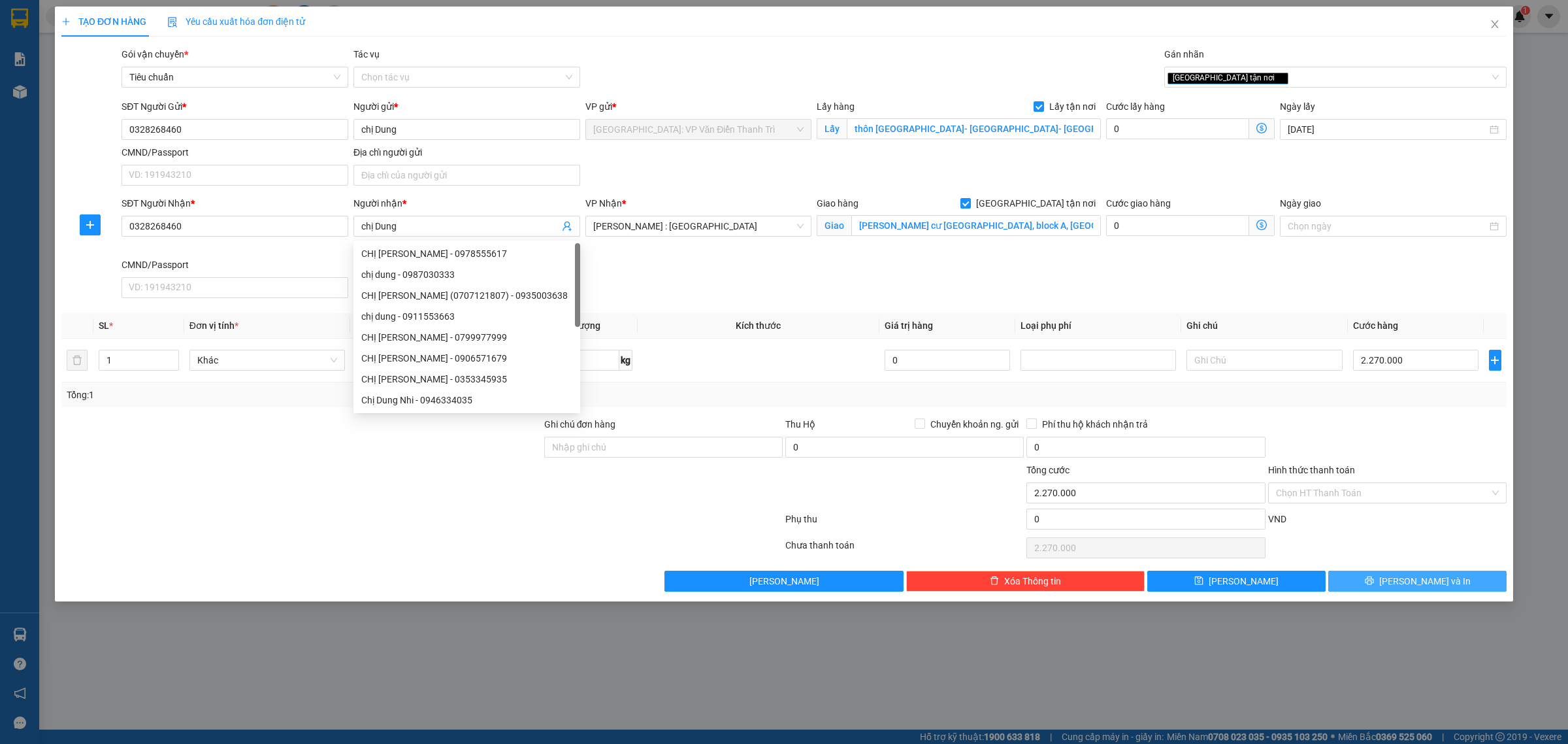
click at [1425, 585] on span "[PERSON_NAME] và In" at bounding box center [1424, 581] width 91 height 14
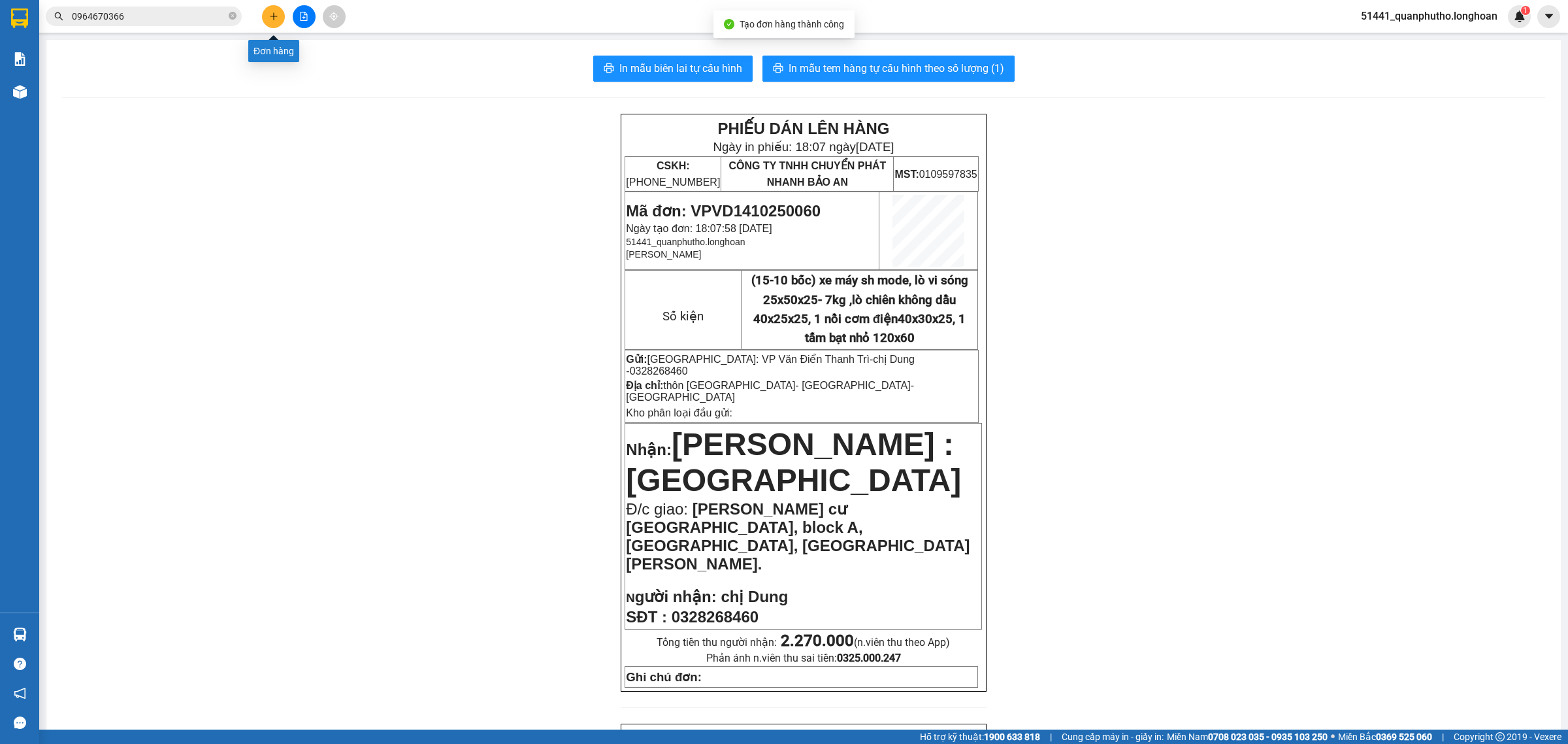
click at [278, 20] on button at bounding box center [273, 16] width 23 height 23
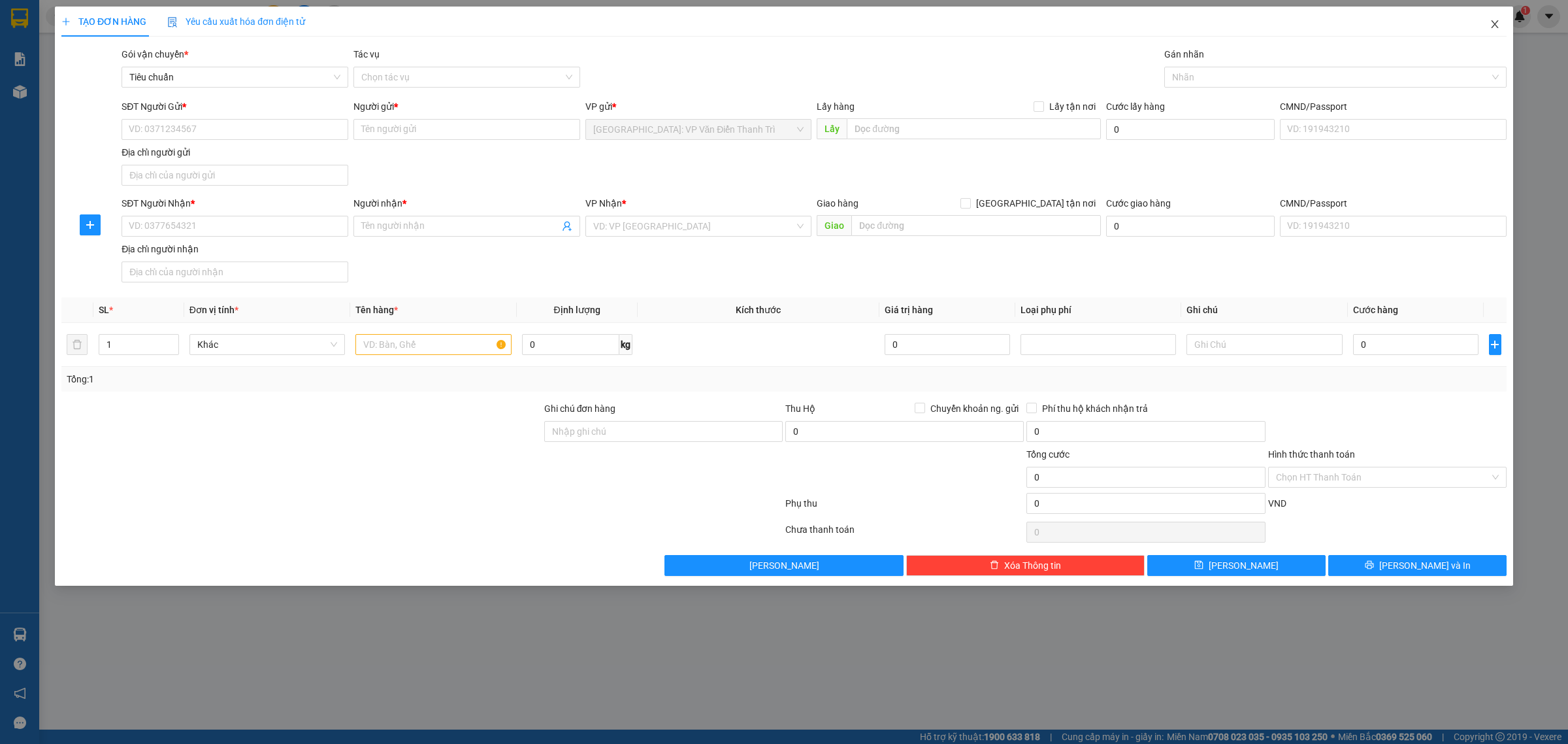
click at [1497, 24] on icon "close" at bounding box center [1495, 24] width 11 height 11
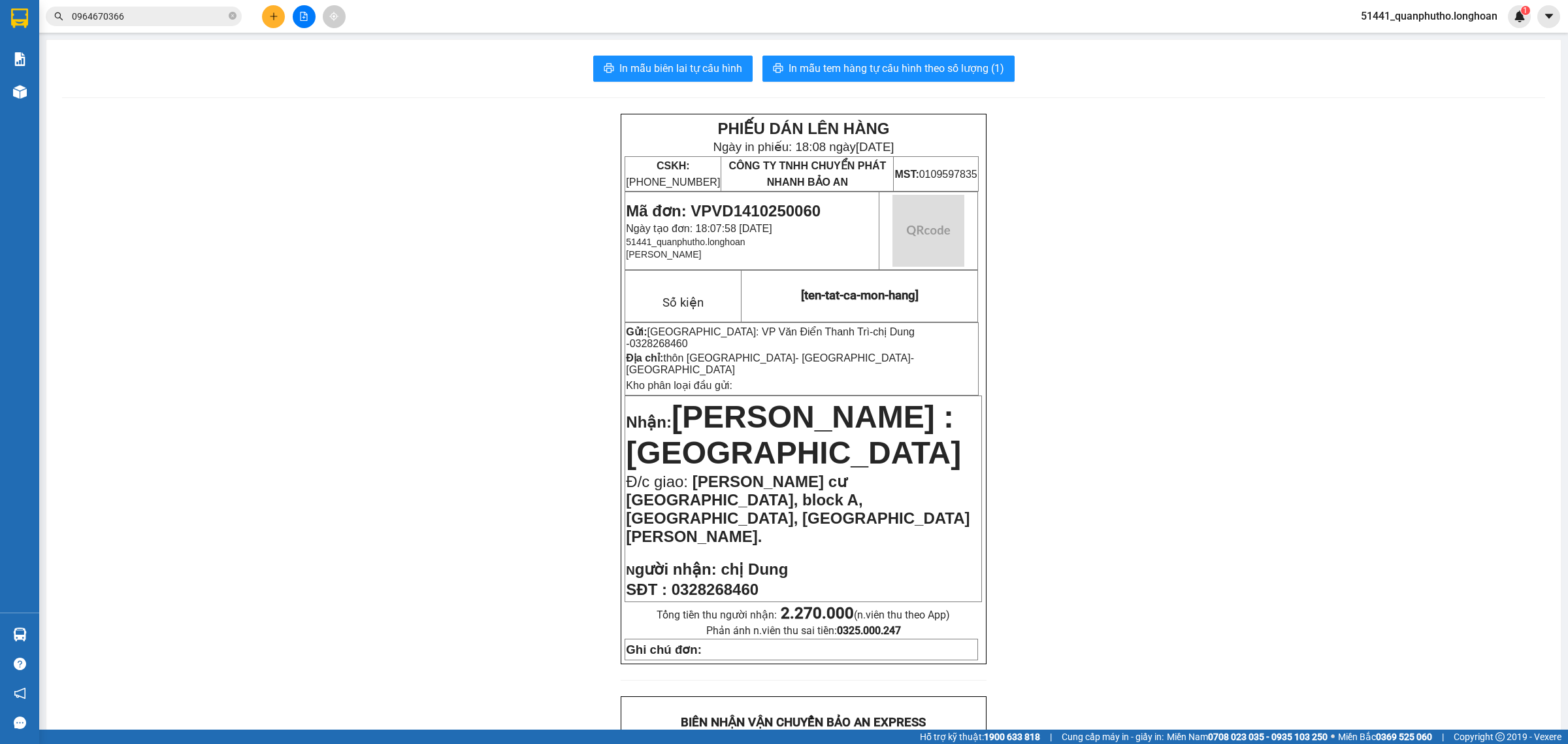
click at [174, 13] on input "0964670366" at bounding box center [149, 16] width 155 height 14
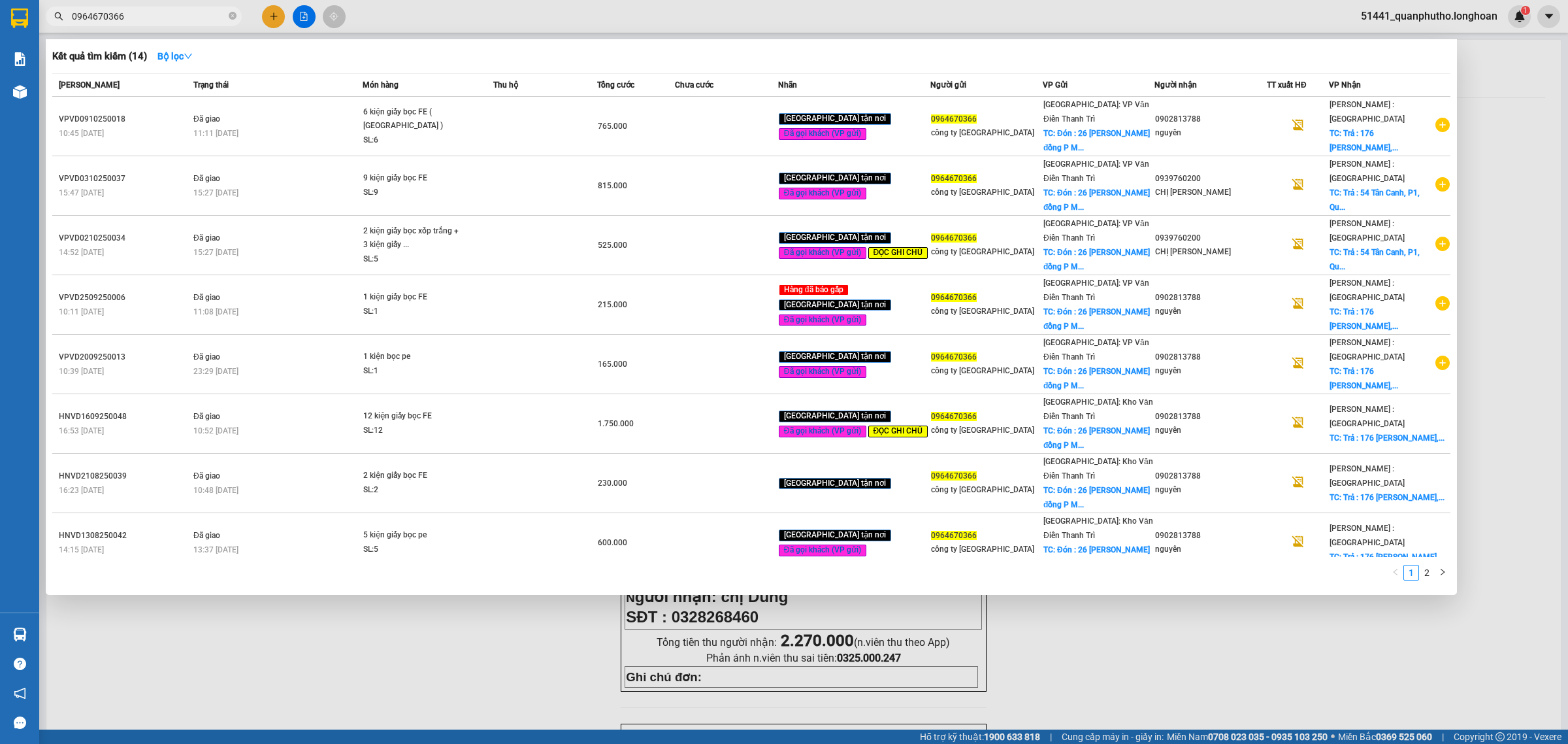
click at [174, 13] on input "0964670366" at bounding box center [149, 16] width 155 height 14
paste input "29969922"
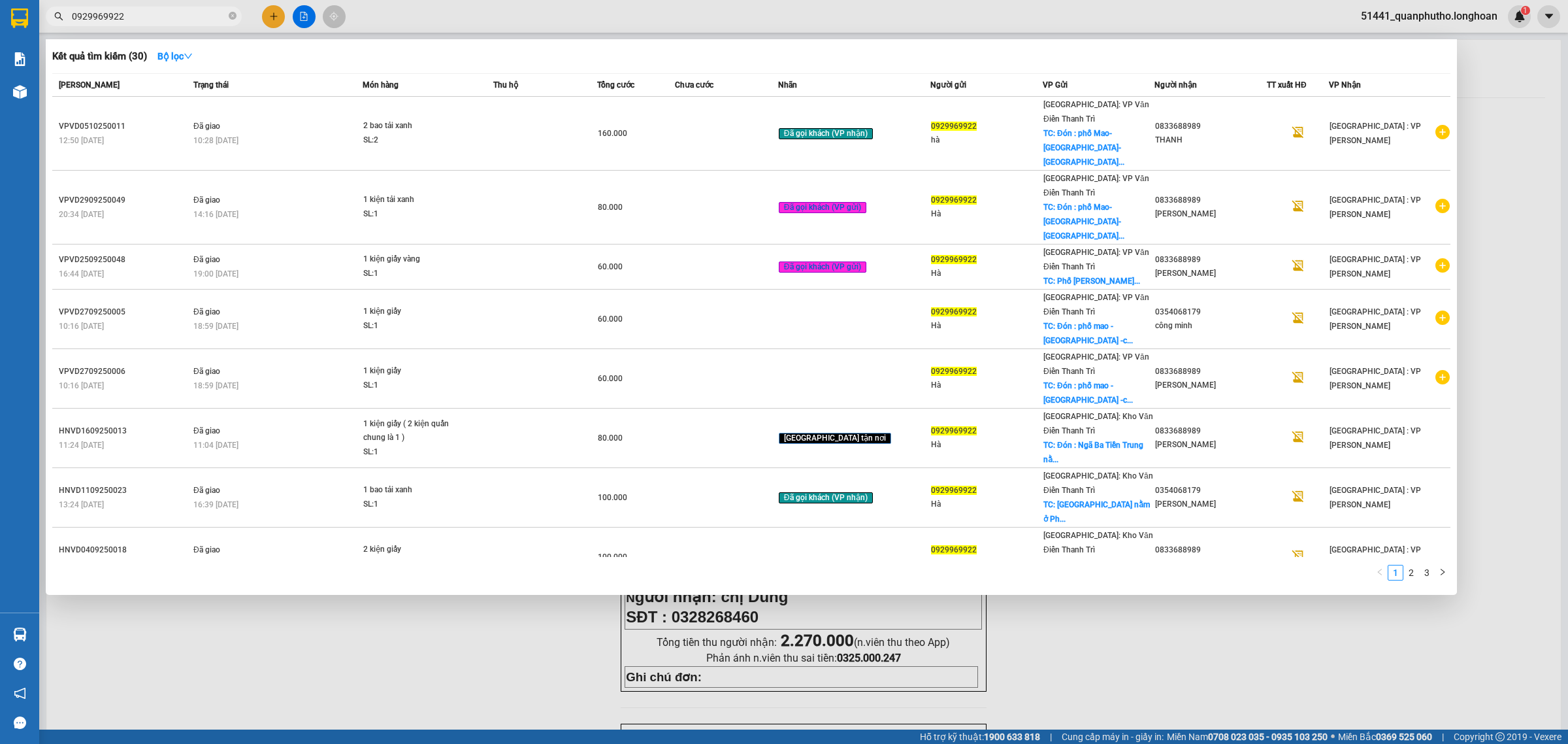
click at [270, 20] on div at bounding box center [784, 372] width 1568 height 744
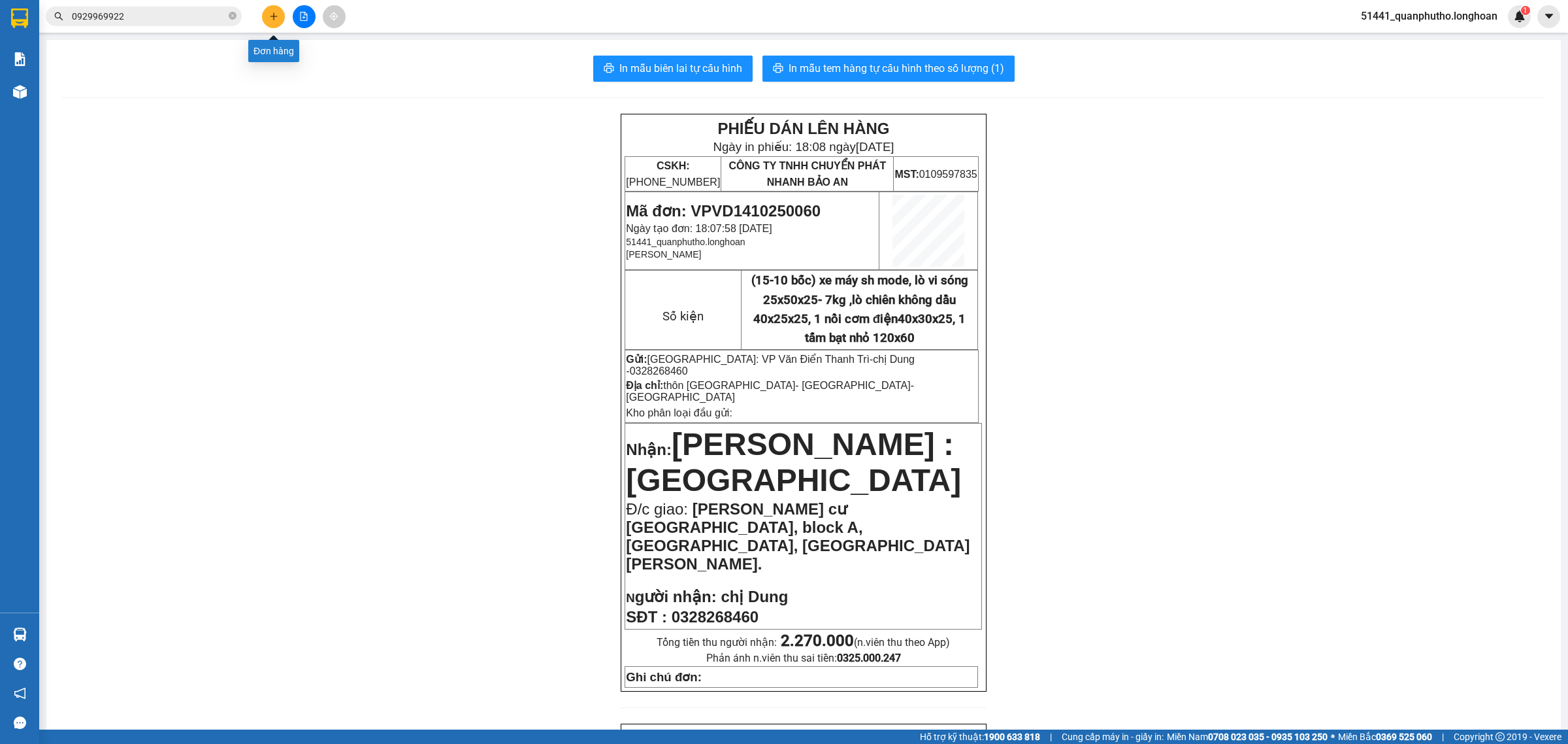
click at [270, 20] on icon "plus" at bounding box center [274, 16] width 9 height 9
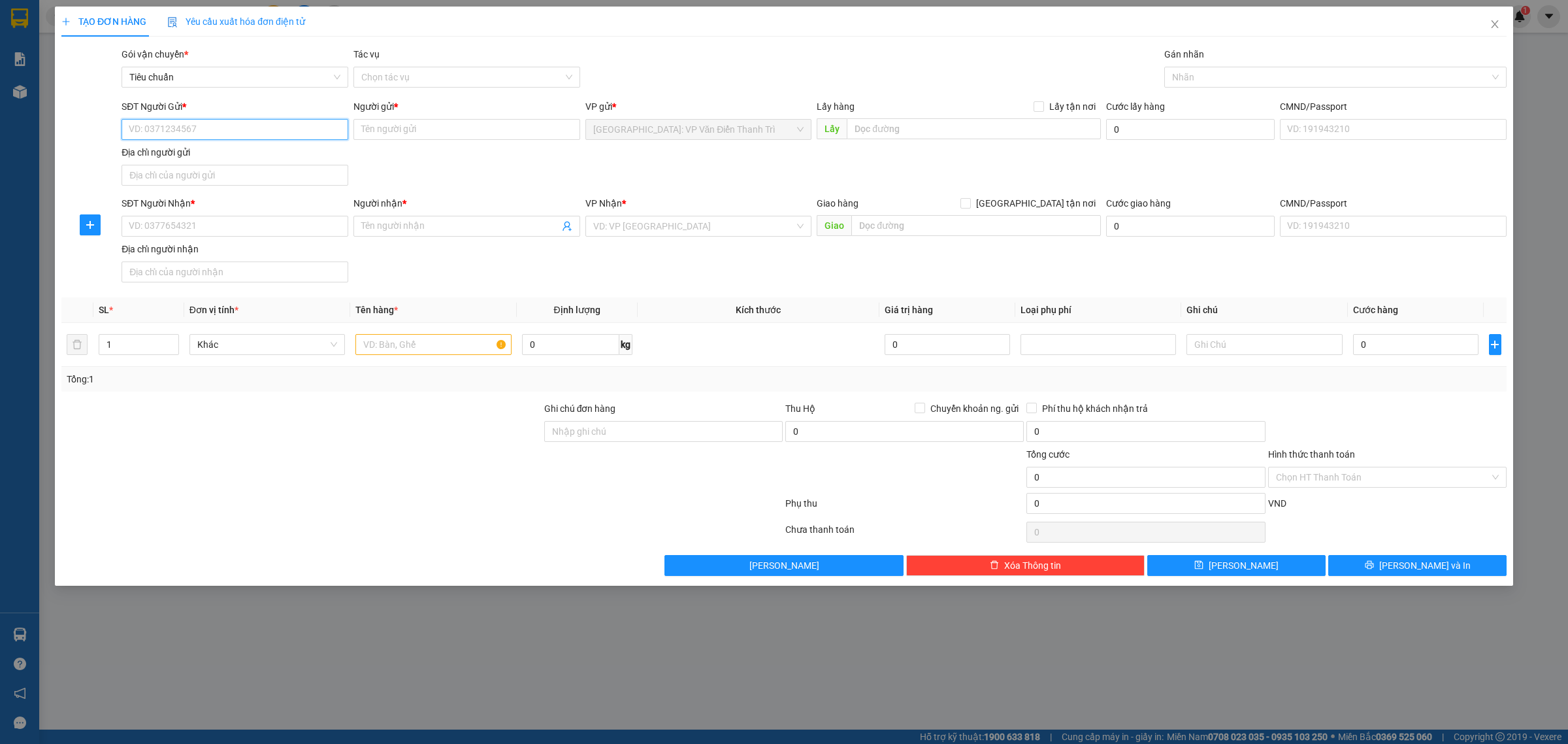
click at [240, 135] on input "SĐT Người Gửi *" at bounding box center [234, 129] width 227 height 21
paste input "0929969922"
click at [239, 135] on input "0929969922" at bounding box center [234, 129] width 227 height 21
click at [237, 149] on div "0929969922 - hà" at bounding box center [234, 156] width 211 height 14
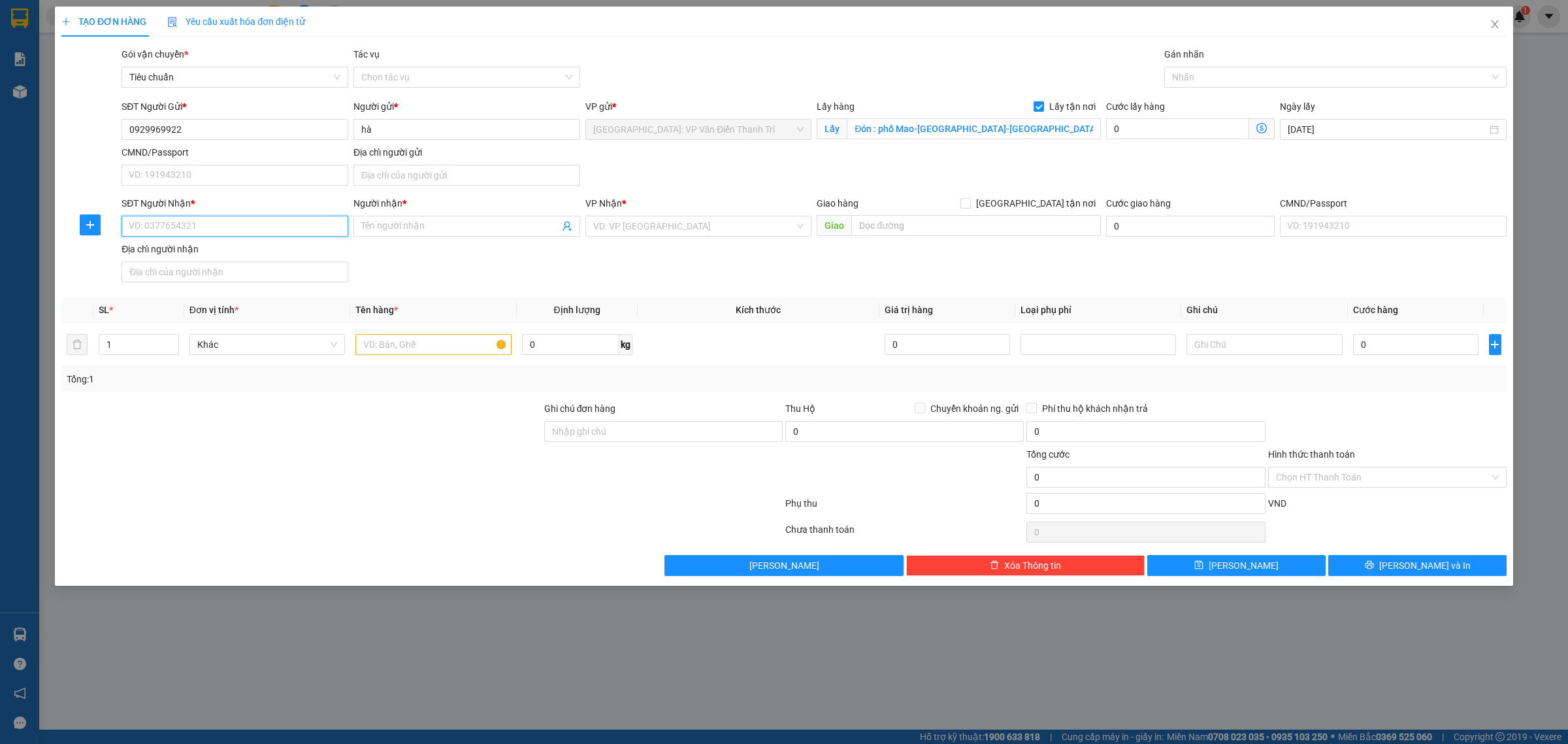
click at [218, 229] on input "SĐT Người Nhận *" at bounding box center [234, 226] width 227 height 21
paste input "0833688989"
click at [218, 229] on input "0833688989" at bounding box center [234, 226] width 227 height 21
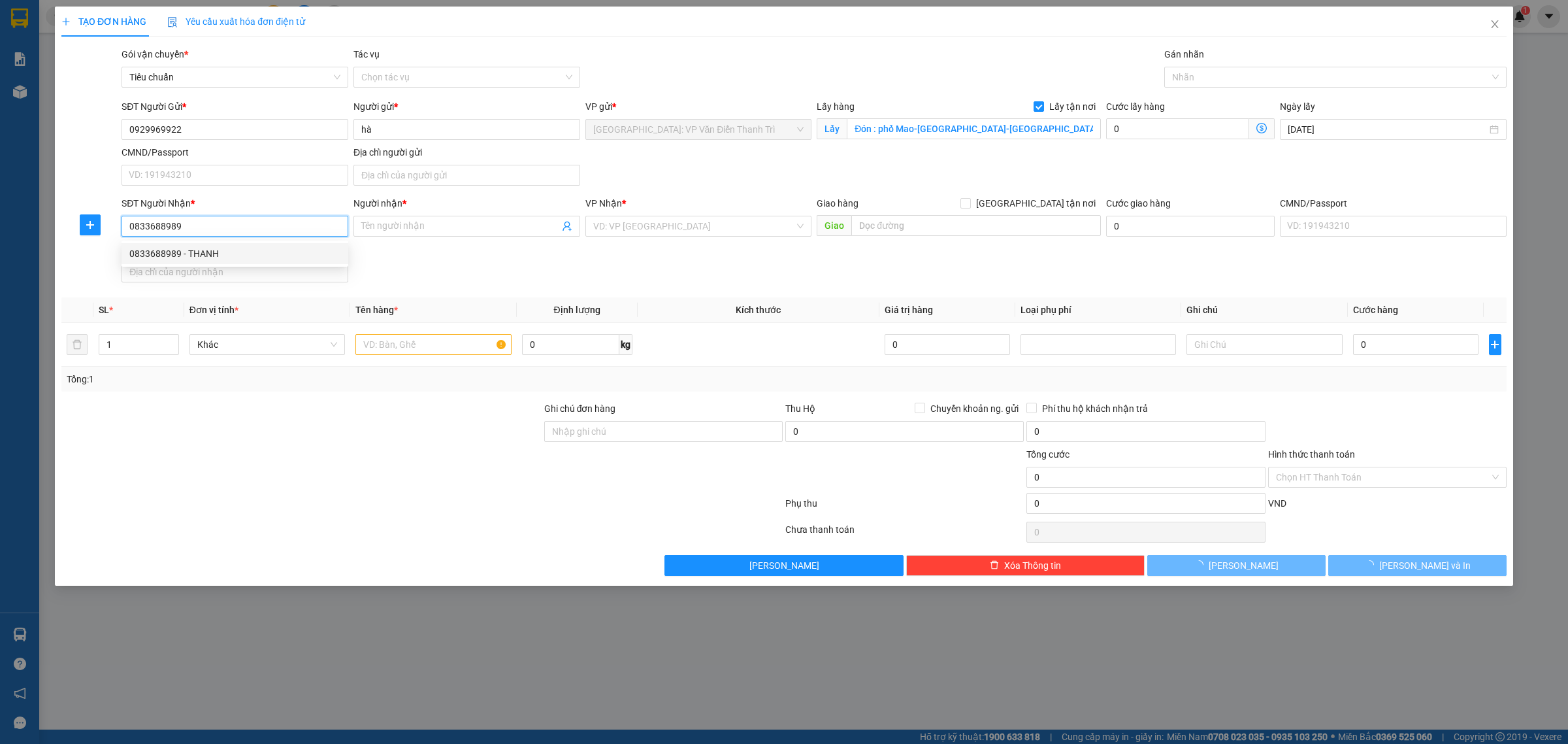
click at [217, 259] on div "0833688989 - THANH" at bounding box center [234, 254] width 211 height 14
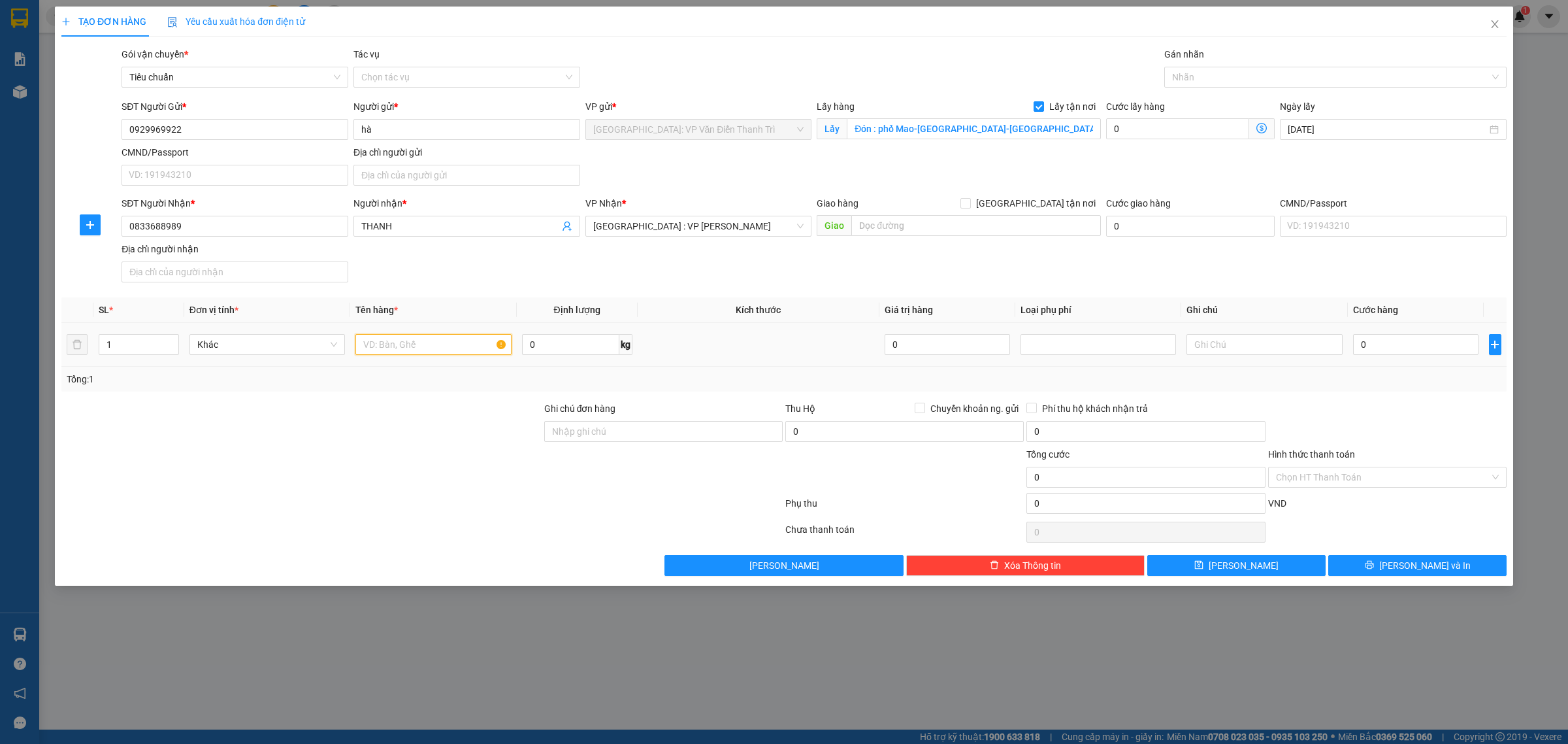
click at [414, 350] on input "text" at bounding box center [433, 344] width 155 height 21
paste input "1 kiện"
click at [1373, 350] on input "0" at bounding box center [1415, 344] width 126 height 21
click at [1307, 286] on div "SĐT Người Nhận * 0833688989 Người nhận * THANH VP Nhận * [GEOGRAPHIC_DATA] : VP…" at bounding box center [814, 241] width 1390 height 91
click at [1289, 569] on button "[PERSON_NAME]" at bounding box center [1235, 565] width 178 height 21
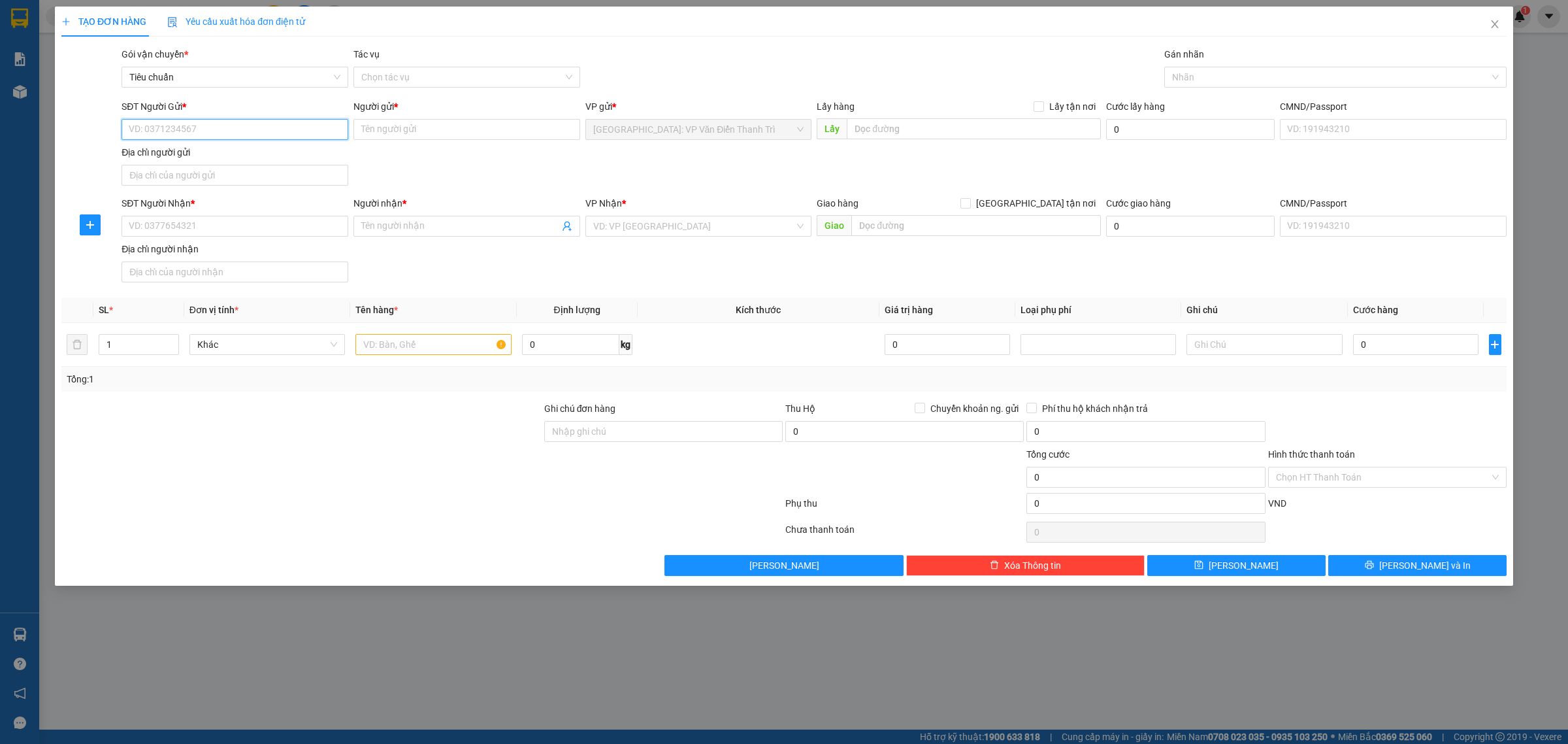
click at [251, 128] on input "SĐT Người Gửi *" at bounding box center [234, 129] width 227 height 21
paste input "0986968497"
click at [237, 128] on input "0986968497" at bounding box center [234, 129] width 227 height 21
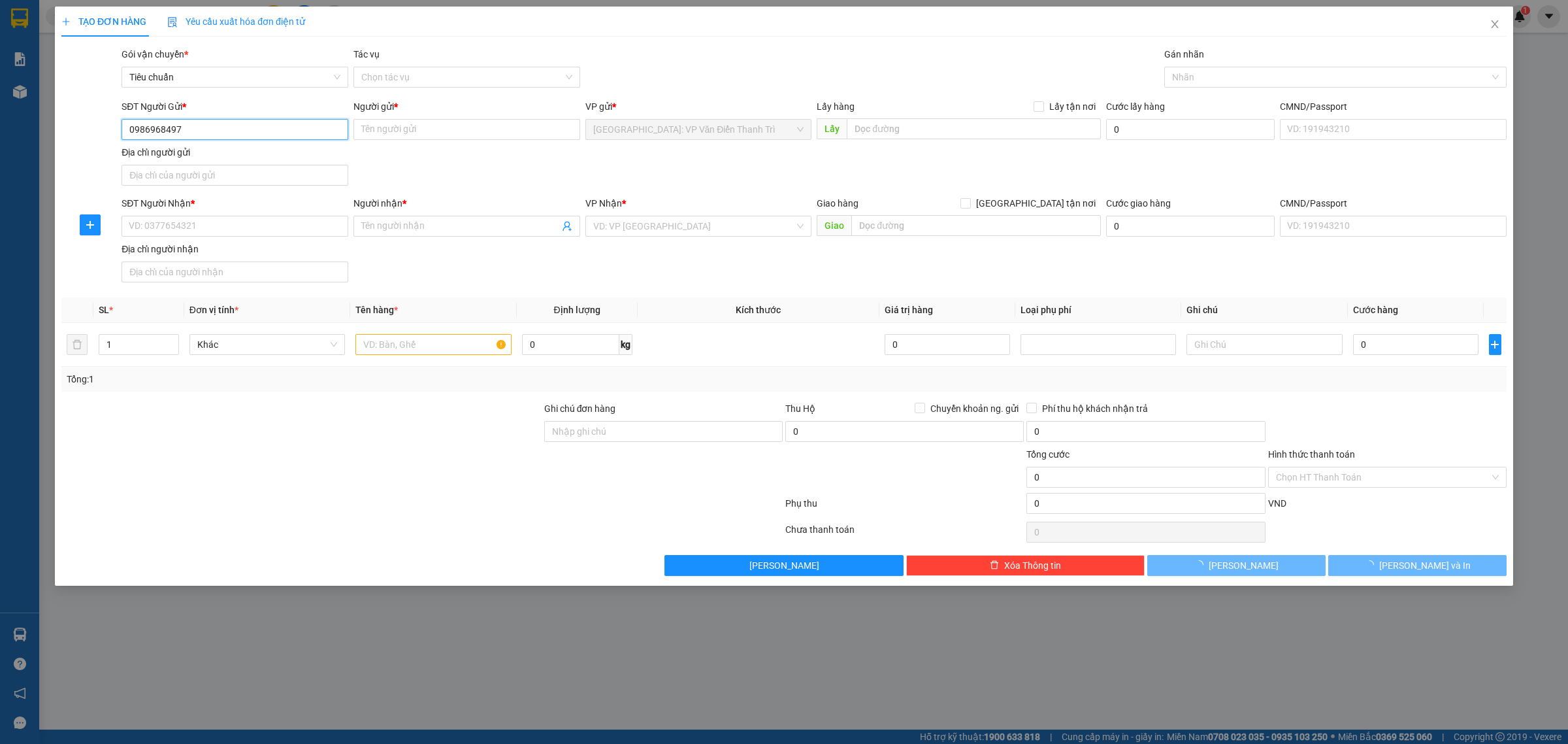
click at [237, 128] on input "0986968497" at bounding box center [234, 129] width 227 height 21
click at [225, 124] on input "0986968497" at bounding box center [234, 129] width 227 height 21
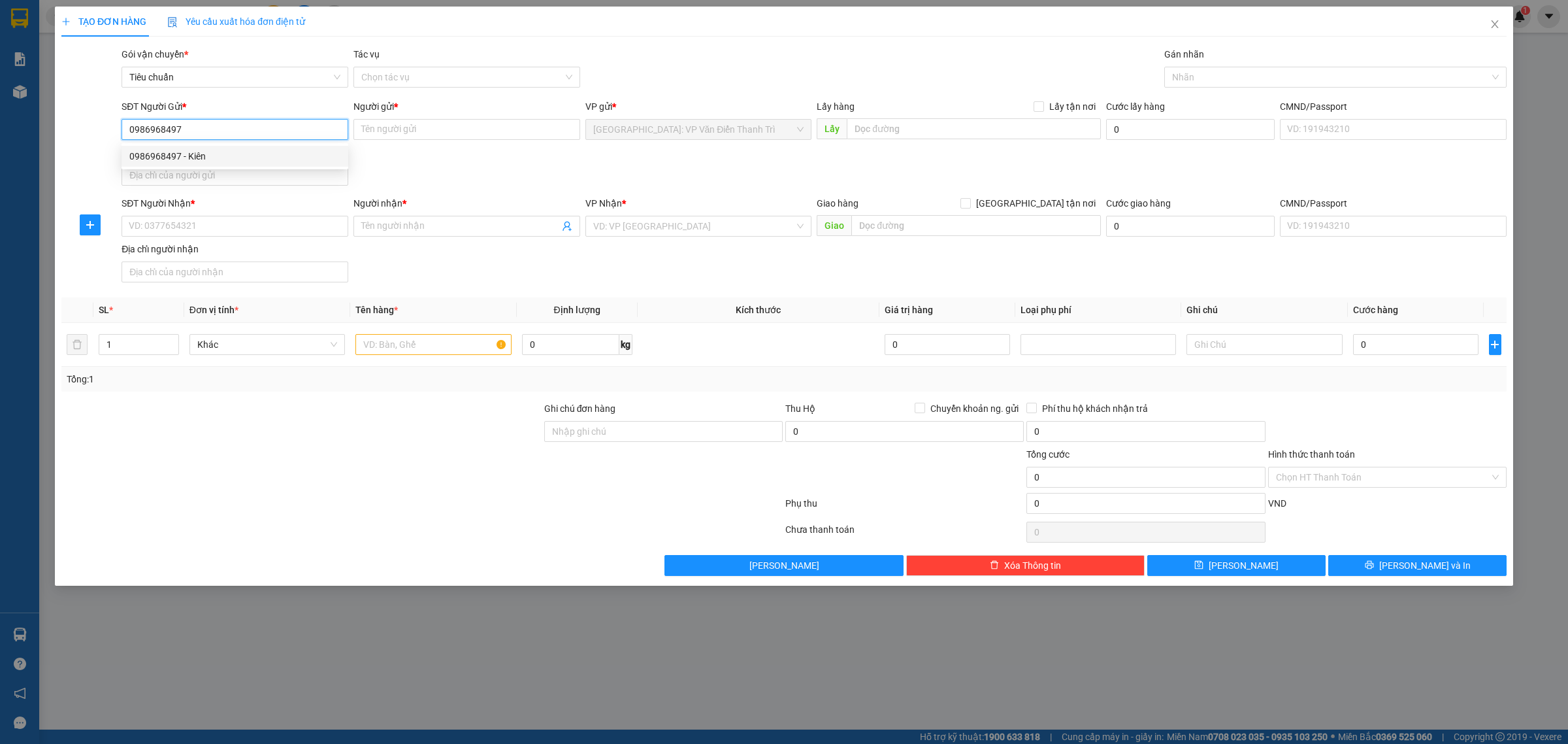
click at [262, 150] on div "0986968497 - Kiên" at bounding box center [234, 156] width 211 height 14
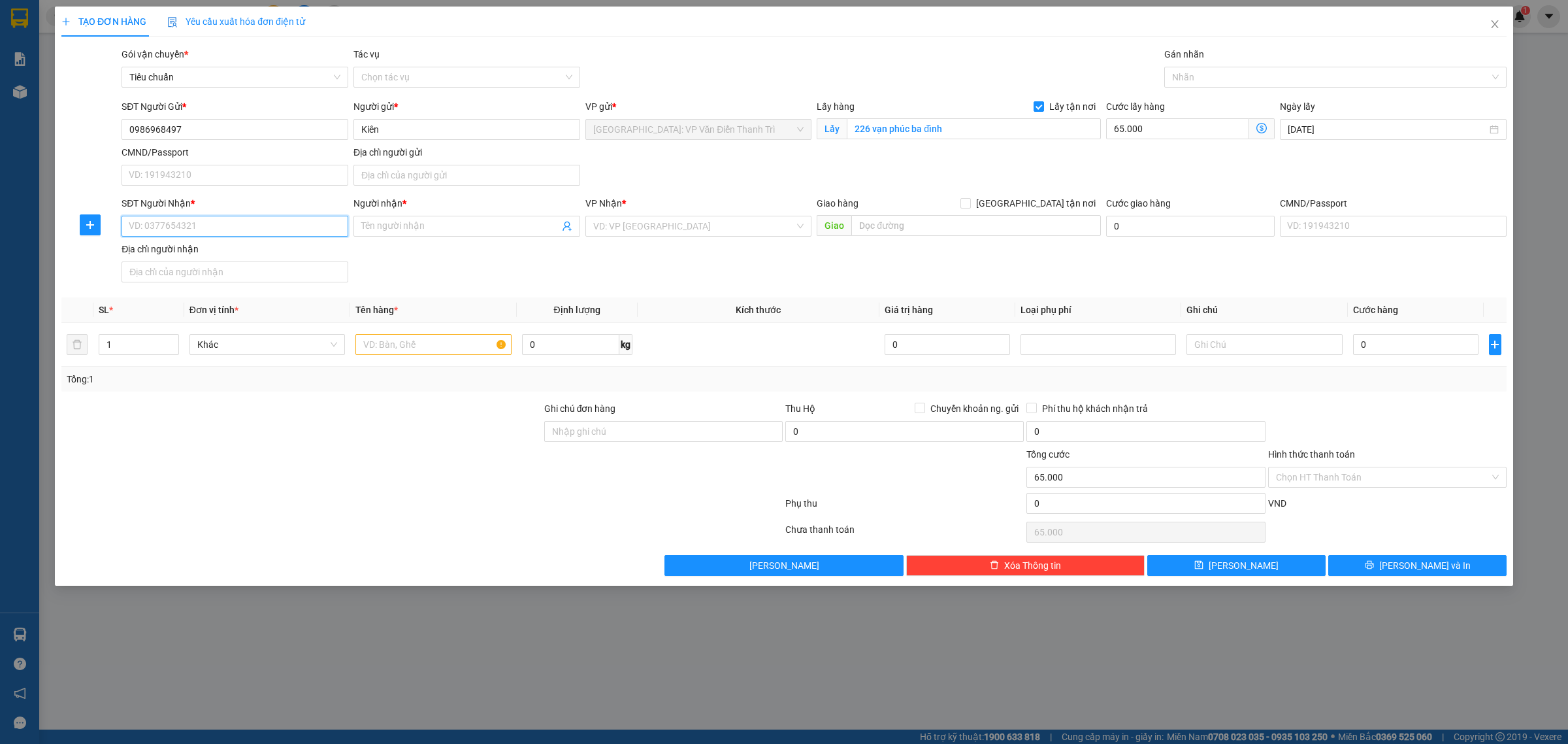
click at [292, 229] on input "SĐT Người Nhận *" at bounding box center [234, 226] width 227 height 21
paste input "0865199266"
click at [259, 250] on div "0865199266 - hậu" at bounding box center [234, 254] width 211 height 14
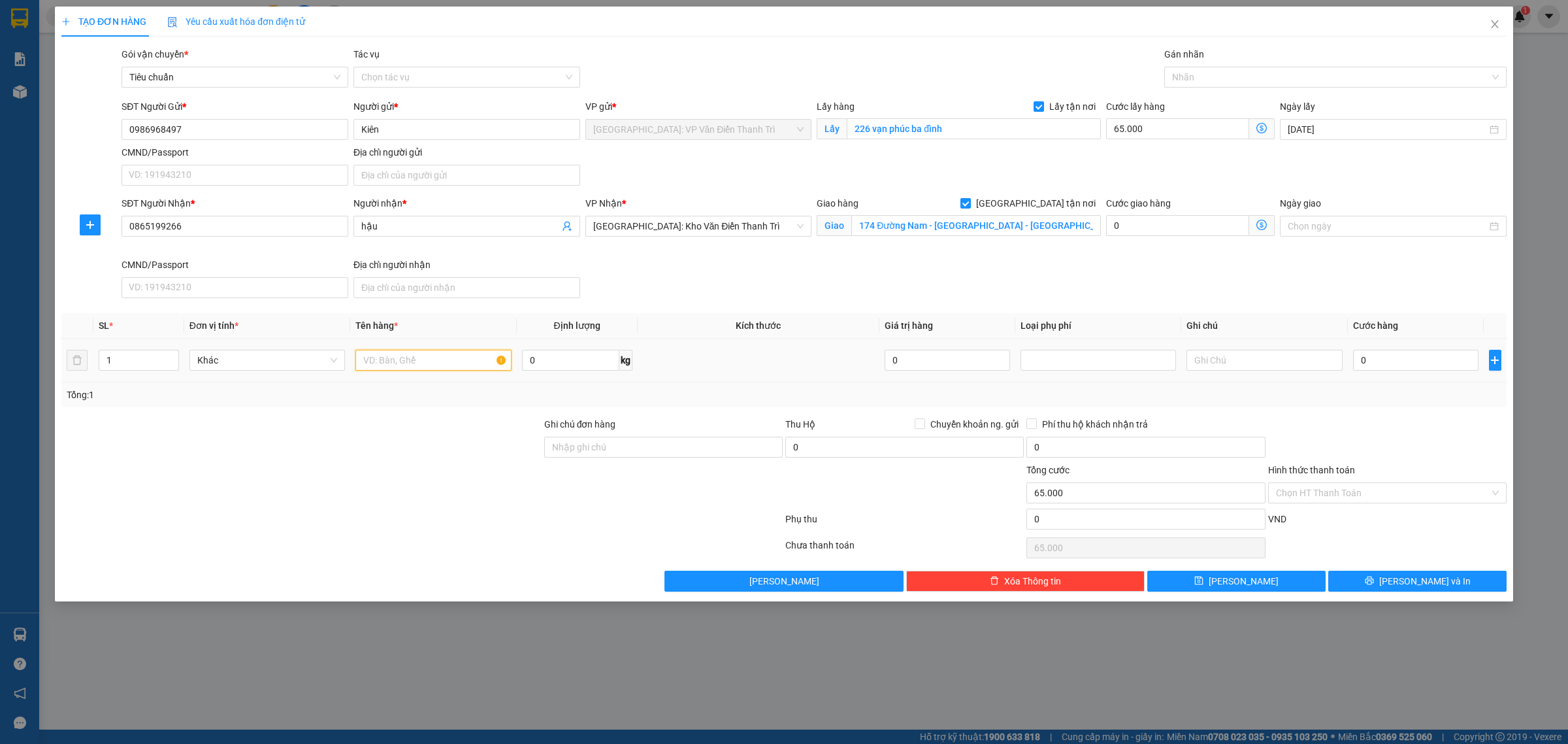
click at [454, 364] on input "text" at bounding box center [433, 360] width 155 height 21
click at [1373, 362] on input "0" at bounding box center [1415, 360] width 126 height 21
click at [1305, 298] on div "SĐT Người Nhận * 0865199266 Người nhận * hậu VP Nhận * [GEOGRAPHIC_DATA]: Kho V…" at bounding box center [814, 250] width 1390 height 108
click at [1225, 77] on div at bounding box center [1329, 77] width 323 height 15
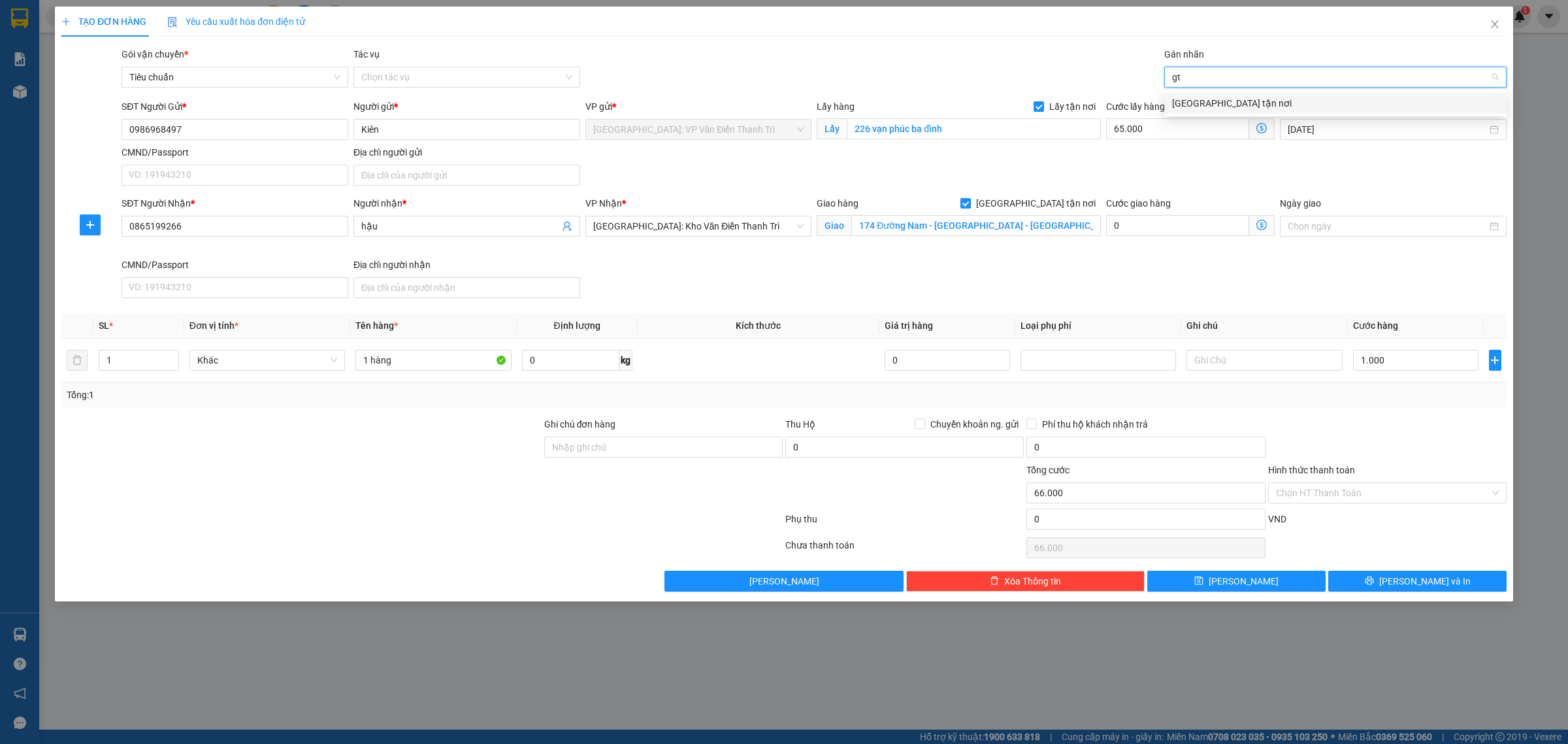
click at [1228, 99] on div "[GEOGRAPHIC_DATA] tận nơi" at bounding box center [1335, 103] width 326 height 14
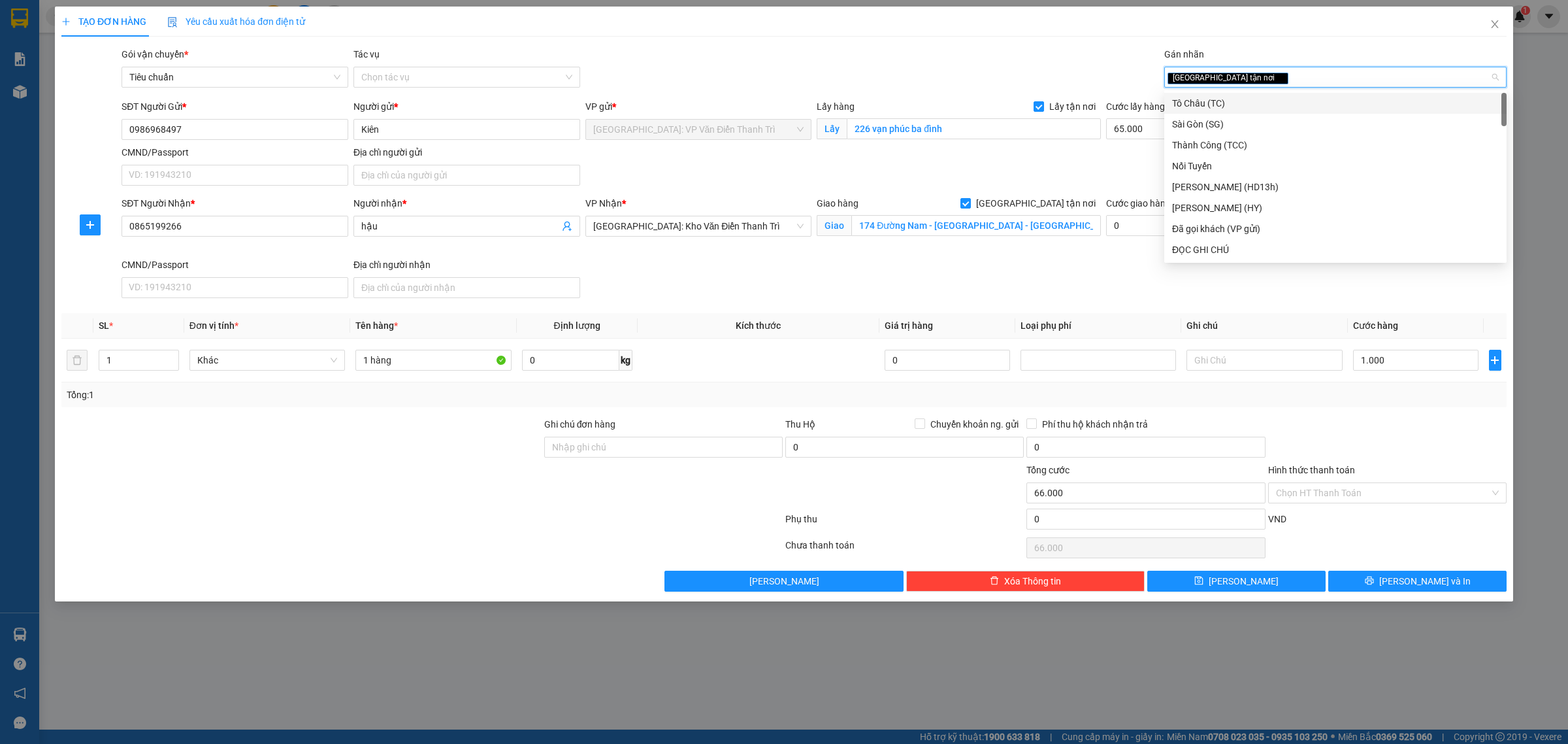
drag, startPoint x: 1000, startPoint y: 46, endPoint x: 1019, endPoint y: 62, distance: 24.8
click at [1000, 47] on div "Gói vận chuyển * Tiêu chuẩn Tác vụ Chọn tác vụ Gán nhãn Giao tận nơi" at bounding box center [814, 70] width 1390 height 46
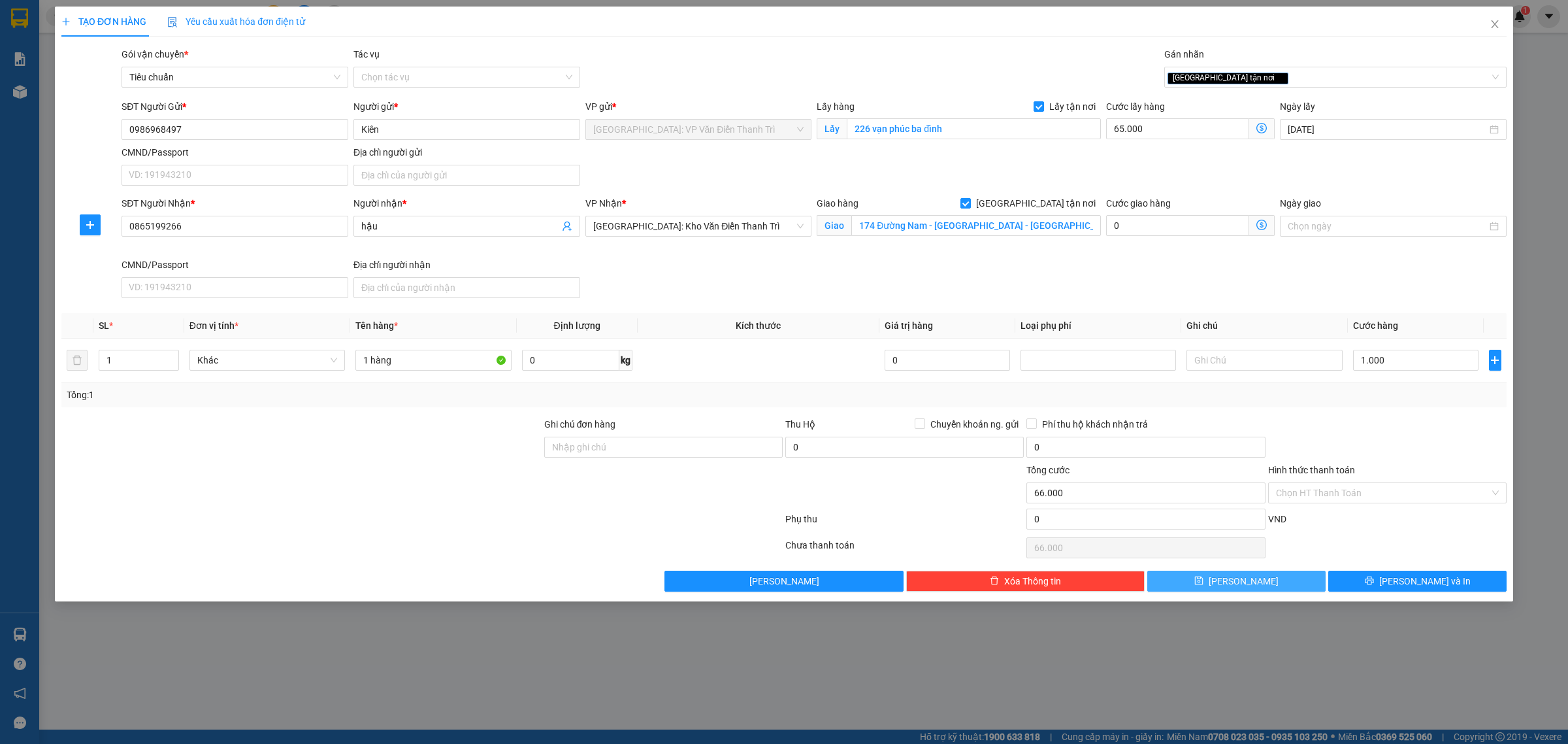
click at [1272, 577] on button "[PERSON_NAME]" at bounding box center [1235, 580] width 178 height 21
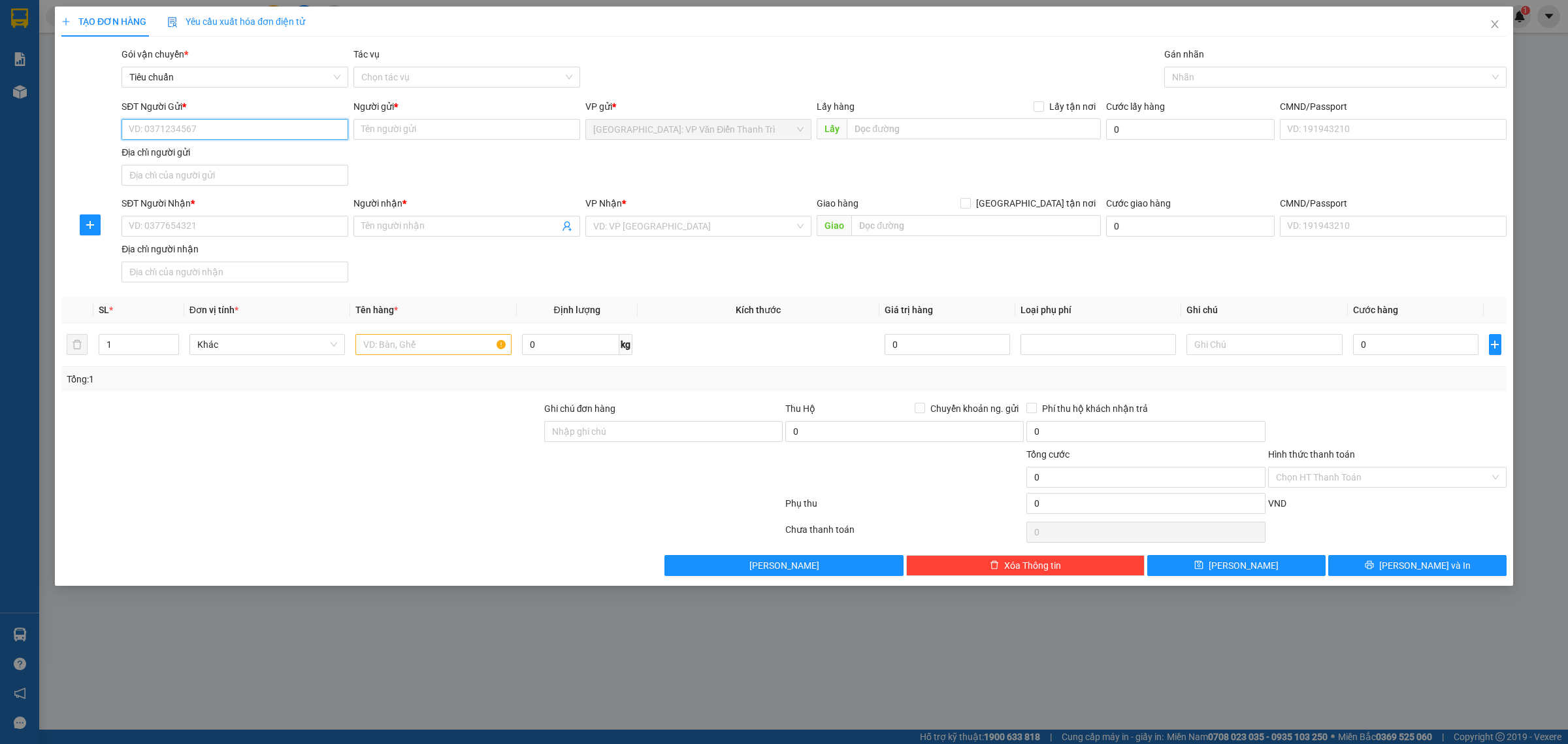
click at [282, 124] on input "SĐT Người Gửi *" at bounding box center [234, 129] width 227 height 21
paste input "0374643256"
click at [250, 134] on input "0374643256" at bounding box center [234, 129] width 227 height 21
click at [237, 131] on input "0374643256" at bounding box center [234, 129] width 227 height 21
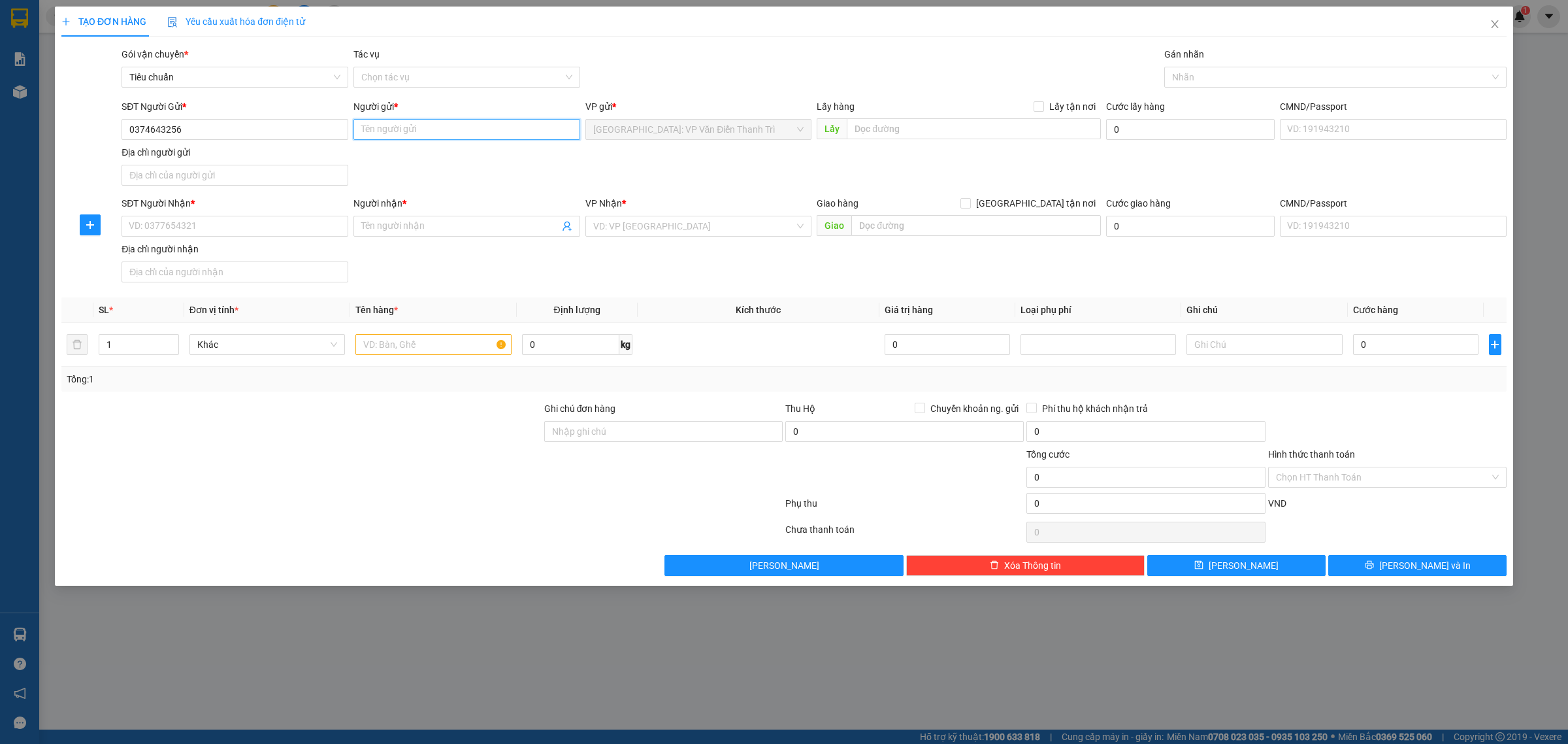
click at [405, 138] on input "Người gửi *" at bounding box center [466, 129] width 227 height 21
click at [915, 128] on input "text" at bounding box center [973, 128] width 254 height 21
paste input "225b P. [PERSON_NAME], [PERSON_NAME], [GEOGRAPHIC_DATA], [GEOGRAPHIC_DATA]"
click at [1038, 109] on input "Lấy tận nơi" at bounding box center [1038, 106] width 9 height 9
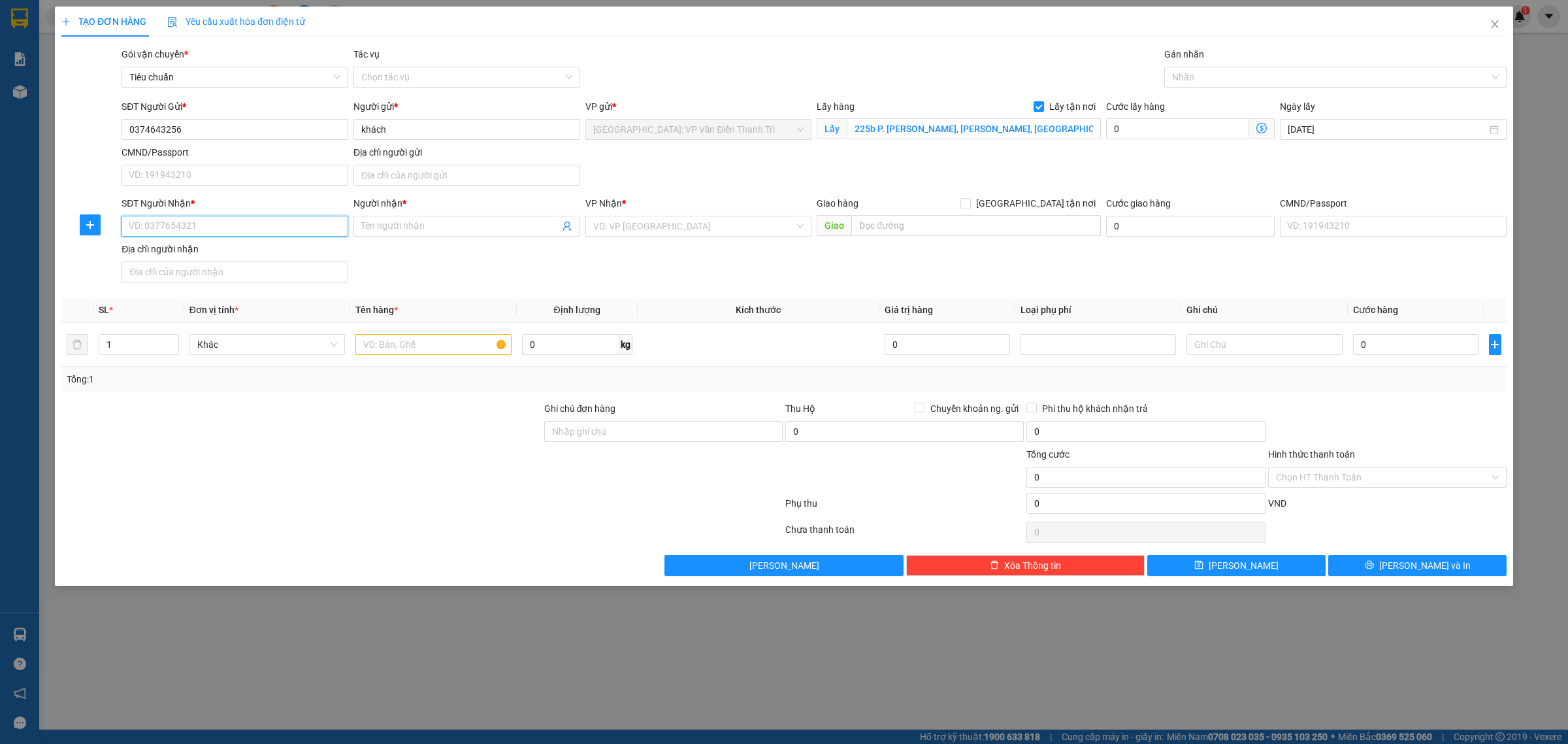
click at [299, 233] on input "SĐT Người Nhận *" at bounding box center [234, 226] width 227 height 21
paste input "0336302193"
click at [229, 231] on input "0336302193" at bounding box center [234, 226] width 227 height 21
click at [222, 249] on div "0336302193 - [PERSON_NAME]" at bounding box center [234, 254] width 211 height 14
click at [426, 341] on input "text" at bounding box center [433, 344] width 155 height 21
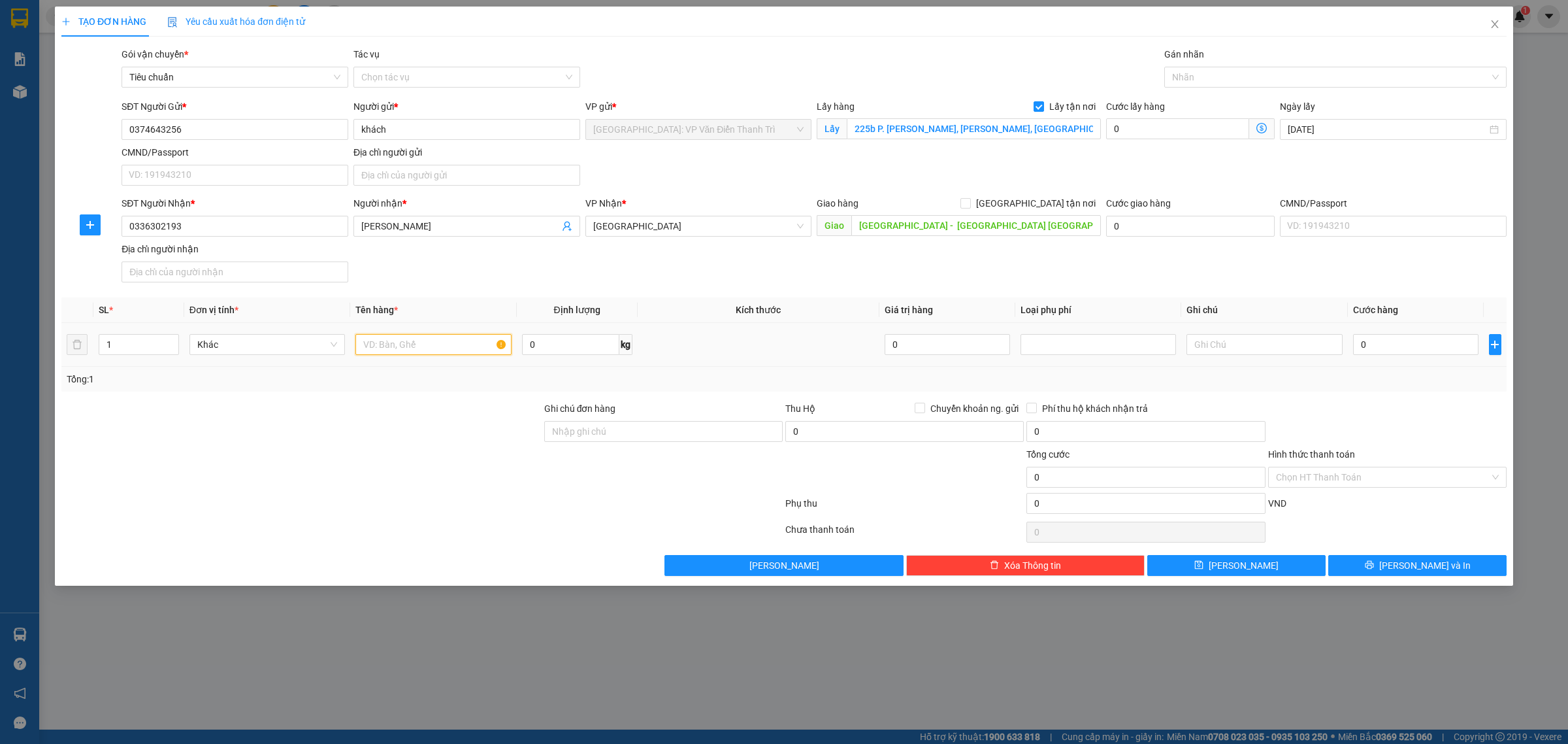
click at [429, 348] on input "text" at bounding box center [433, 344] width 155 height 21
click at [1392, 350] on input "0" at bounding box center [1415, 344] width 126 height 21
click at [1301, 282] on div "SĐT Người Nhận * 0336302193 Người nhận * trâm vương VP Nhận * [GEOGRAPHIC_DATA]…" at bounding box center [814, 241] width 1390 height 91
click at [458, 348] on input "1 kiện 66kg" at bounding box center [433, 344] width 155 height 21
click at [1279, 569] on button "[PERSON_NAME]" at bounding box center [1235, 565] width 178 height 21
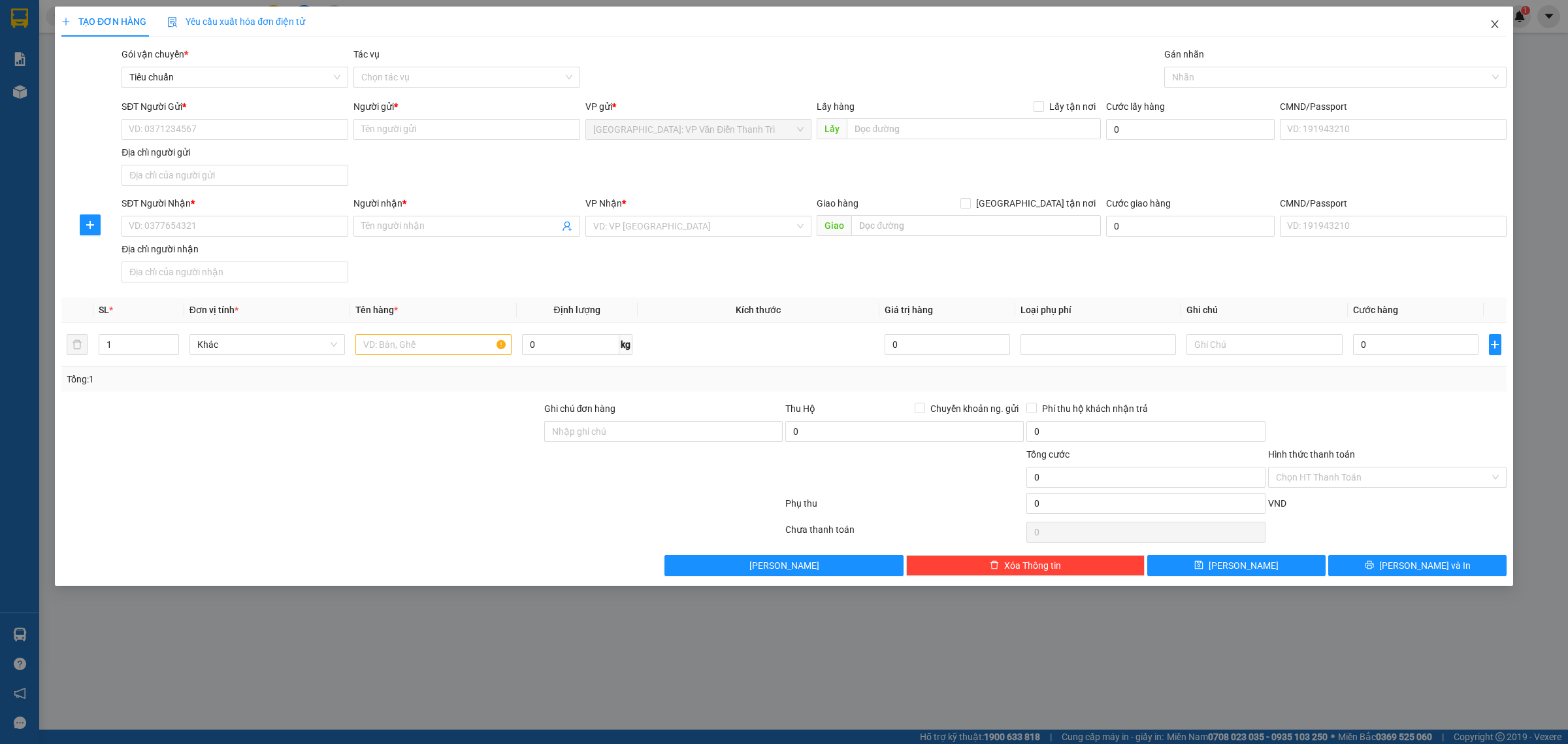
click at [1484, 22] on span "Close" at bounding box center [1495, 24] width 36 height 36
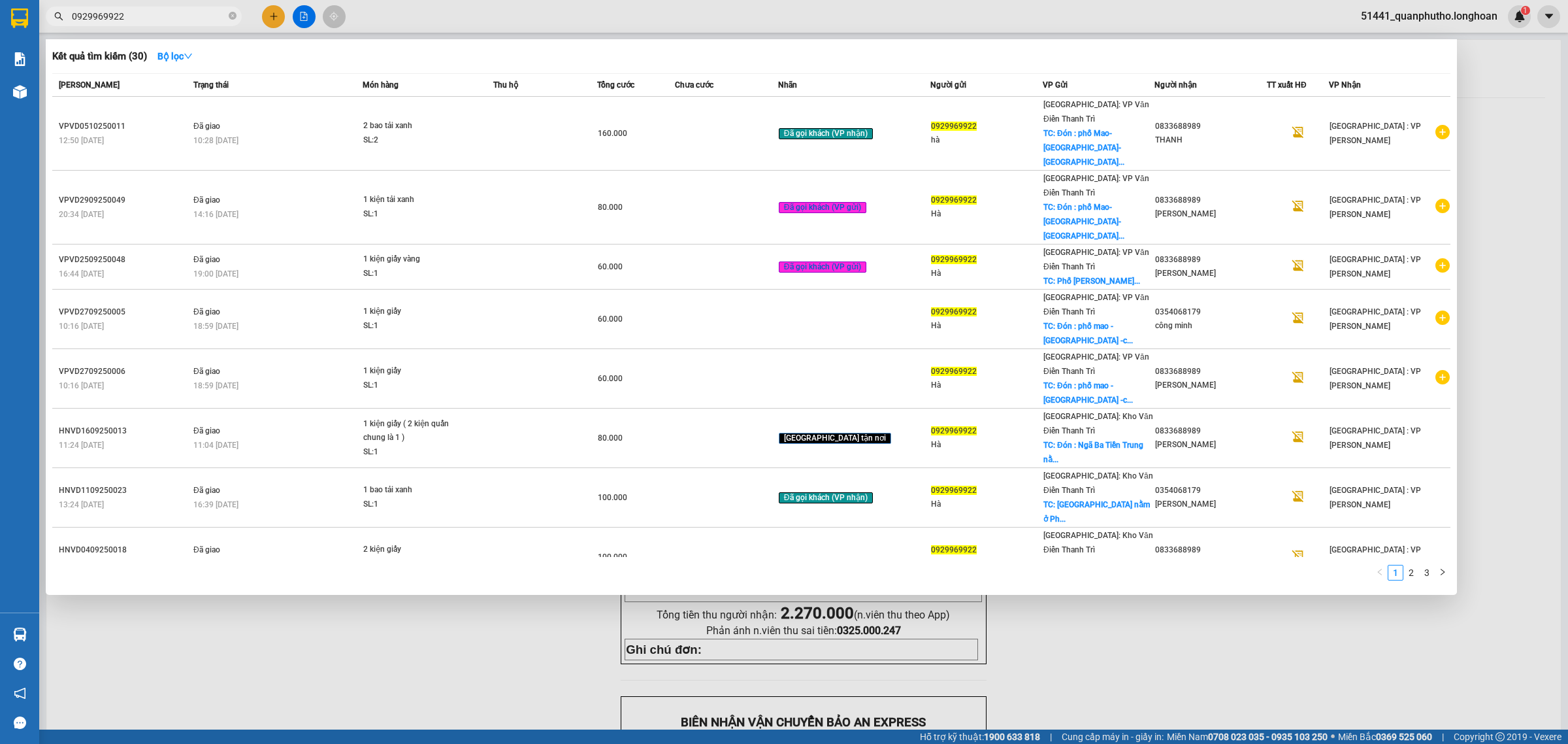
click at [146, 11] on input "0929969922" at bounding box center [149, 16] width 155 height 14
paste input "86968497"
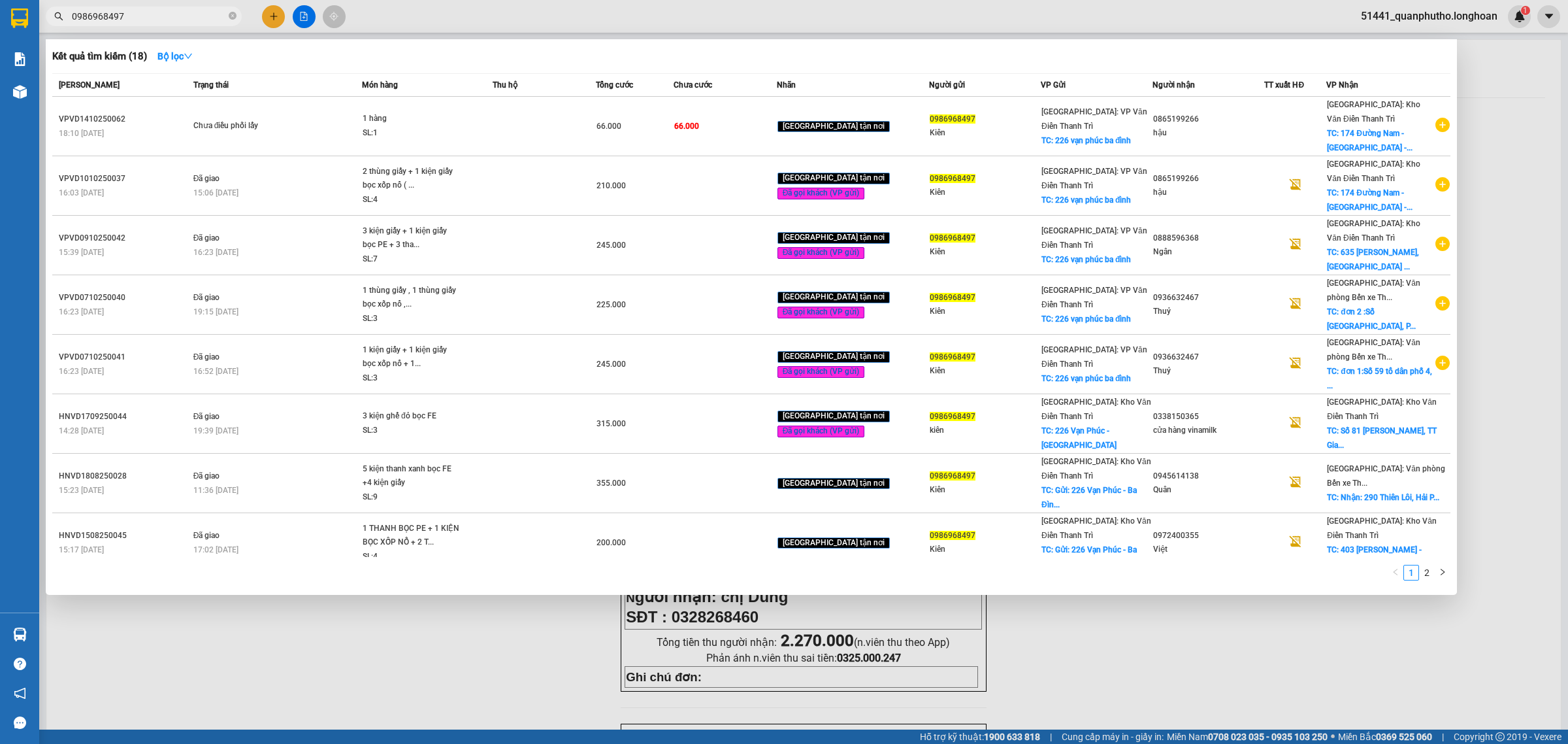
click at [149, 20] on input "0986968497" at bounding box center [149, 16] width 155 height 14
paste input "374643256"
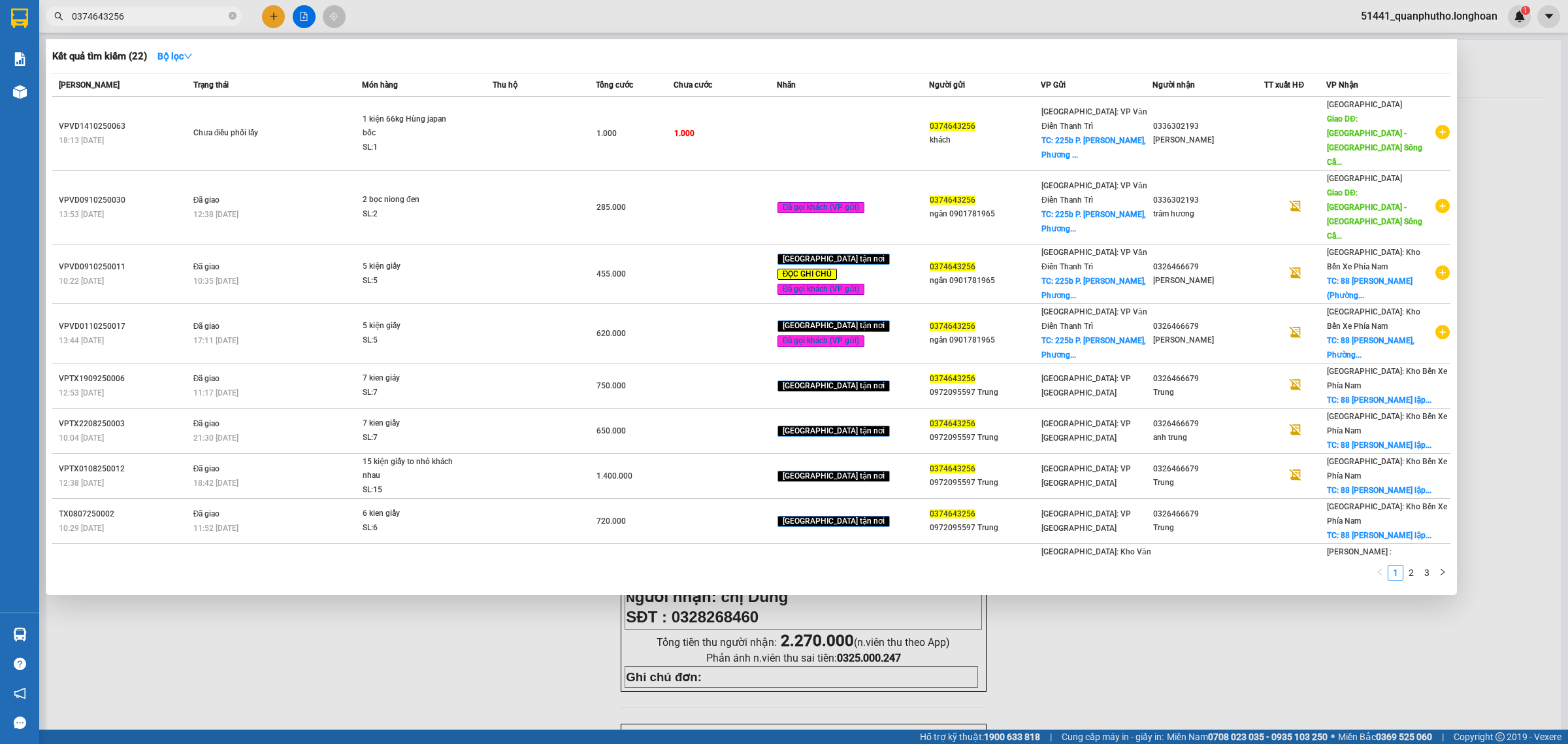
click at [161, 20] on input "0374643256" at bounding box center [149, 16] width 155 height 14
paste input "46313697"
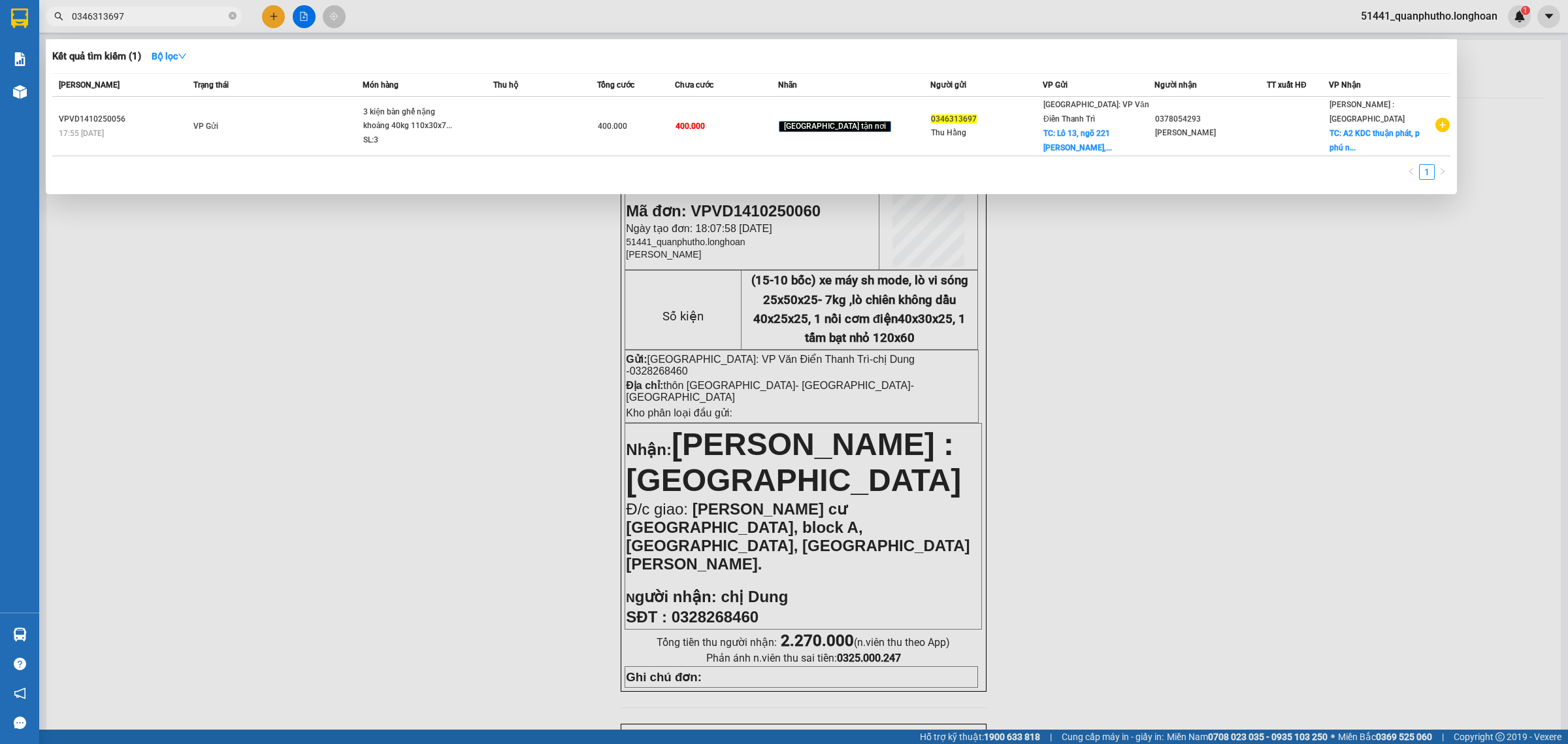
paste input "28268460"
paste input "987669037"
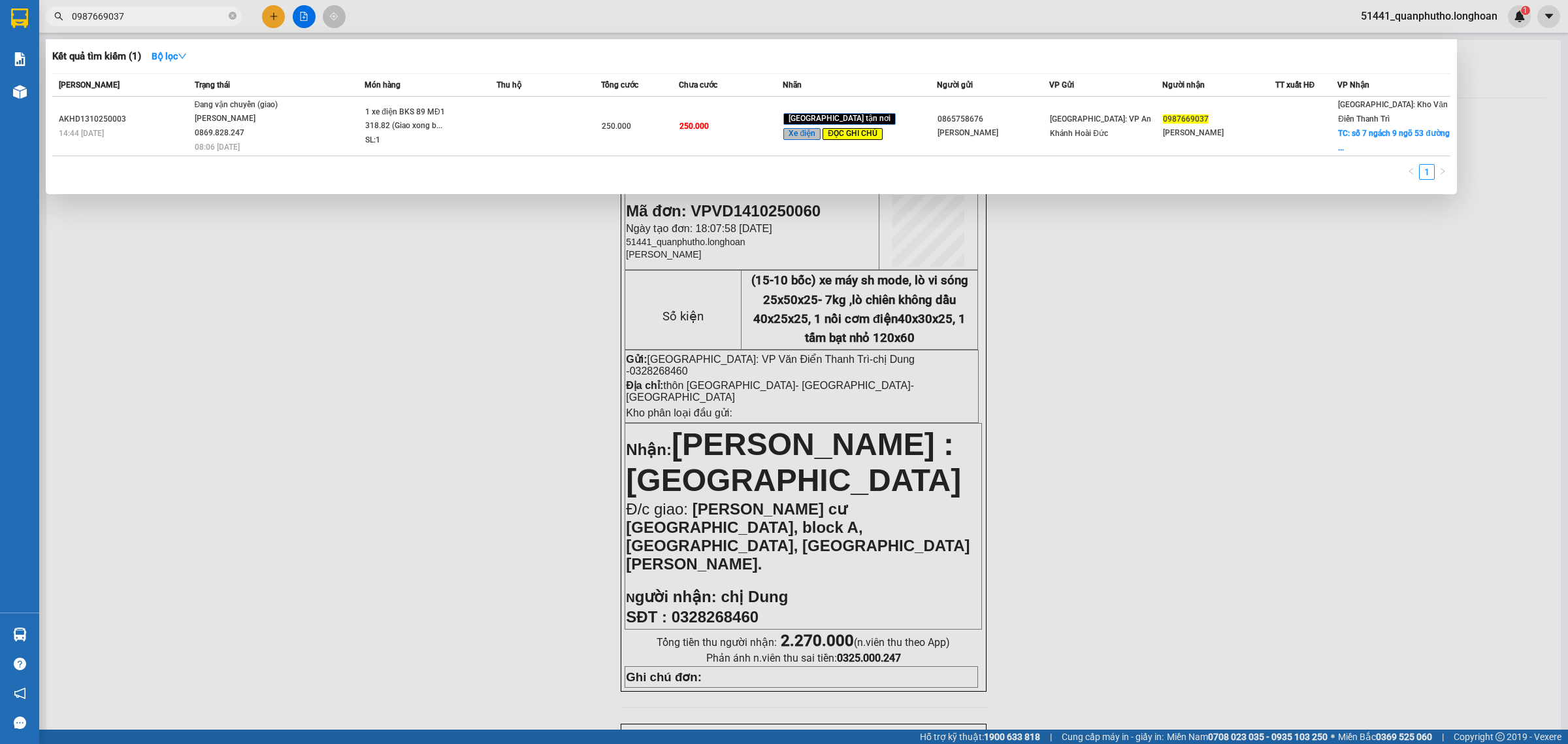
click at [269, 21] on div at bounding box center [784, 372] width 1568 height 744
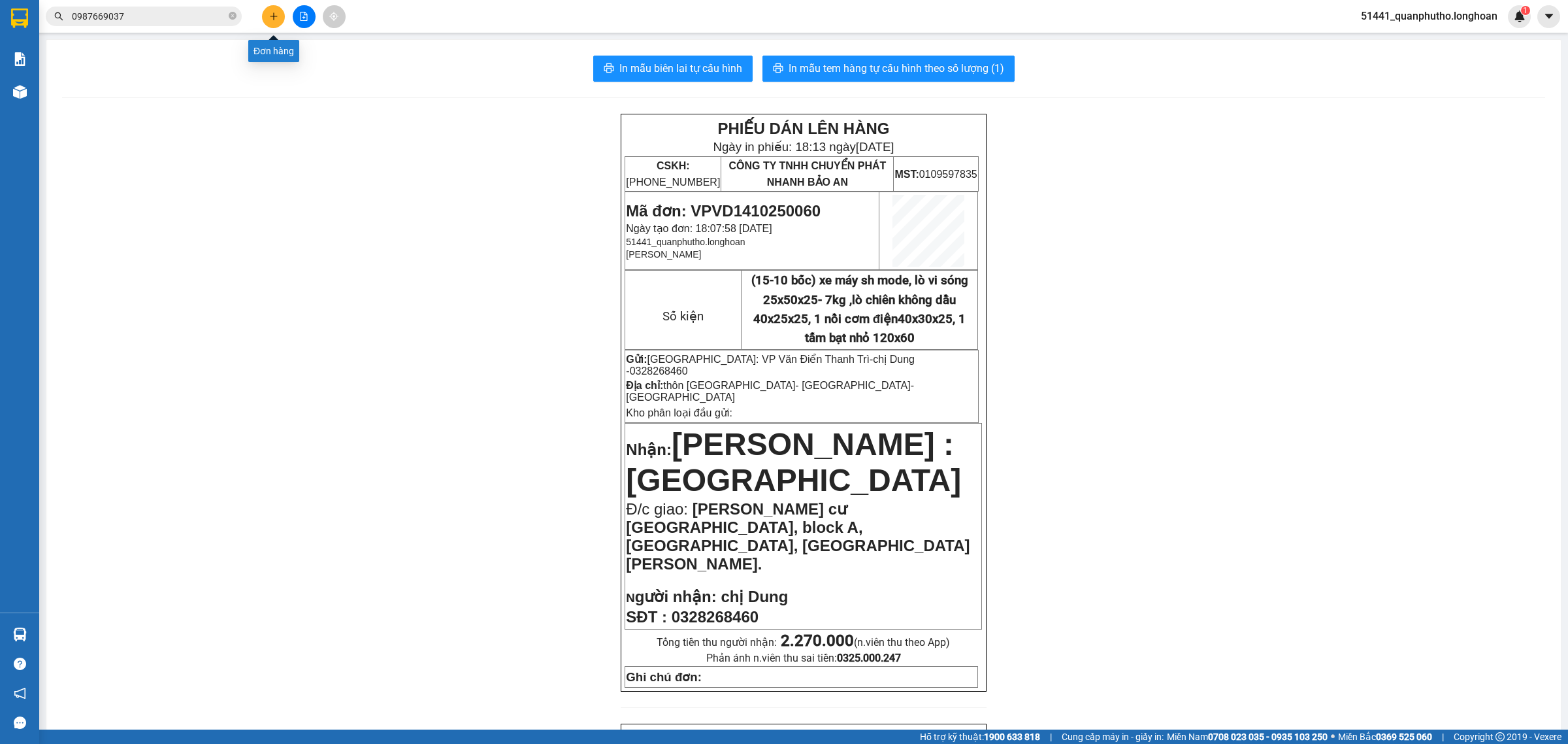
click at [269, 21] on button at bounding box center [273, 16] width 23 height 23
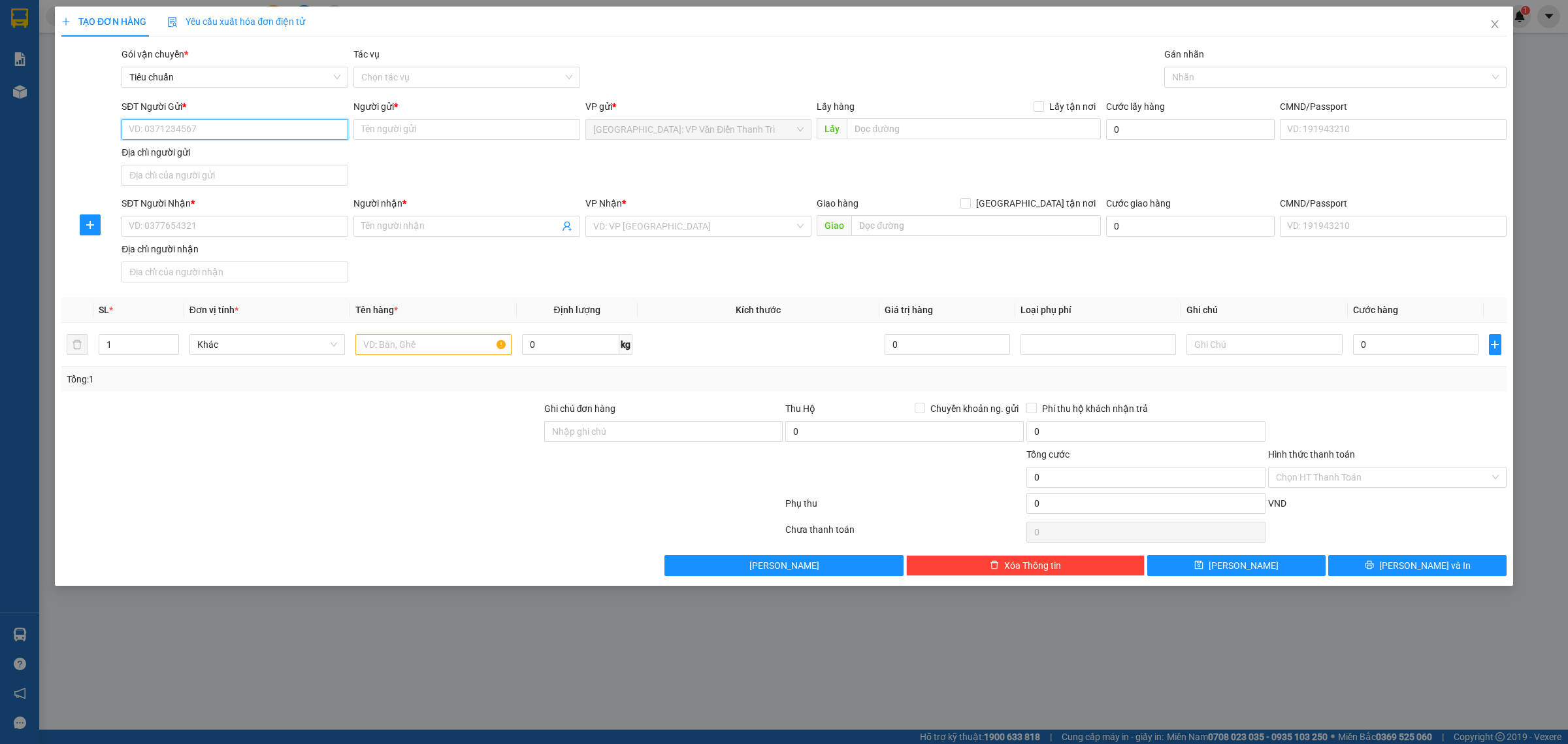
paste input "0987669037"
click at [206, 128] on input "0987669037" at bounding box center [234, 129] width 227 height 21
click at [225, 125] on input "0987669037" at bounding box center [234, 129] width 227 height 21
click at [224, 125] on input "0987669037" at bounding box center [234, 129] width 227 height 21
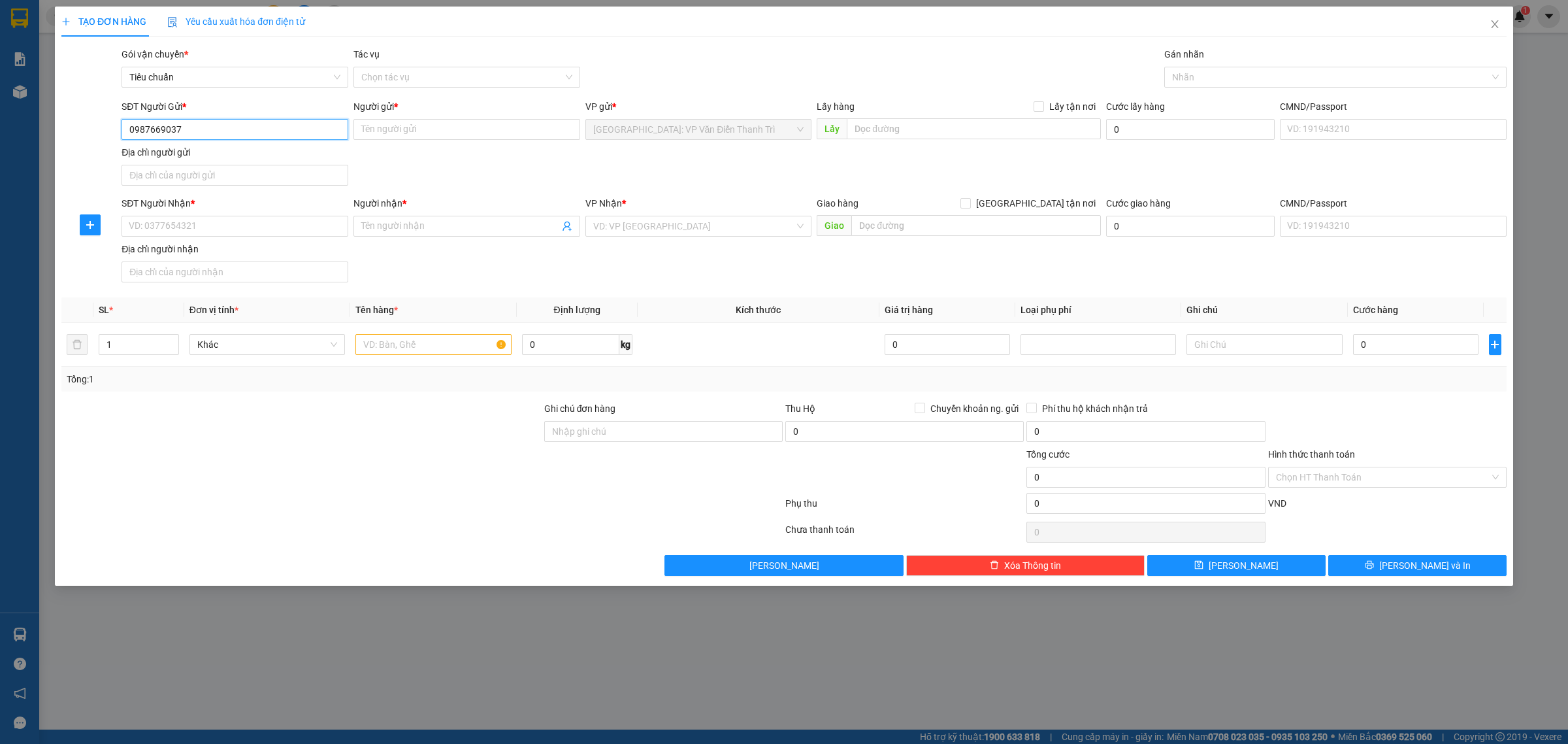
click at [224, 125] on input "0987669037" at bounding box center [234, 129] width 227 height 21
click at [376, 137] on input "Người gửi *" at bounding box center [466, 129] width 227 height 21
paste input "1 xe ab"
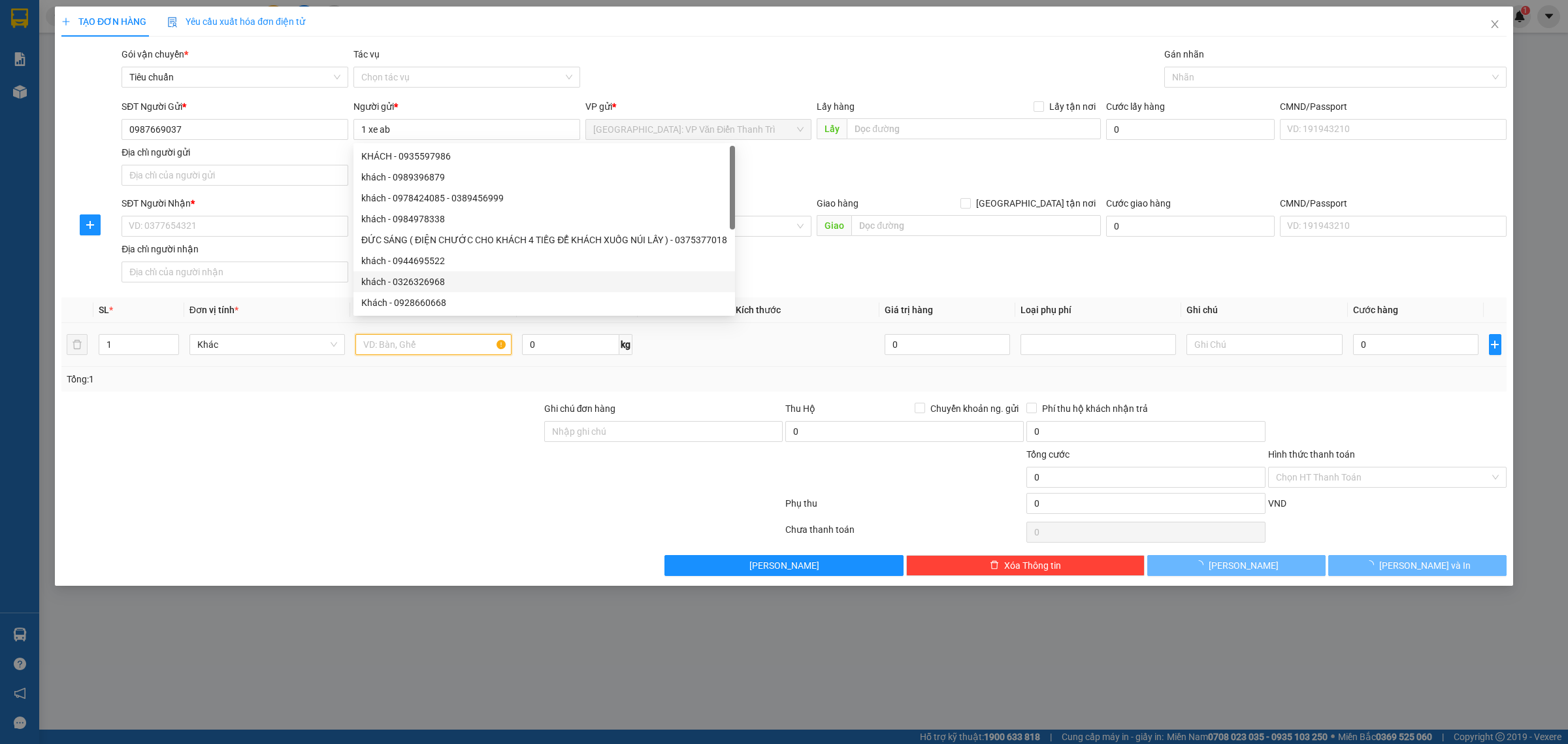
click at [407, 337] on input "text" at bounding box center [433, 344] width 155 height 21
paste input "1 xe ab"
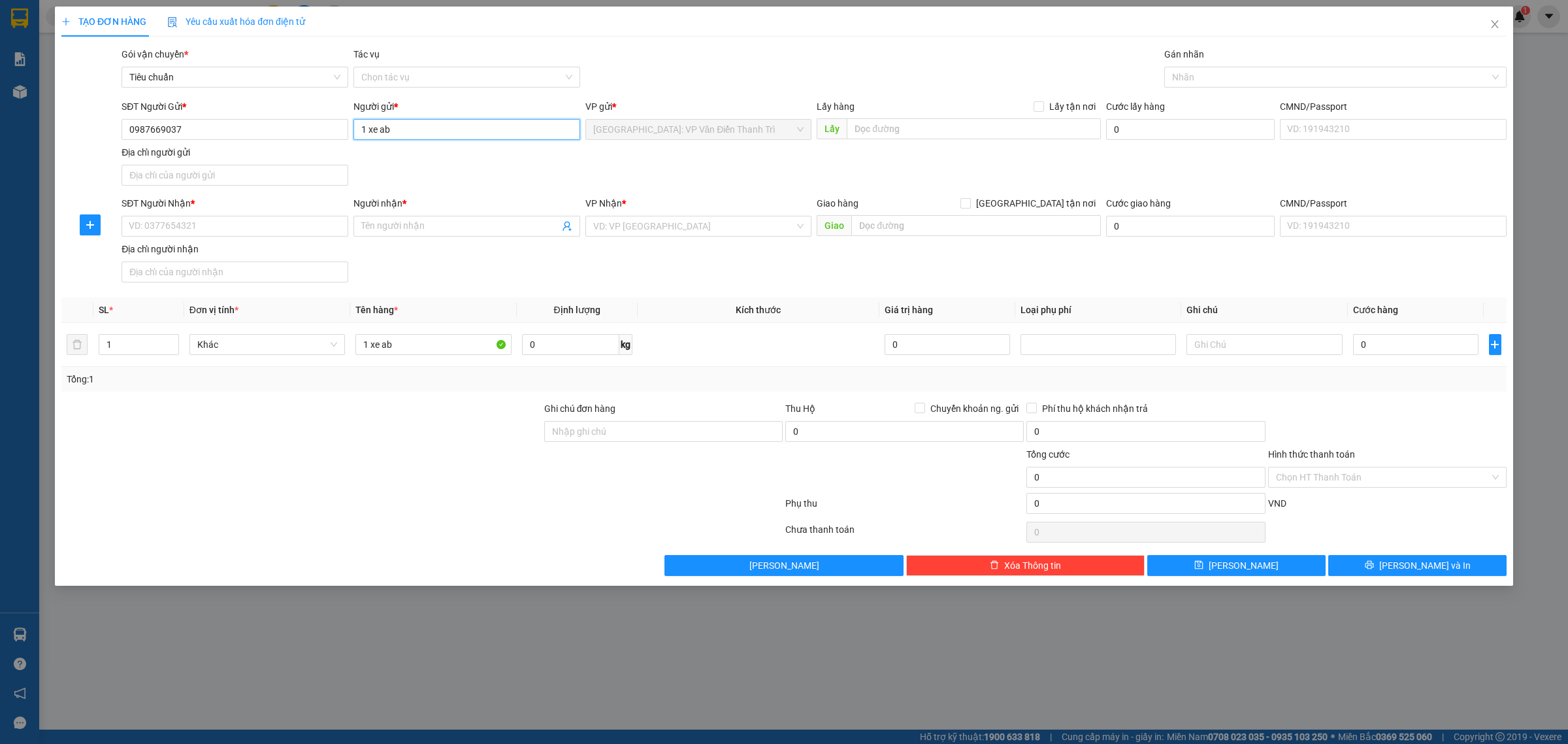
click at [403, 131] on input "1 xe ab" at bounding box center [466, 129] width 227 height 21
paste input "[PERSON_NAME]"
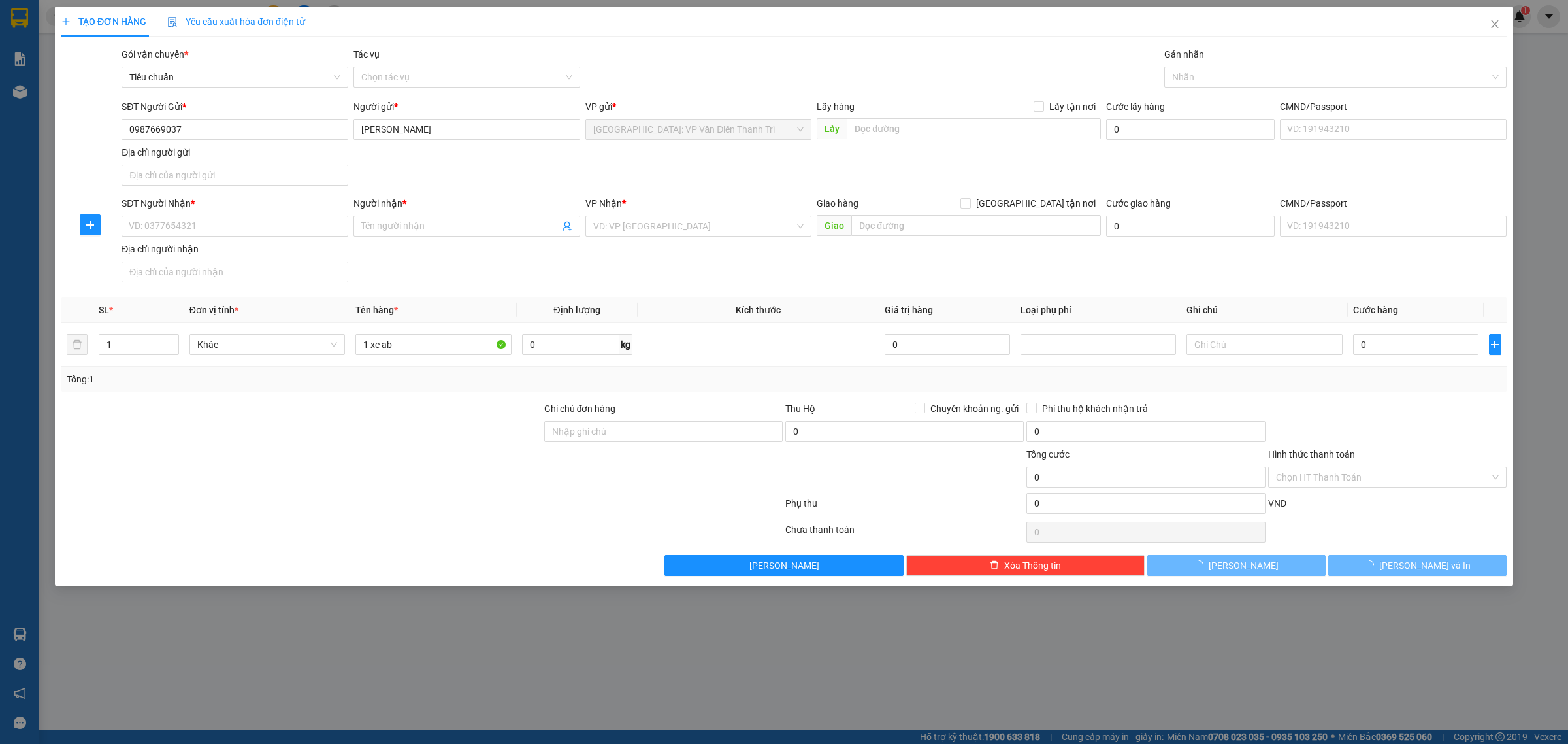
click at [489, 109] on div "Người gửi *" at bounding box center [466, 107] width 227 height 14
click at [489, 119] on input "[PERSON_NAME]" at bounding box center [466, 129] width 227 height 21
click at [866, 145] on div "Lấy hàng Lấy tận nơi Lấy" at bounding box center [959, 122] width 284 height 46
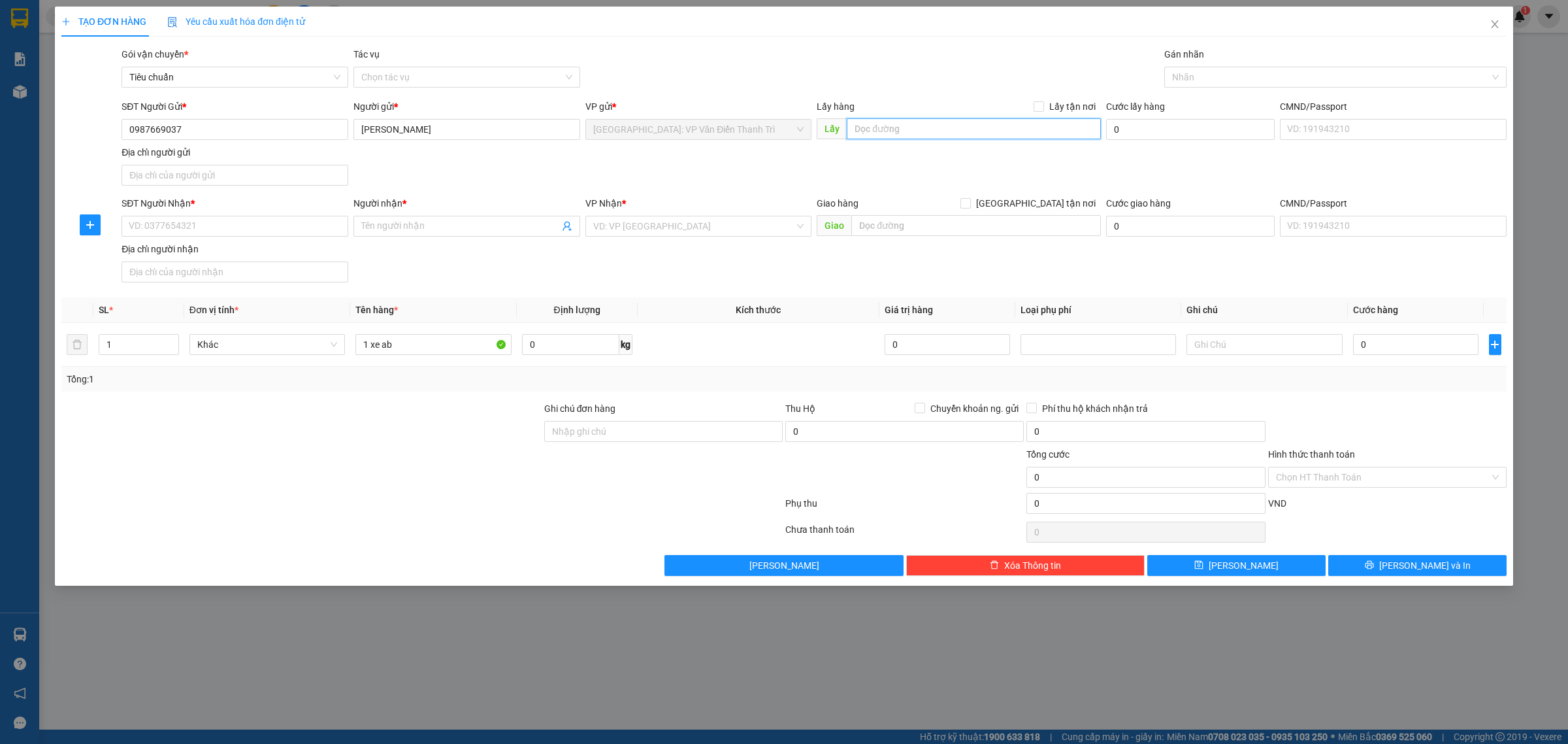
click at [866, 132] on input "text" at bounding box center [973, 128] width 254 height 21
paste input "số 7 ngách 9 ngõ 53 đường [DEMOGRAPHIC_DATA] đông [GEOGRAPHIC_DATA] nam tỉnh [G…"
click at [1069, 101] on span "Lấy tận nơi" at bounding box center [1072, 107] width 57 height 14
click at [1043, 101] on input "Lấy tận nơi" at bounding box center [1038, 106] width 9 height 9
click at [1080, 124] on input "số 7 ngách 9 ngõ 53 đường [DEMOGRAPHIC_DATA] đông [GEOGRAPHIC_DATA] nam tỉnh [G…" at bounding box center [973, 128] width 254 height 21
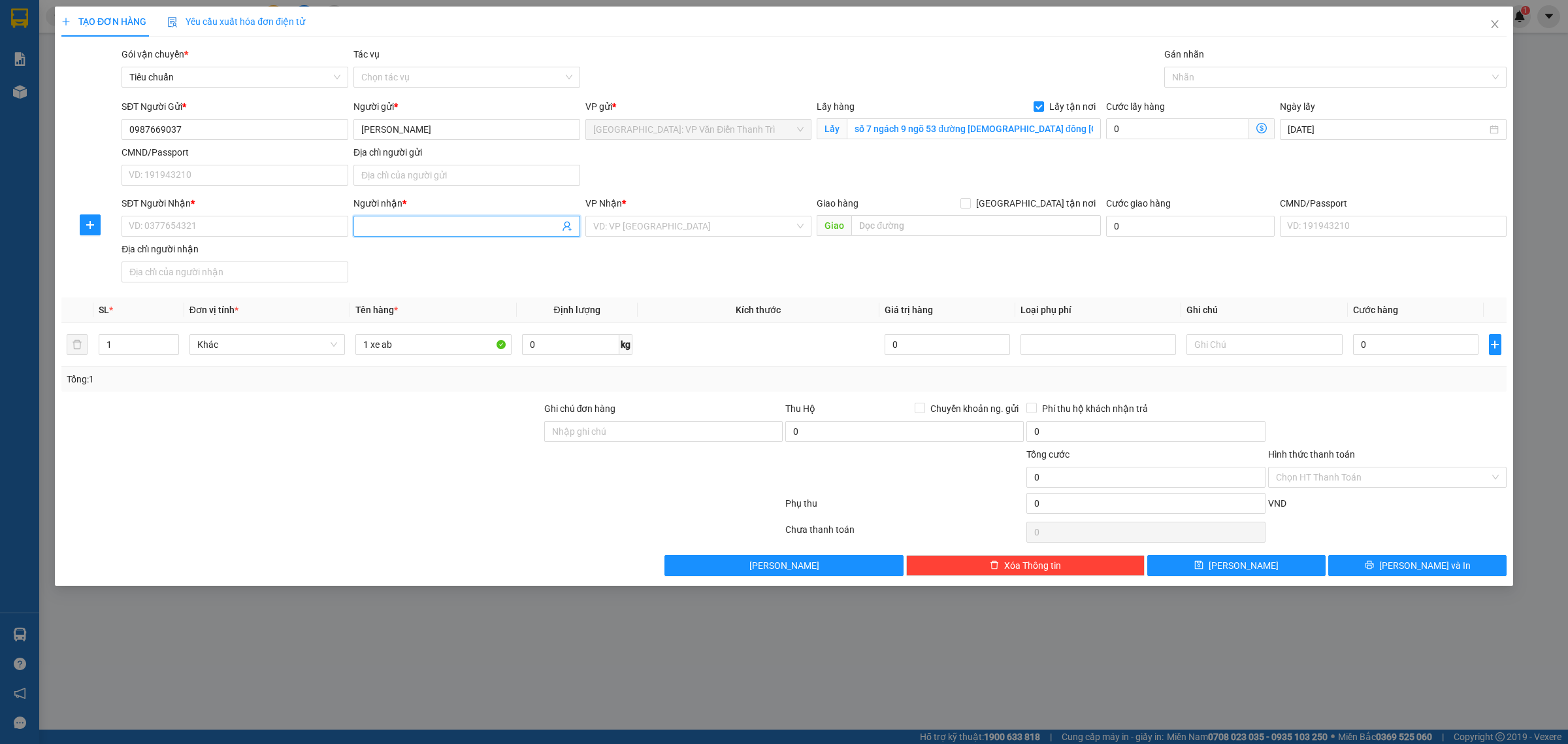
click at [368, 226] on input "Người nhận *" at bounding box center [460, 226] width 198 height 14
paste input "[PERSON_NAME]"
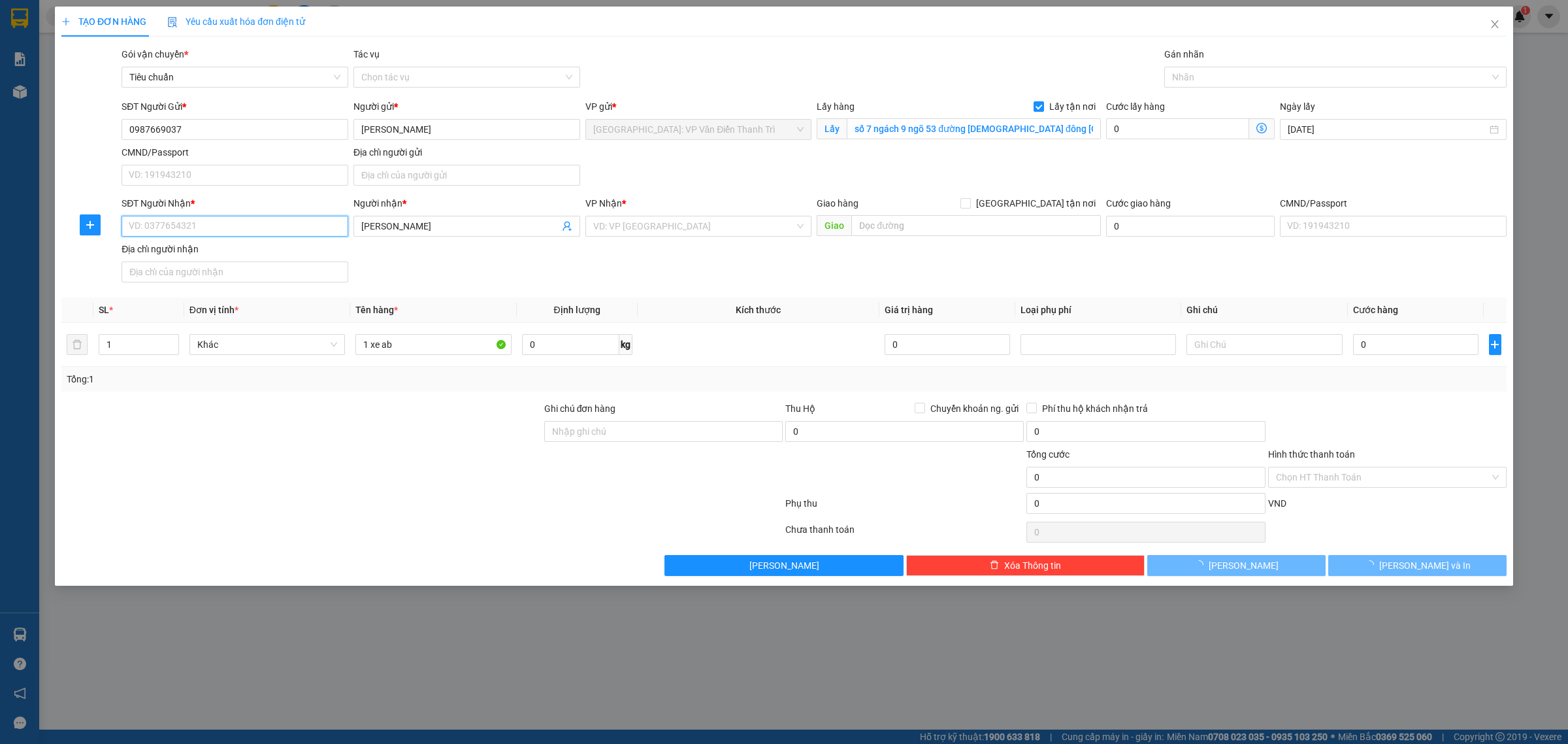
click at [233, 222] on input "SĐT Người Nhận *" at bounding box center [234, 226] width 227 height 21
paste input "0865758676"
click at [259, 222] on input "0865758676" at bounding box center [234, 226] width 227 height 21
click at [637, 230] on input "search" at bounding box center [693, 226] width 202 height 20
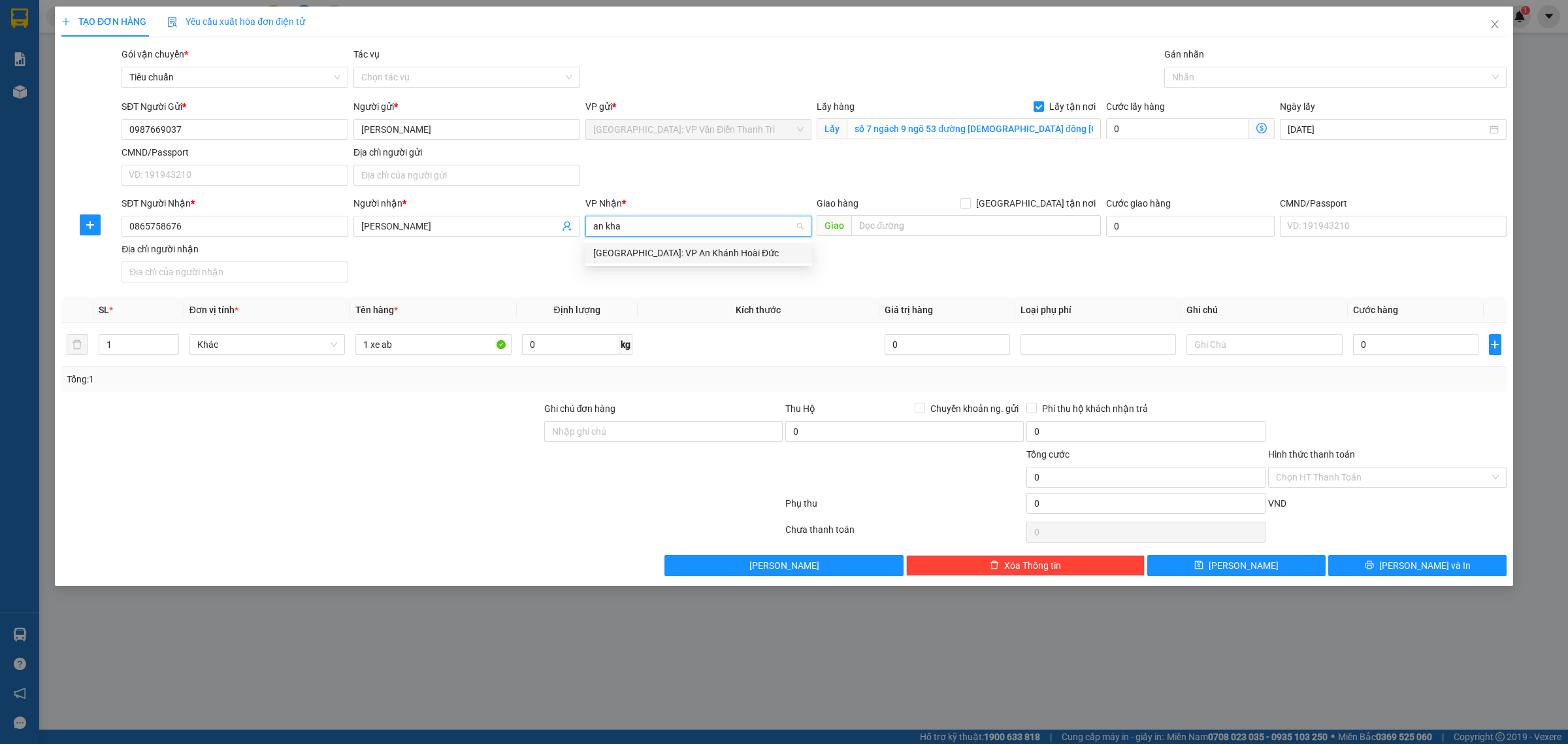
click at [660, 250] on div "[GEOGRAPHIC_DATA]: VP An Khánh Hoài Đức" at bounding box center [698, 253] width 211 height 14
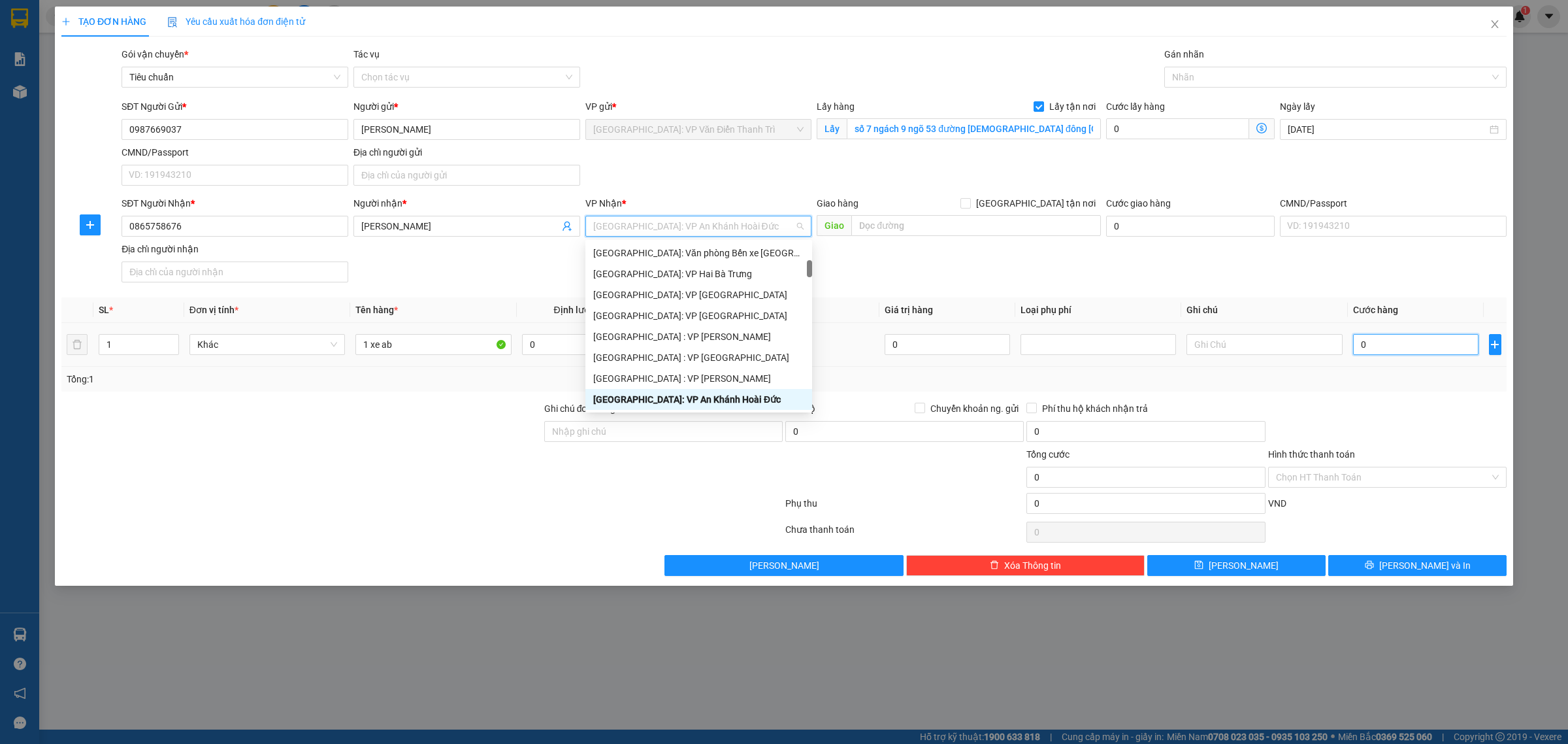
click at [1384, 341] on input "0" at bounding box center [1415, 344] width 126 height 21
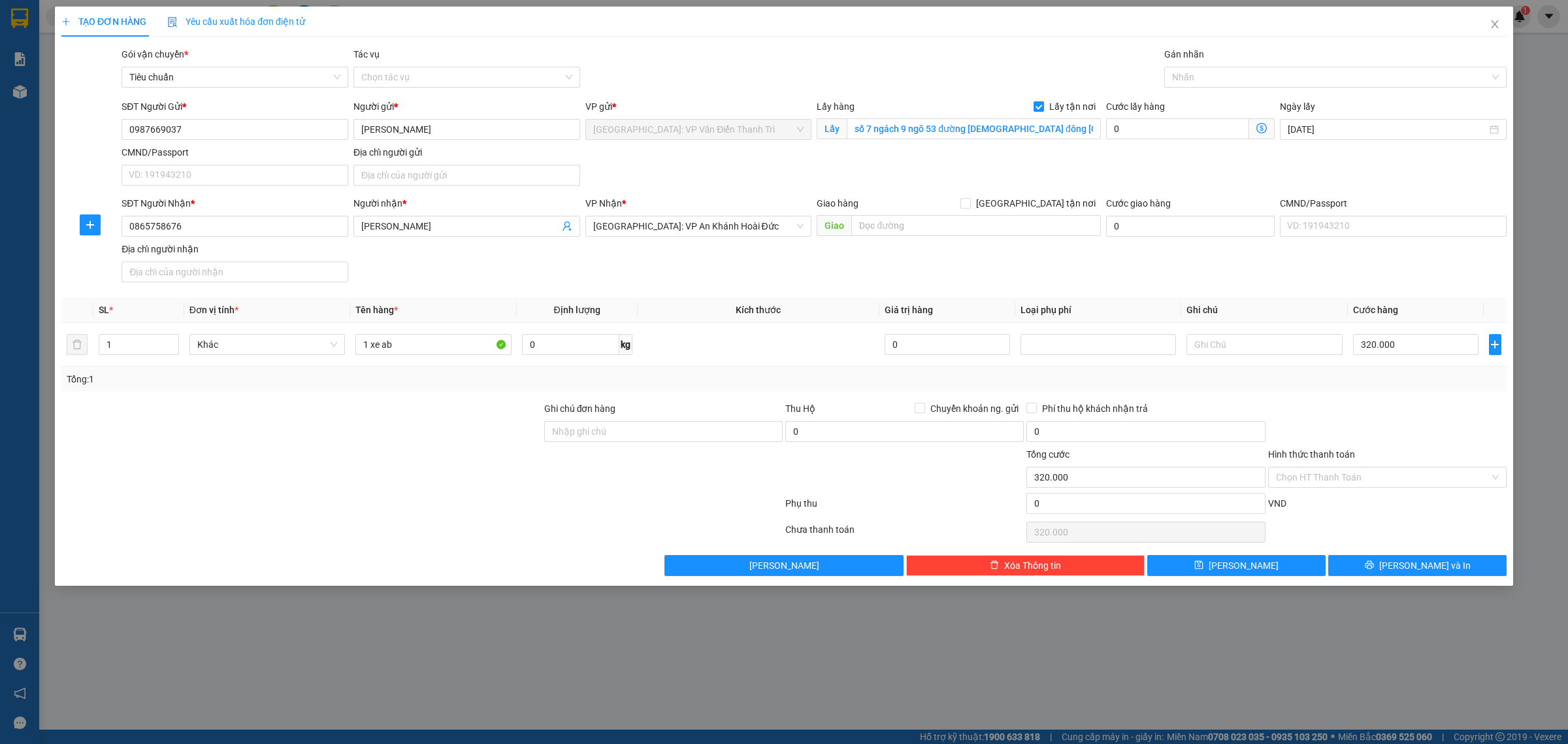
click at [1017, 257] on div "SĐT Người Nhận * 0865758676 Người nhận * [PERSON_NAME] VP Nhận * [GEOGRAPHIC_DA…" at bounding box center [814, 241] width 1390 height 91
click at [1279, 570] on button "[PERSON_NAME]" at bounding box center [1235, 565] width 178 height 21
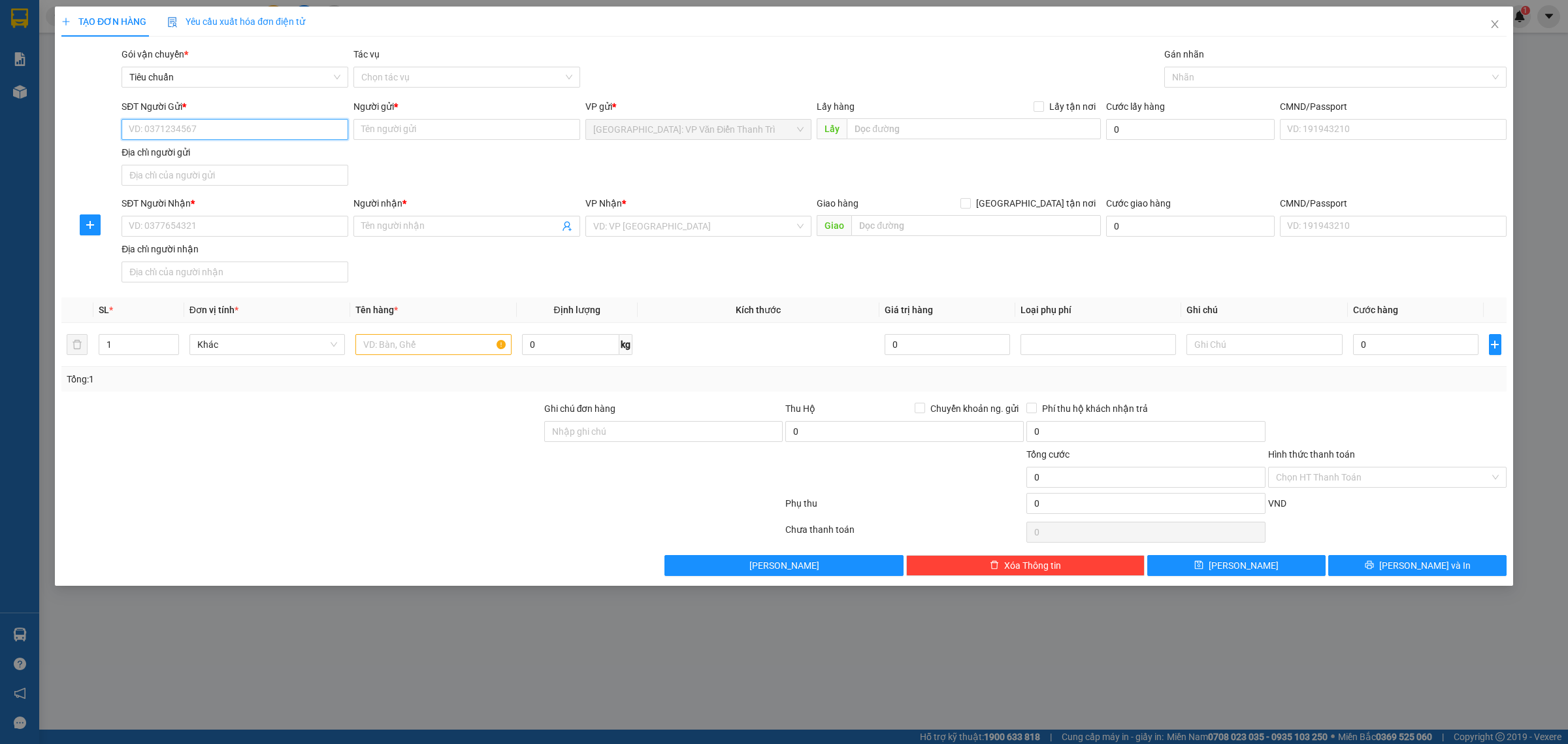
click at [275, 128] on input "SĐT Người Gửi *" at bounding box center [234, 129] width 227 height 21
paste input "0387313636"
click at [210, 138] on input "0387313636" at bounding box center [234, 129] width 227 height 21
click at [378, 128] on input "Người gửi *" at bounding box center [466, 129] width 227 height 21
paste input "Bùi diễn việt"
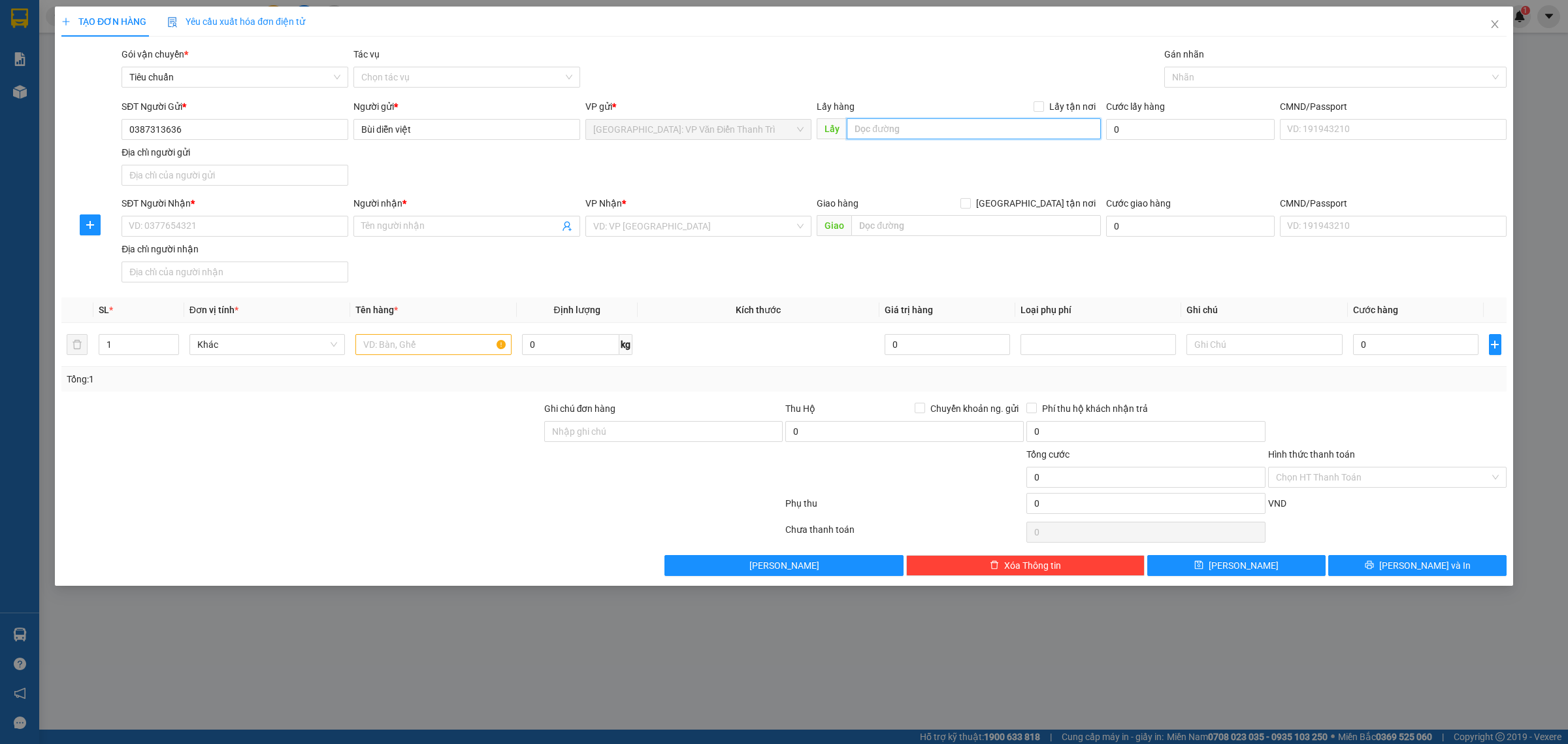
click at [899, 134] on input "text" at bounding box center [973, 128] width 254 height 21
paste input "Tân Cương , [GEOGRAPHIC_DATA] , [GEOGRAPHIC_DATA]"
click at [1054, 103] on span "Lấy tận nơi" at bounding box center [1072, 107] width 57 height 14
click at [1043, 103] on input "Lấy tận nơi" at bounding box center [1038, 106] width 9 height 9
click at [397, 351] on input "text" at bounding box center [433, 344] width 155 height 21
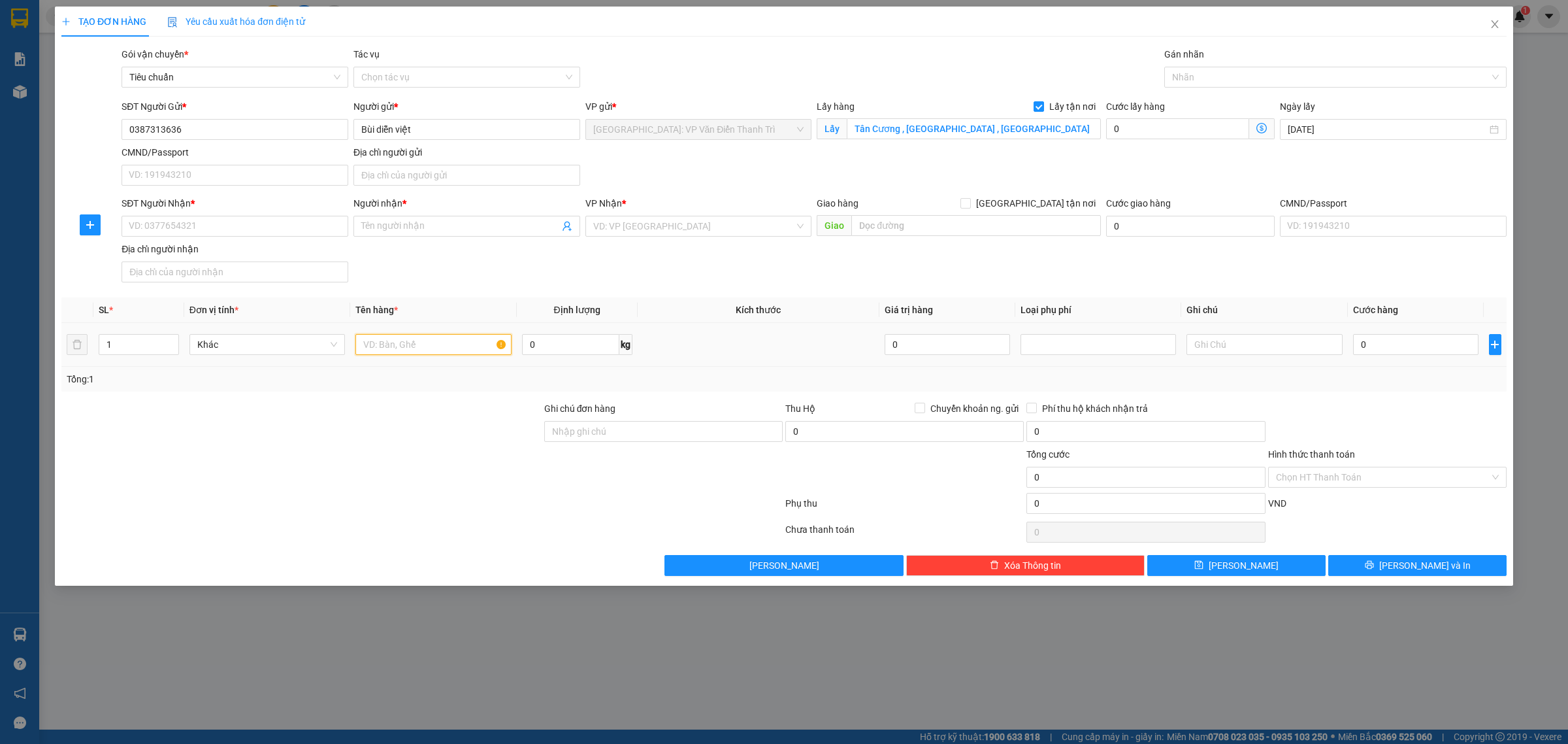
paste input "1 xe Wave , 1 xe AB"
click at [222, 131] on input "0387313636" at bounding box center [234, 129] width 227 height 21
click at [197, 122] on input "0387313636" at bounding box center [234, 129] width 227 height 21
click at [230, 225] on input "SĐT Người Nhận *" at bounding box center [234, 226] width 227 height 21
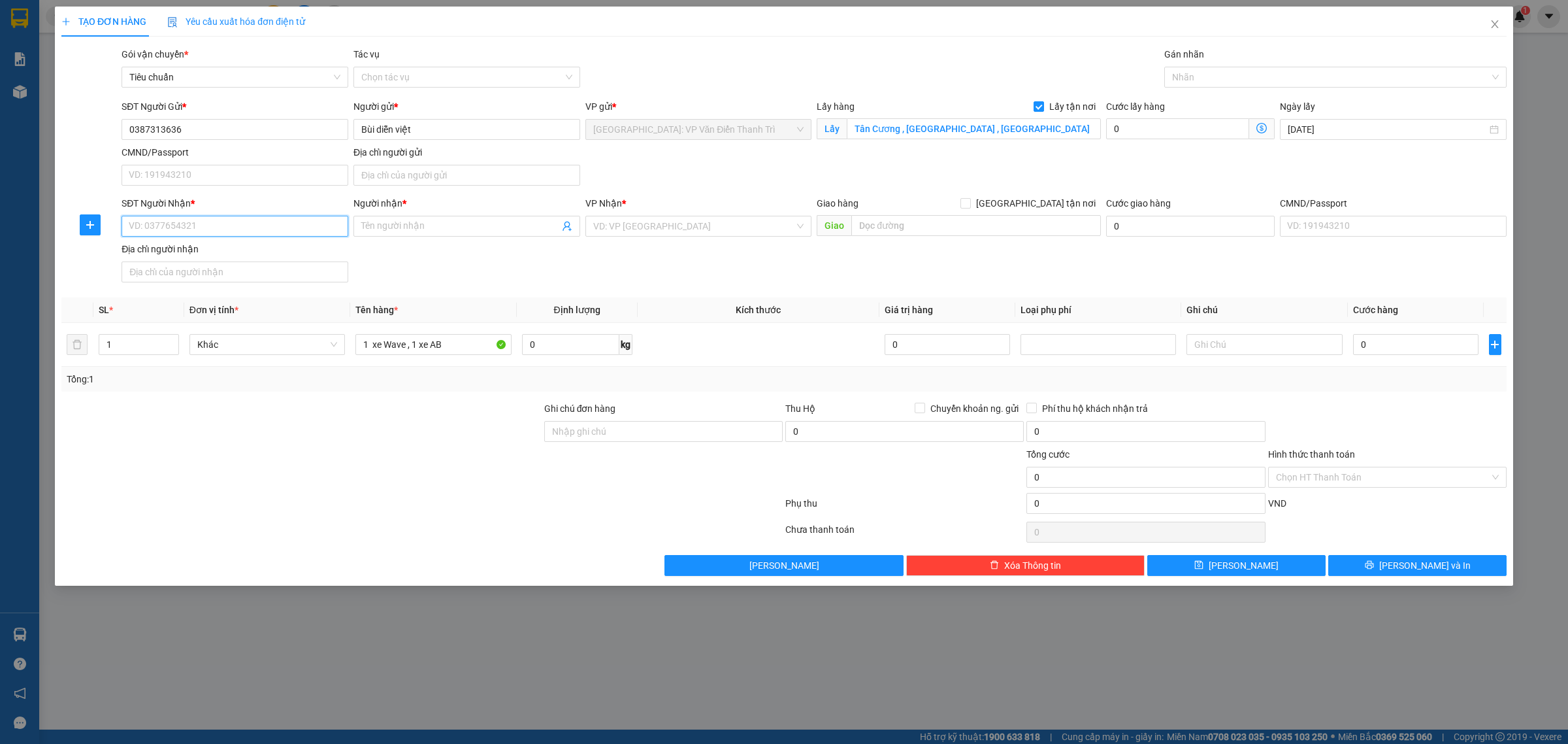
paste input "0387313636"
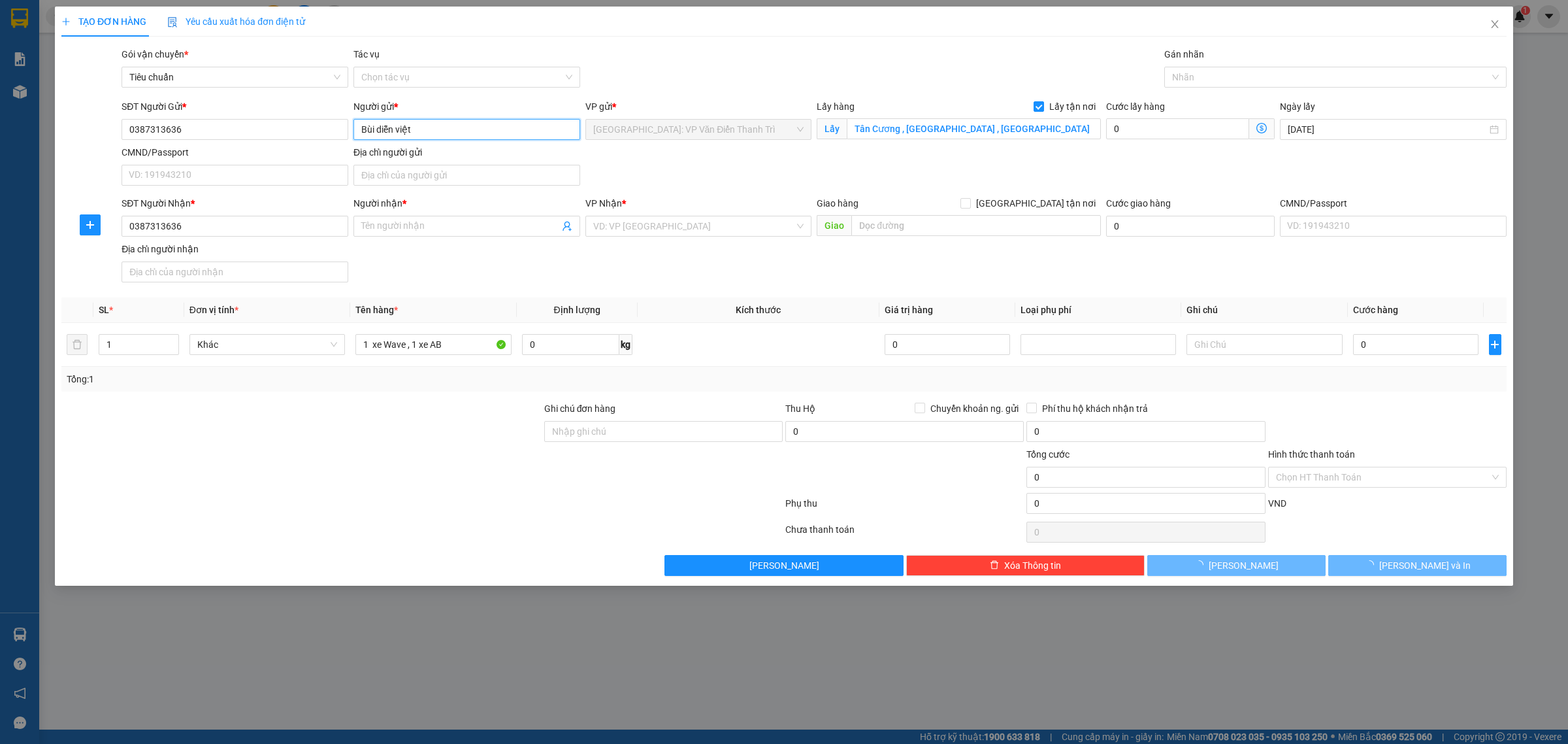
click at [431, 123] on input "Bùi diễn việt" at bounding box center [466, 129] width 227 height 21
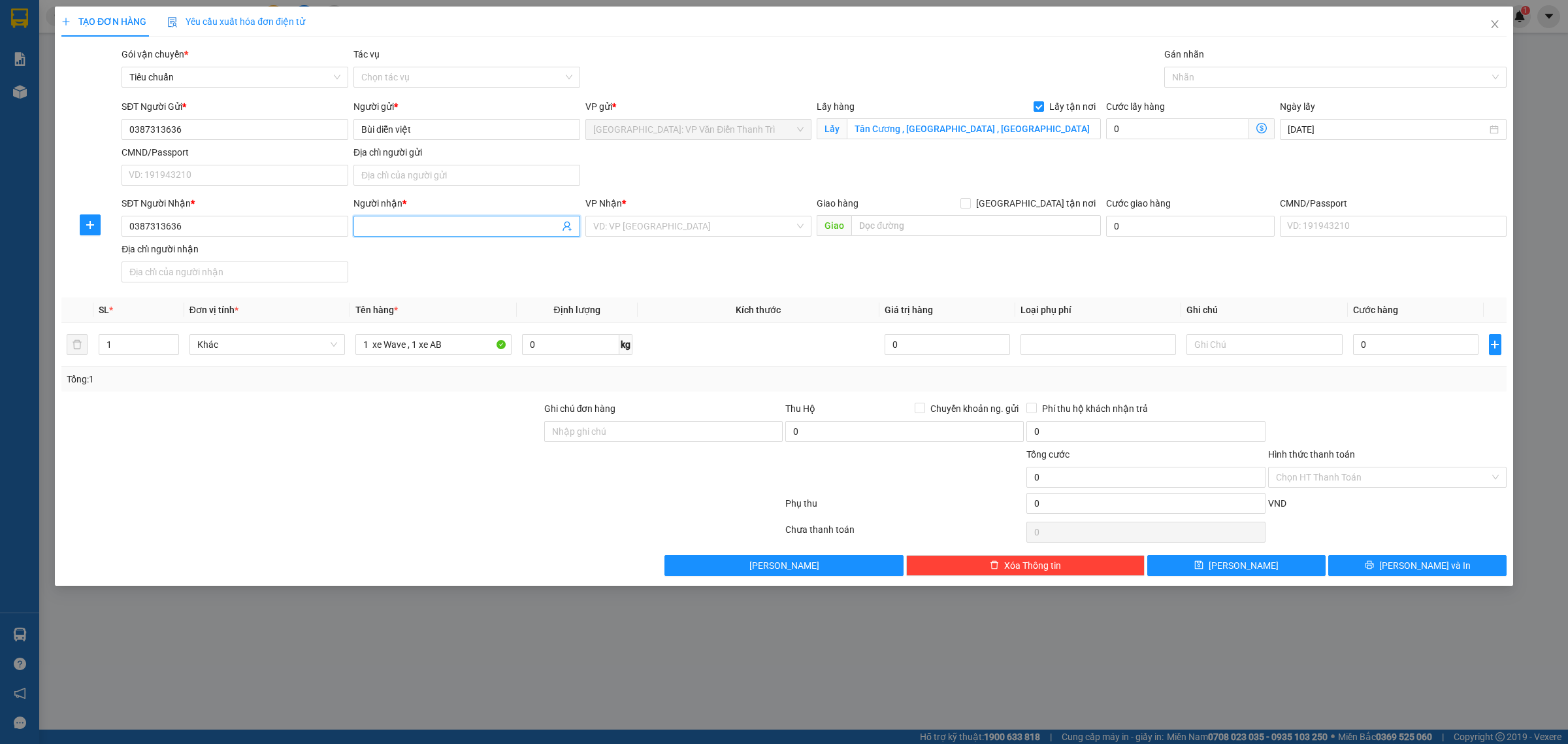
click at [437, 230] on input "Người nhận *" at bounding box center [460, 226] width 198 height 14
paste input "Bùi diễn việt"
click at [687, 224] on input "search" at bounding box center [693, 226] width 202 height 20
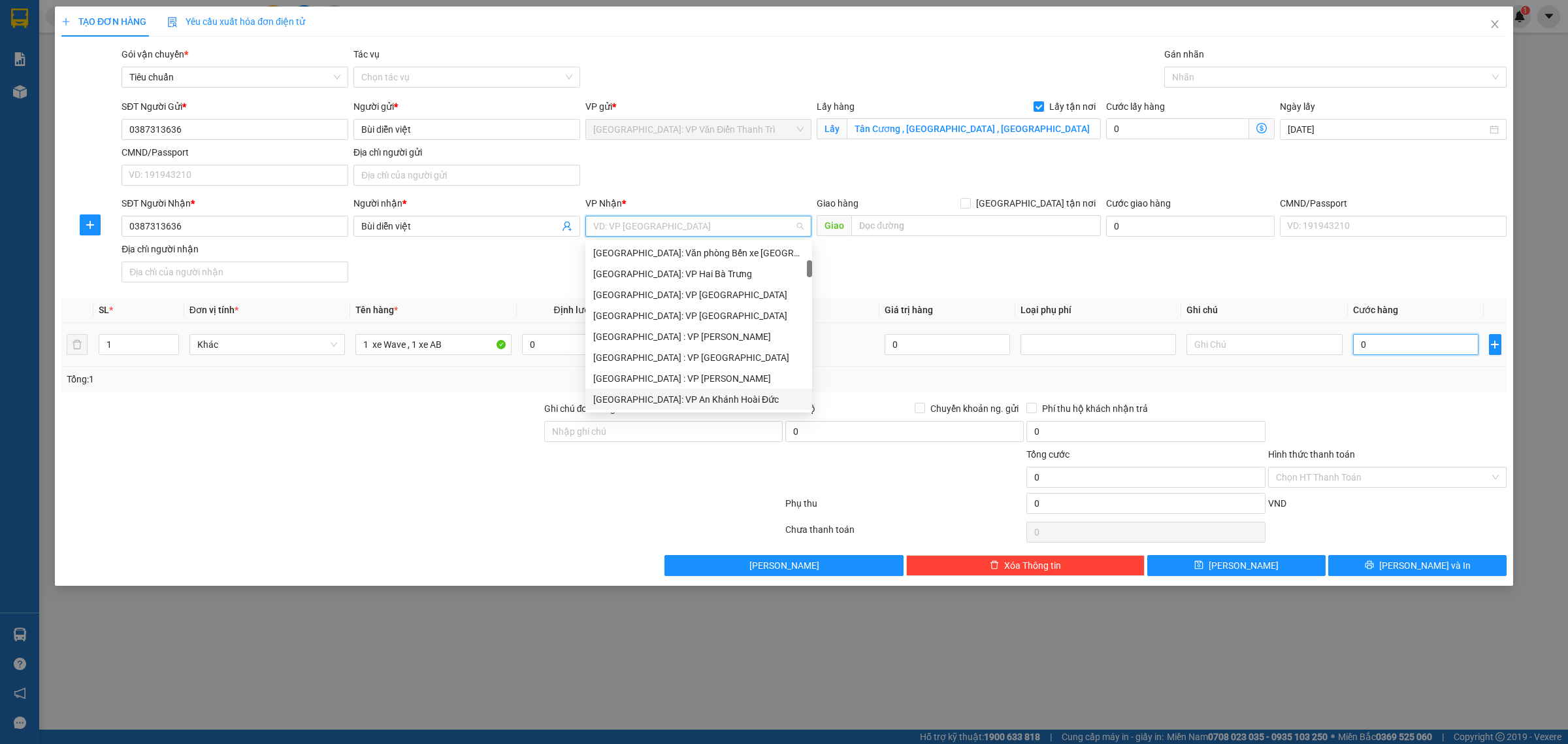
click at [1394, 350] on input "0" at bounding box center [1415, 344] width 126 height 21
click at [701, 234] on input "search" at bounding box center [693, 226] width 202 height 20
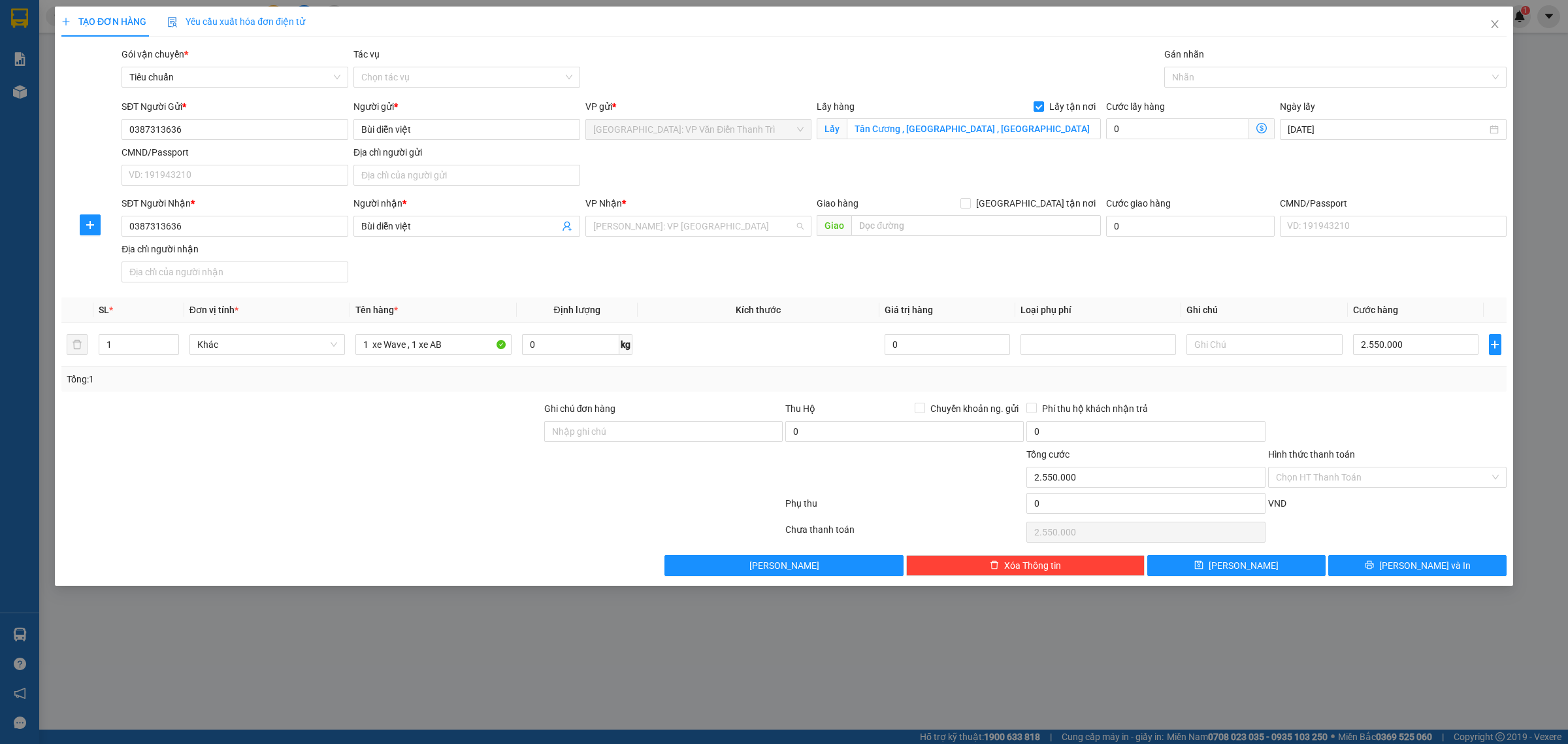
scroll to position [501, 0]
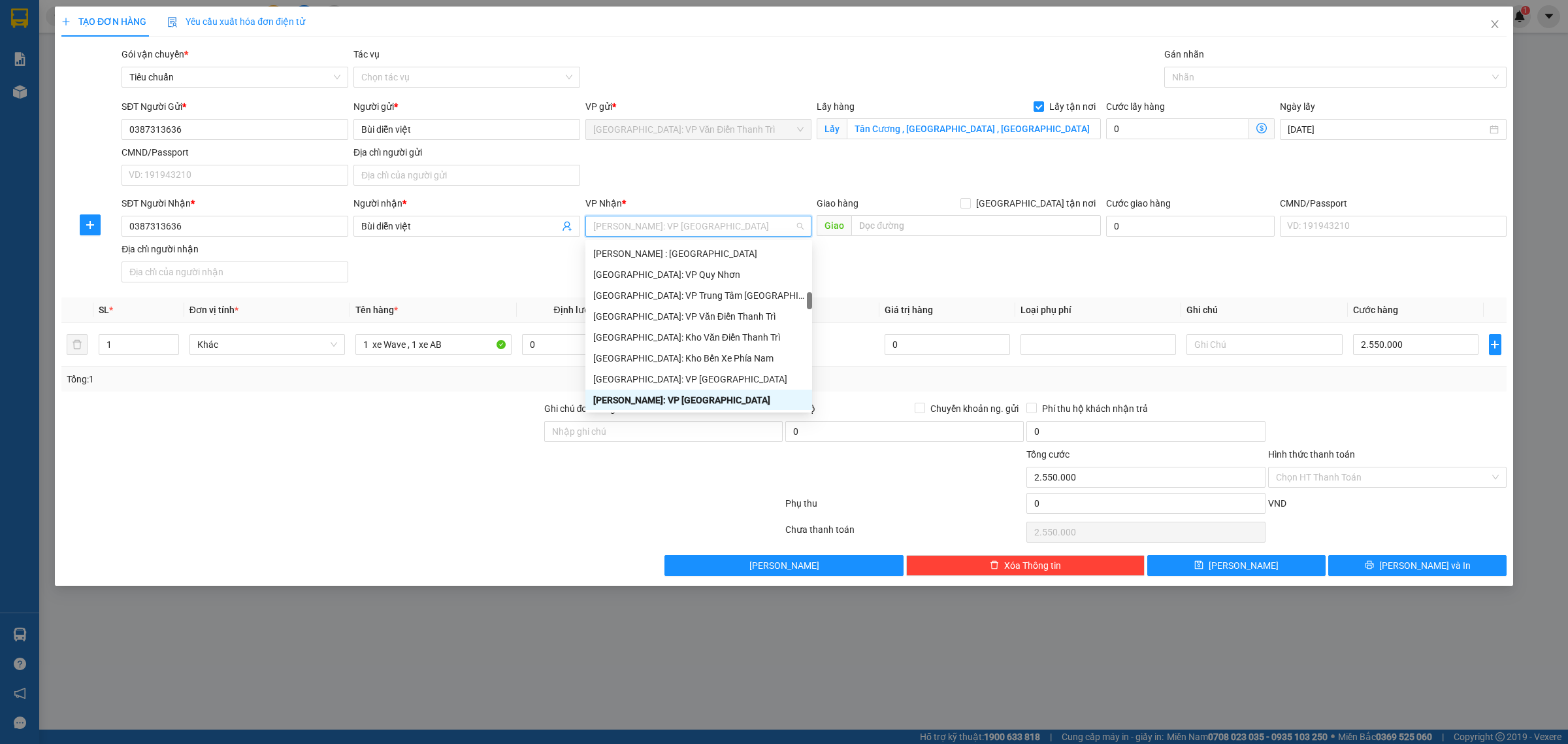
click at [1160, 272] on div "SĐT Người Nhận * 0387313636 Người nhận * Bùi diễn việt VP Nhận * [GEOGRAPHIC_DA…" at bounding box center [814, 241] width 1390 height 91
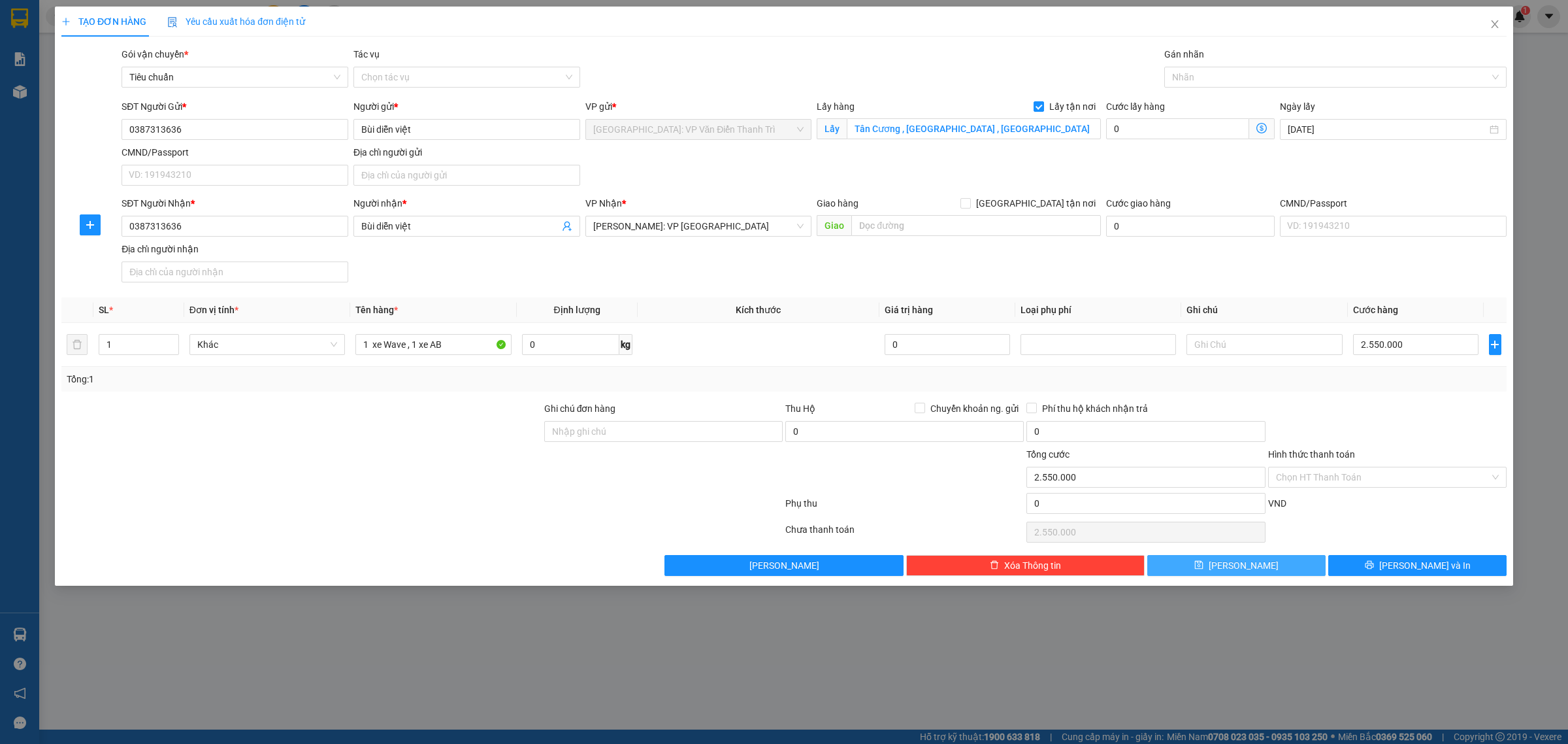
click at [1291, 569] on button "[PERSON_NAME]" at bounding box center [1235, 565] width 178 height 21
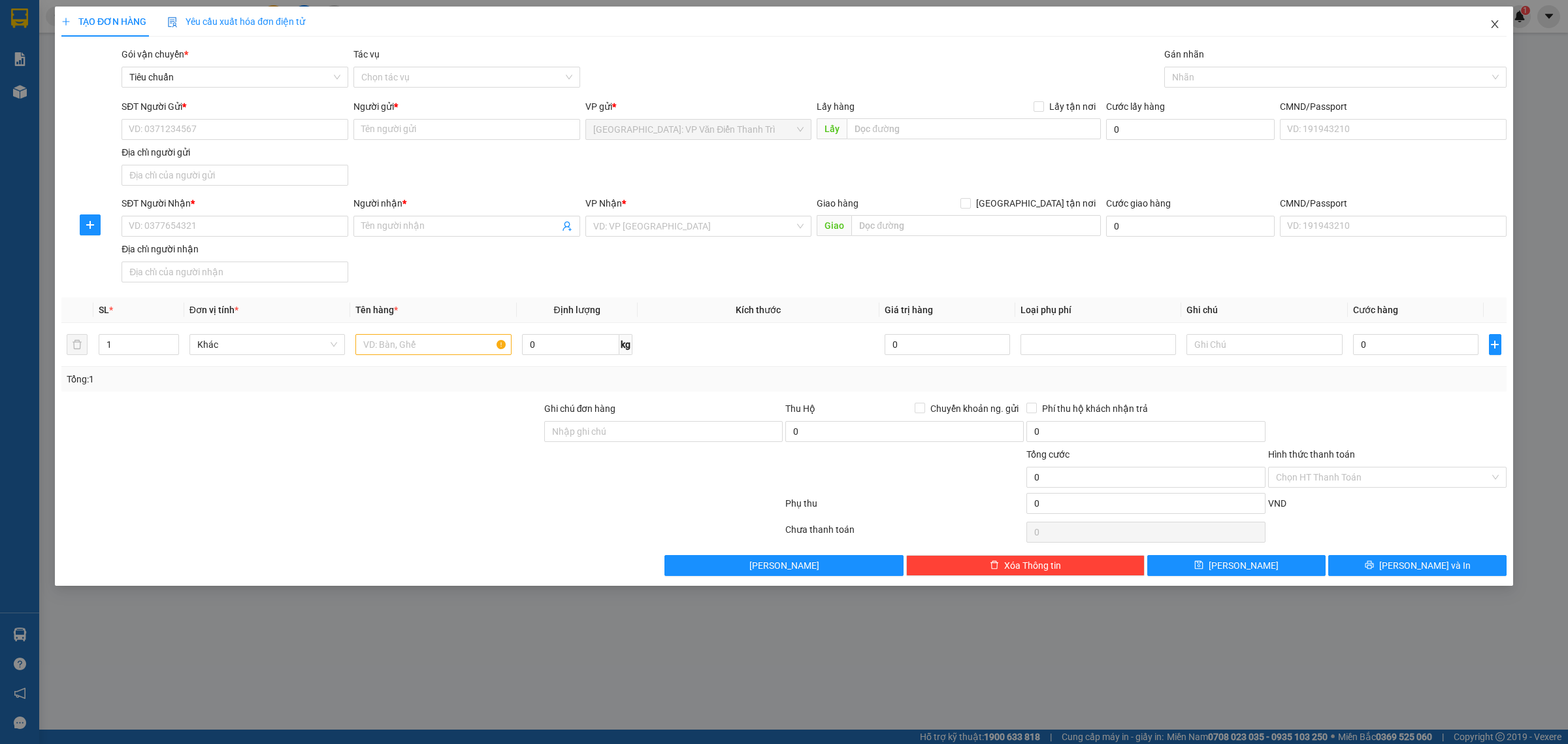
click at [1498, 20] on icon "close" at bounding box center [1495, 24] width 11 height 11
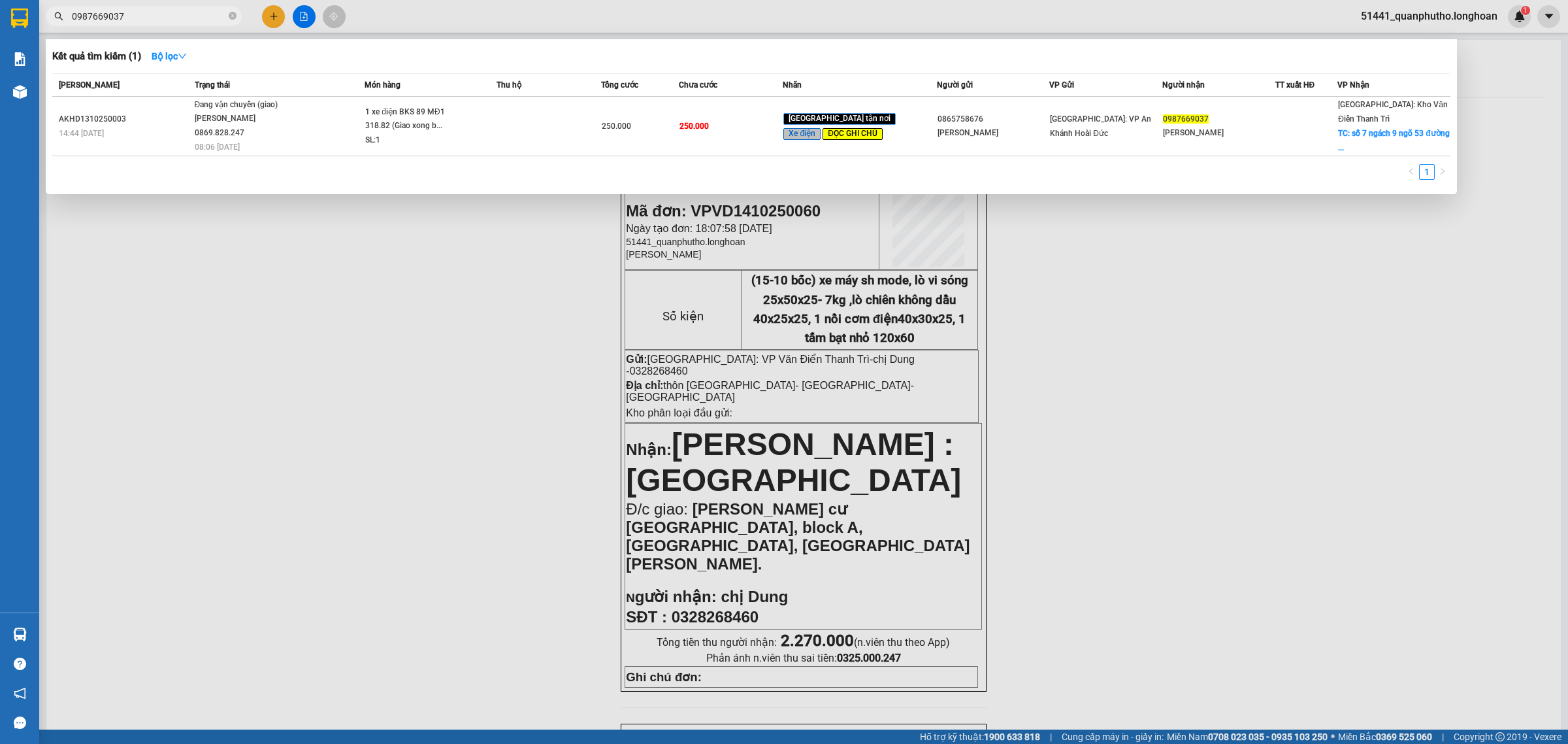
click at [213, 15] on input "0987669037" at bounding box center [149, 16] width 155 height 14
paste input "7873151"
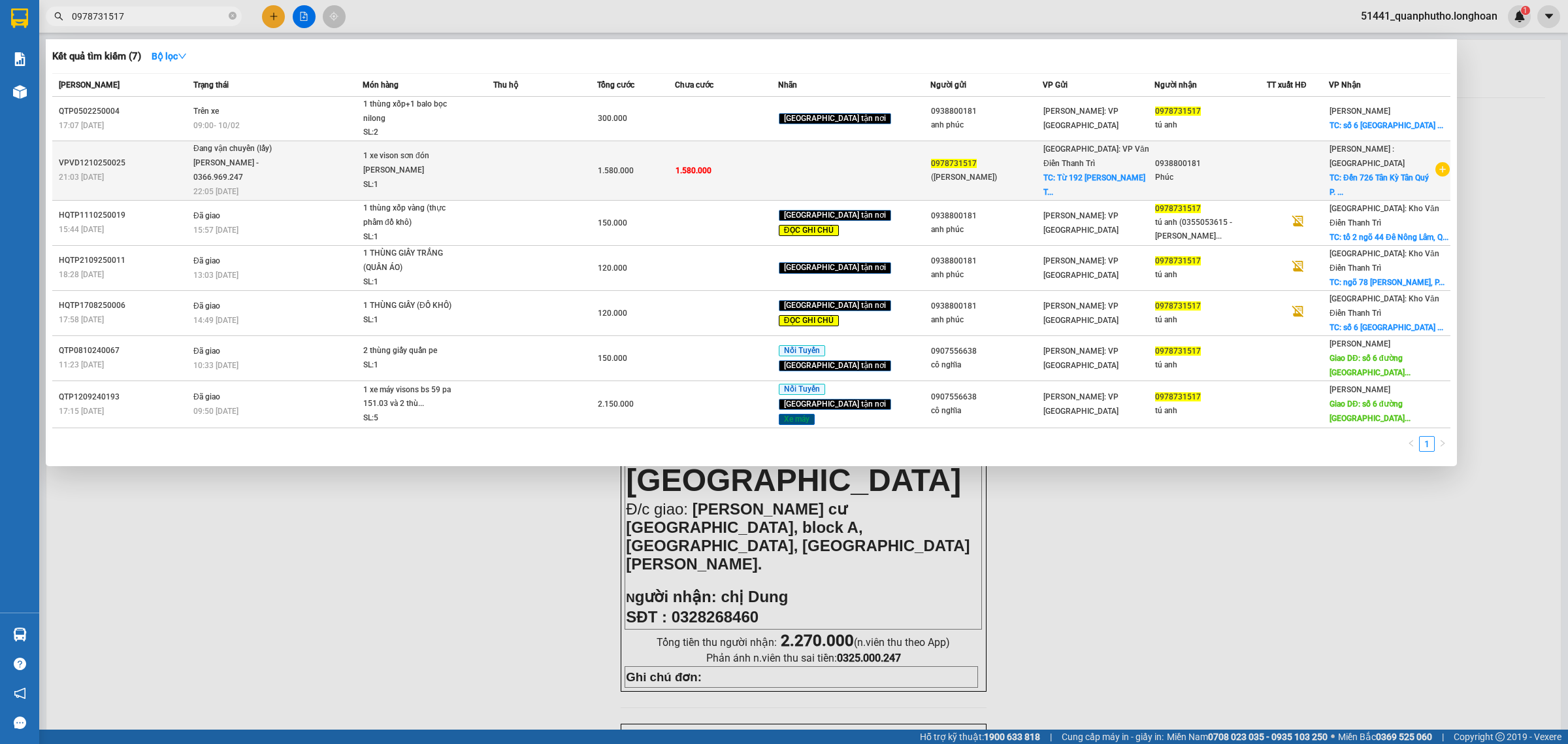
click at [461, 155] on div "1 xe vison sơn đón [PERSON_NAME] [GEOGRAPHIC_DATA]" at bounding box center [412, 163] width 98 height 28
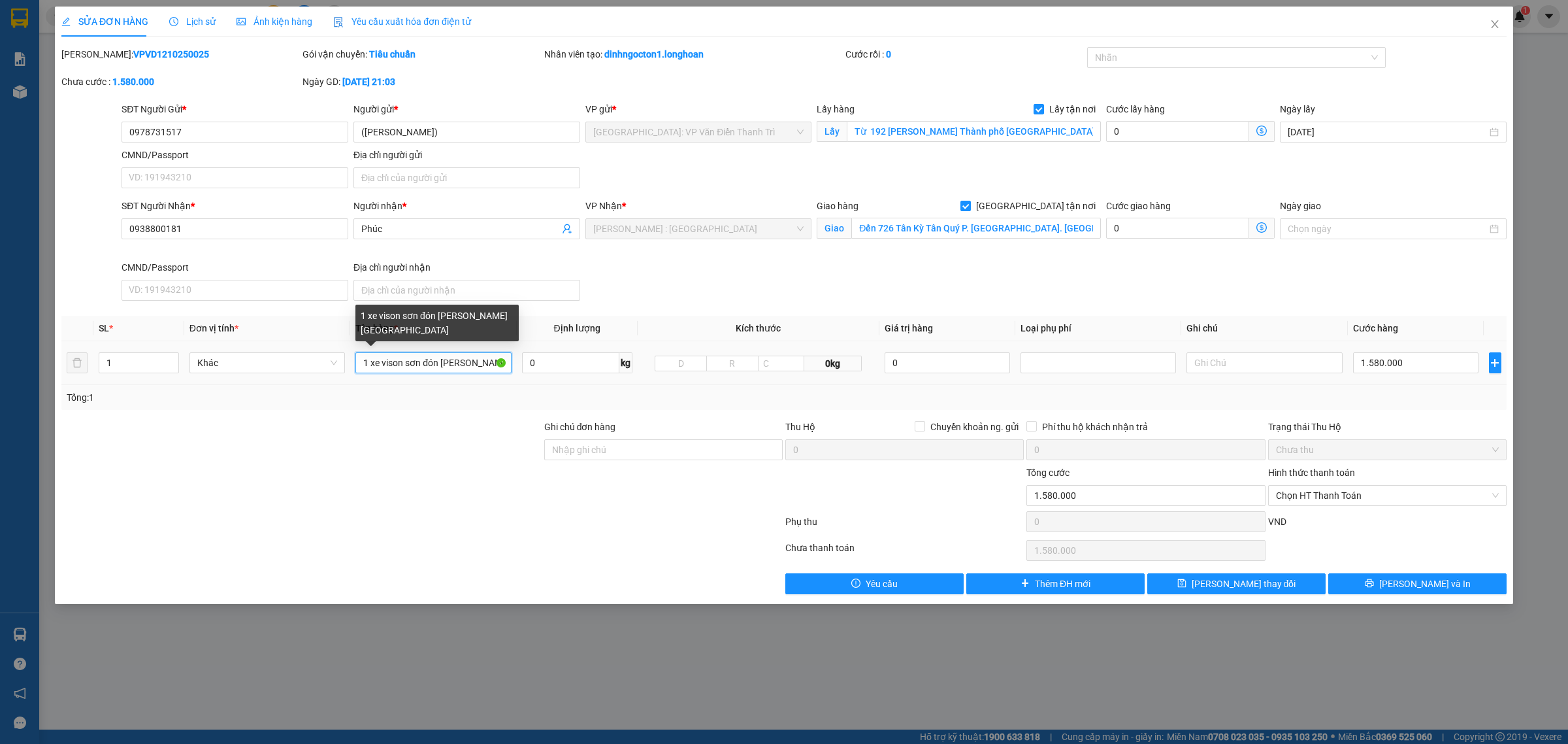
click at [455, 358] on input "1 xe vison sơn đón [PERSON_NAME] [GEOGRAPHIC_DATA]" at bounding box center [433, 363] width 155 height 21
click at [369, 369] on input "1 xe vison sơn đón [PERSON_NAME] [GEOGRAPHIC_DATA]" at bounding box center [433, 363] width 155 height 21
drag, startPoint x: 376, startPoint y: 363, endPoint x: 409, endPoint y: 363, distance: 33.0
click at [409, 363] on input "1 xe vison sơn đón [PERSON_NAME] [GEOGRAPHIC_DATA]" at bounding box center [433, 363] width 155 height 21
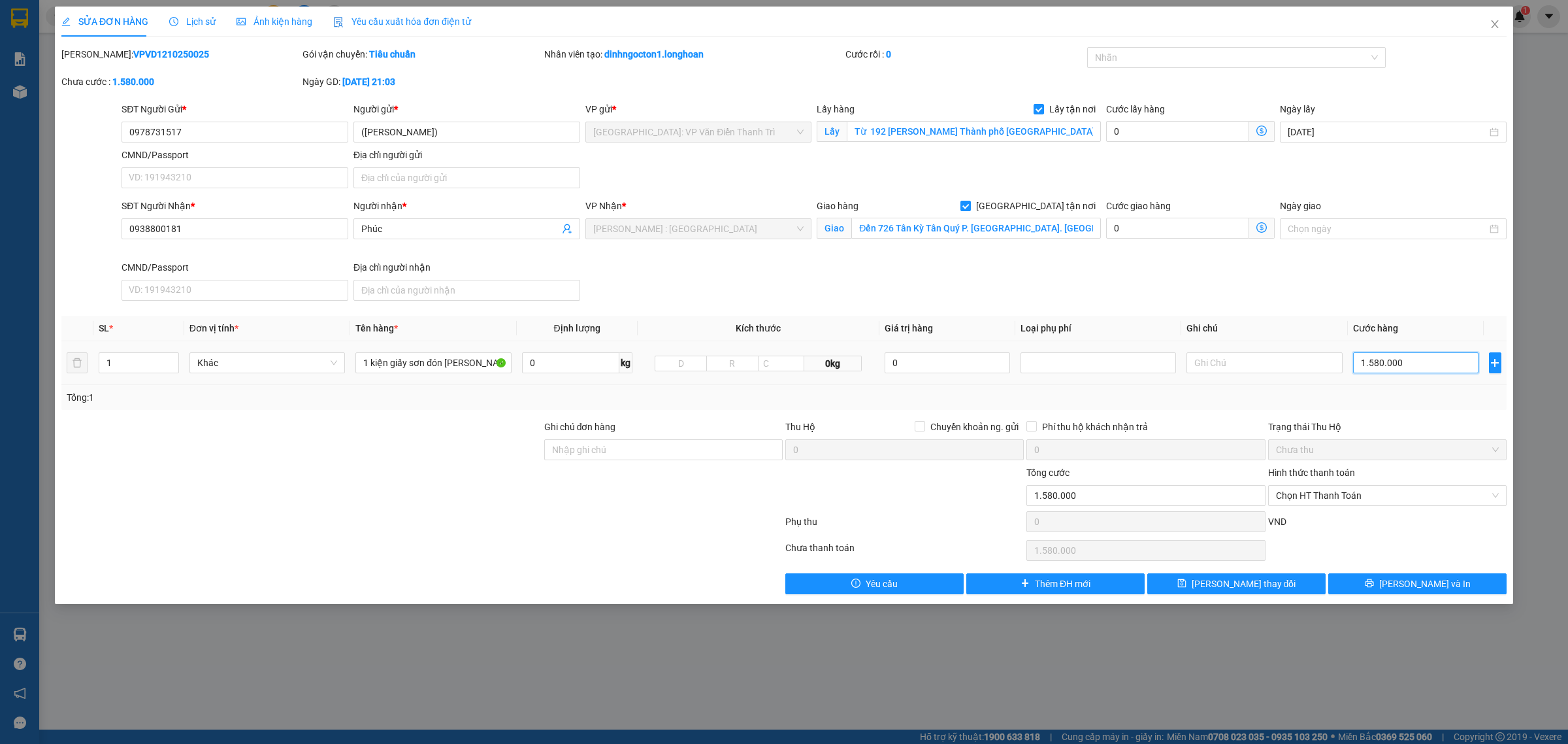
click at [1364, 361] on input "1.580.000" at bounding box center [1415, 363] width 126 height 21
click at [1377, 360] on input "100" at bounding box center [1415, 363] width 126 height 21
click at [1360, 293] on div "SĐT Người Nhận * 0938800181 Người nhận * Phúc VP Nhận * [GEOGRAPHIC_DATA] : Kho…" at bounding box center [814, 252] width 1390 height 108
click at [1167, 59] on div at bounding box center [1229, 57] width 279 height 15
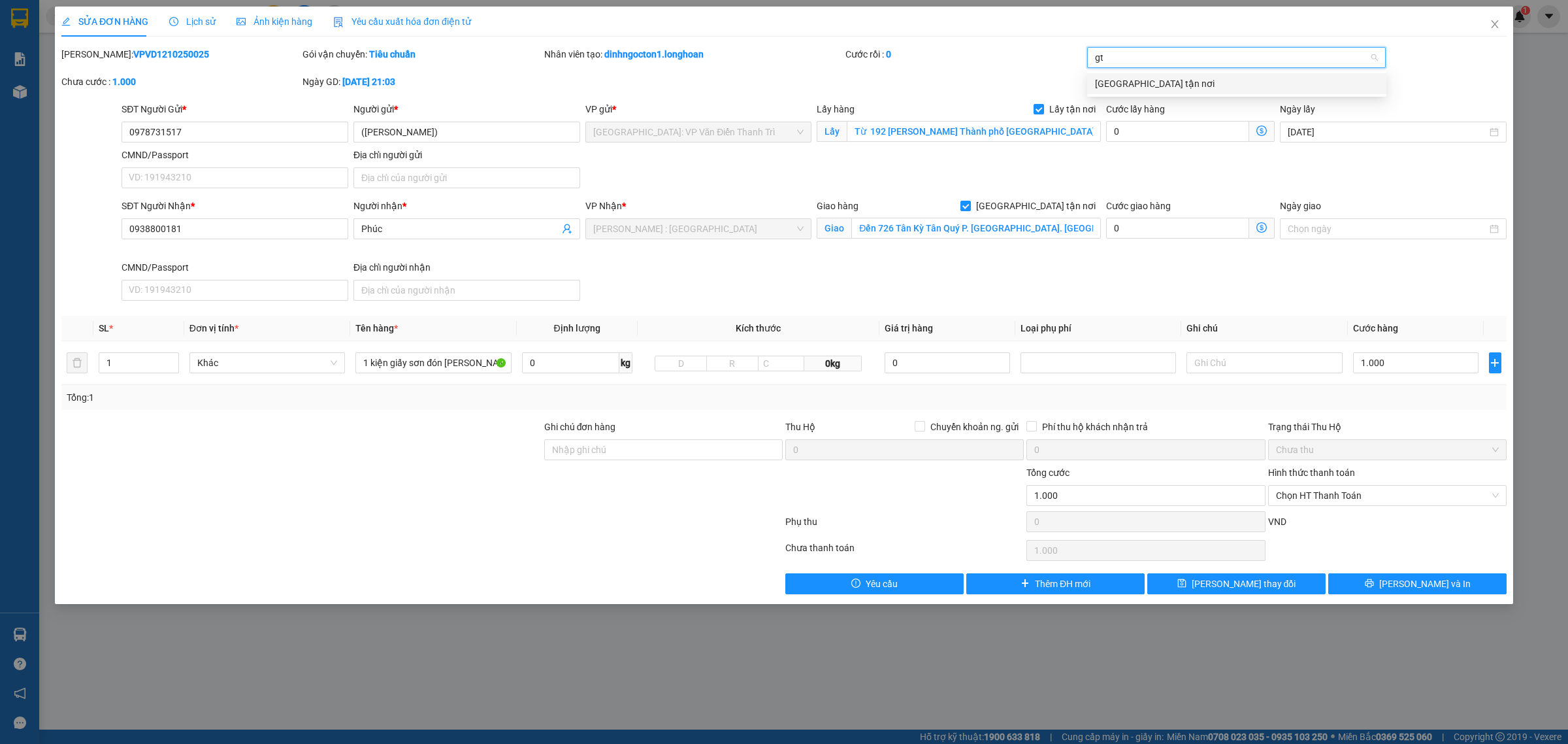
click at [1123, 79] on div "[GEOGRAPHIC_DATA] tận nơi" at bounding box center [1237, 84] width 284 height 14
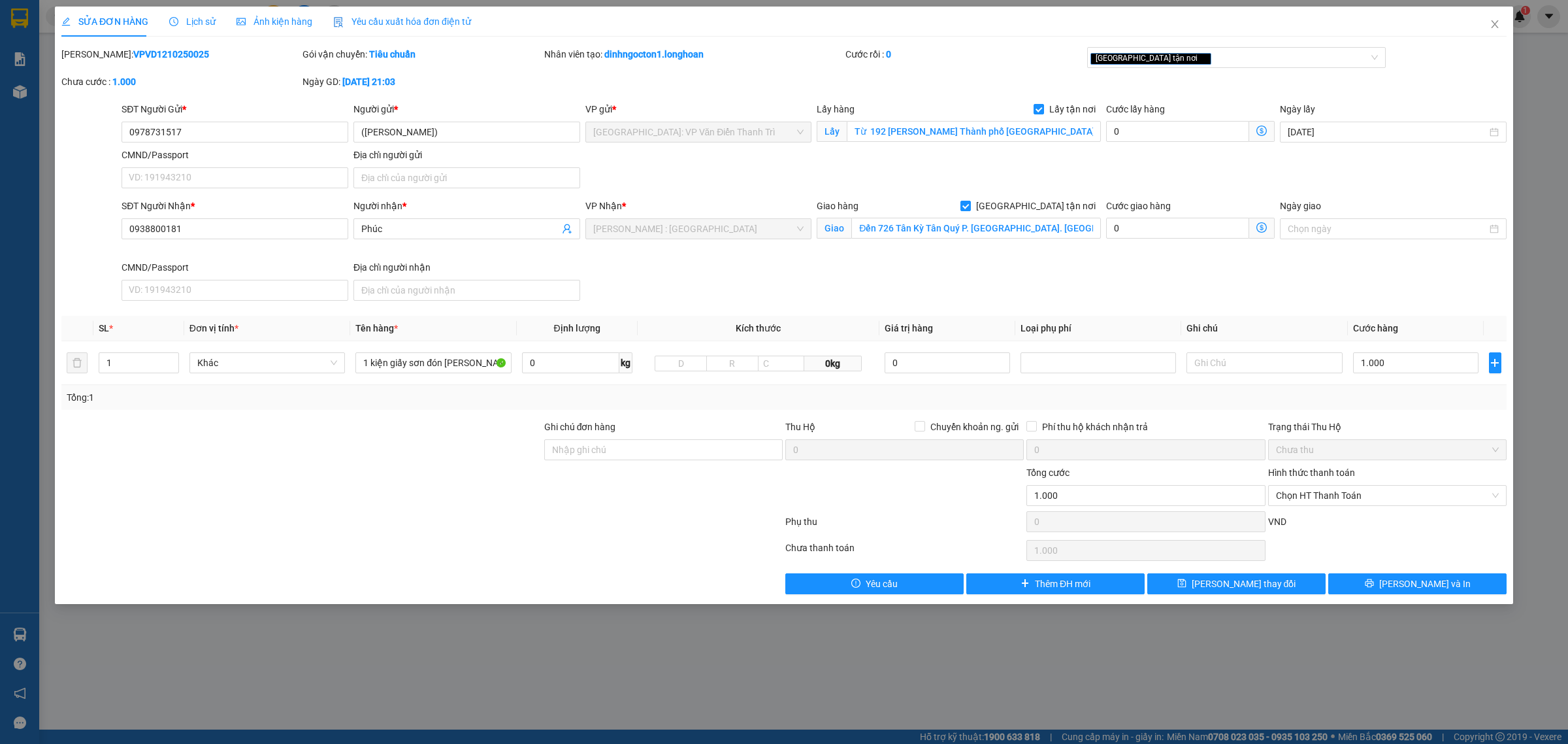
click at [999, 76] on div "[PERSON_NAME]: VPVD1210250025 Gói vận chuyển: Tiêu chuẩn Nhân viên tạo: dinhngo…" at bounding box center [784, 74] width 1448 height 55
click at [1245, 584] on span "[PERSON_NAME] thay đổi" at bounding box center [1244, 584] width 105 height 14
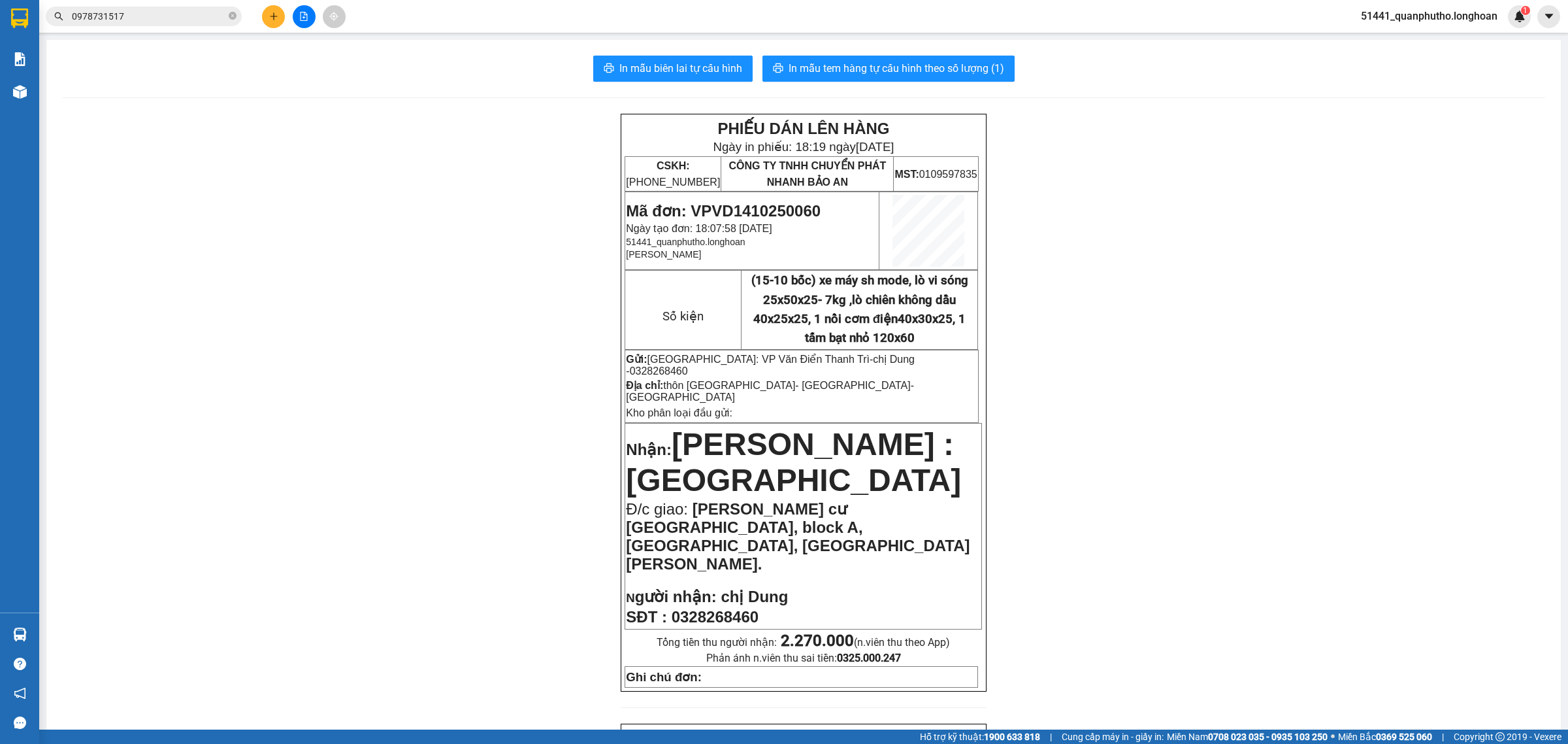
click at [152, 22] on input "0978731517" at bounding box center [149, 16] width 155 height 14
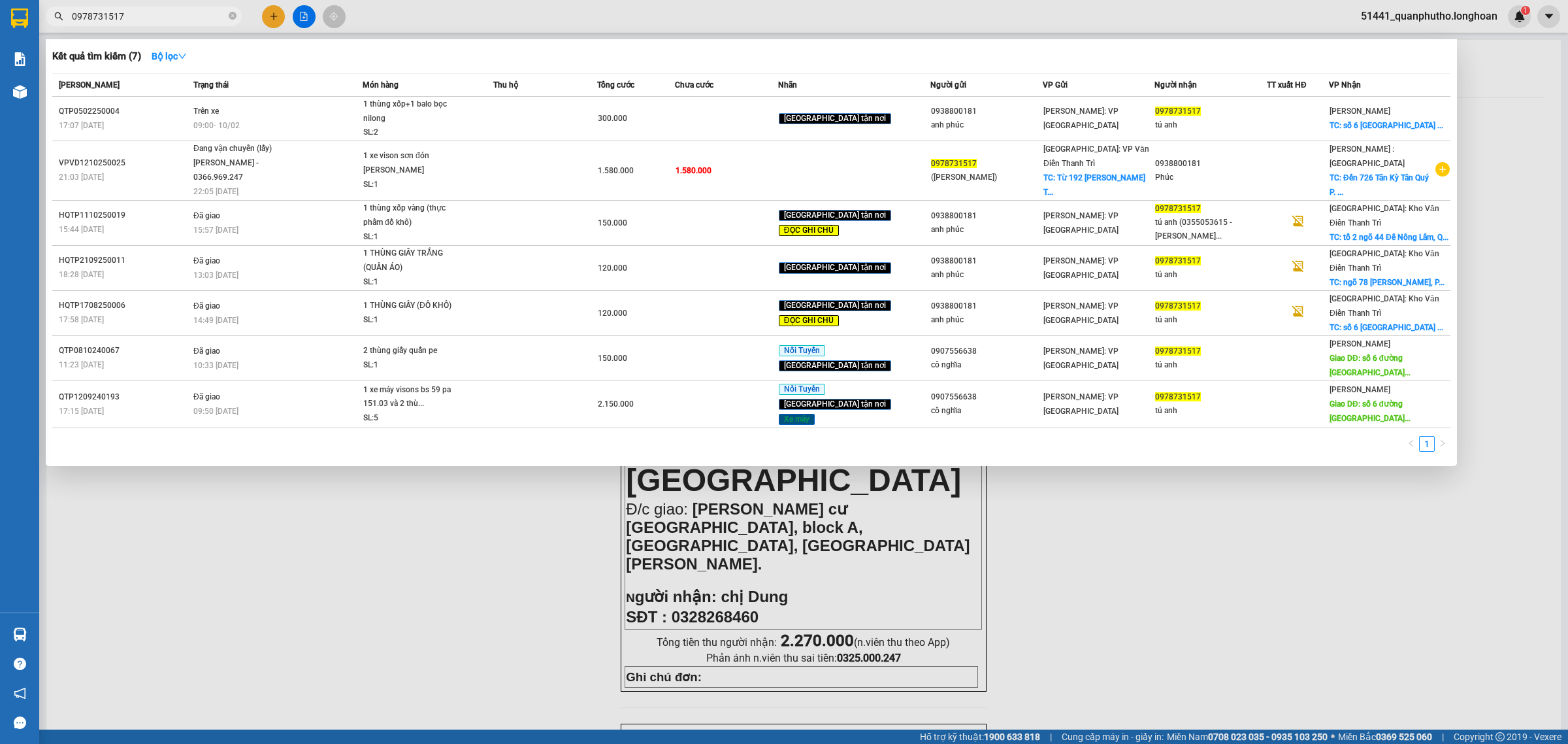
click at [152, 22] on input "0978731517" at bounding box center [149, 16] width 155 height 14
paste input "358596972"
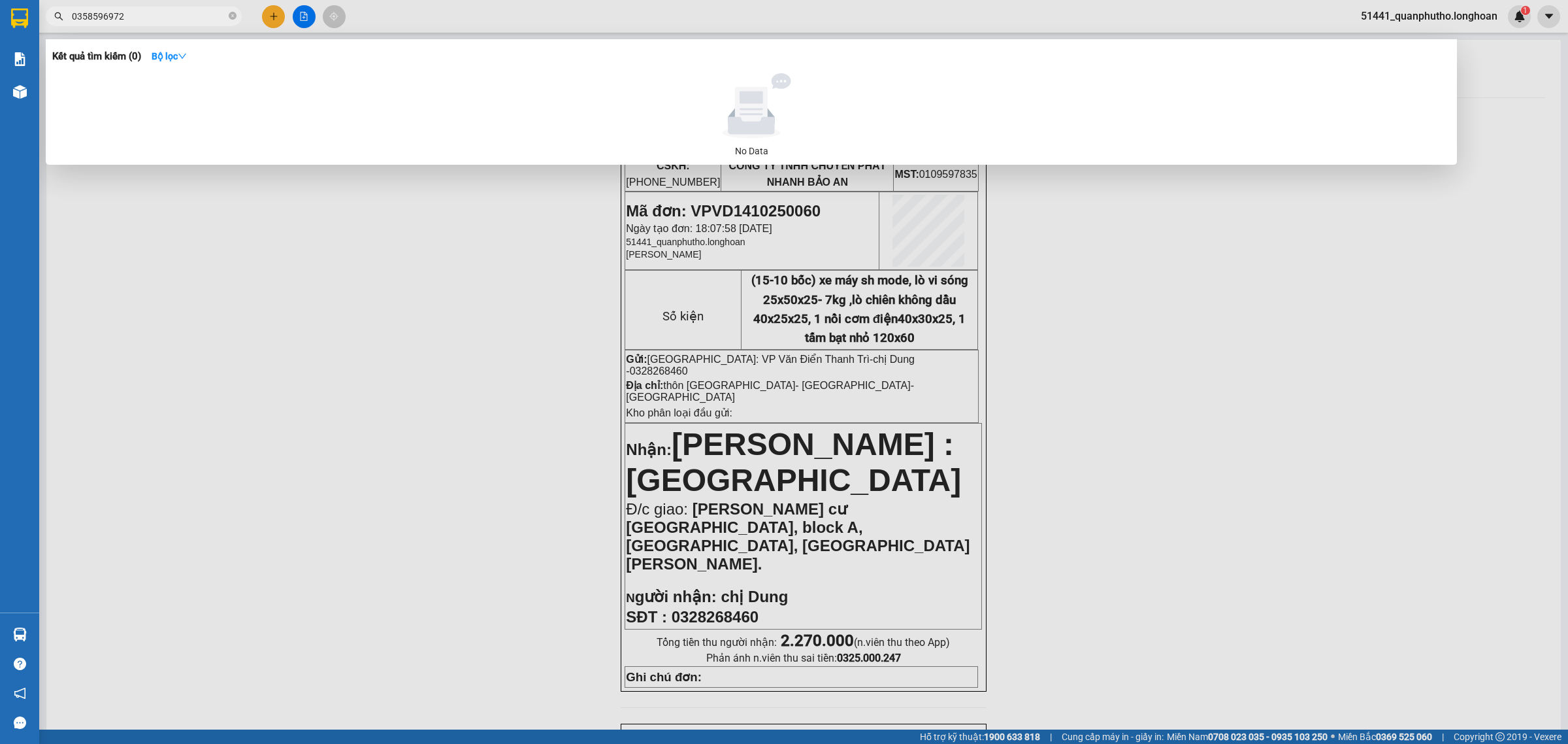
click at [275, 14] on div at bounding box center [784, 372] width 1568 height 744
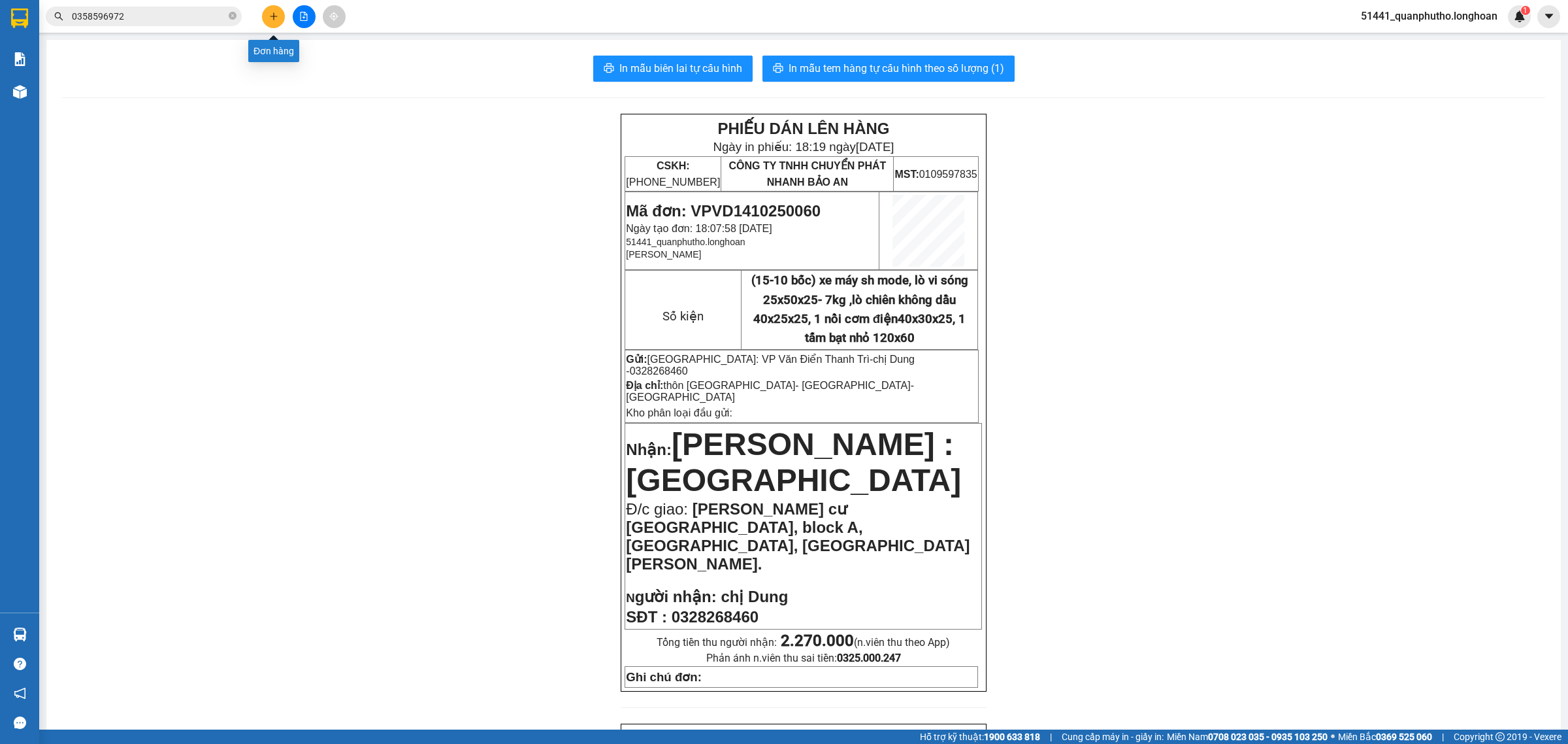
click at [275, 14] on icon "plus" at bounding box center [274, 16] width 9 height 9
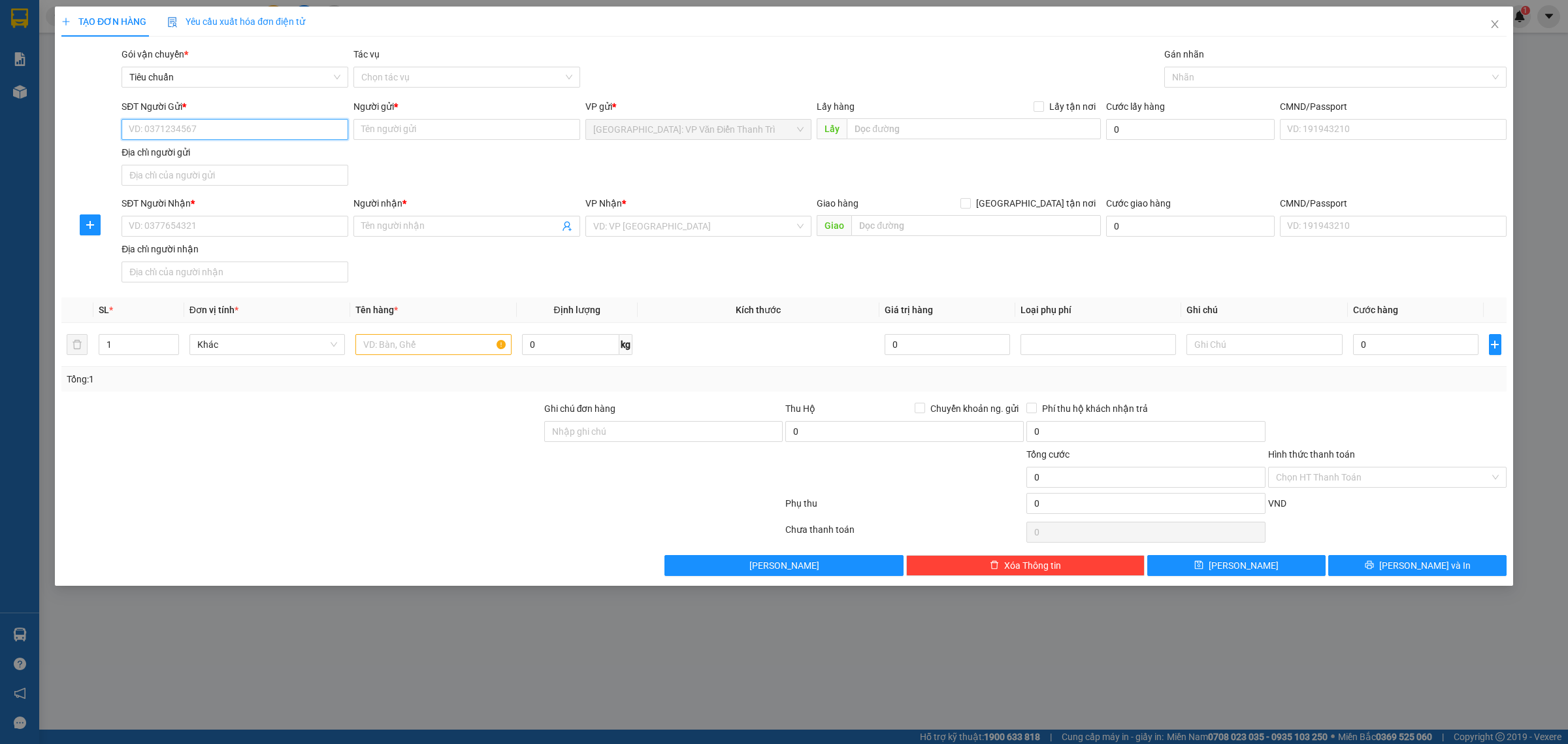
paste input "0358596972"
click at [211, 128] on input "0358596972" at bounding box center [234, 129] width 227 height 21
click at [443, 131] on input "Người gửi *" at bounding box center [466, 129] width 227 height 21
paste input "[PERSON_NAME]"
click at [896, 126] on input "text" at bounding box center [973, 128] width 254 height 21
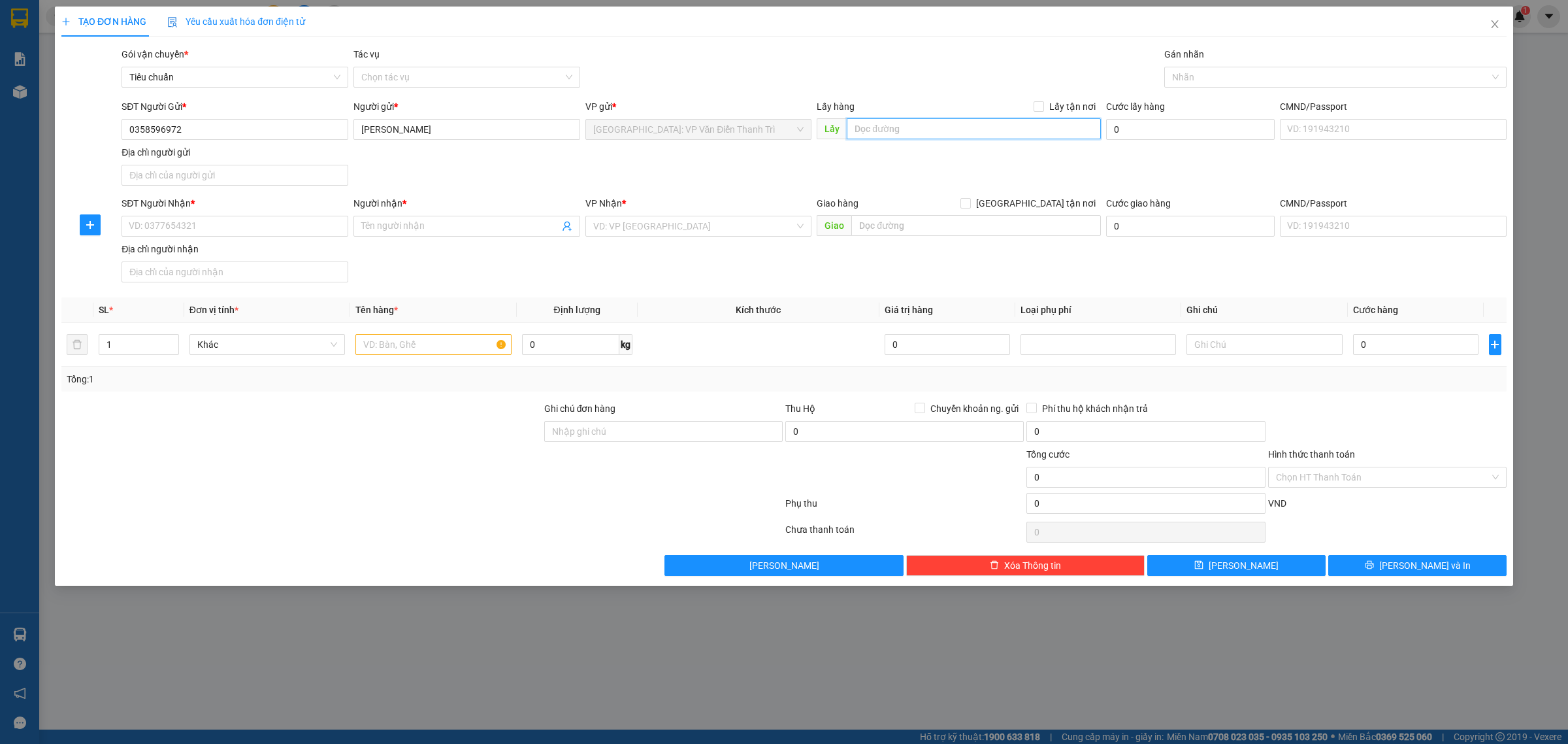
paste input "39A ngõ 416 Lạc Long Quân, [GEOGRAPHIC_DATA], Hà Nôi"
click at [1044, 109] on span at bounding box center [1039, 107] width 11 height 11
click at [1043, 109] on input "Lấy tận nơi" at bounding box center [1038, 106] width 9 height 9
click at [943, 232] on input "text" at bounding box center [976, 225] width 249 height 21
paste input "Lô 114 B2-135 khu đô thị sinh [GEOGRAPHIC_DATA] Nò [GEOGRAPHIC_DATA], [GEOGRAPH…"
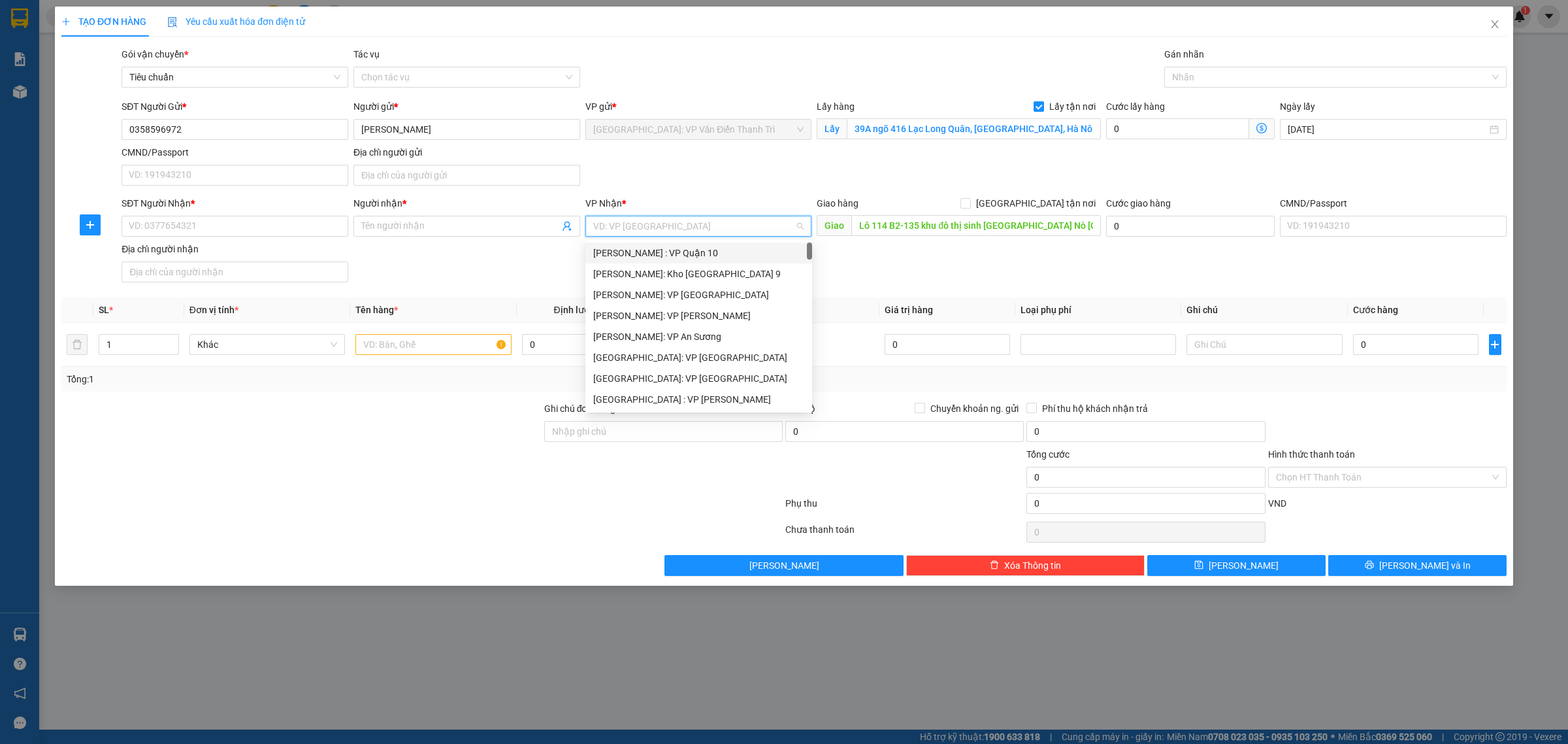
click at [756, 233] on input "search" at bounding box center [693, 226] width 202 height 20
click at [674, 249] on div "[GEOGRAPHIC_DATA] : VP [PERSON_NAME]" at bounding box center [713, 253] width 240 height 14
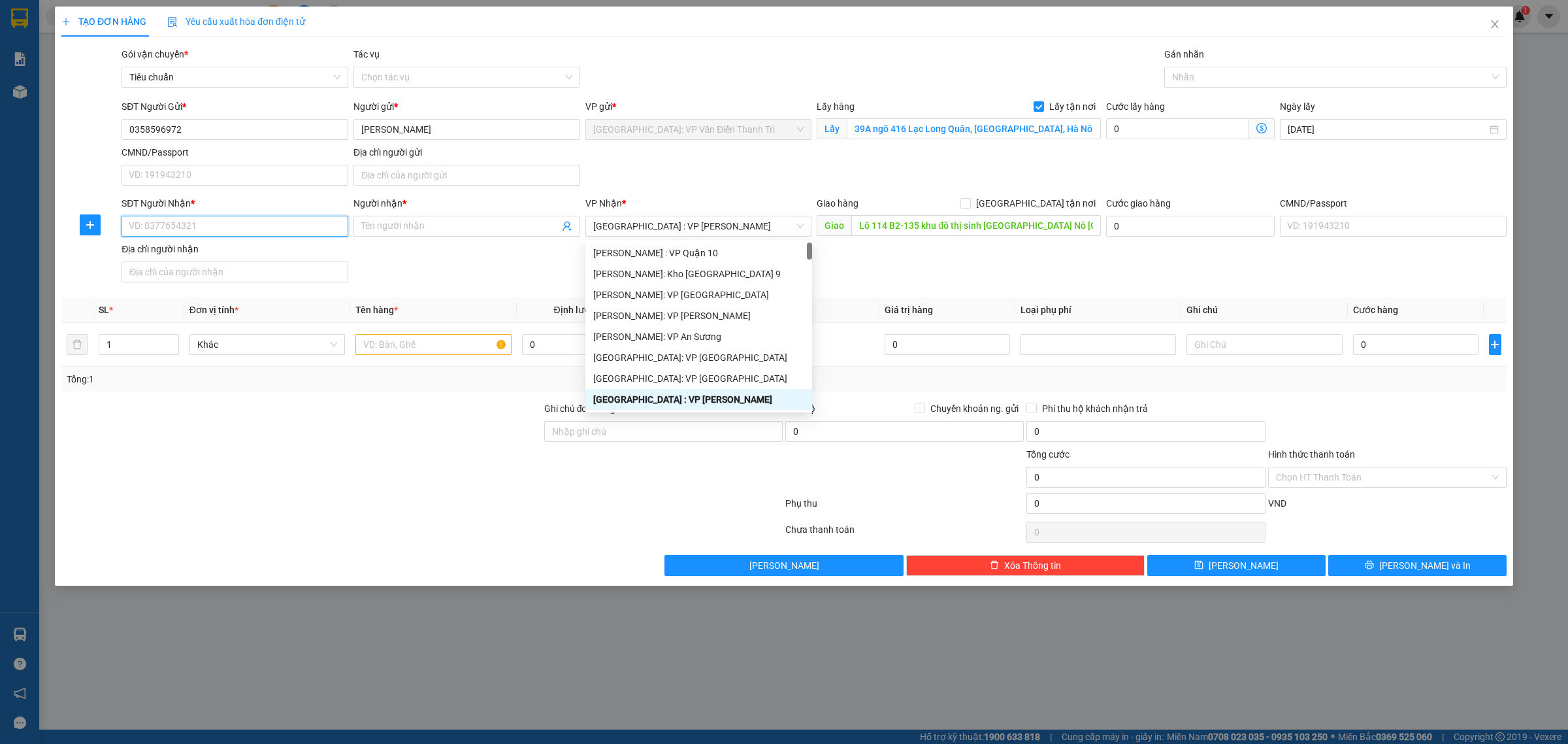
click at [286, 233] on input "SĐT Người Nhận *" at bounding box center [234, 226] width 227 height 21
paste input "0905299242"
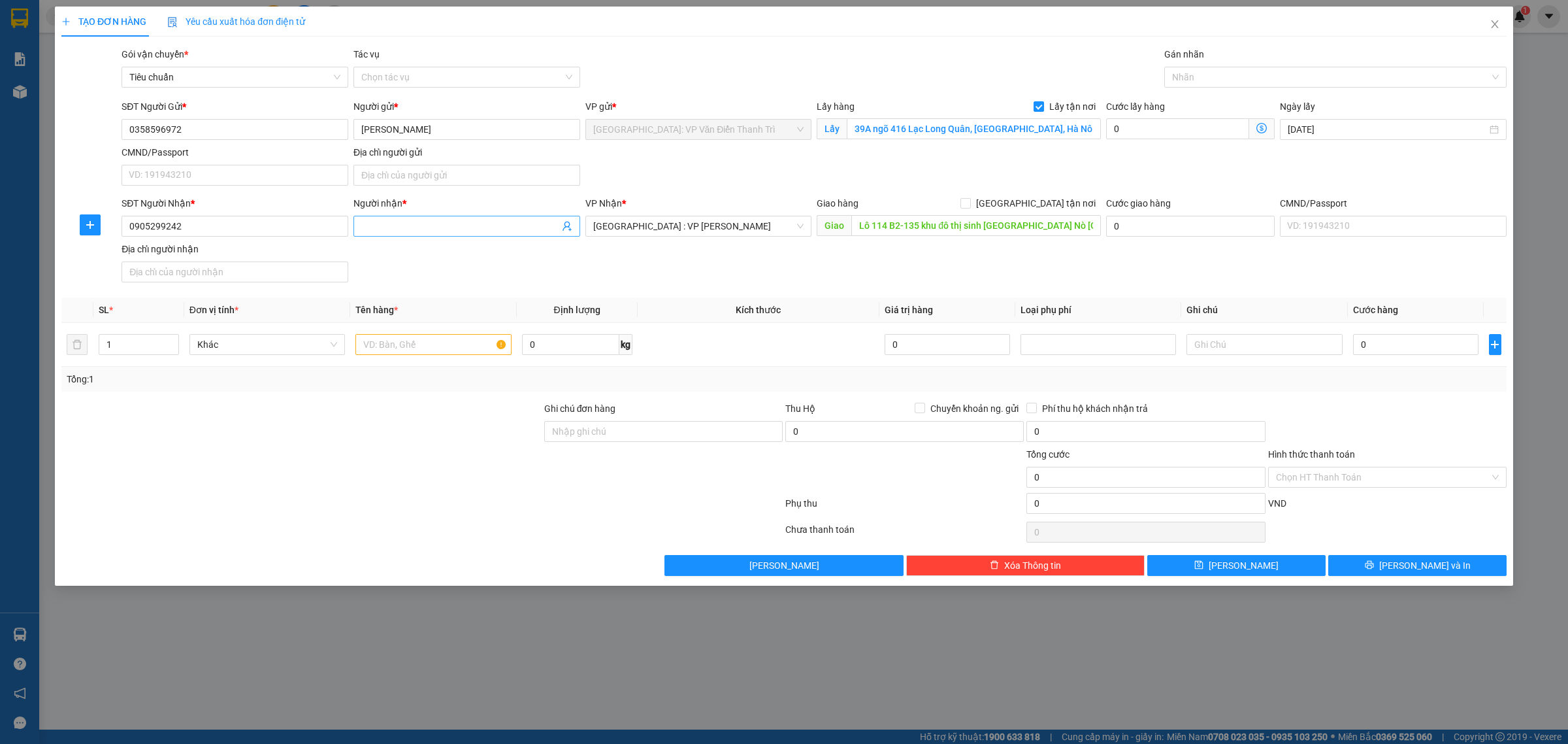
click at [403, 228] on input "Người nhận *" at bounding box center [460, 226] width 198 height 14
paste input "[PERSON_NAME]"
click at [1050, 202] on span "[GEOGRAPHIC_DATA] tận nơi" at bounding box center [1036, 203] width 130 height 14
click at [970, 202] on input "[GEOGRAPHIC_DATA] tận nơi" at bounding box center [965, 202] width 9 height 9
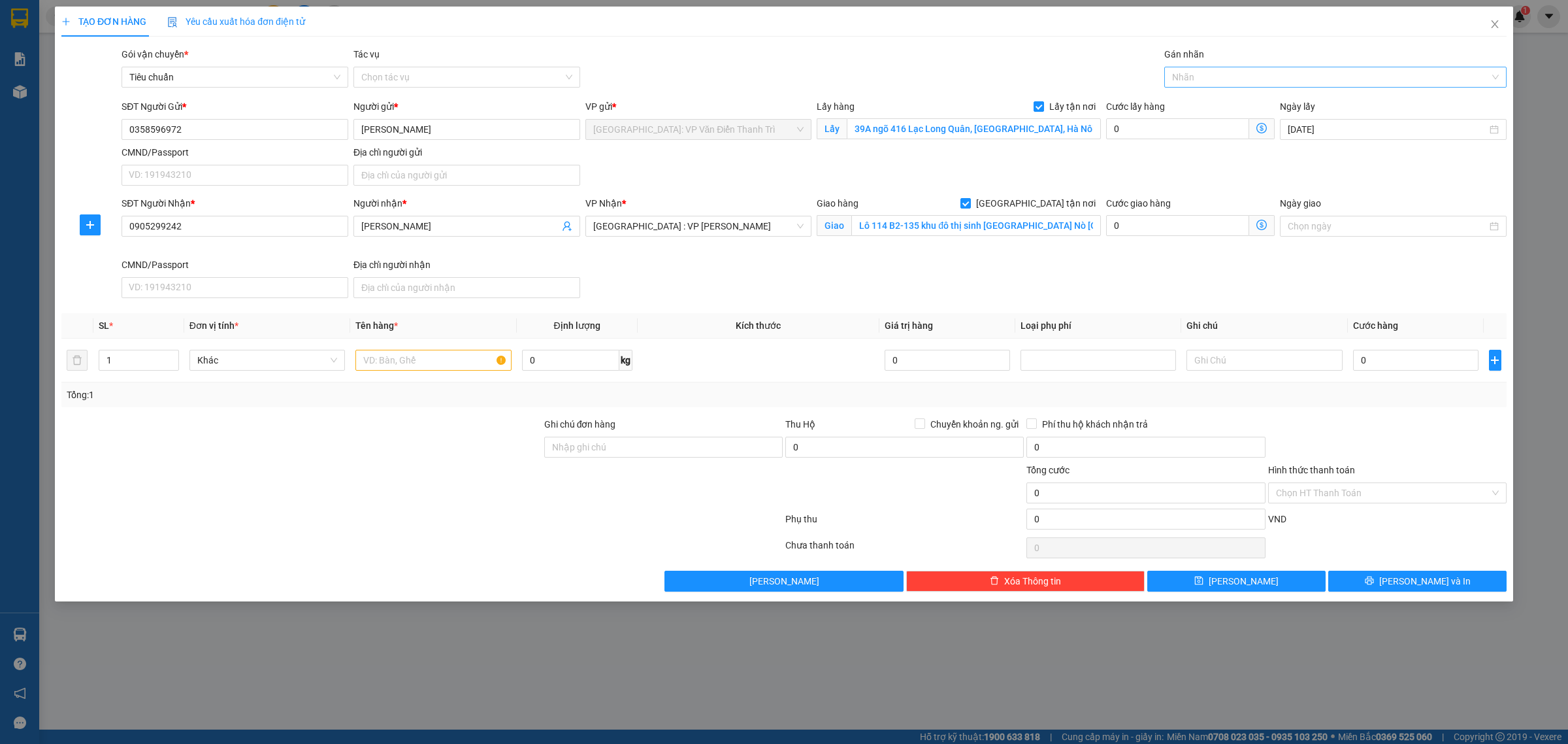
click at [1190, 77] on div at bounding box center [1329, 77] width 323 height 15
click at [1191, 101] on div "[GEOGRAPHIC_DATA] tận nơi" at bounding box center [1335, 103] width 326 height 14
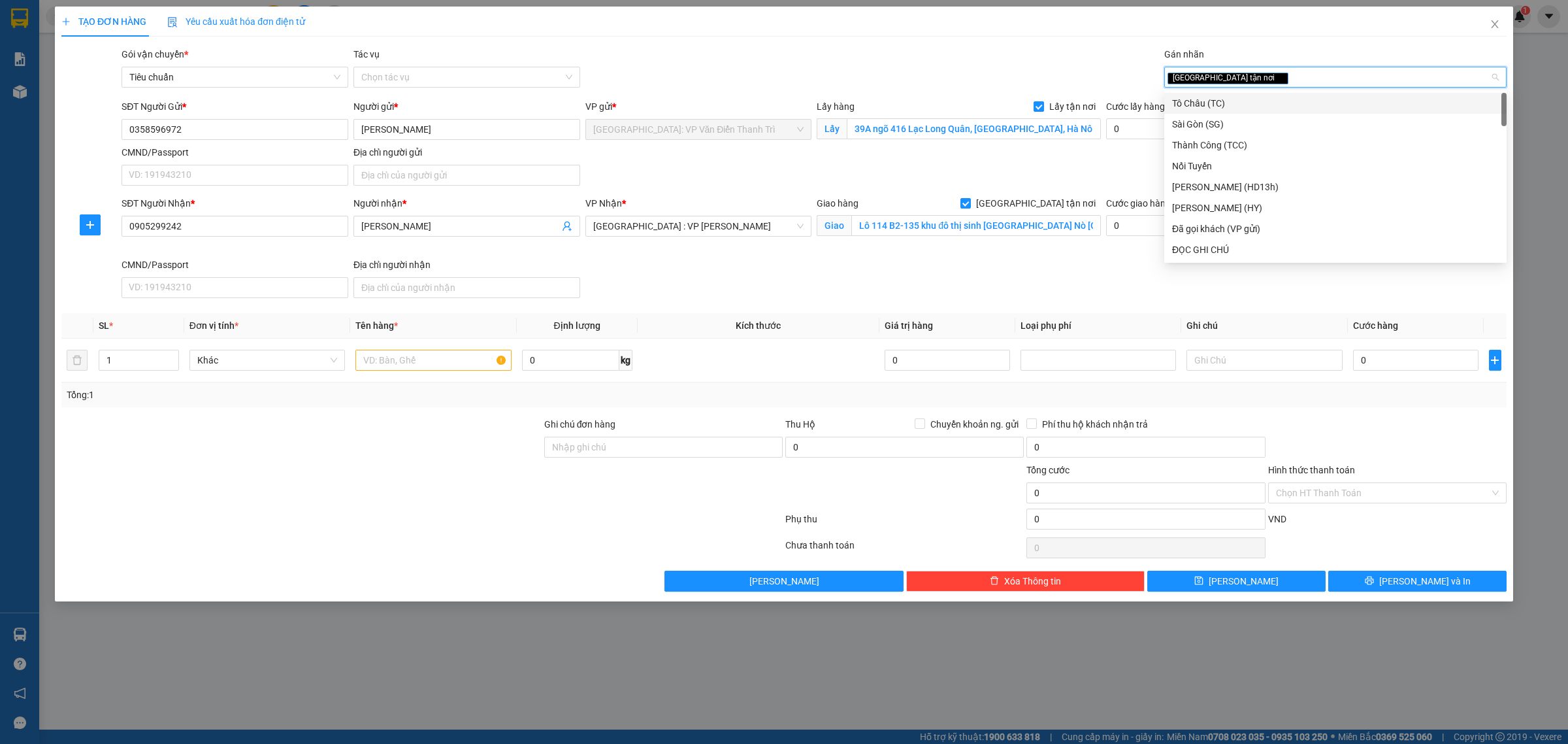
click at [894, 61] on div "Gói vận chuyển * Tiêu chuẩn Tác vụ Chọn tác vụ Gán nhãn Giao tận nơi" at bounding box center [814, 70] width 1390 height 46
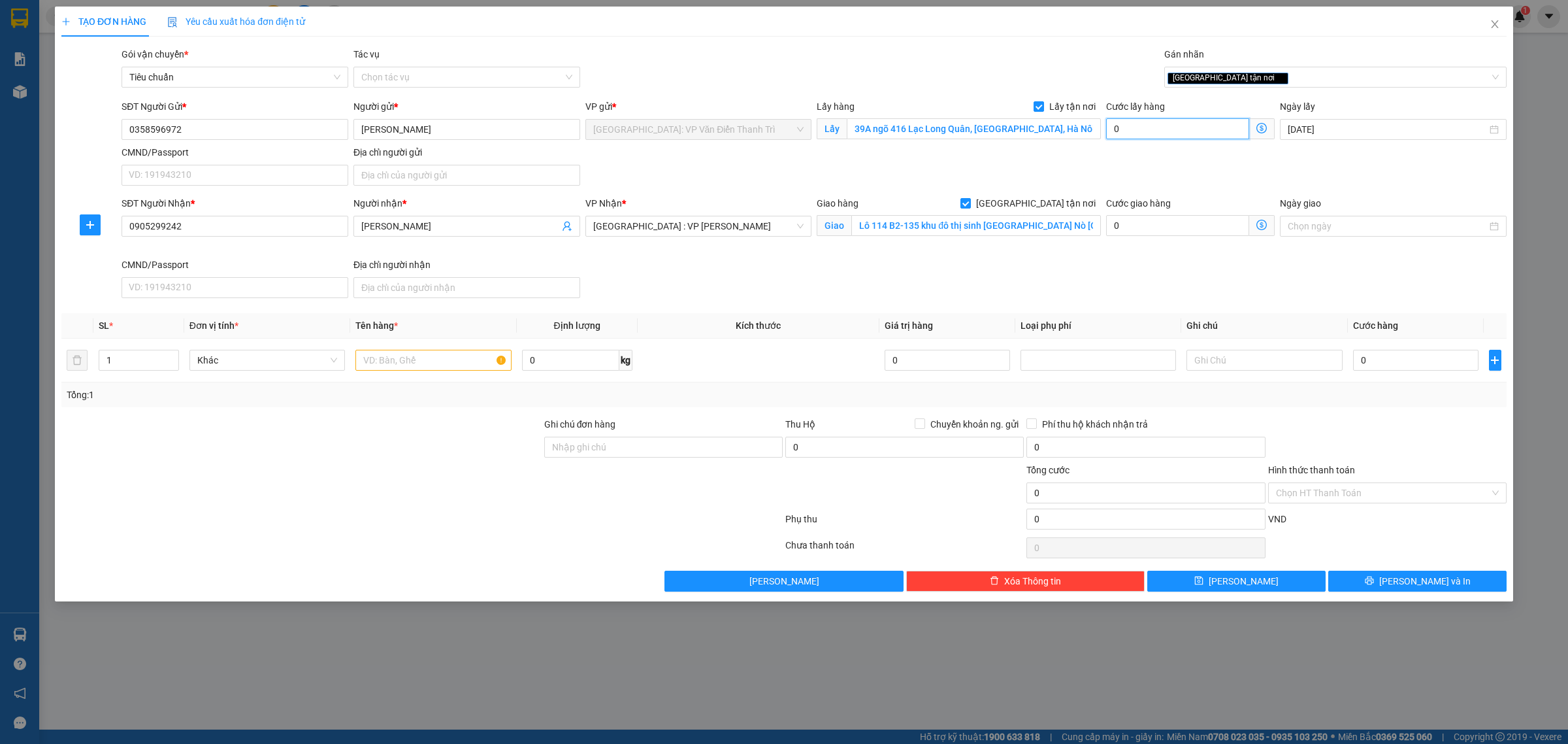
click at [1140, 122] on input "0" at bounding box center [1178, 128] width 143 height 21
click at [432, 364] on input "text" at bounding box center [433, 360] width 155 height 21
paste input "3 kiện hàng gồm tủ và 2 máy lọc cần bọc"
click at [1368, 366] on input "0" at bounding box center [1415, 360] width 126 height 21
click at [615, 397] on div "Tổng: 1" at bounding box center [784, 395] width 1434 height 14
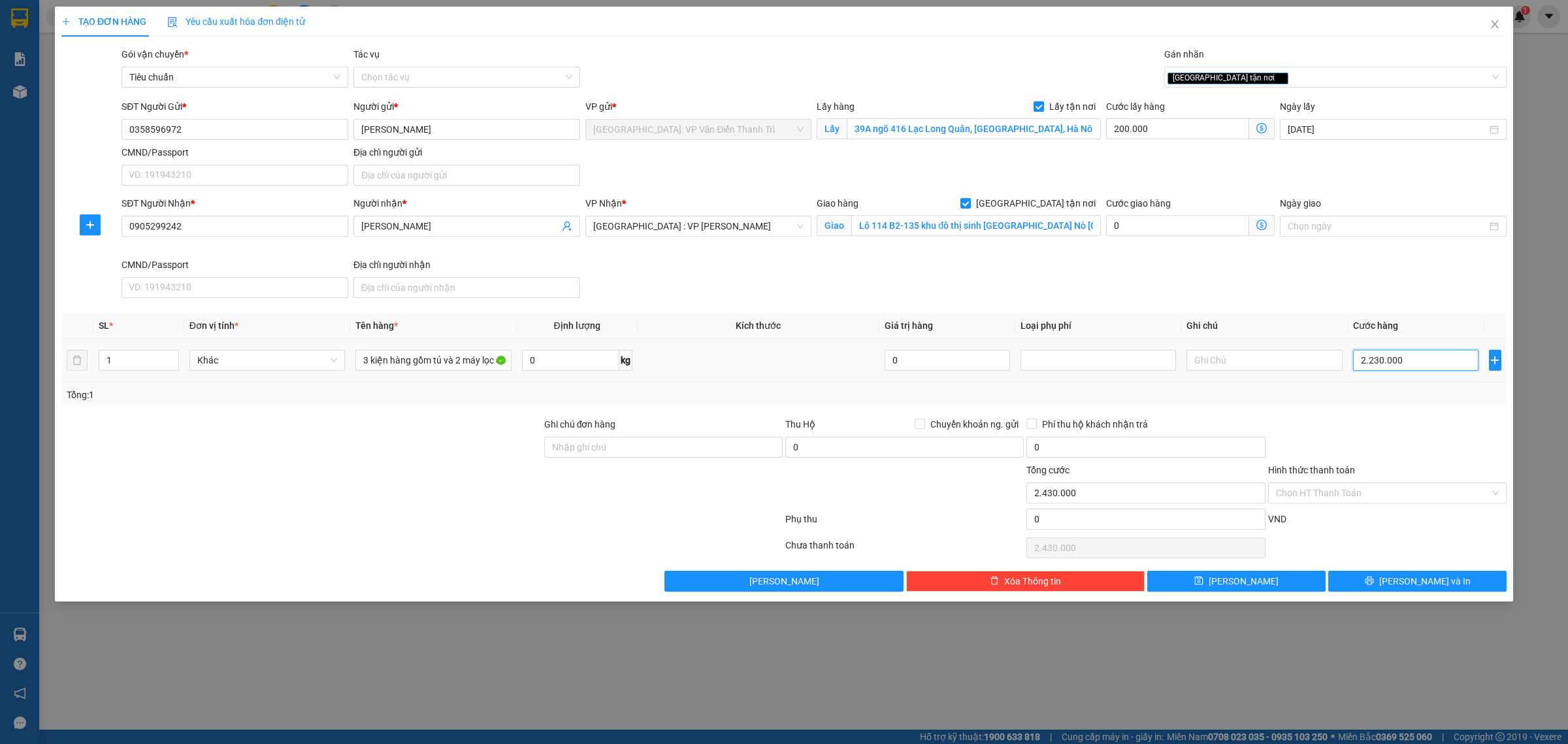
click at [1373, 366] on input "2.230.000" at bounding box center [1415, 360] width 126 height 21
click at [1373, 357] on input "2.230.000" at bounding box center [1415, 360] width 126 height 21
click at [1368, 357] on input "2.230.000" at bounding box center [1415, 360] width 126 height 21
click at [1076, 523] on input "0" at bounding box center [1146, 518] width 239 height 21
click at [137, 357] on input "1" at bounding box center [138, 360] width 79 height 20
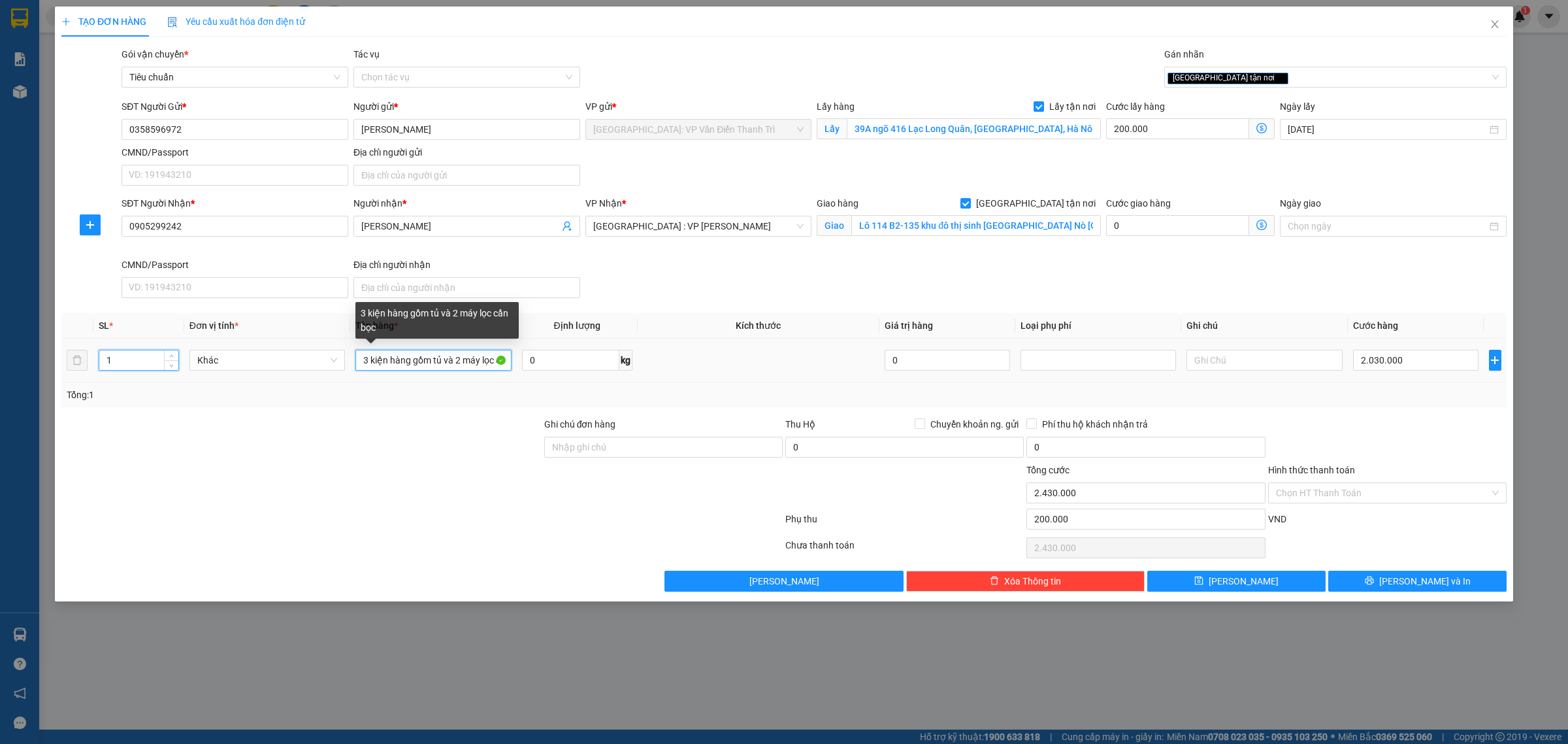
click at [367, 364] on input "3 kiện hàng gồm tủ và 2 máy lọc cần bọc" at bounding box center [433, 360] width 155 height 21
click at [363, 363] on input "3 kiện hàng gồm tủ và 2 máy lọc cần bọc" at bounding box center [433, 360] width 155 height 21
click at [1398, 356] on input "0" at bounding box center [1415, 360] width 126 height 21
click at [1263, 296] on div "SĐT Người Nhận * 0905299242 Người nhận * [PERSON_NAME] VP Nhận * [GEOGRAPHIC_DA…" at bounding box center [814, 250] width 1390 height 108
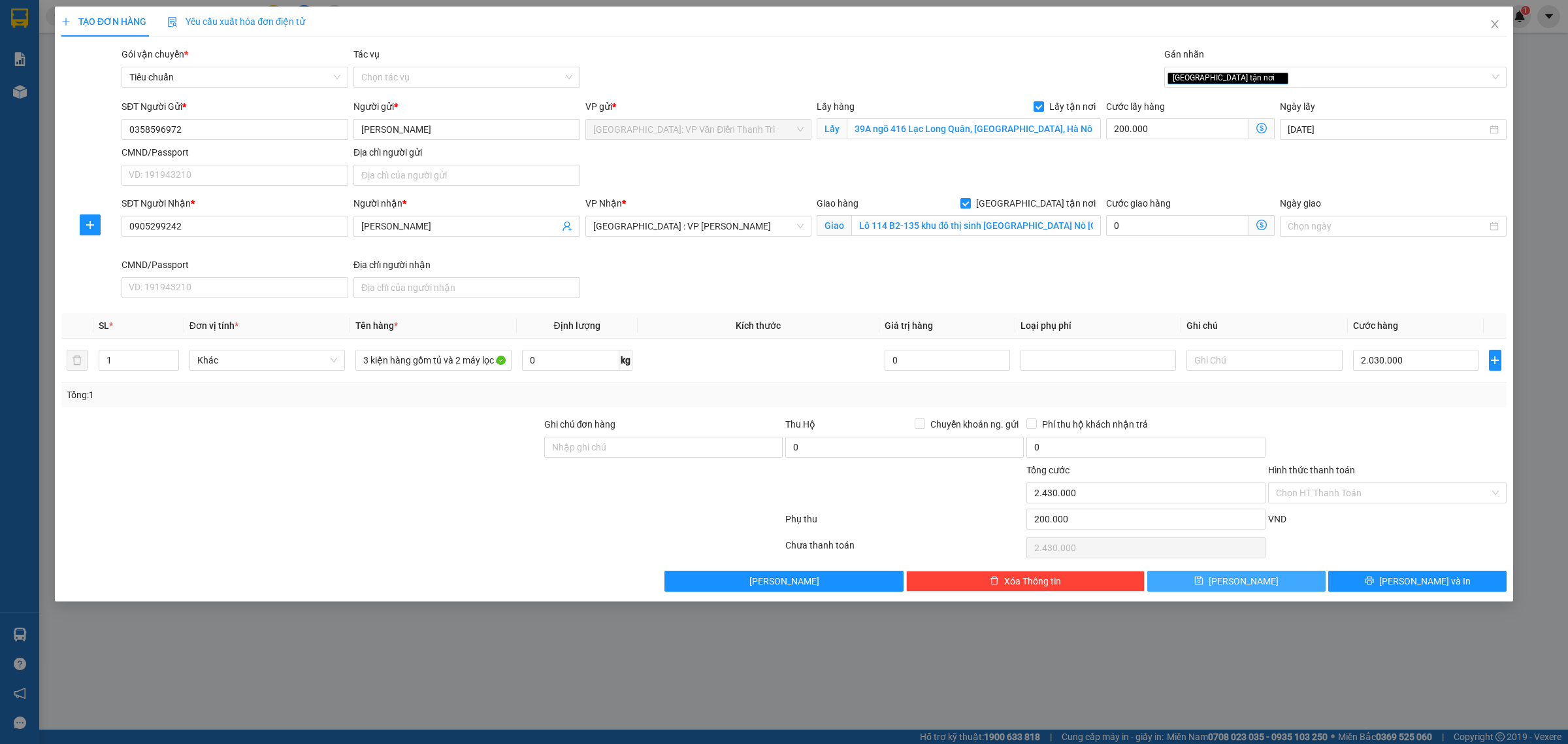
click at [1295, 586] on button "[PERSON_NAME]" at bounding box center [1235, 580] width 178 height 21
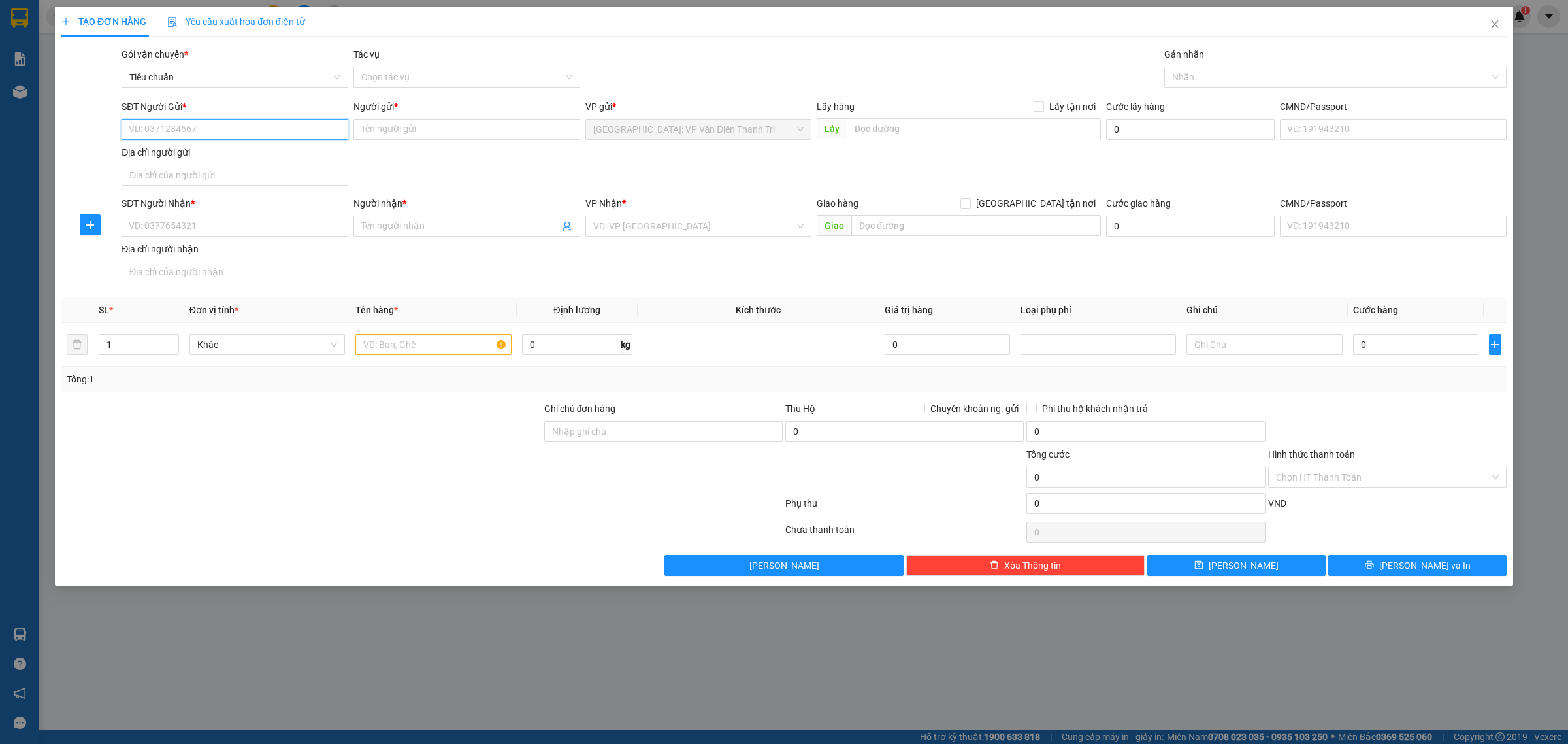
click at [249, 125] on input "SĐT Người Gửi *" at bounding box center [234, 129] width 227 height 21
click at [247, 126] on input "0374004669" at bounding box center [234, 129] width 227 height 21
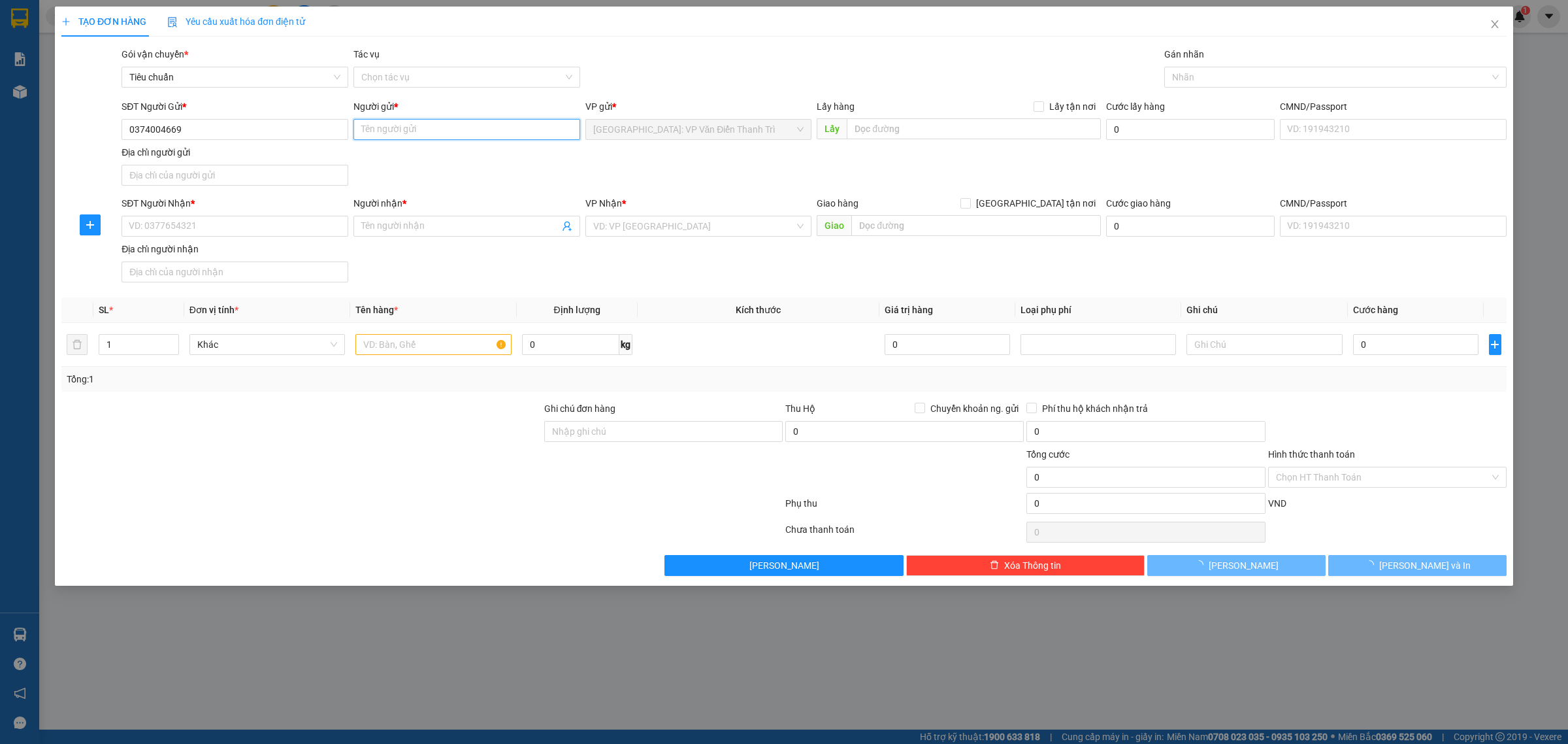
click at [407, 137] on input "Người gửi *" at bounding box center [466, 129] width 227 height 21
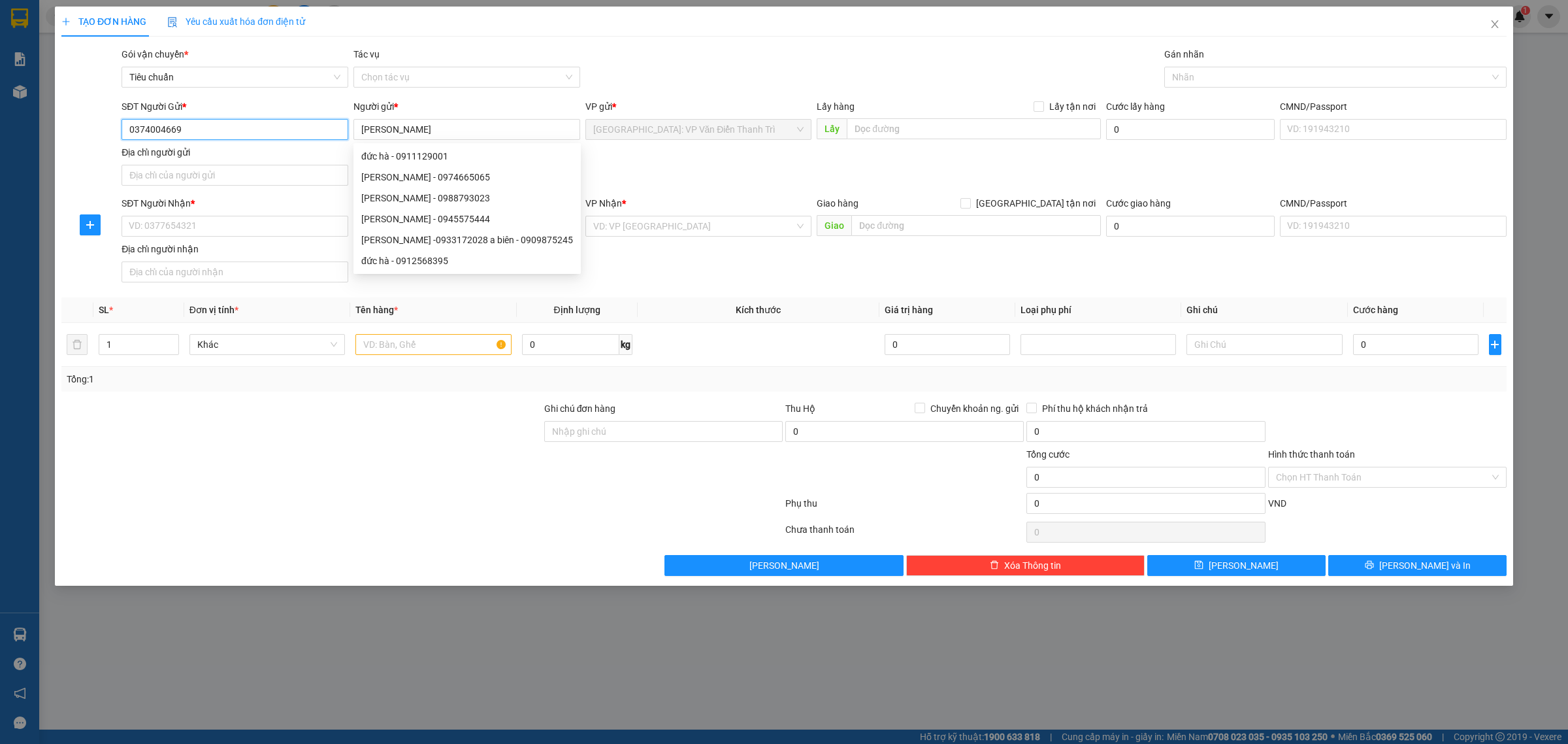
click at [265, 137] on input "0374004669" at bounding box center [234, 129] width 227 height 21
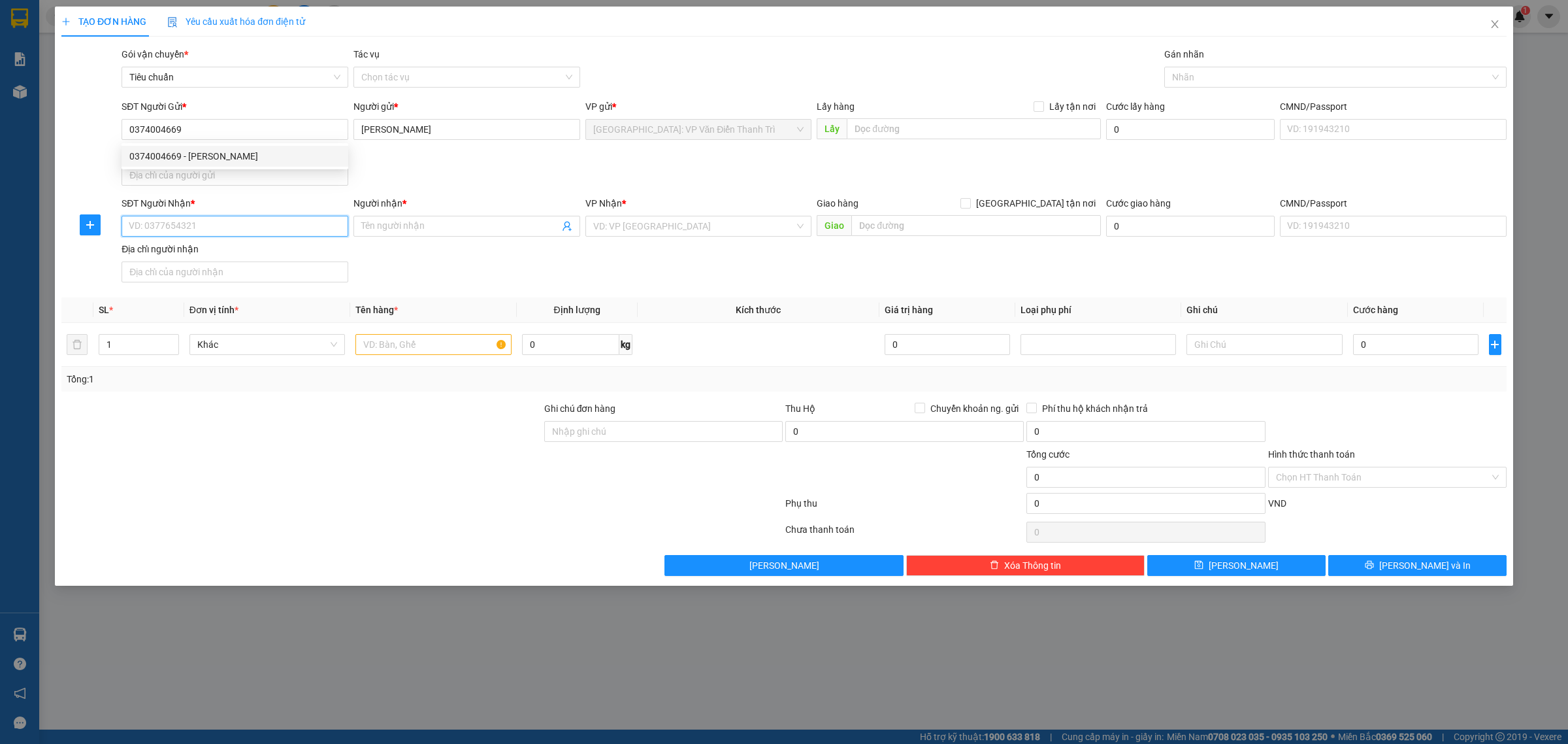
click at [226, 232] on input "SĐT Người Nhận *" at bounding box center [234, 226] width 227 height 21
click at [445, 338] on input "text" at bounding box center [433, 344] width 155 height 21
click at [547, 345] on input "0" at bounding box center [571, 344] width 98 height 21
click at [547, 345] on input "21" at bounding box center [571, 344] width 98 height 21
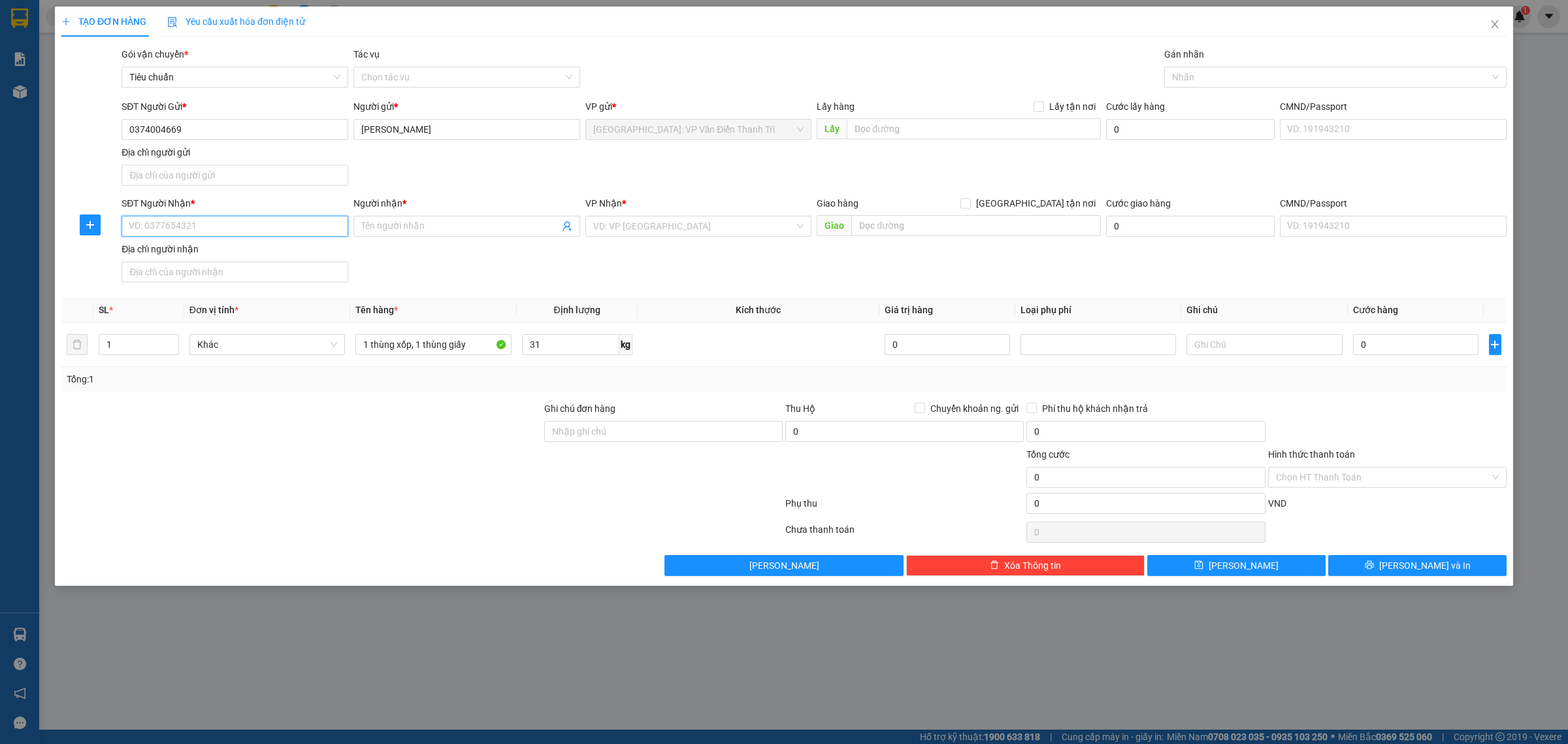
click at [296, 232] on input "SĐT Người Nhận *" at bounding box center [234, 226] width 227 height 21
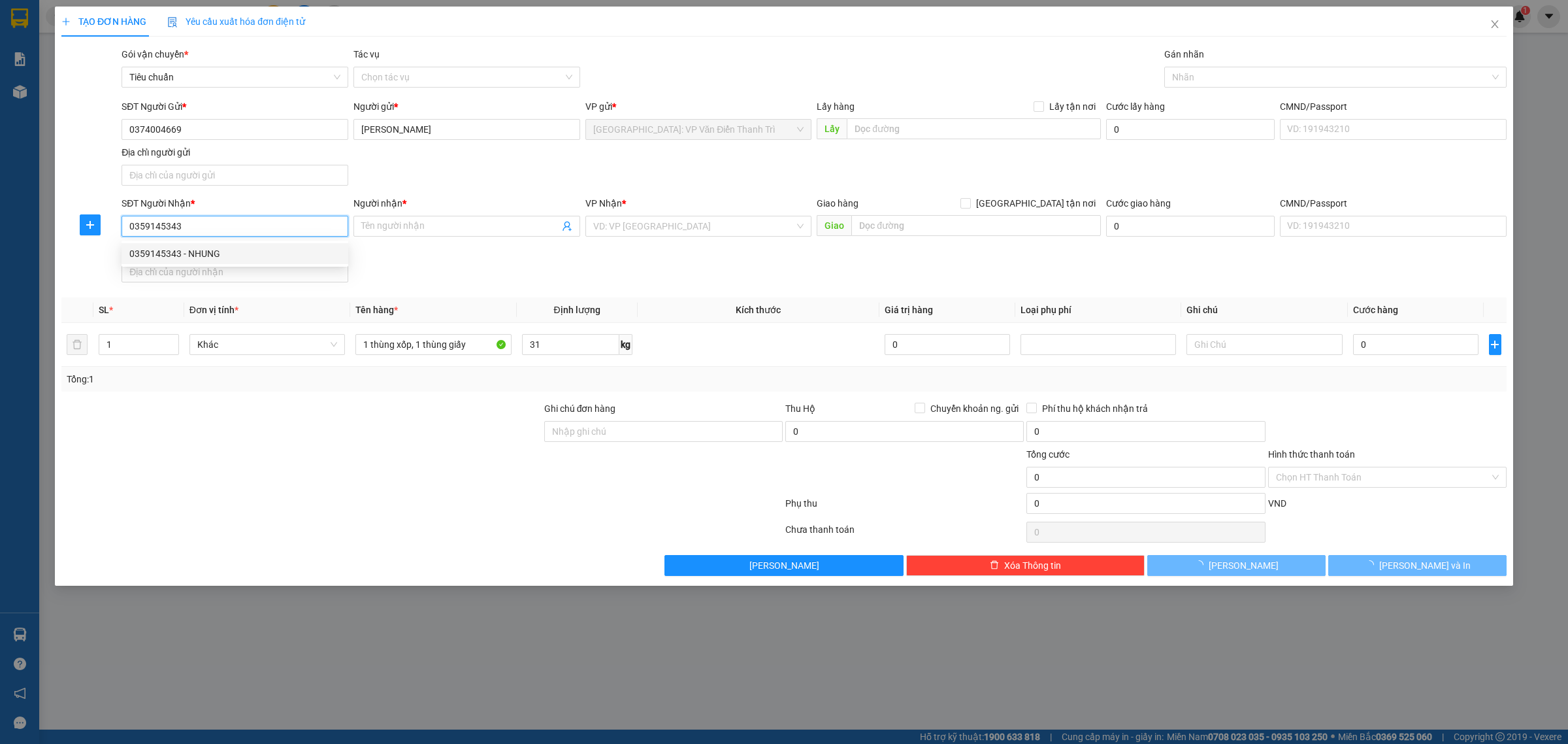
click at [268, 247] on div "0359145343 - NHUNG" at bounding box center [234, 254] width 211 height 14
click at [214, 224] on input "0359145343" at bounding box center [234, 226] width 227 height 21
click at [188, 253] on div "0359145343 - NHUNG" at bounding box center [234, 254] width 211 height 14
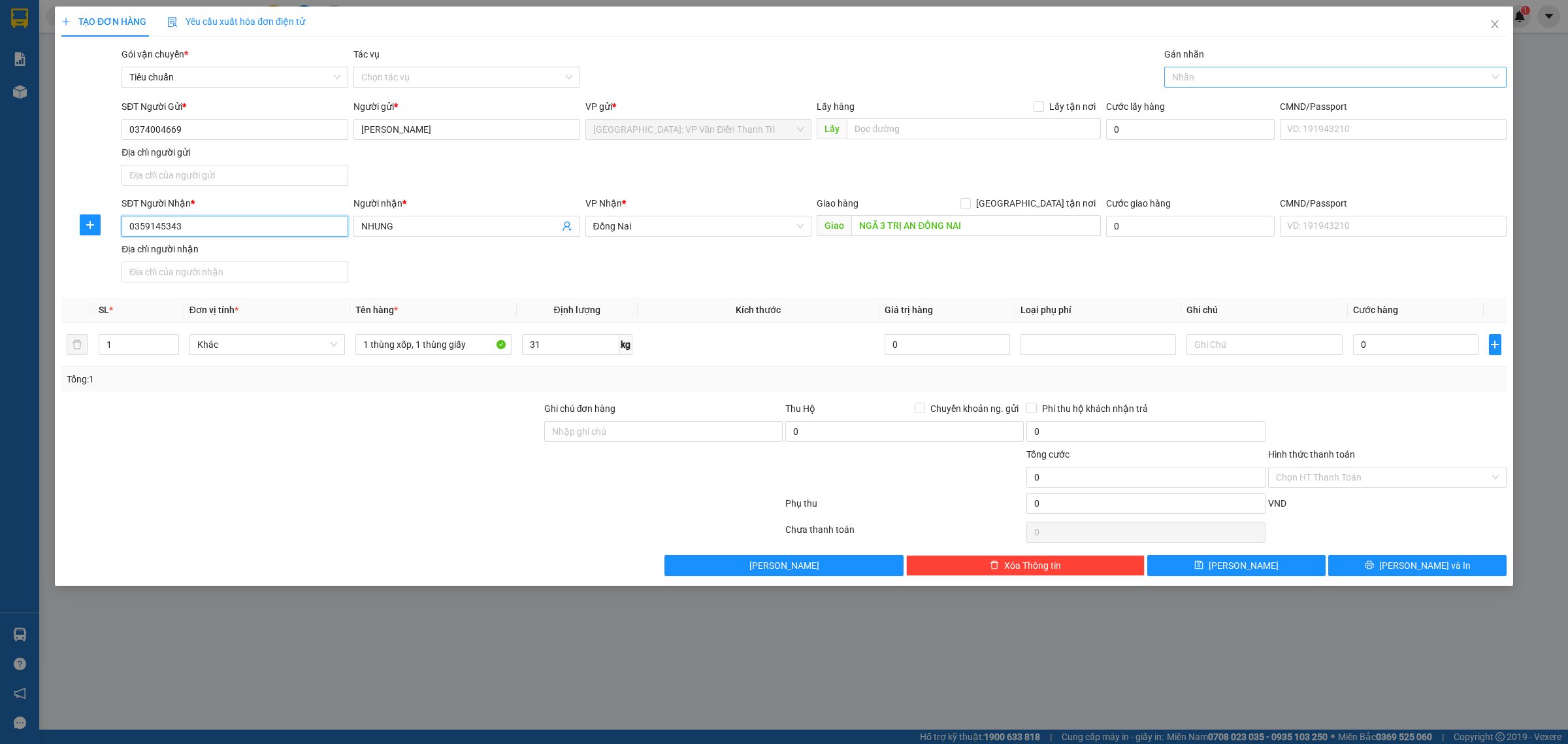
click at [1179, 71] on div at bounding box center [1329, 77] width 323 height 15
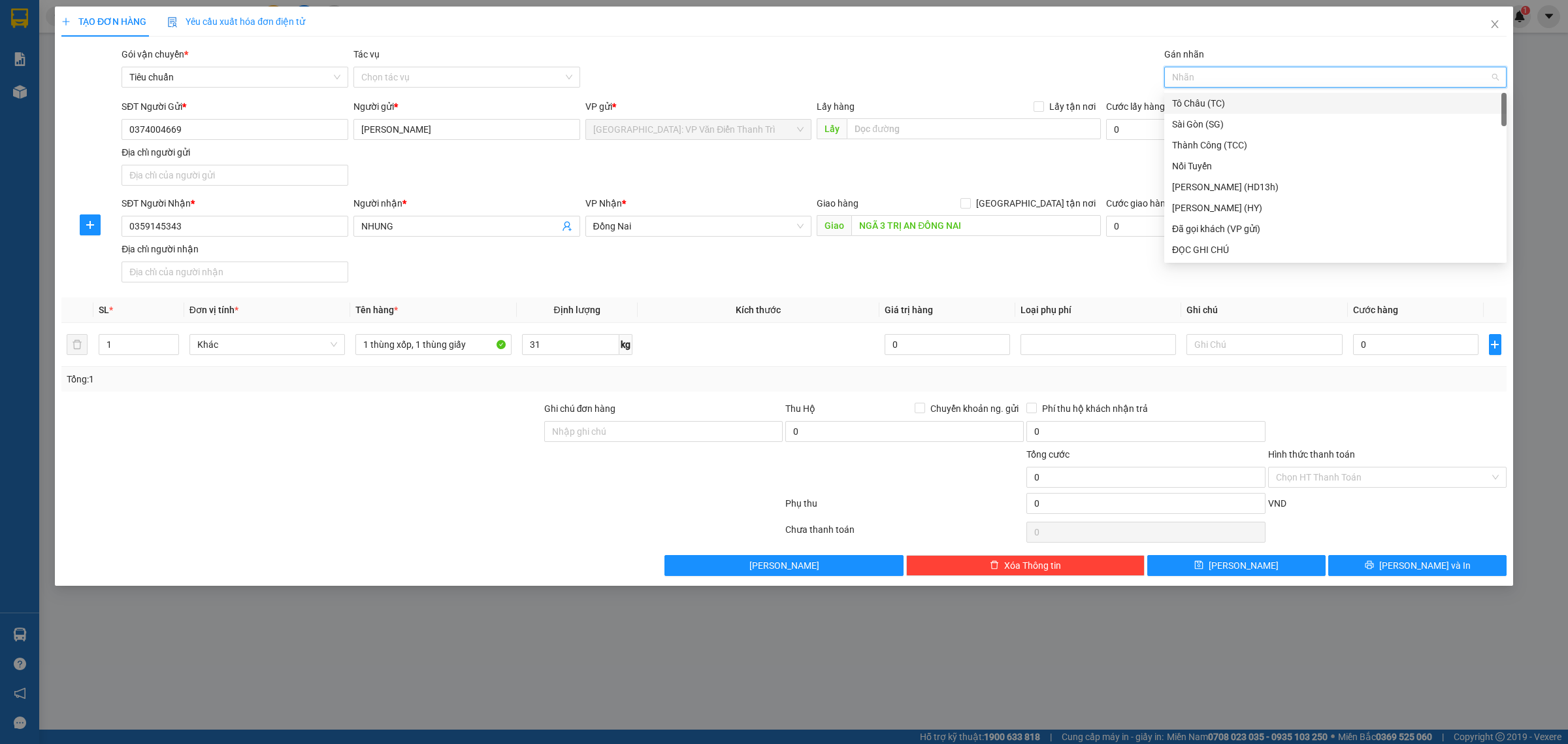
click at [1017, 56] on div "Gói vận chuyển * Tiêu chuẩn Tác vụ Chọn tác vụ Gán nhãn Nhãn" at bounding box center [814, 70] width 1390 height 46
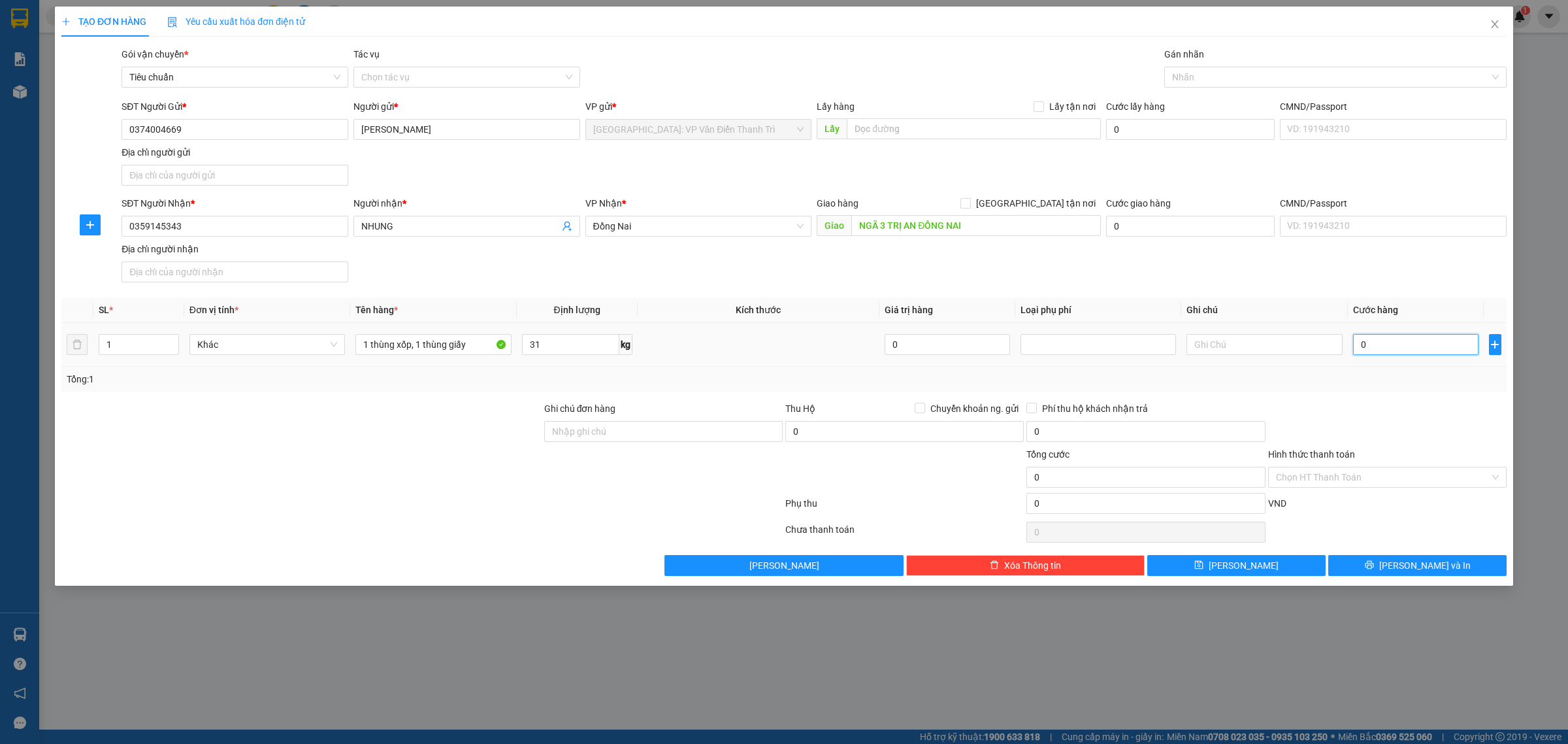
click at [1360, 350] on input "0" at bounding box center [1415, 344] width 126 height 21
click at [1408, 560] on span "[PERSON_NAME] và In" at bounding box center [1424, 565] width 91 height 14
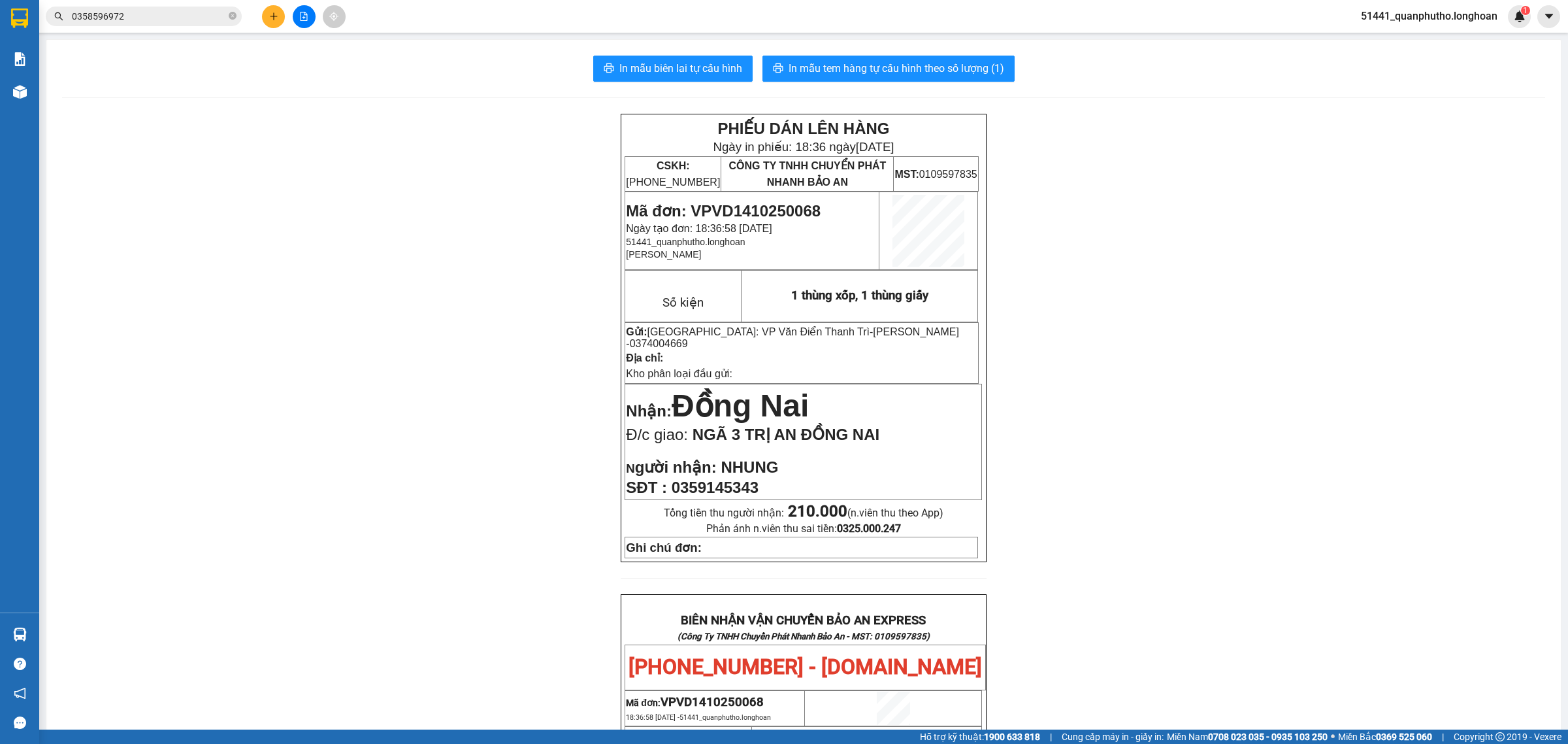
click at [765, 204] on span "Mã đơn: VPVD1410250068" at bounding box center [722, 211] width 194 height 18
copy span "VPVD1410250068"
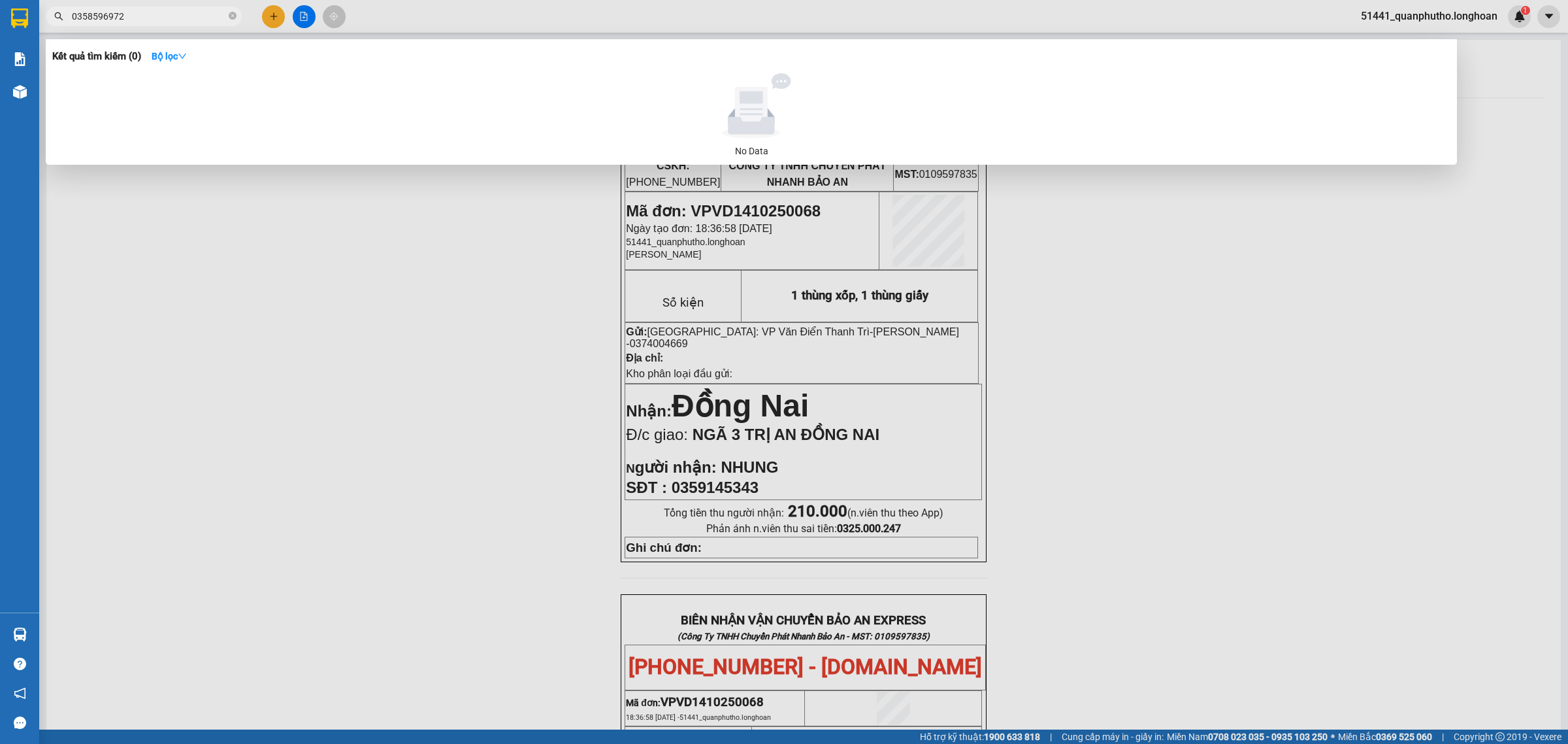
click at [199, 22] on input "0358596972" at bounding box center [149, 16] width 155 height 14
paste input "VPVD1410250068"
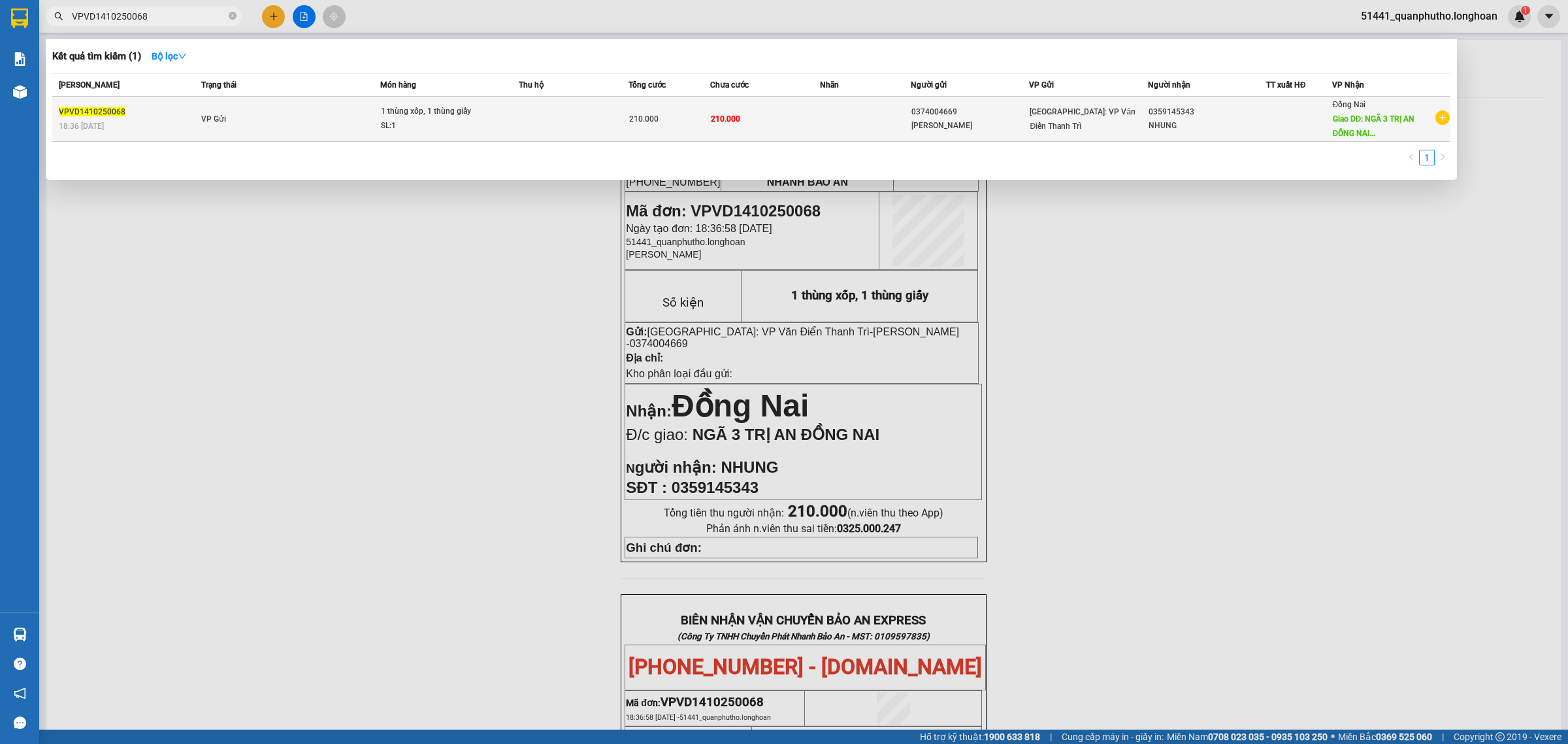
click at [407, 101] on td "1 thùng xốp, 1 thùng giấy SL: 1" at bounding box center [449, 119] width 138 height 45
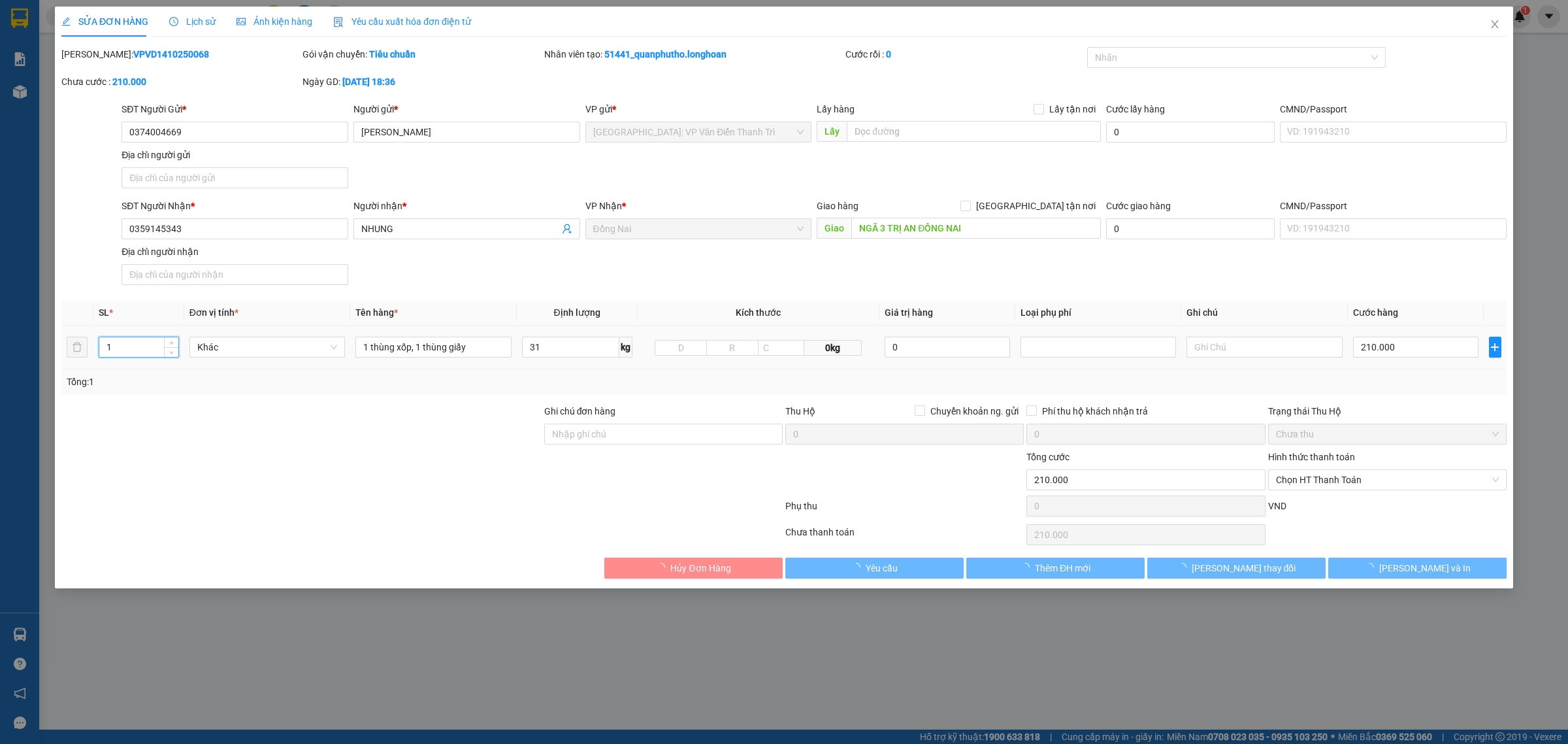
click at [115, 347] on input "1" at bounding box center [138, 347] width 79 height 20
click at [235, 407] on div at bounding box center [302, 427] width 483 height 46
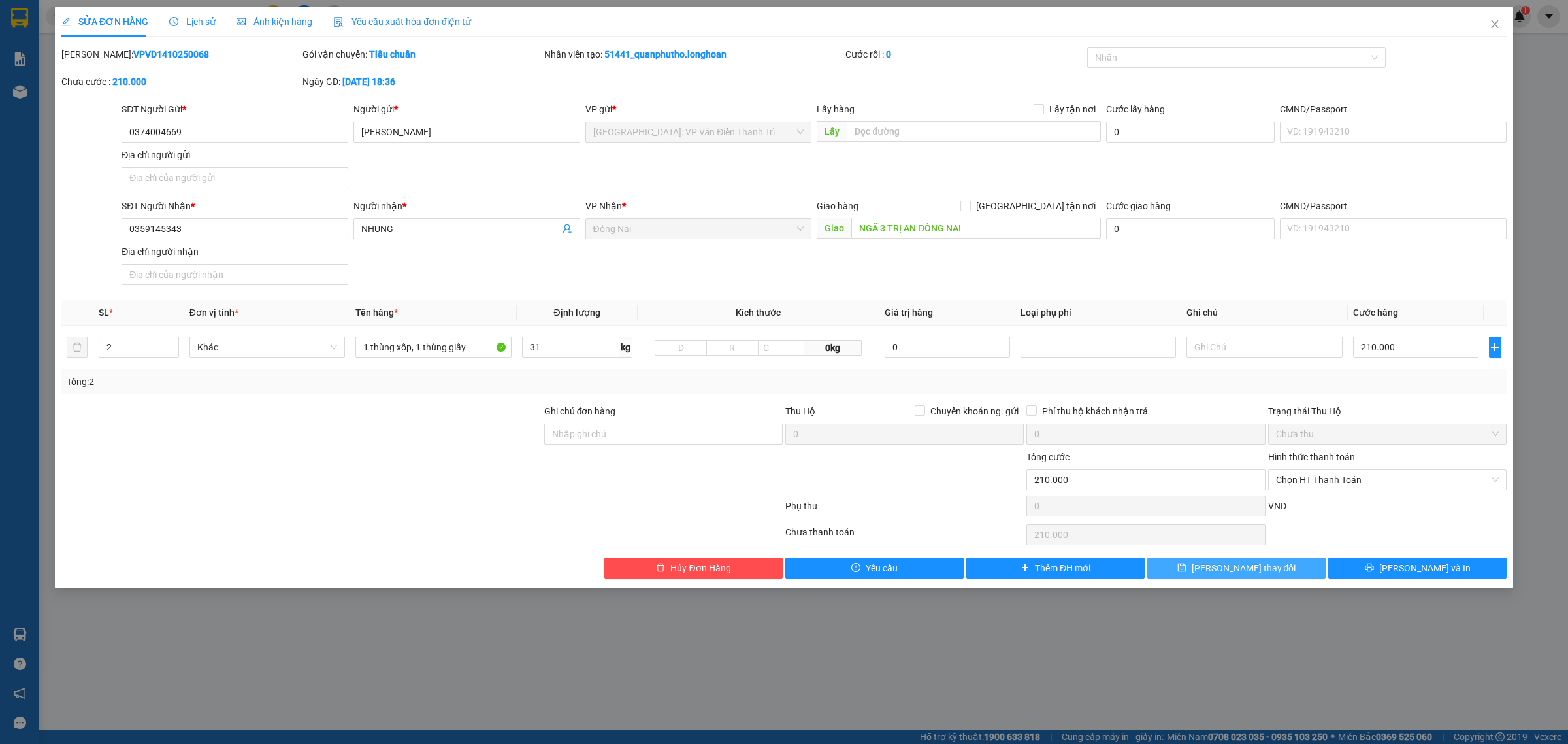
click at [1258, 564] on span "[PERSON_NAME] thay đổi" at bounding box center [1244, 568] width 105 height 14
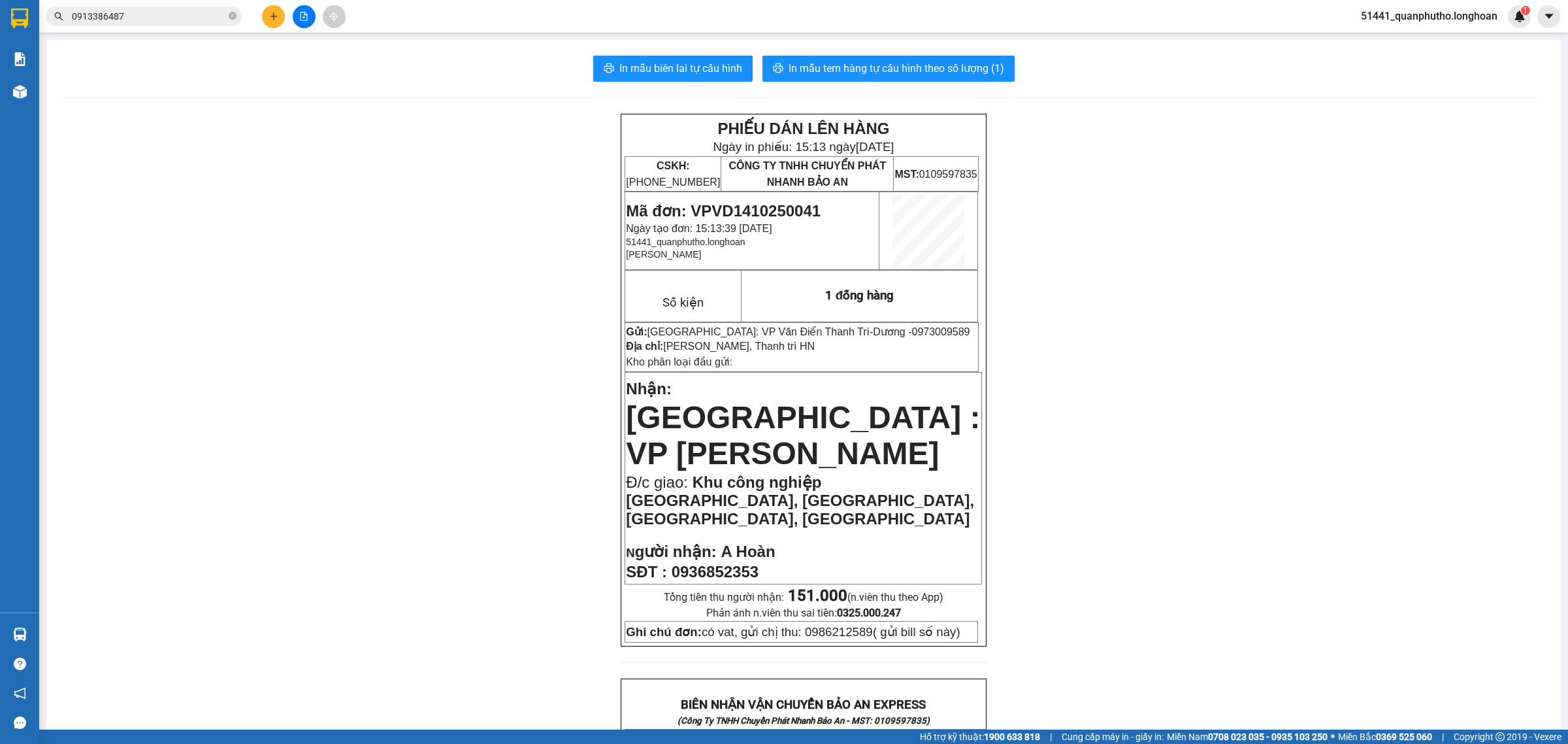
click at [1494, 18] on span "51441_quanphutho.longhoan" at bounding box center [1429, 16] width 157 height 16
click at [183, 13] on input "0913386487" at bounding box center [149, 16] width 155 height 14
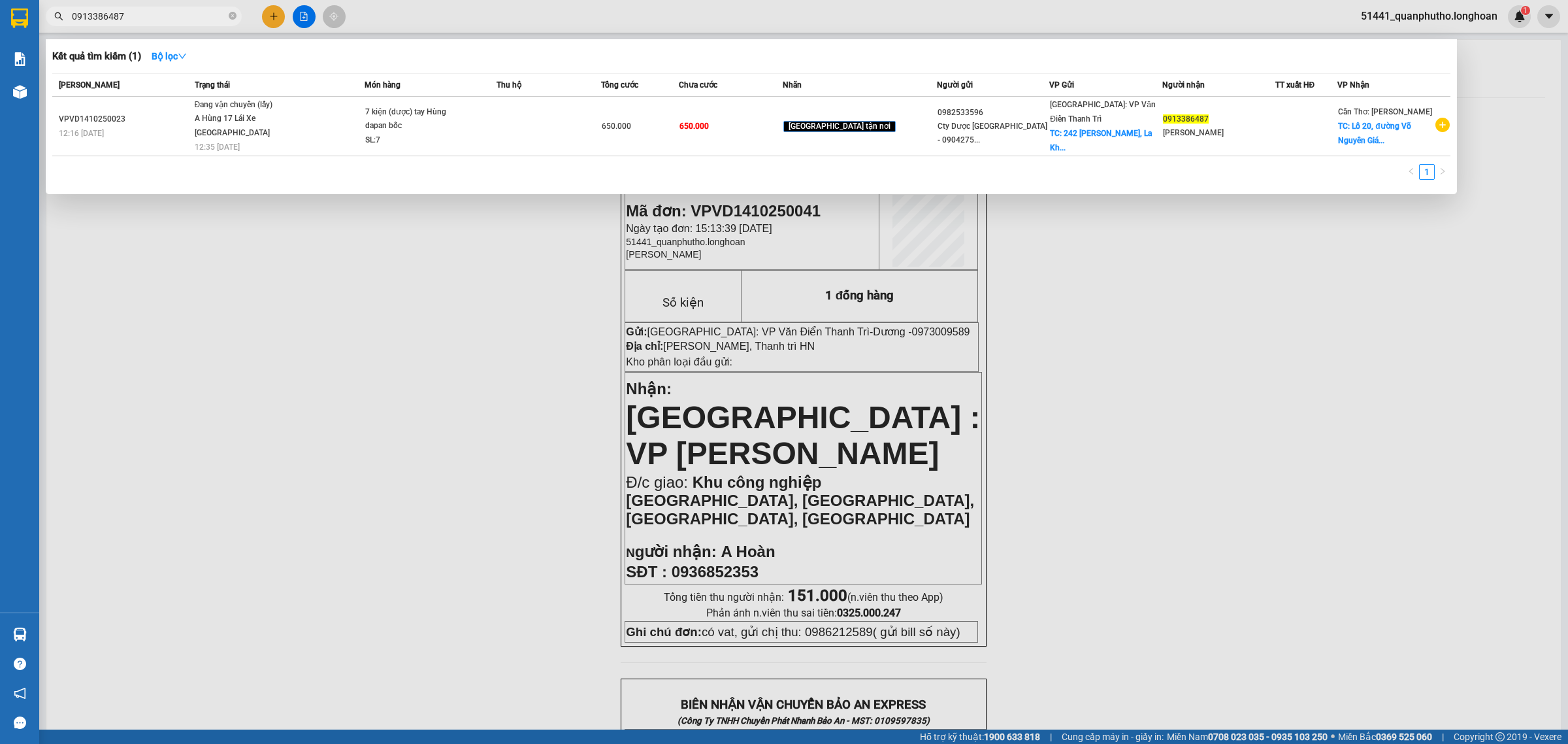
click at [183, 13] on input "0913386487" at bounding box center [149, 16] width 155 height 14
paste input "29969922"
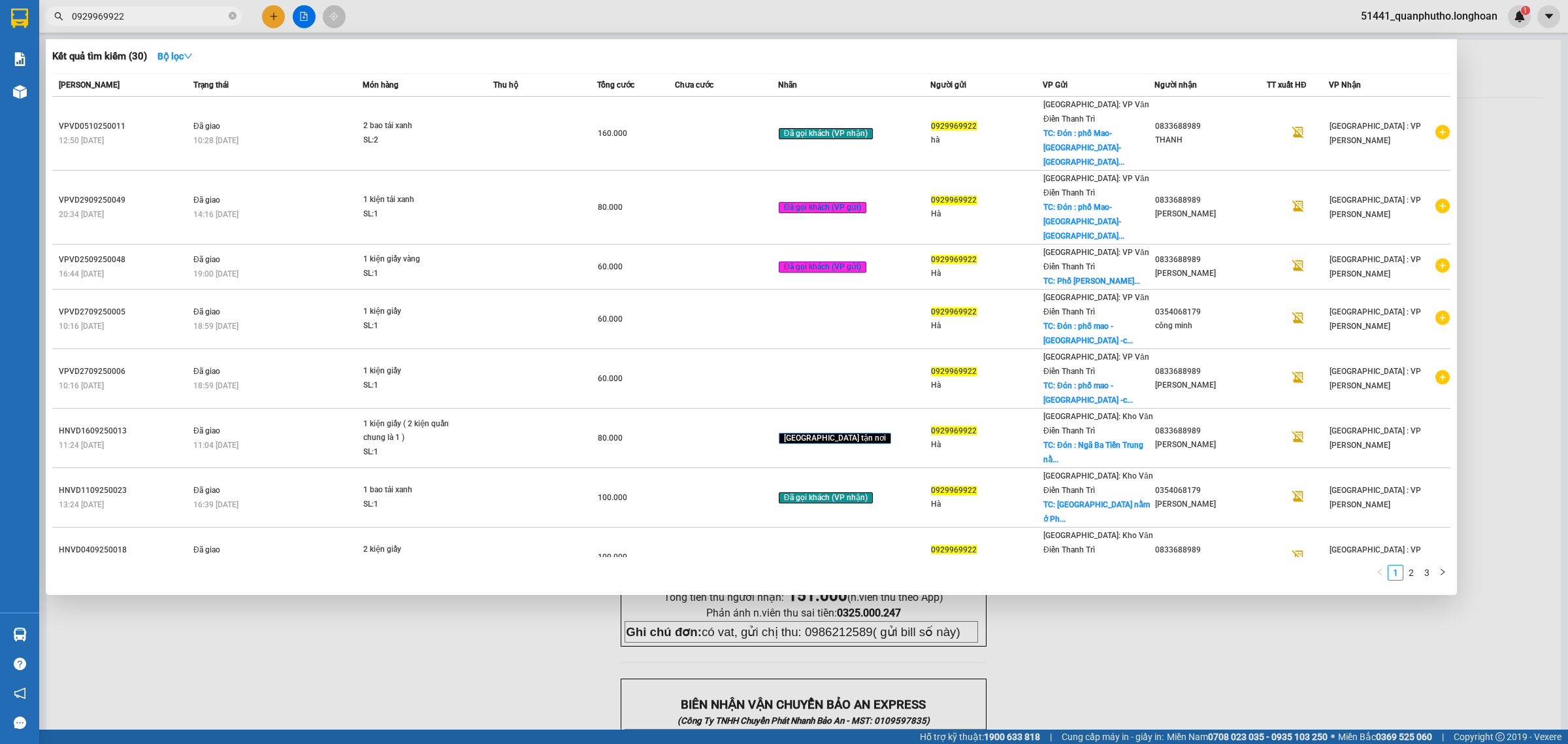
click at [190, 24] on span "0929969922" at bounding box center [144, 16] width 196 height 20
click at [183, 16] on input "0929969922" at bounding box center [149, 16] width 155 height 14
paste input "387313636"
click at [183, 16] on input "0929969922" at bounding box center [149, 16] width 155 height 14
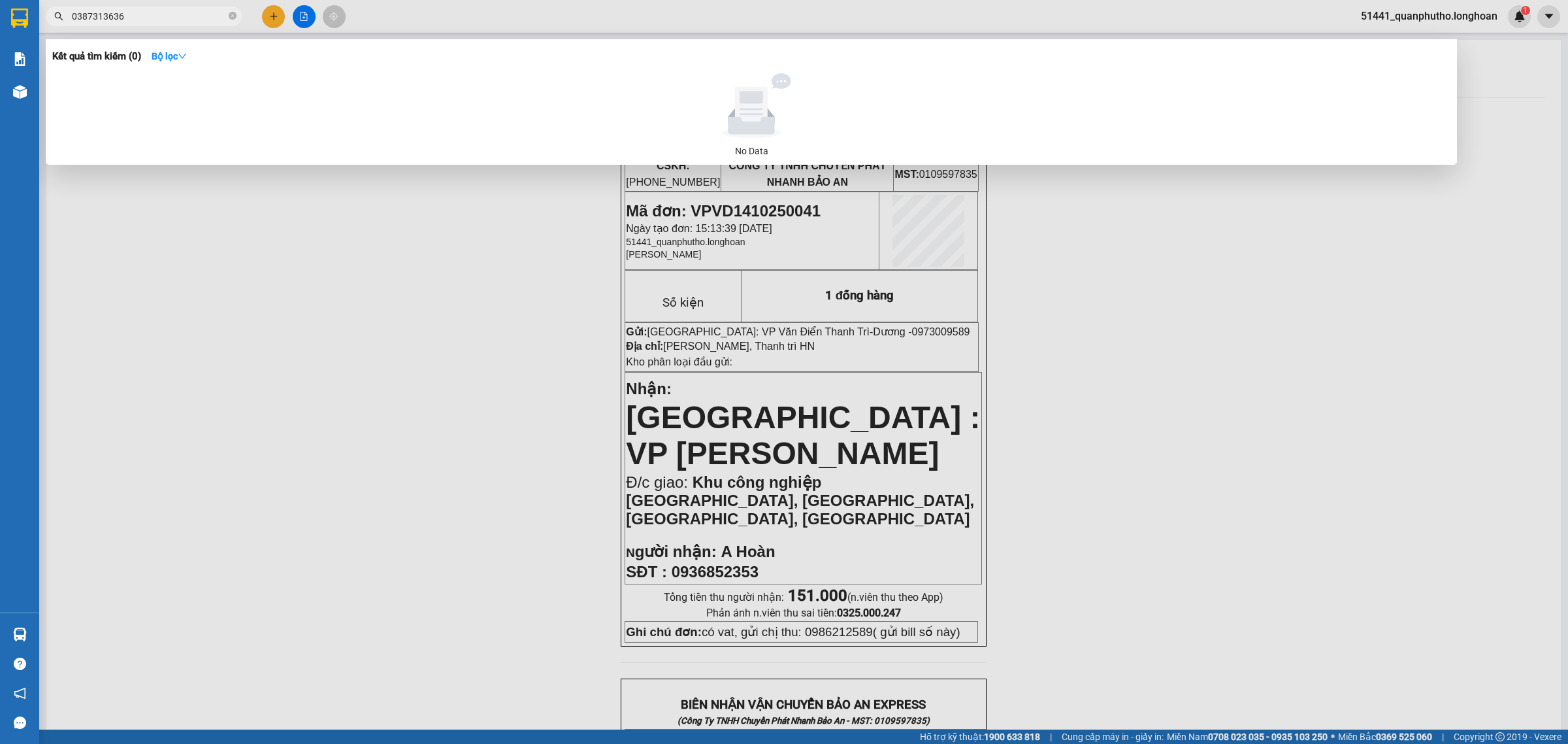
type input "0387313636"
